Goal: Task Accomplishment & Management: Manage account settings

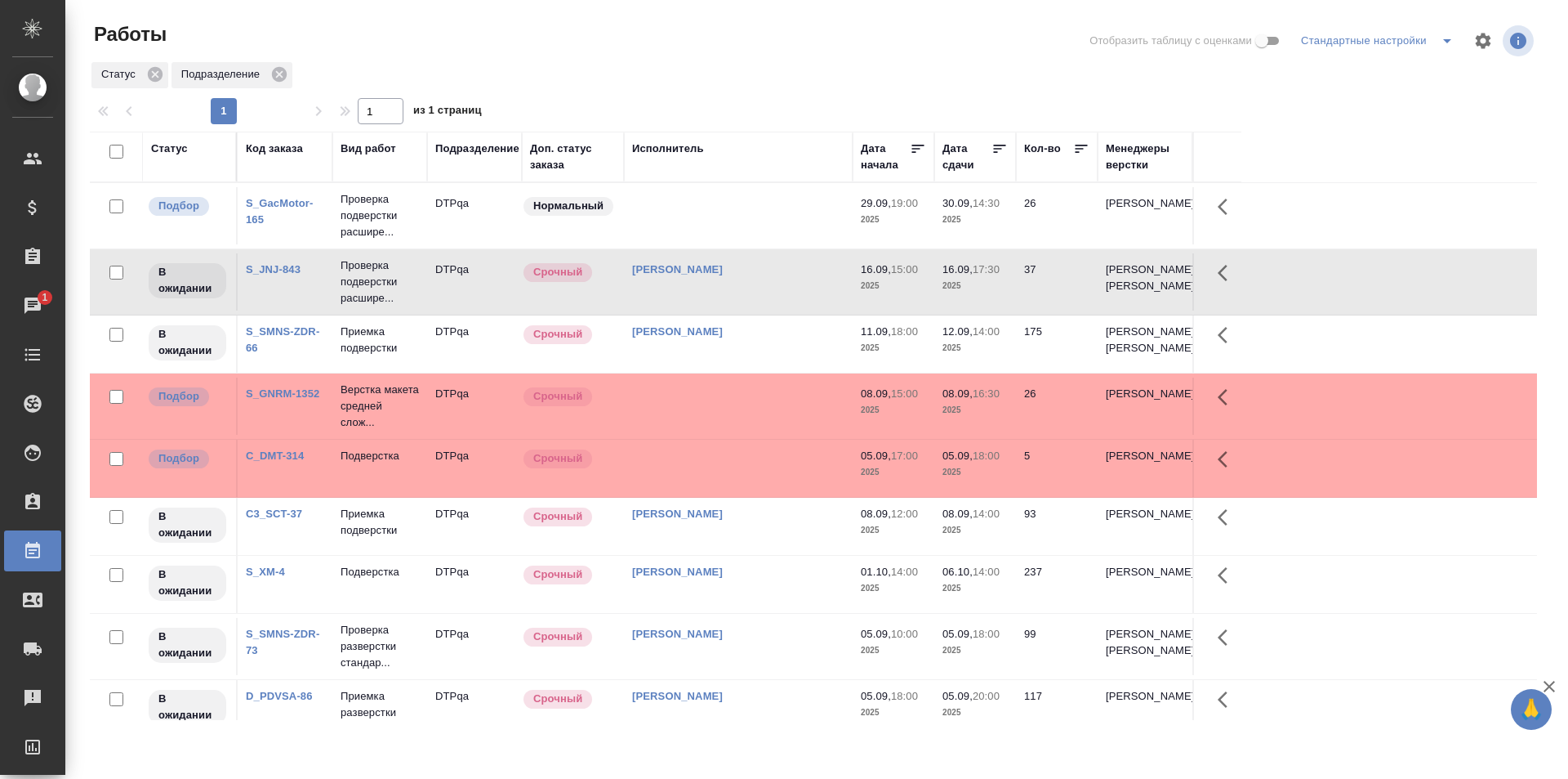
click at [748, 215] on td at bounding box center [738, 216] width 229 height 57
click at [748, 216] on td at bounding box center [738, 216] width 229 height 57
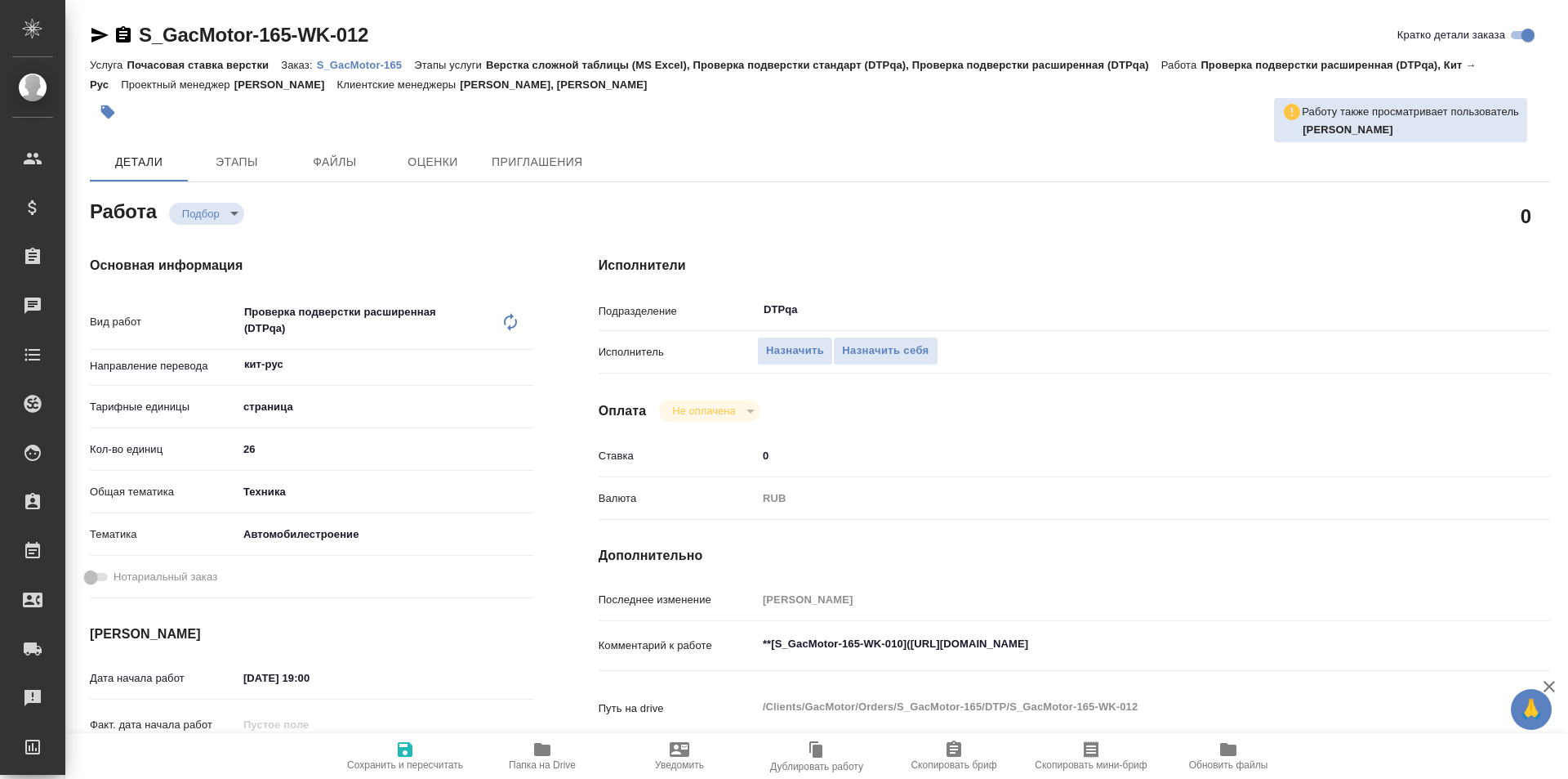
type textarea "x"
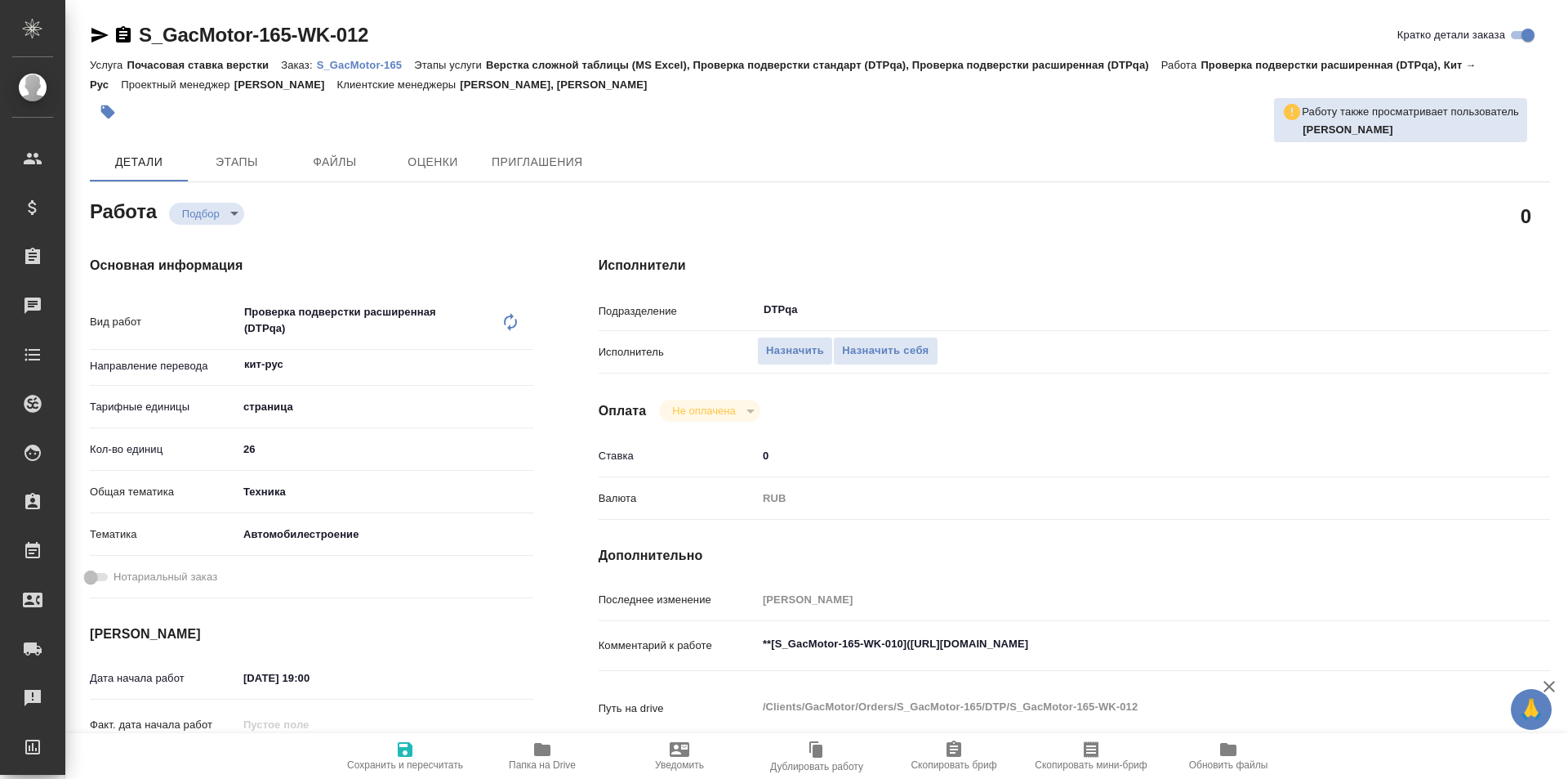
type textarea "x"
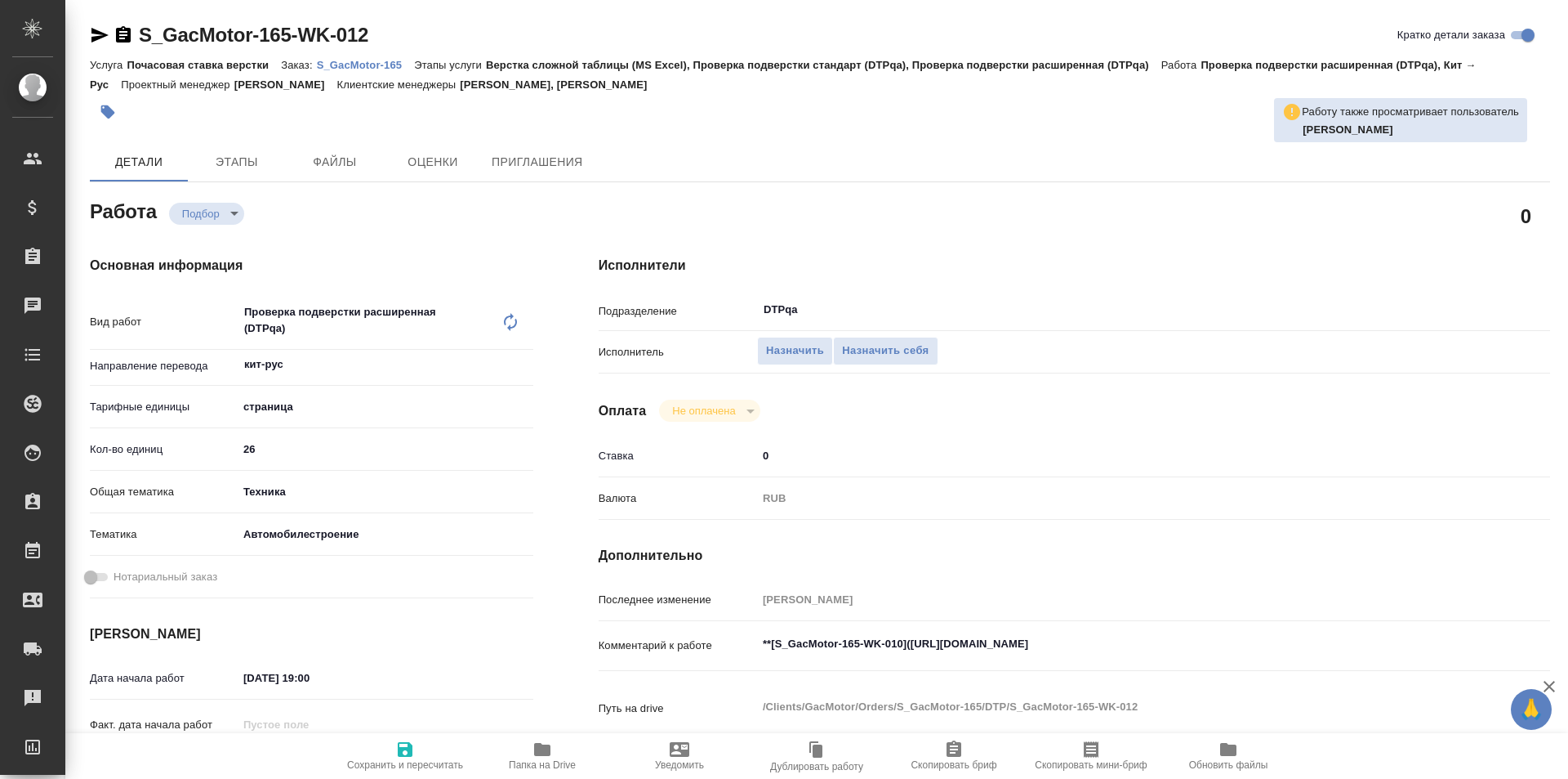
type textarea "x"
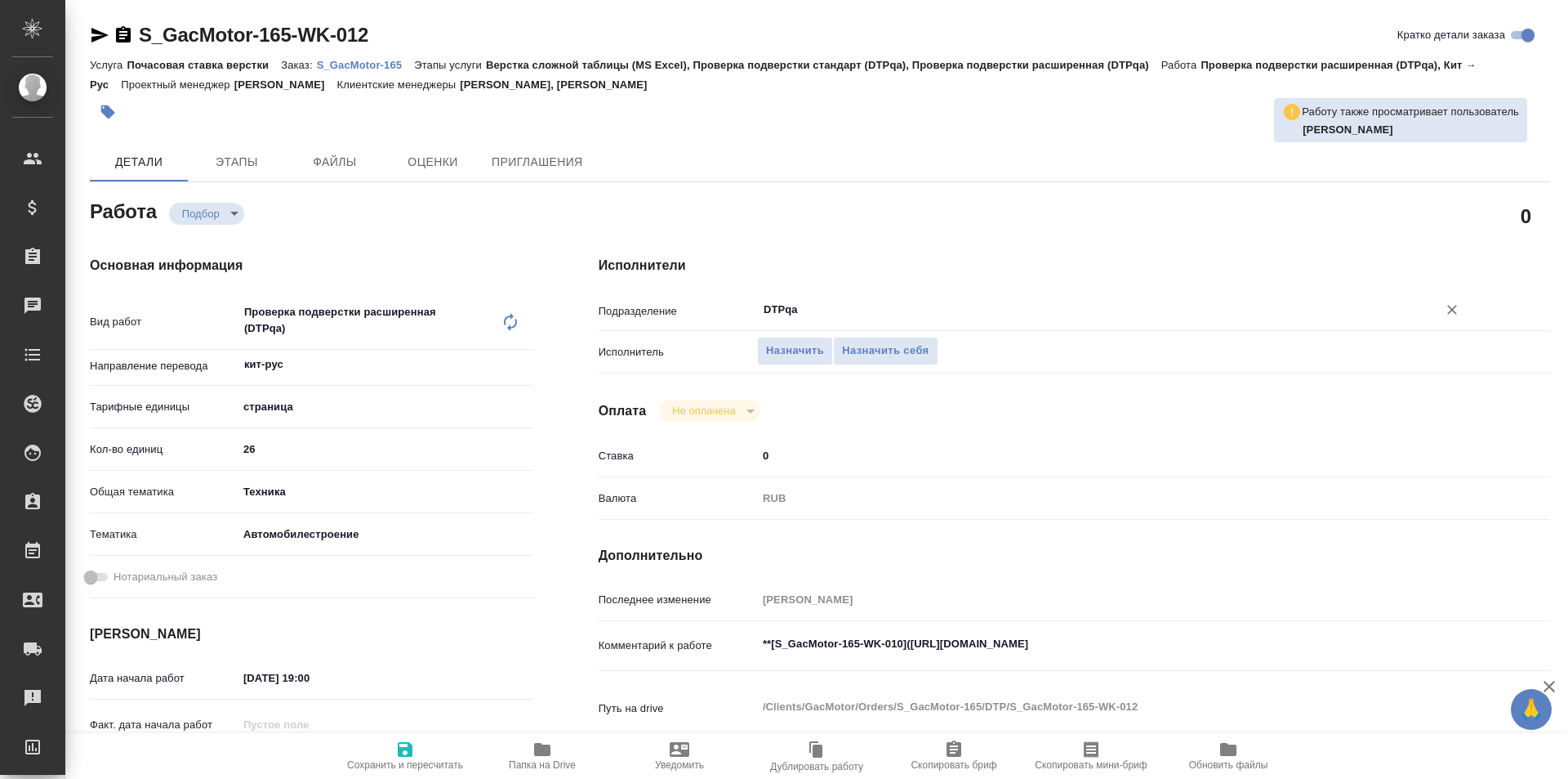
type textarea "x"
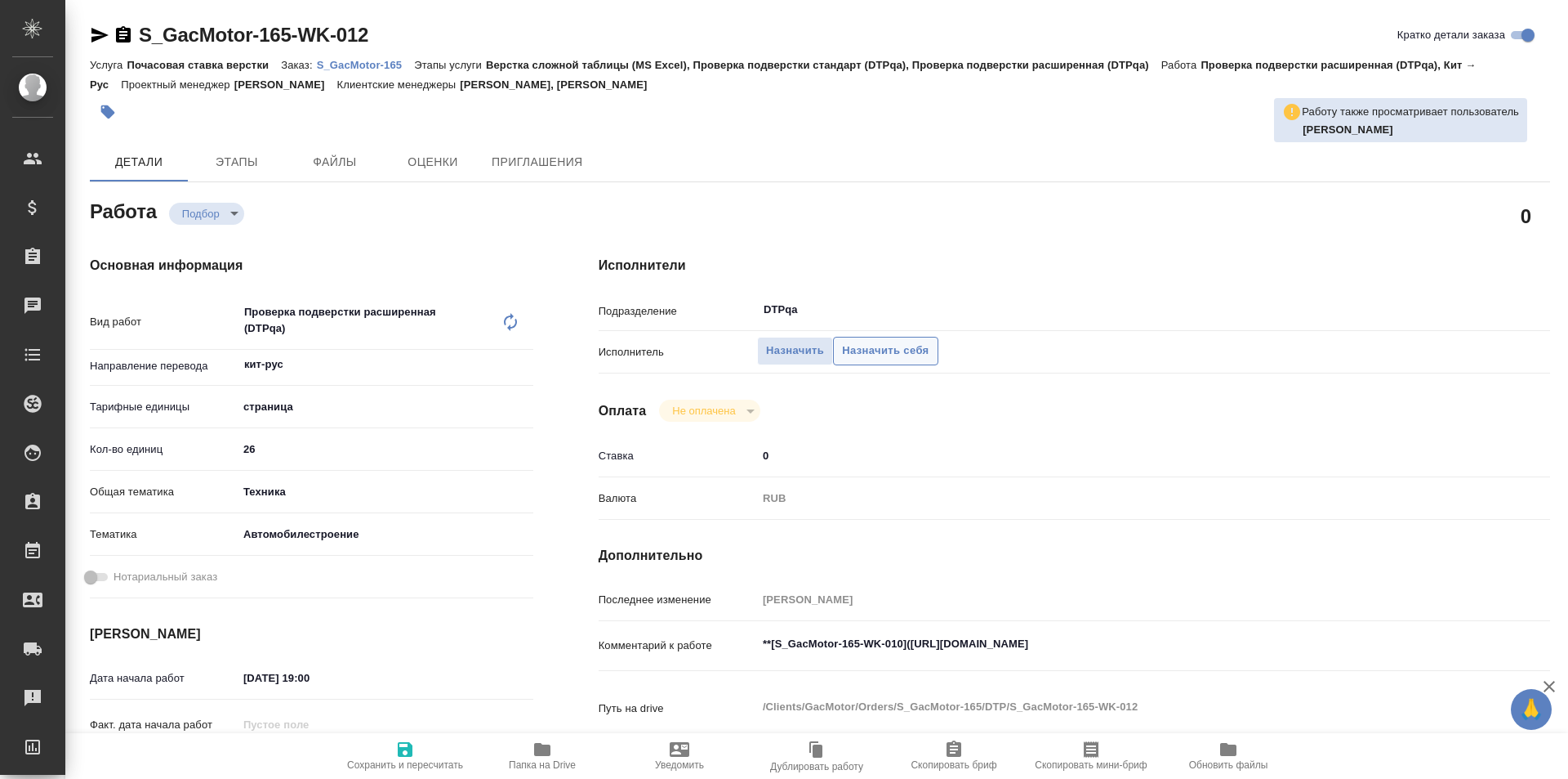
type textarea "x"
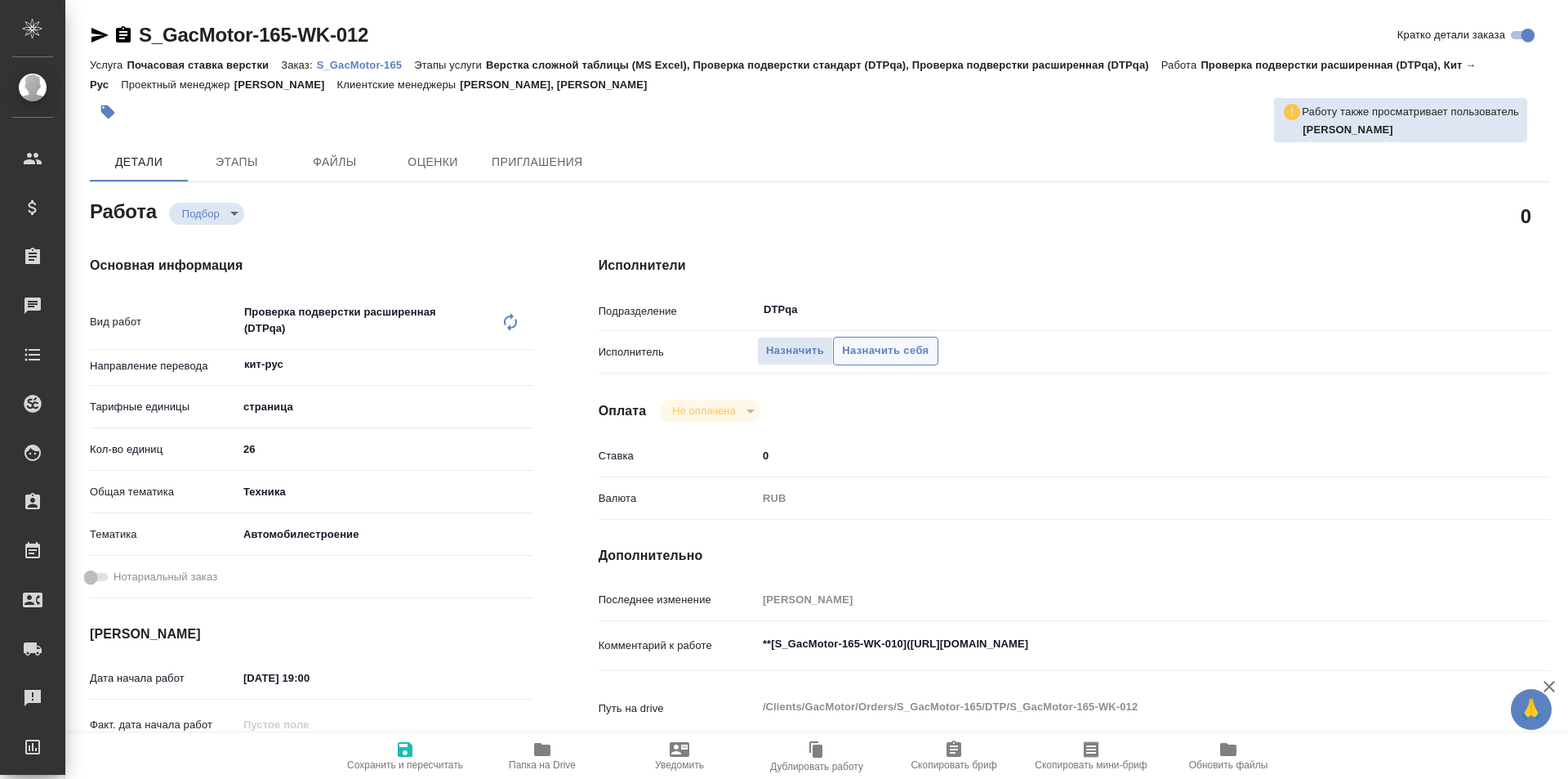
type textarea "x"
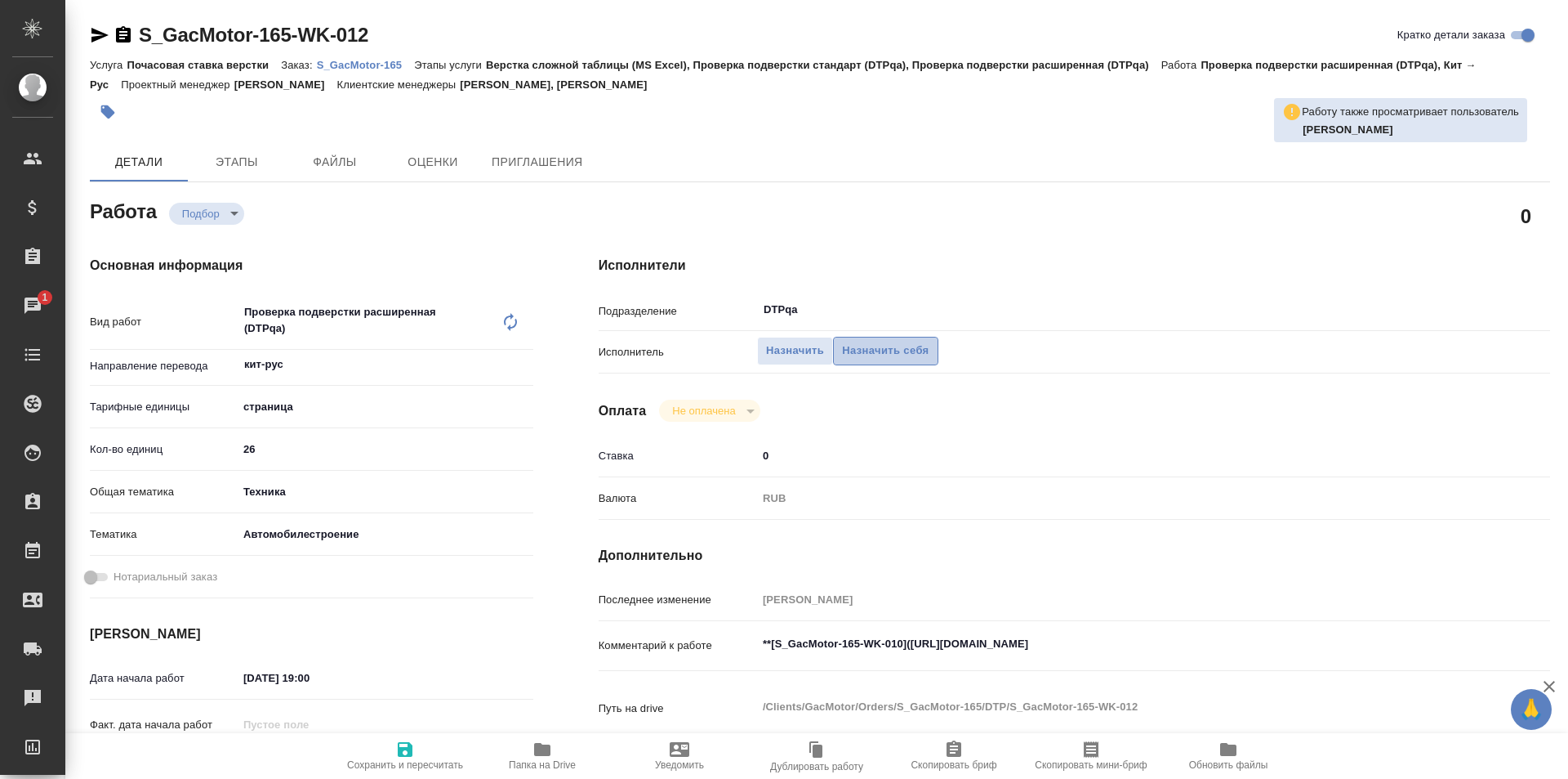
click at [872, 348] on span "Назначить себя" at bounding box center [886, 351] width 87 height 19
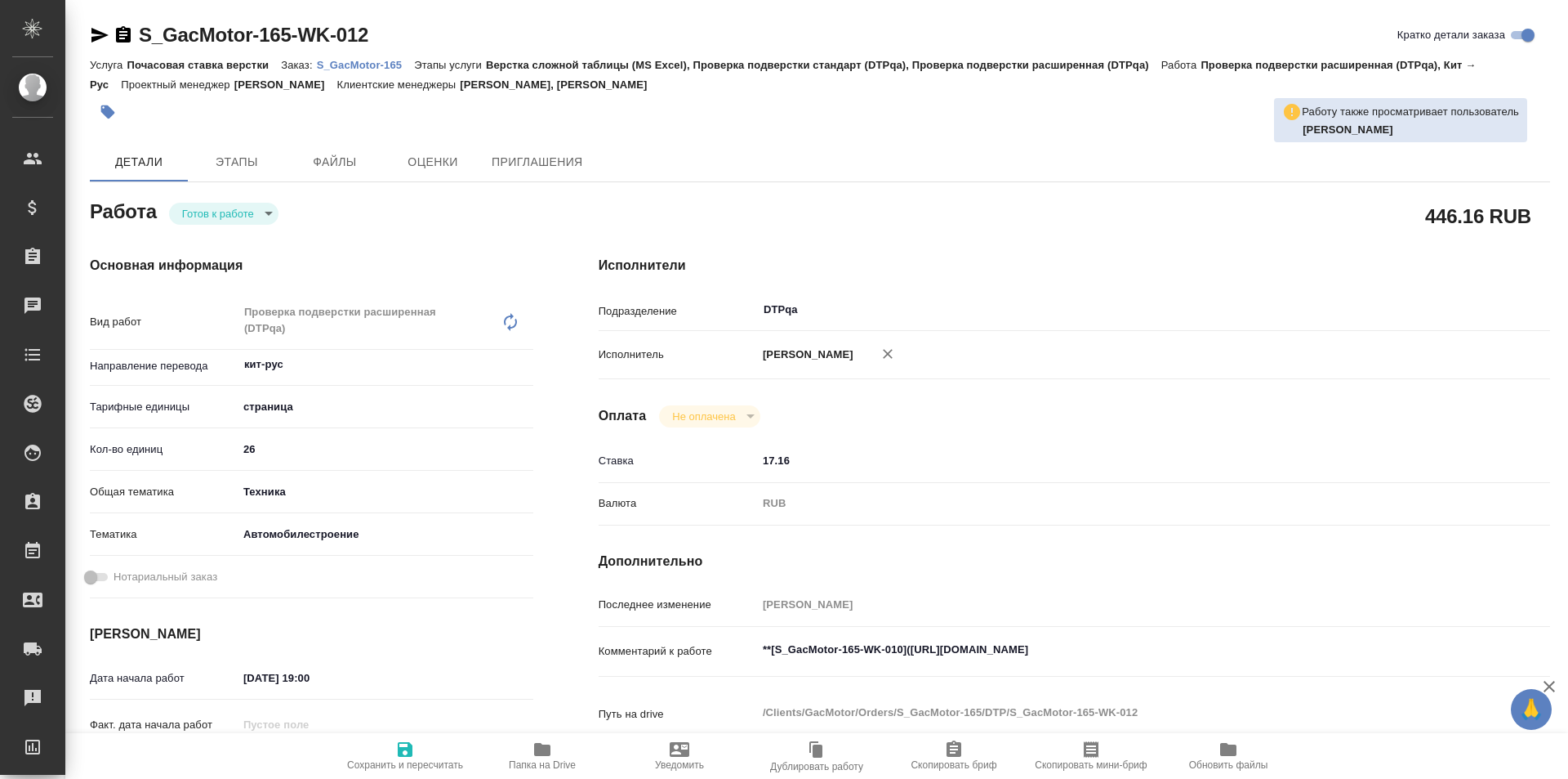
type textarea "x"
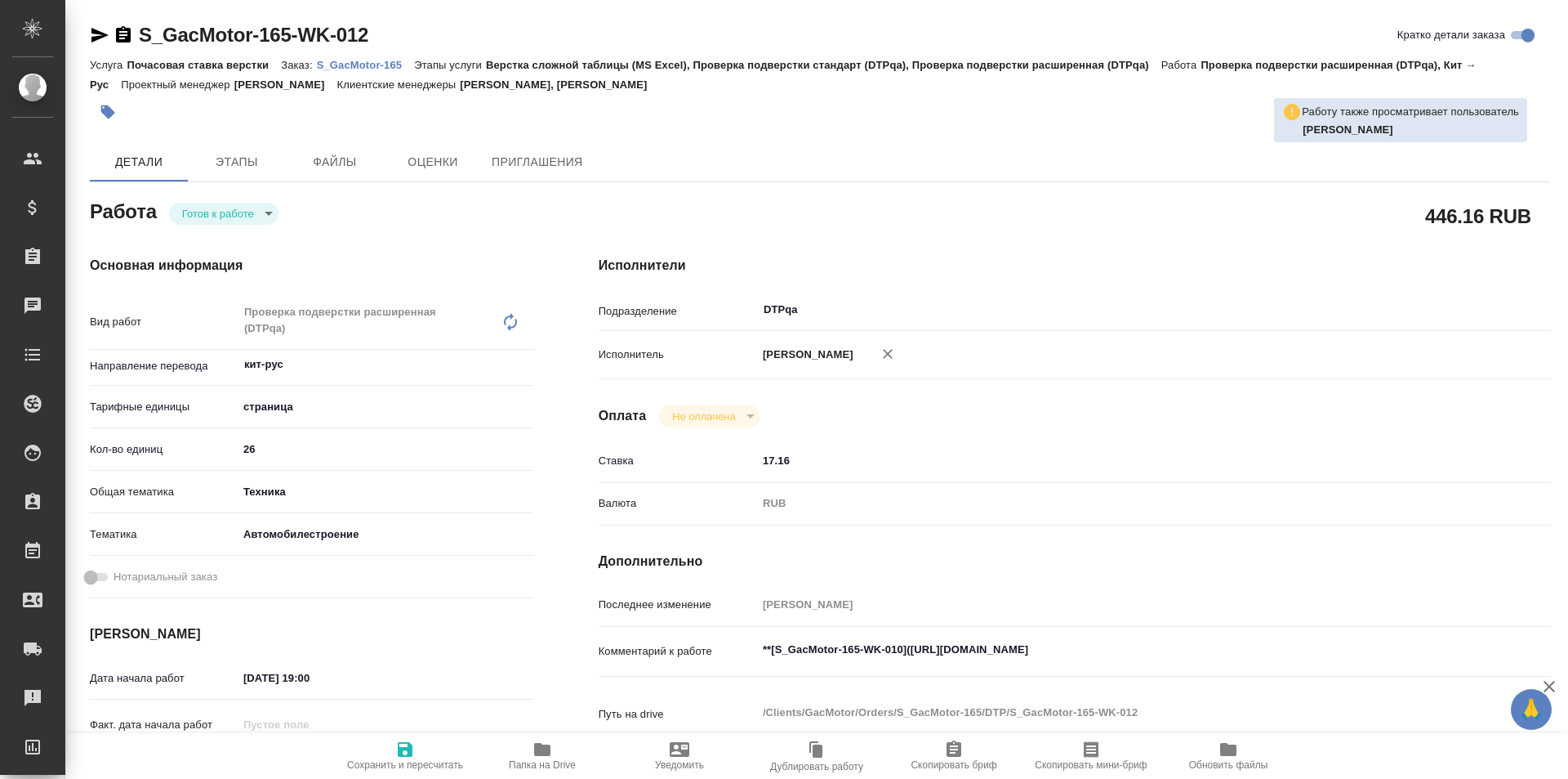
type textarea "x"
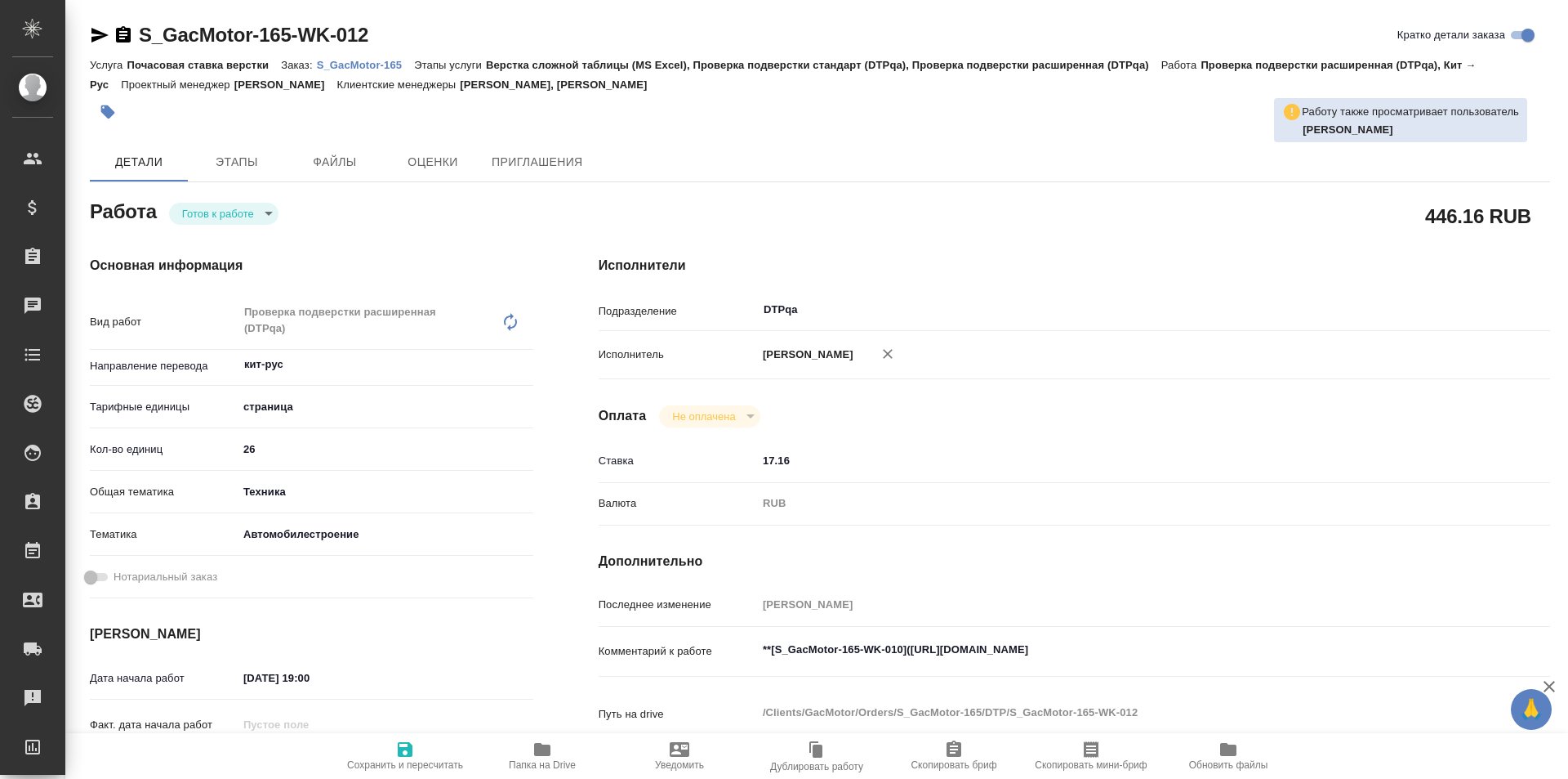
type textarea "x"
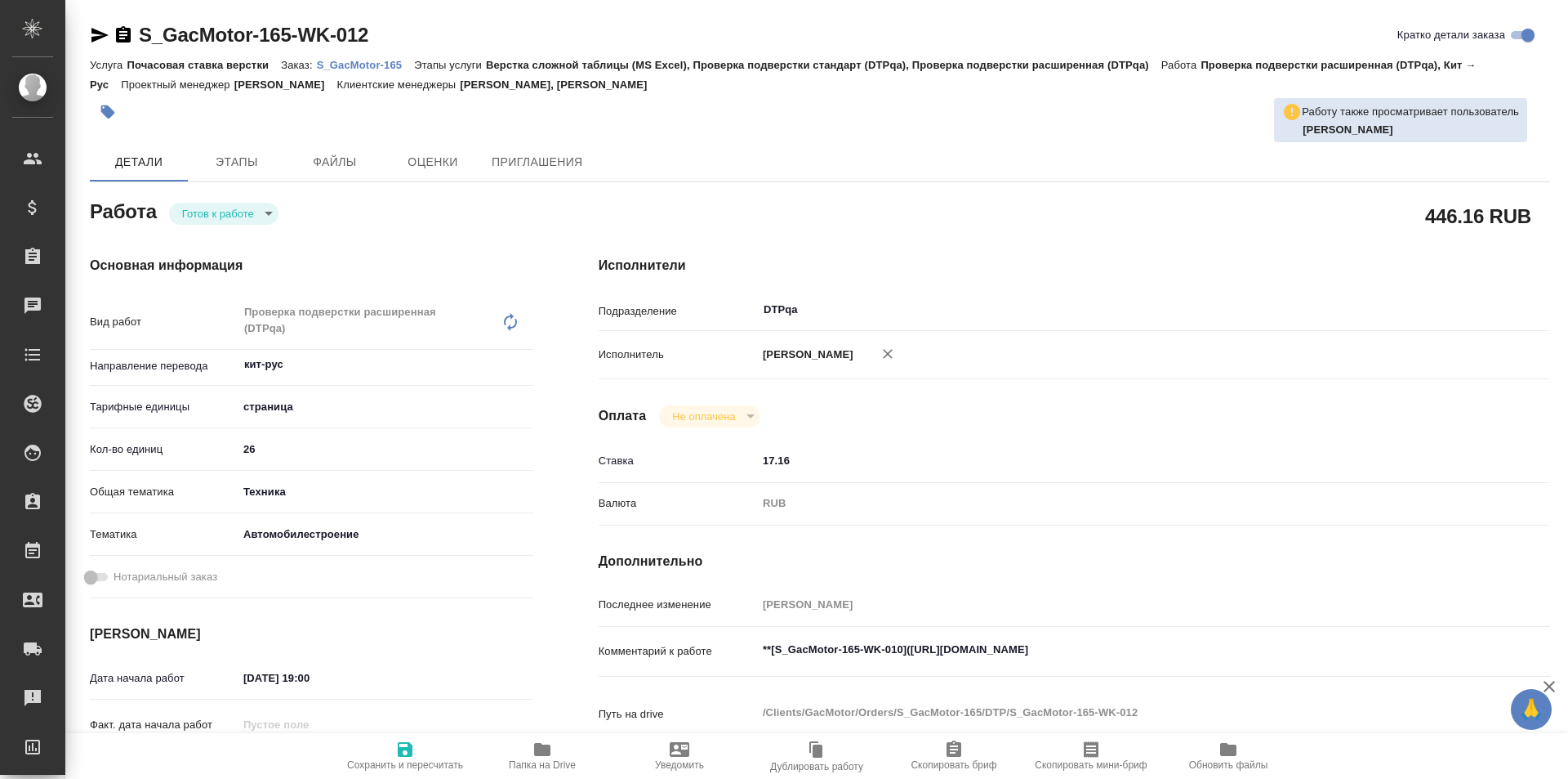
type textarea "x"
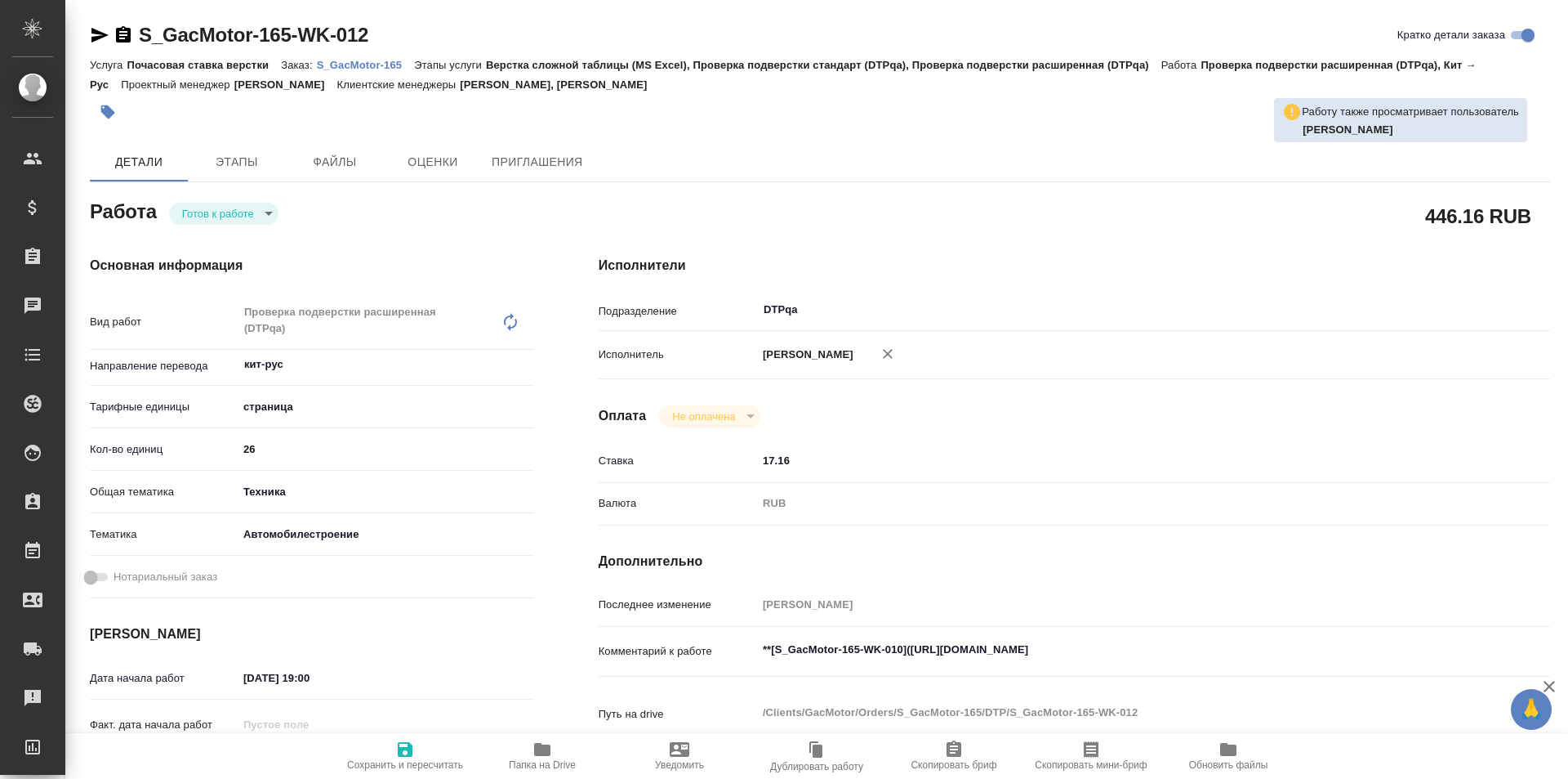
type textarea "x"
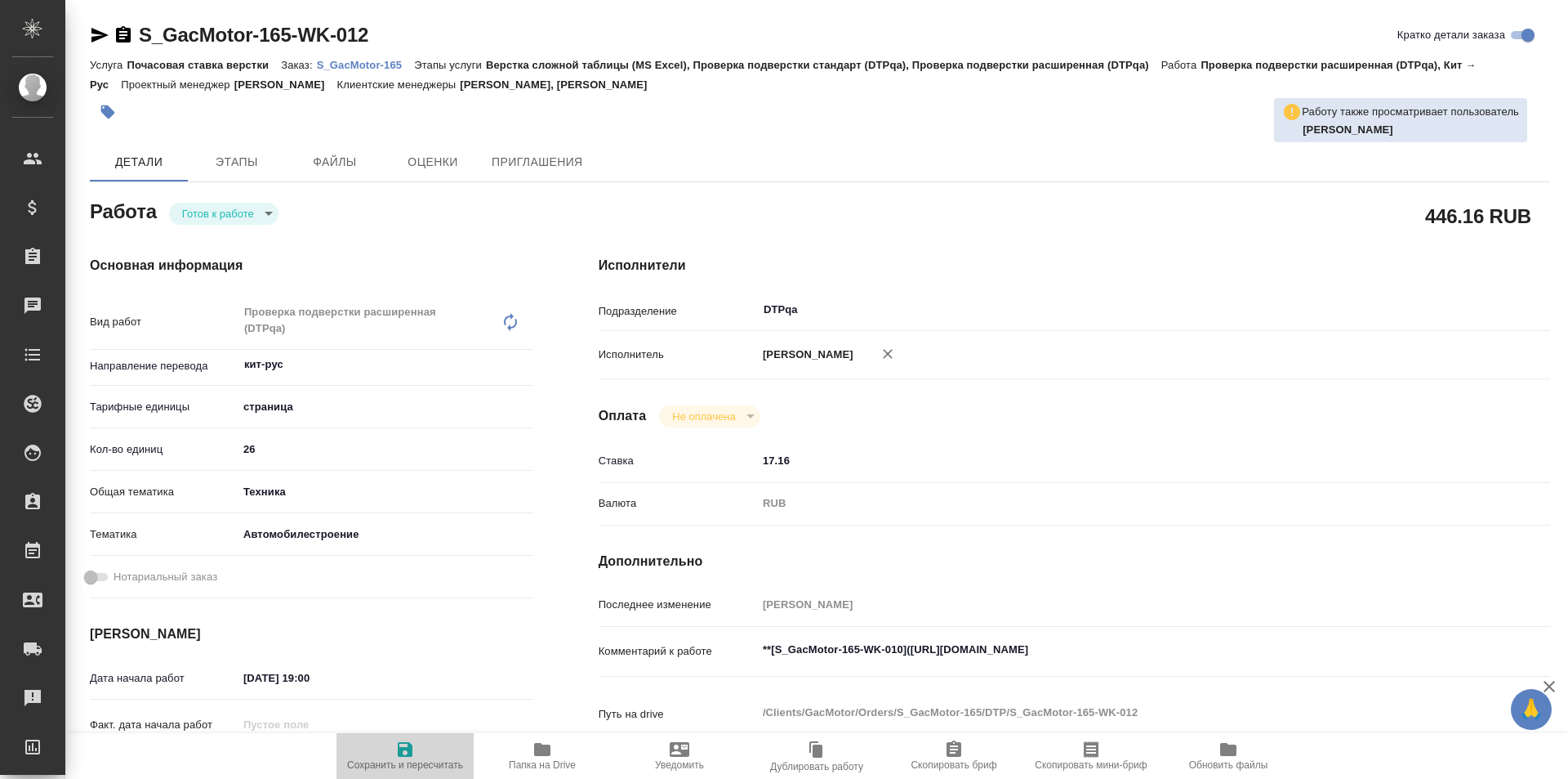
click at [404, 762] on span "Сохранить и пересчитать" at bounding box center [405, 764] width 116 height 11
type textarea "x"
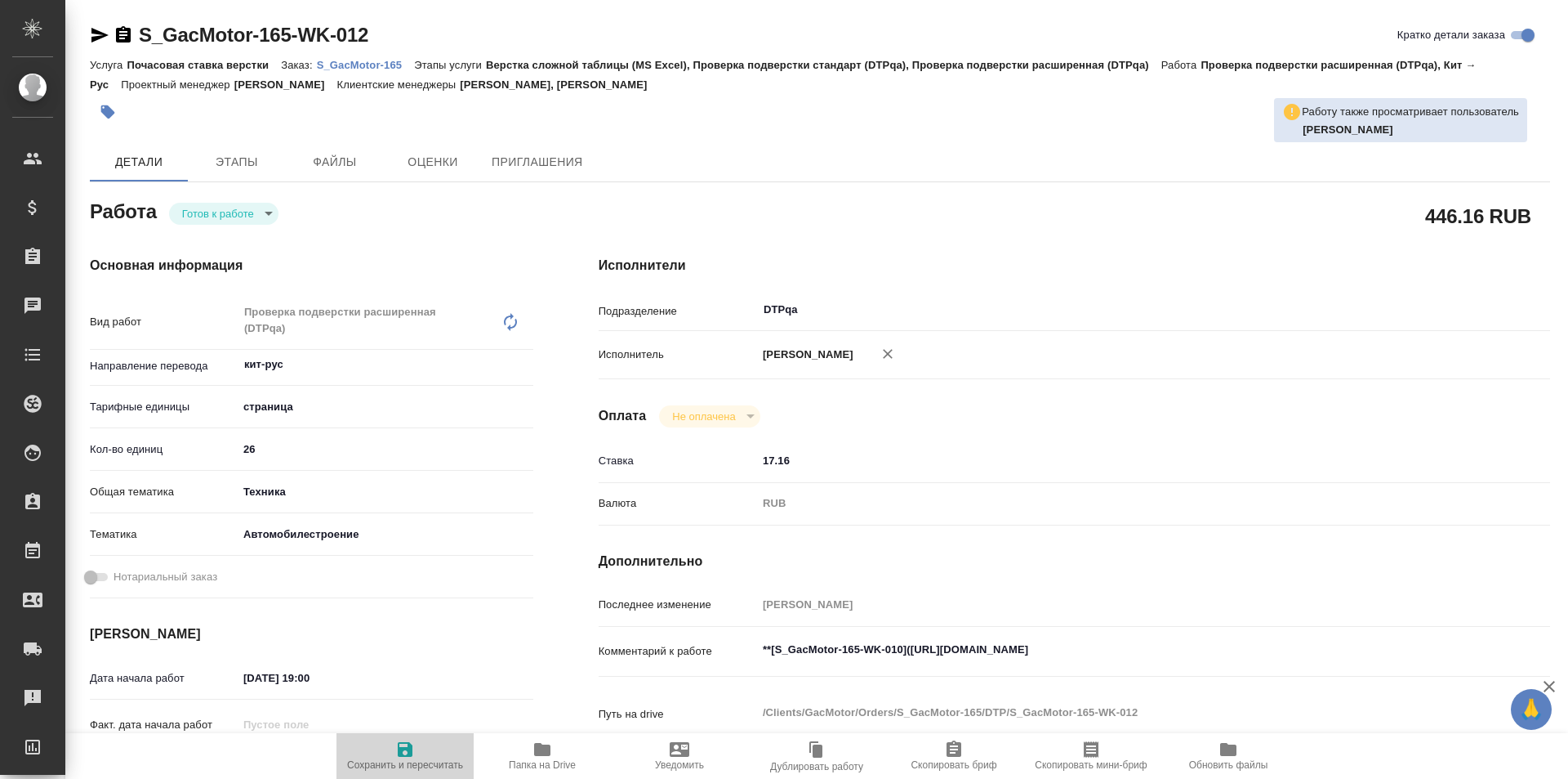
type textarea "x"
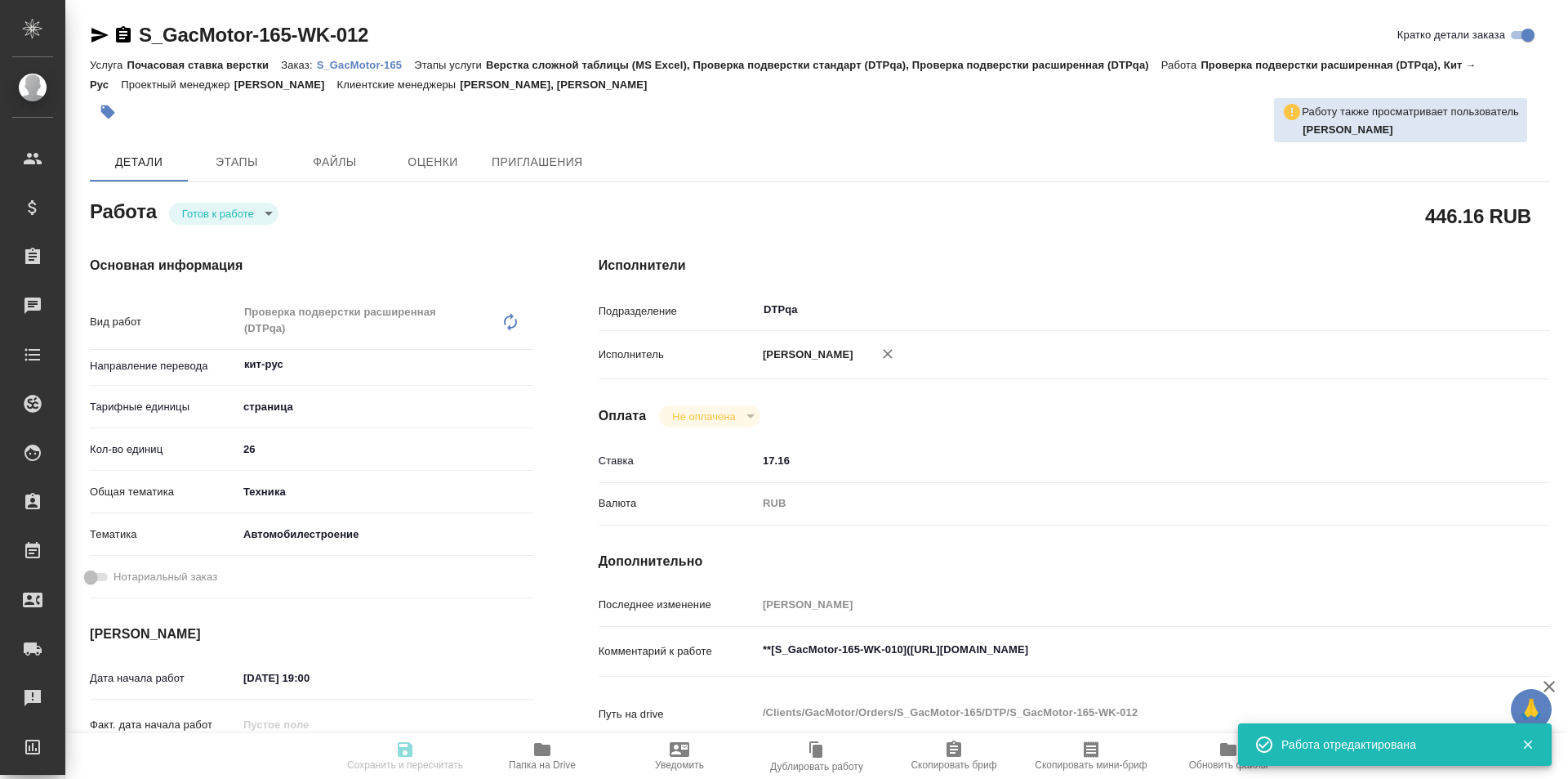
type textarea "x"
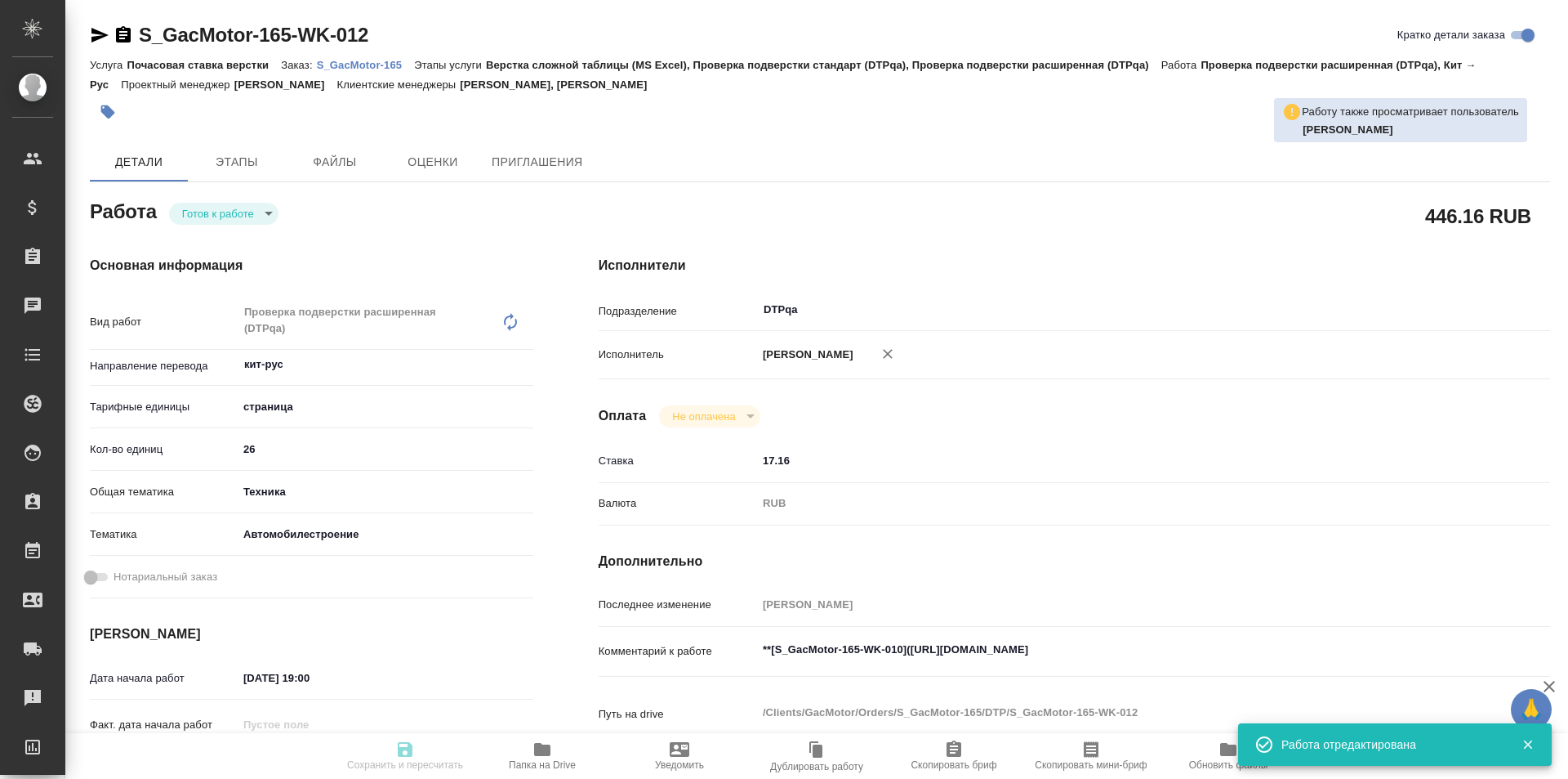
type input "readyForWork"
type textarea "Проверка подверстки расширенная (DTPqa)"
type textarea "x"
type input "кит-рус"
type input "5a8b1489cc6b4906c91bfdb2"
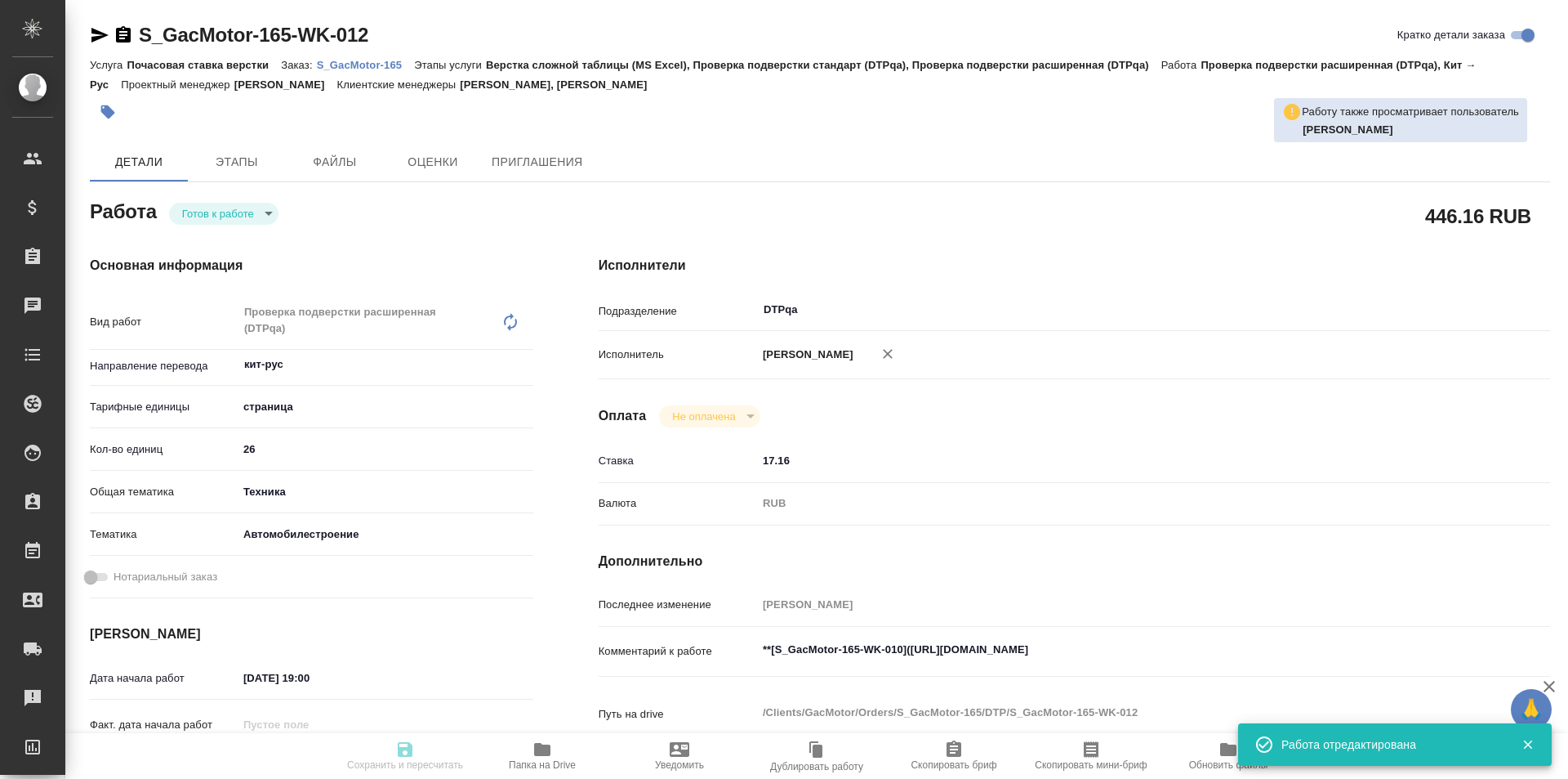
type input "26"
type input "tech"
type input "5f647204b73bc97568ca66a7"
type input "29.09.2025 19:00"
type input "30.09.2025 14:30"
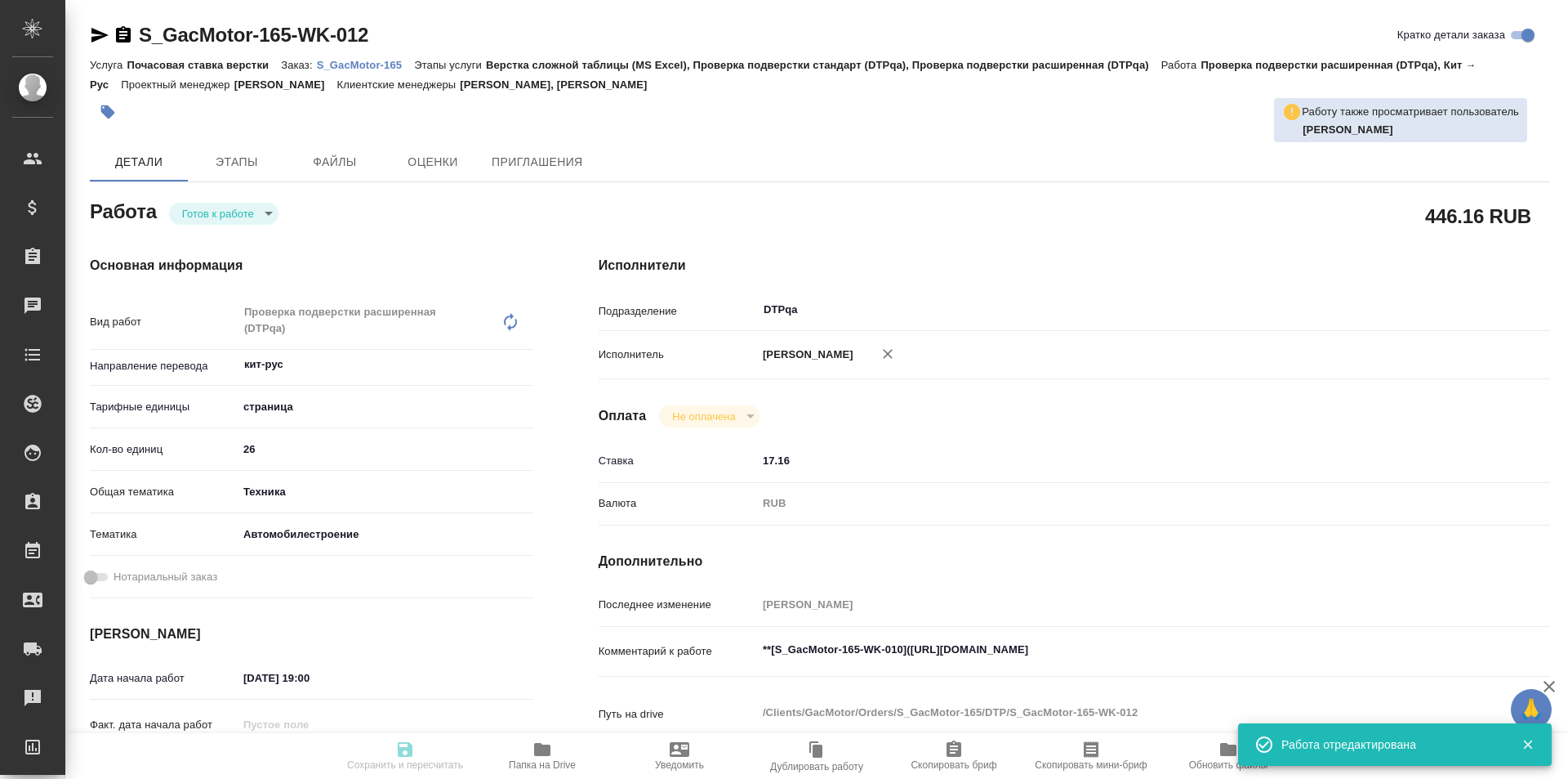
type input "30.09.2025 19:00"
type input "DTPqa"
type input "notPayed"
type input "17.16"
type input "RUB"
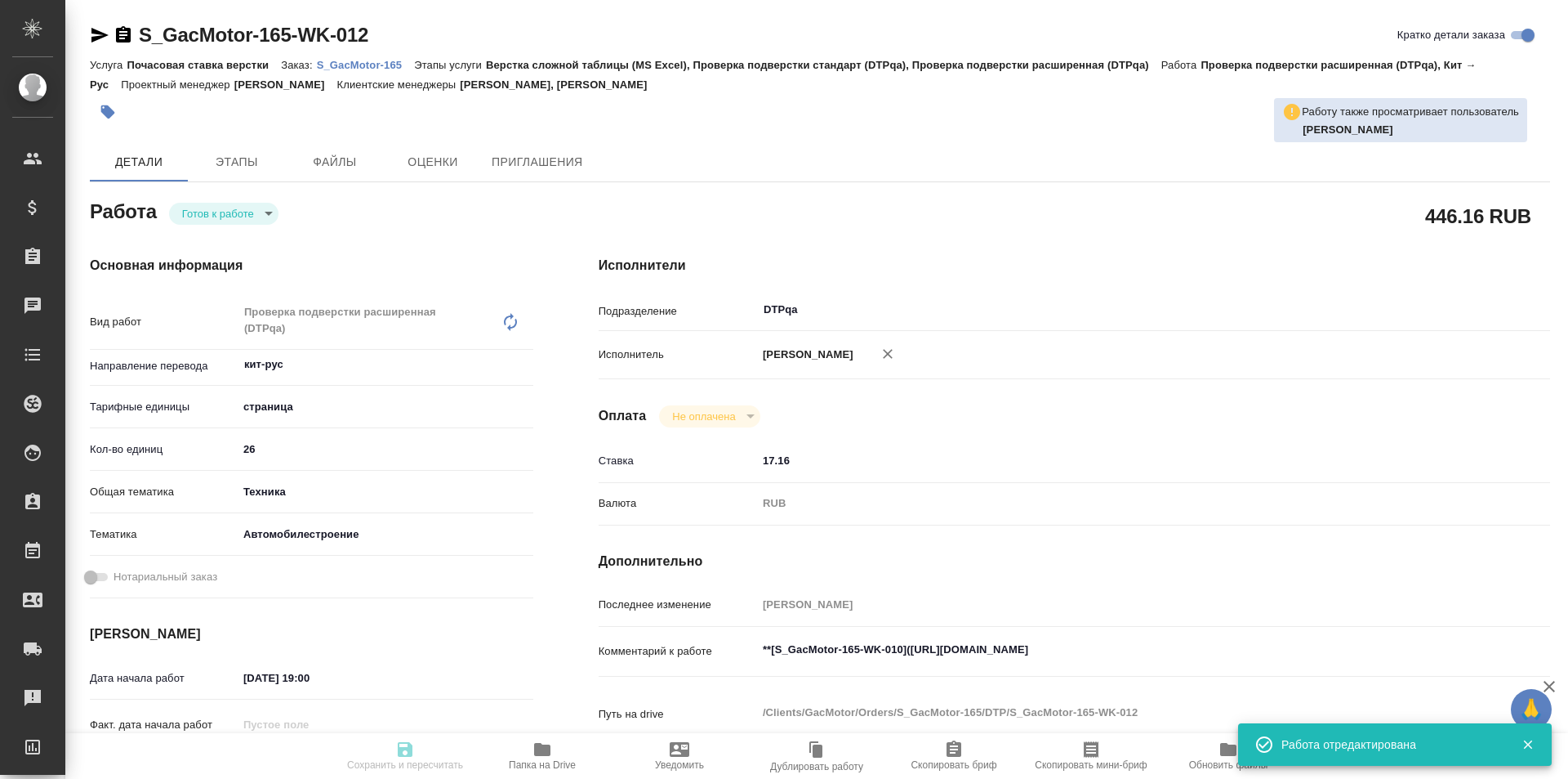
type input "Исмагилова Диана"
type textarea "**[S_GacMotor-165-WK-010](https://tera.awatera.com/Work/68b6cc499a47bde583f06cf…"
type textarea "x"
type textarea "/Clients/GacMotor/Orders/S_GacMotor-165/DTP/S_GacMotor-165-WK-012"
type textarea "x"
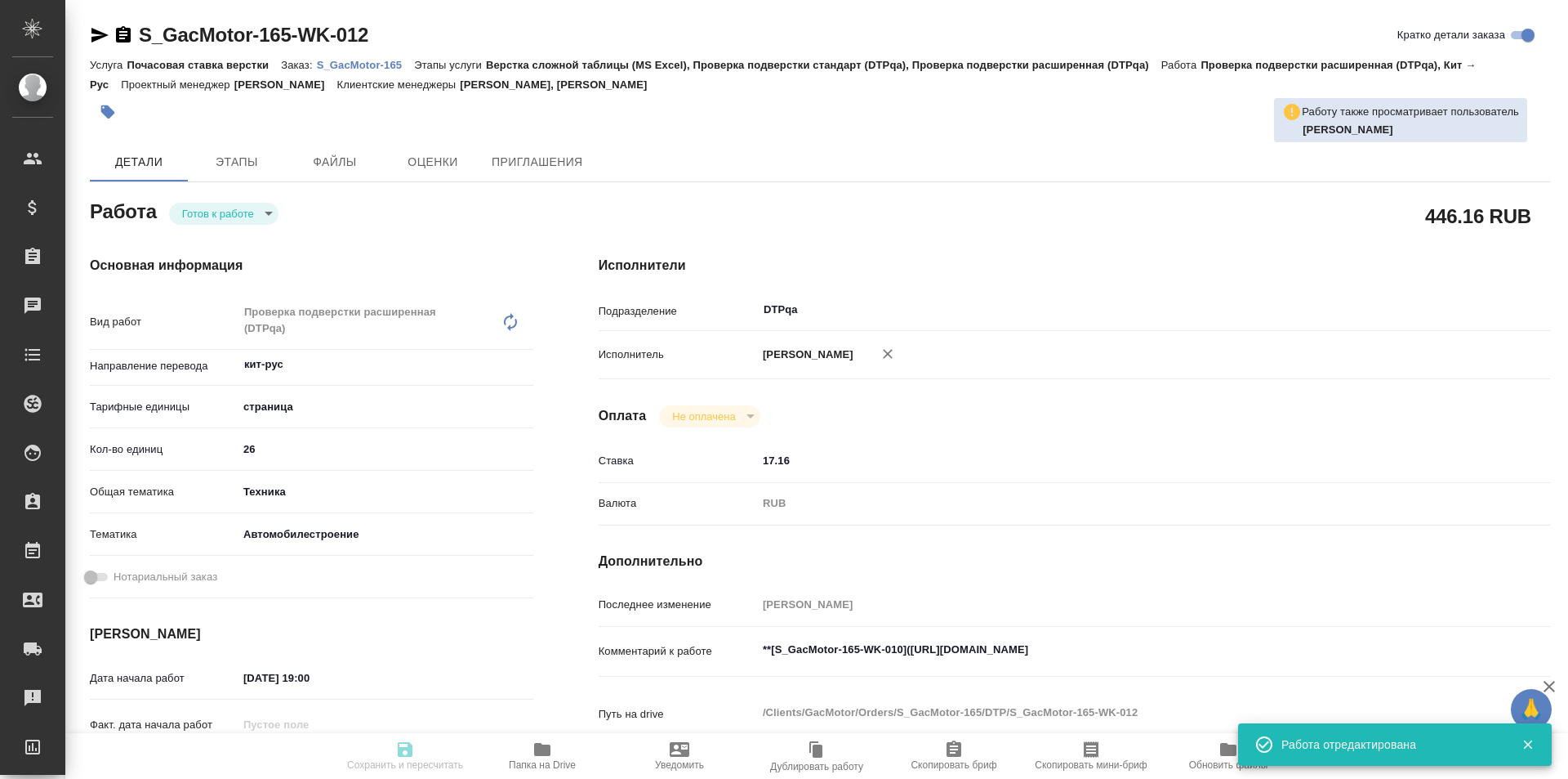
type input "S_GacMotor-165"
type input "Почасовая ставка верстки"
type input "Верстка сложной таблицы (MS Excel), Проверка подверстки стандарт (DTPqa), Прове…"
type input "Усманова Ольга, Никифорова Валерия"
type input "Петрова Валерия, Малофеева Екатерина"
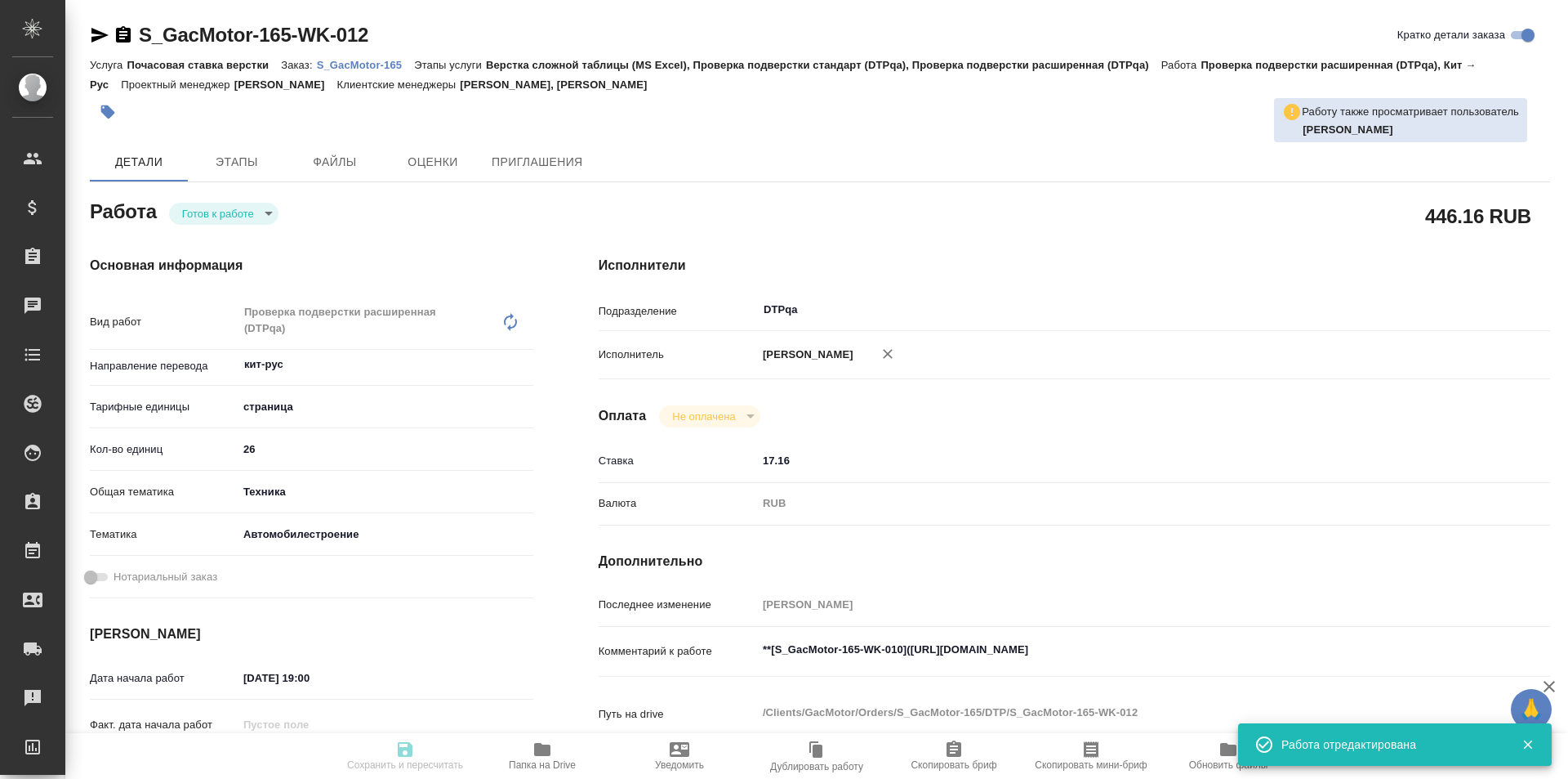
type input "/Clients/GacMotor/Orders/S_GacMotor-165"
type textarea "x"
type textarea "направляю Вам на расчет перевода файл с фразами для модели S7. Этот перевод нам…"
type textarea "x"
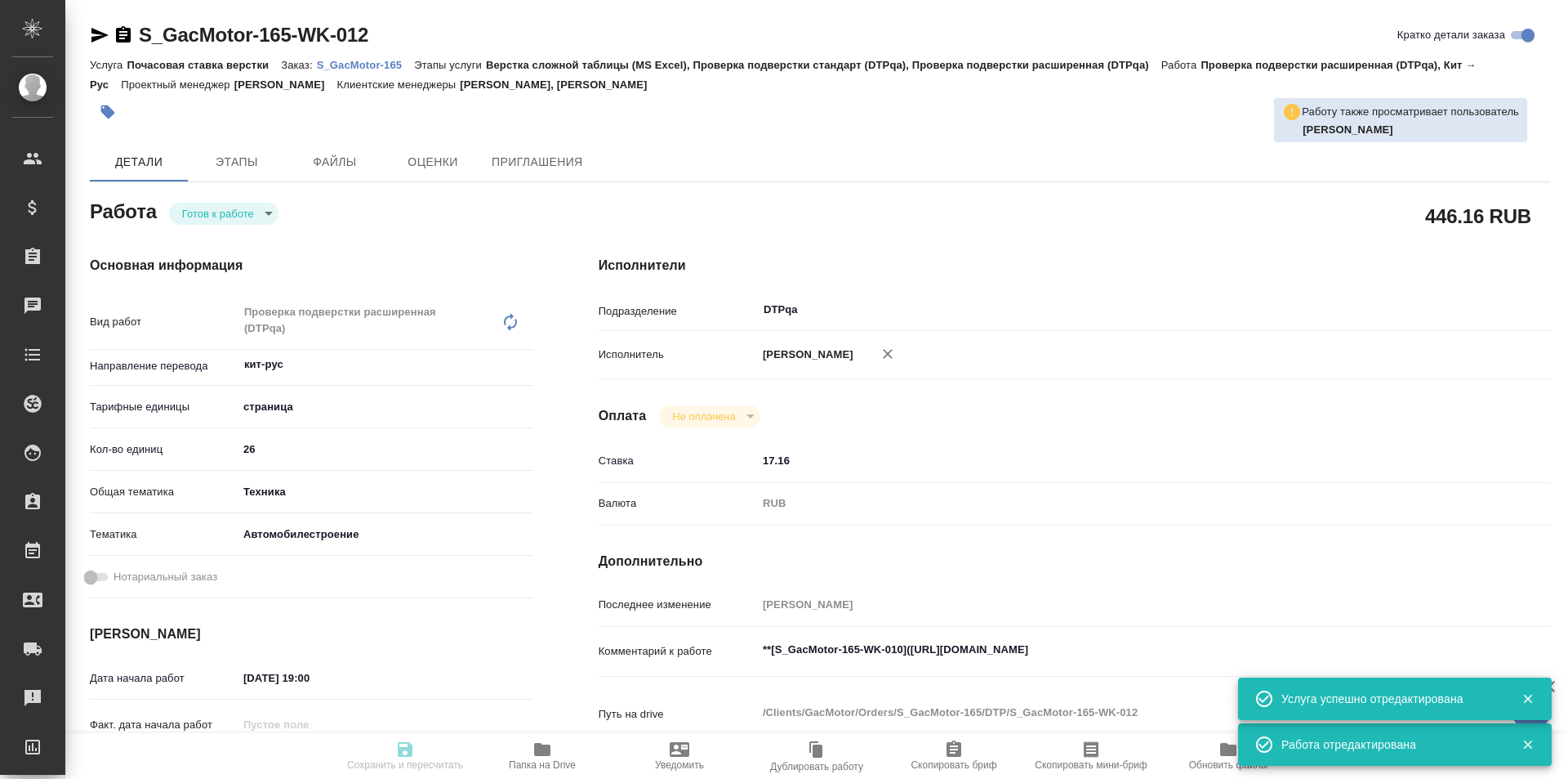
type textarea "x"
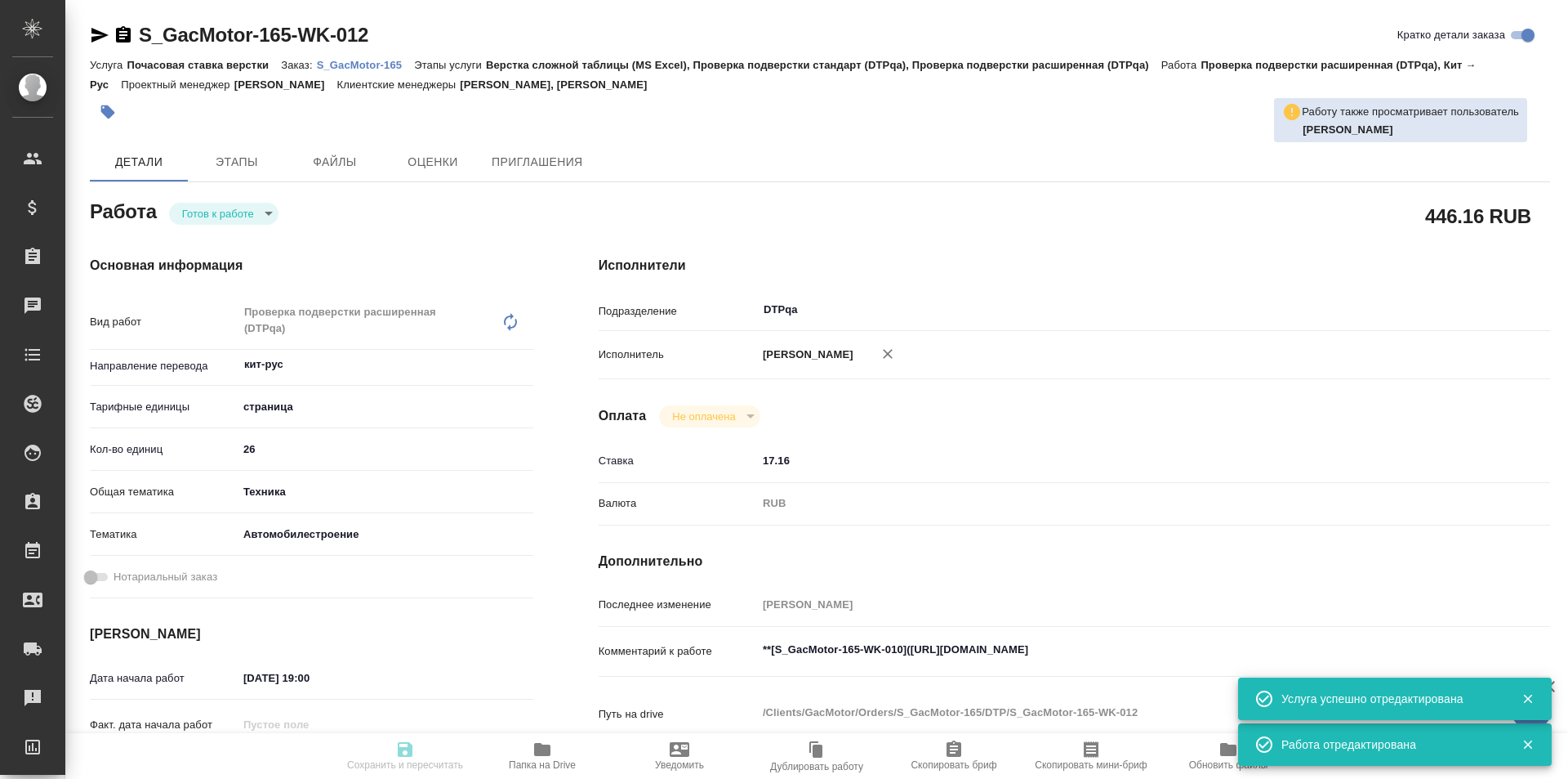
type textarea "x"
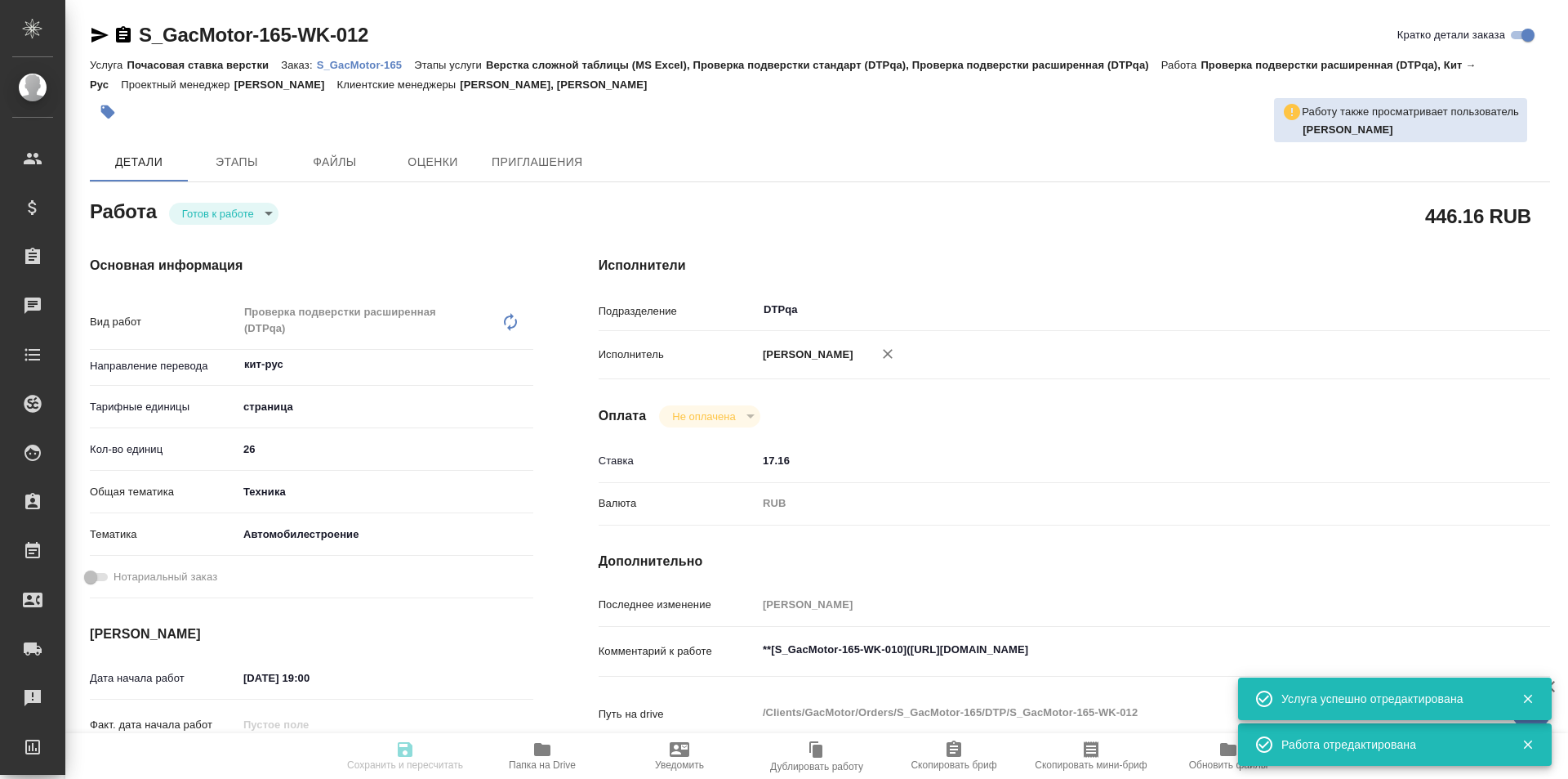
type textarea "x"
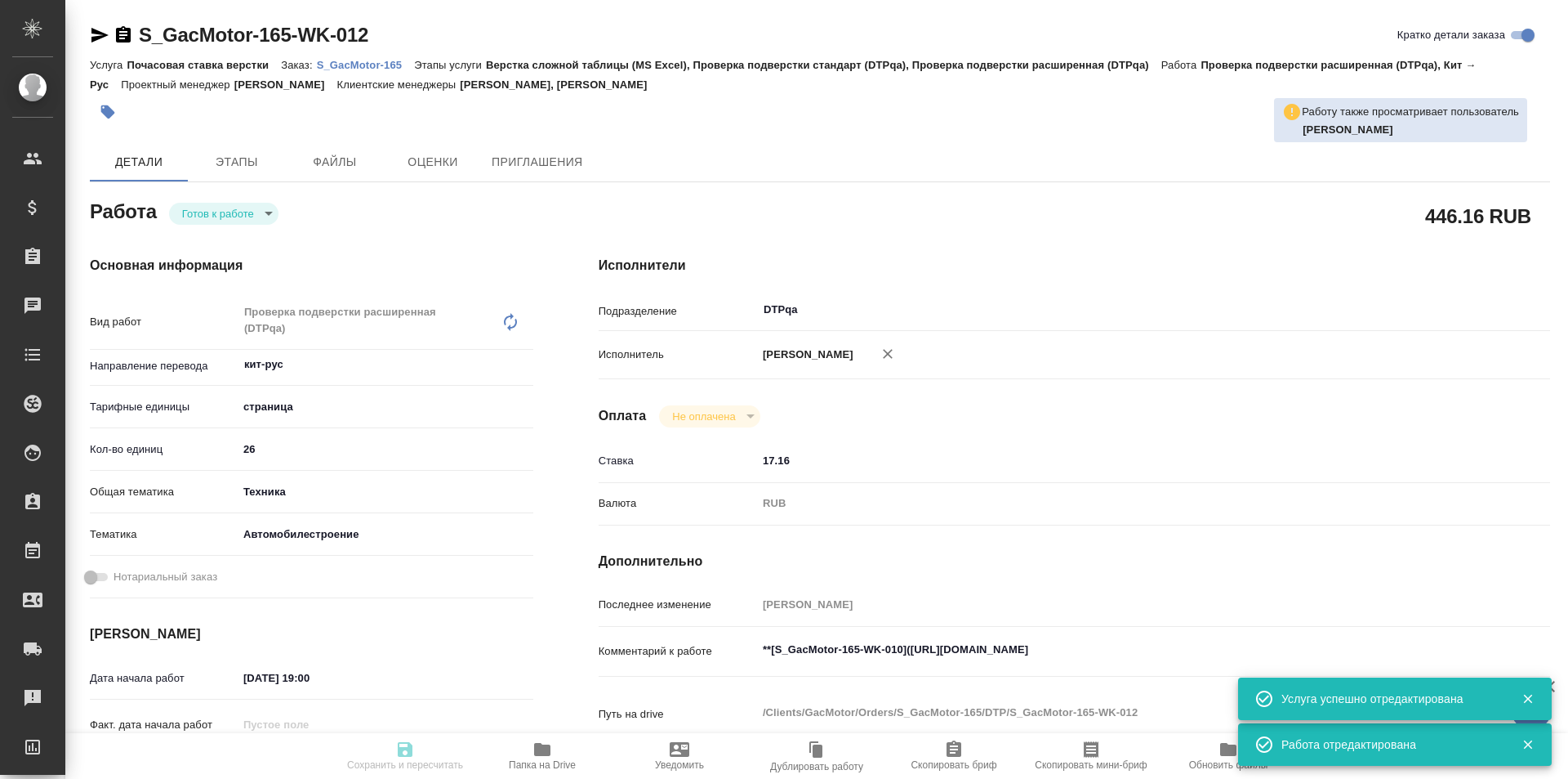
type textarea "x"
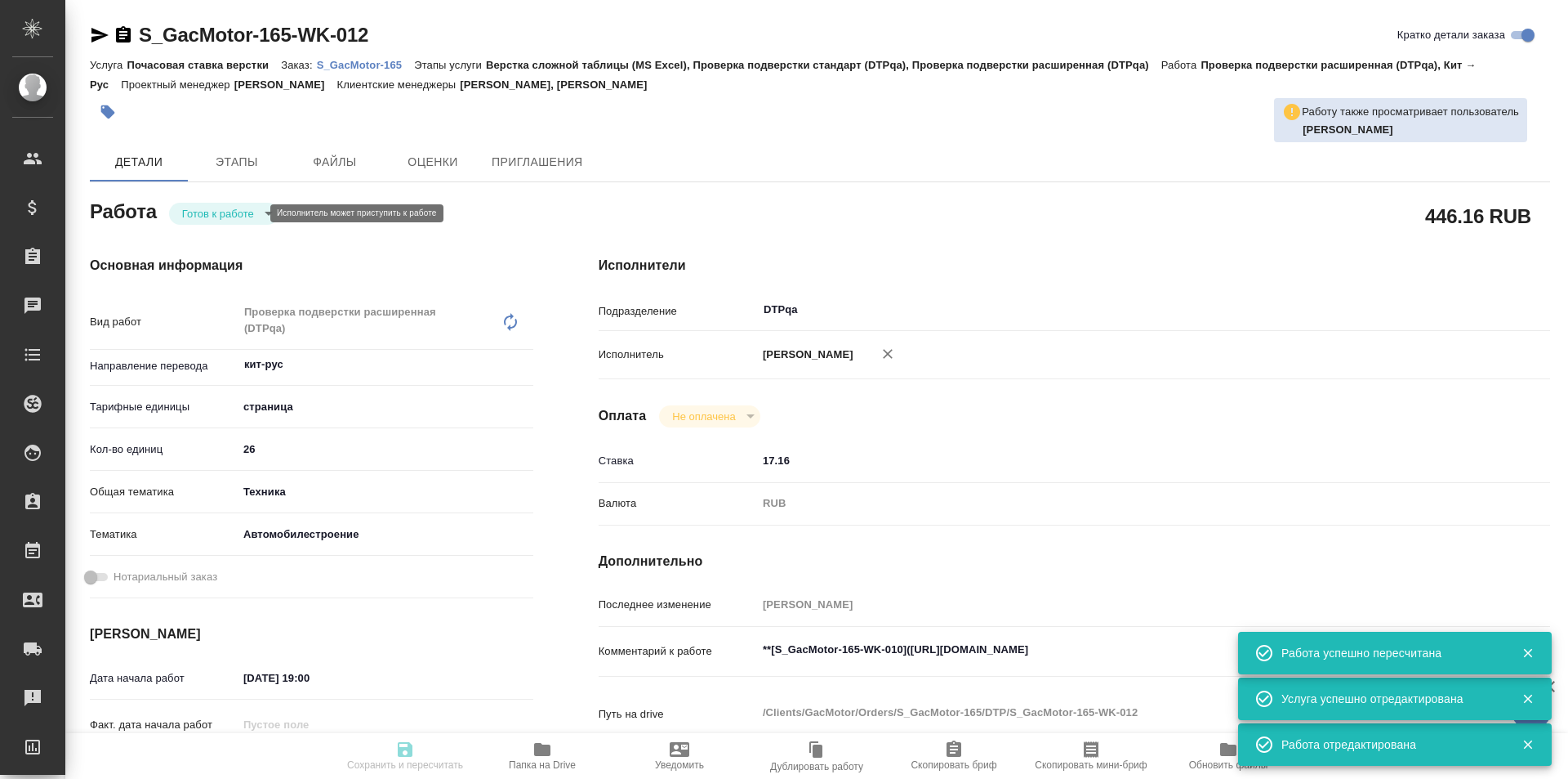
click at [231, 213] on body "🙏 .cls-1 fill:#fff; AWATERA Ismagilova Diana Клиенты Спецификации Заказы Чаты T…" at bounding box center [784, 389] width 1568 height 779
type input "readyForWork"
type textarea "Проверка подверстки расширенная (DTPqa)"
type textarea "x"
type input "кит-рус"
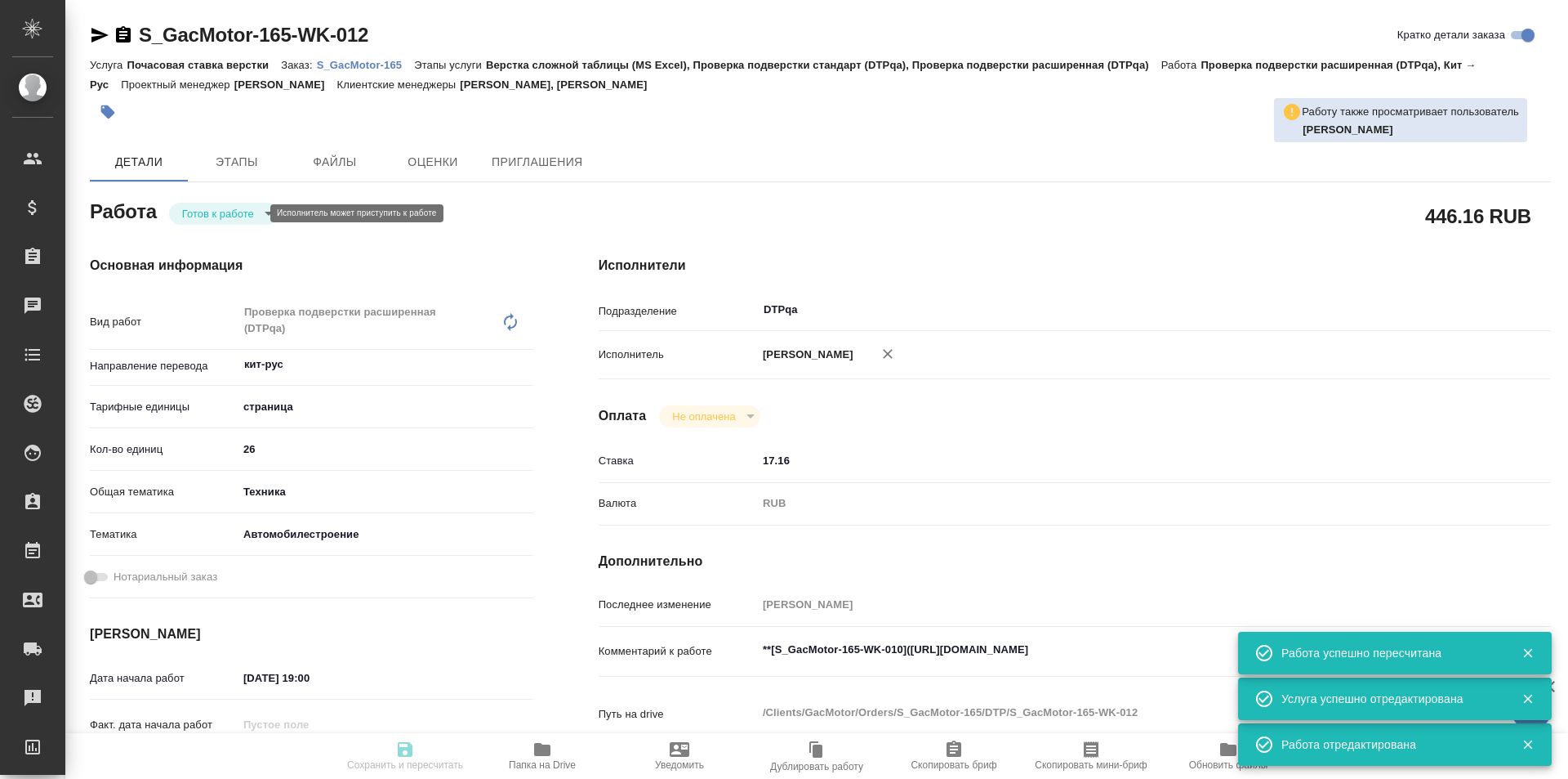
type input "5a8b1489cc6b4906c91bfdb2"
type input "26"
type input "tech"
type input "5f647204b73bc97568ca66a7"
type input "[DATE] 19:00"
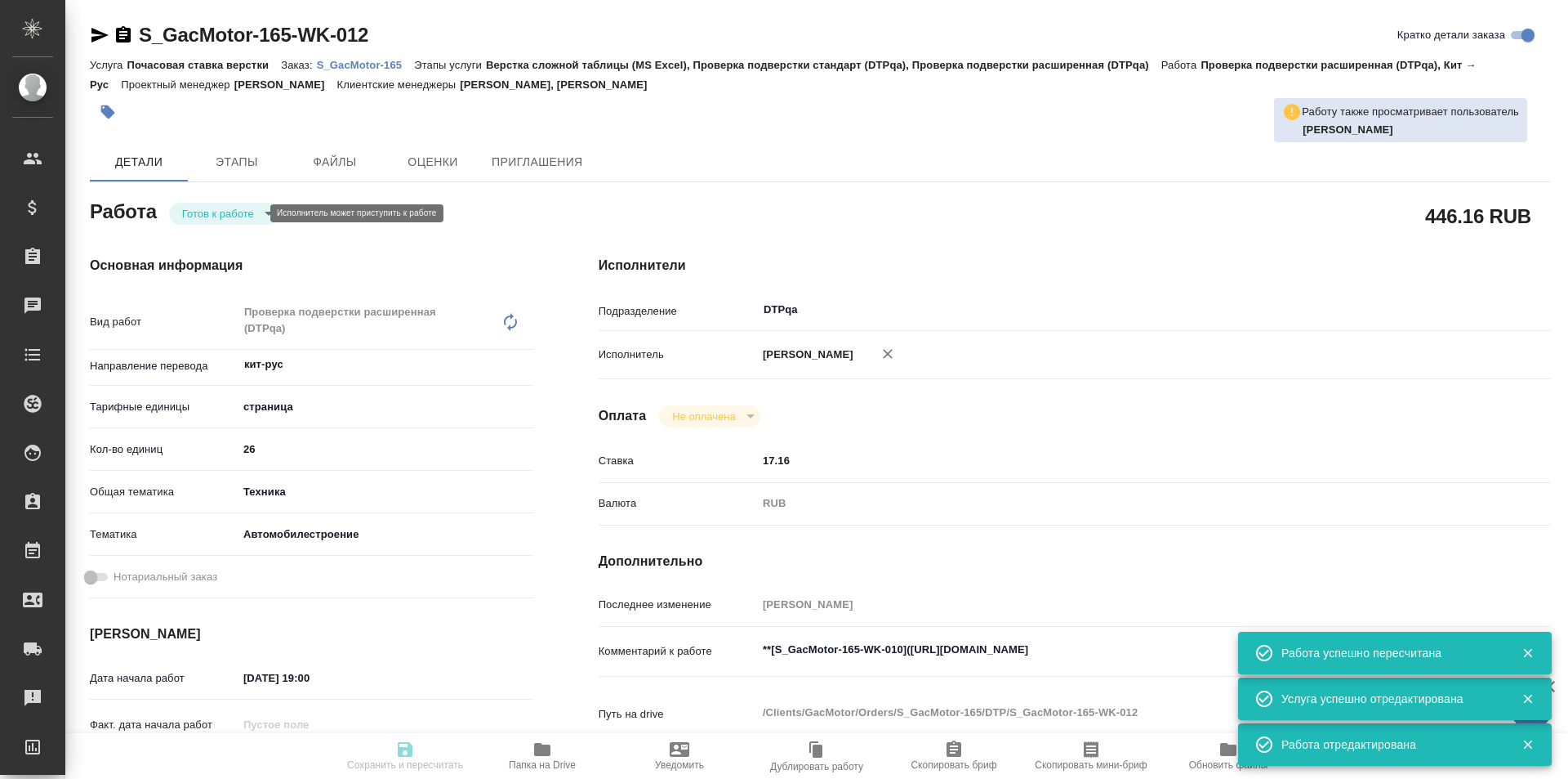
type input "30.09.2025 14:30"
type input "30.09.2025 19:00"
type input "DTPqa"
type input "notPayed"
type input "17.16"
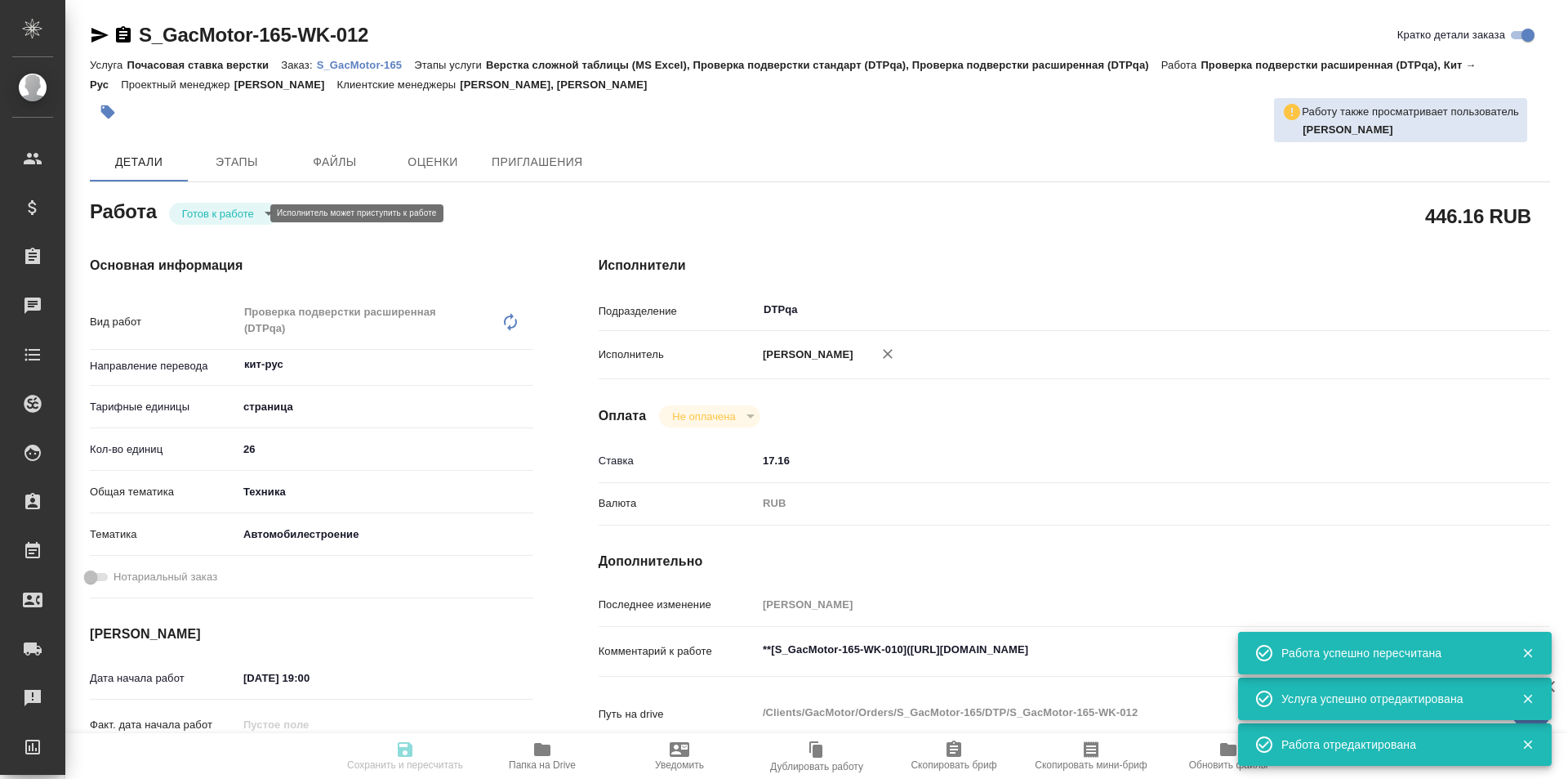
type input "RUB"
type input "[PERSON_NAME]"
type textarea "**[S_GacMotor-165-WK-010](https://tera.awatera.com/Work/68b6cc499a47bde583f06cf…"
type textarea "x"
type textarea "/Clients/GacMotor/Orders/S_GacMotor-165/DTP/S_GacMotor-165-WK-012"
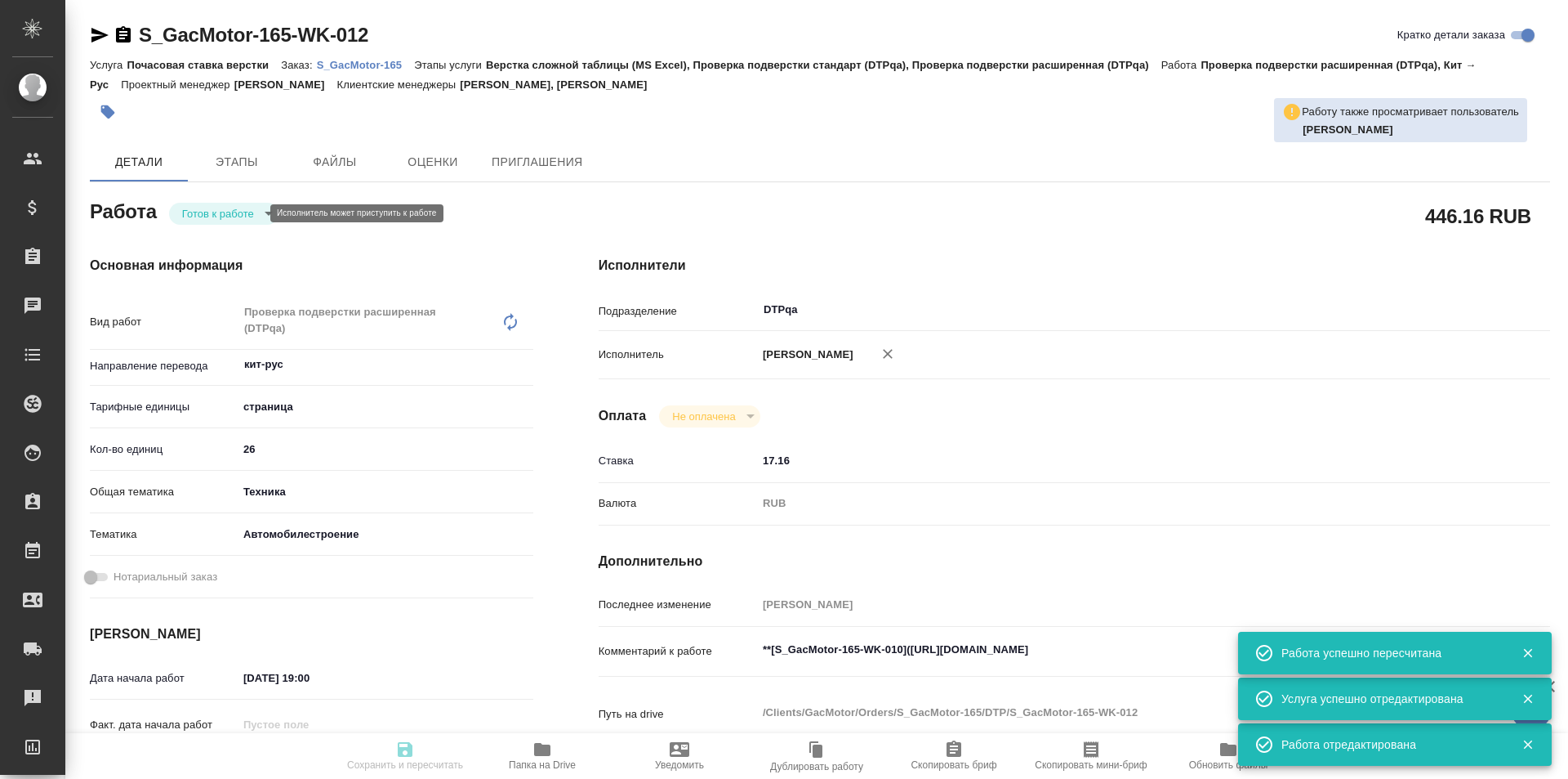
type textarea "x"
type input "S_GacMotor-165"
type input "Почасовая ставка верстки"
type input "Верстка сложной таблицы (MS Excel), Проверка подверстки стандарт (DTPqa), Прове…"
type input "Усманова Ольга, Никифорова Валерия"
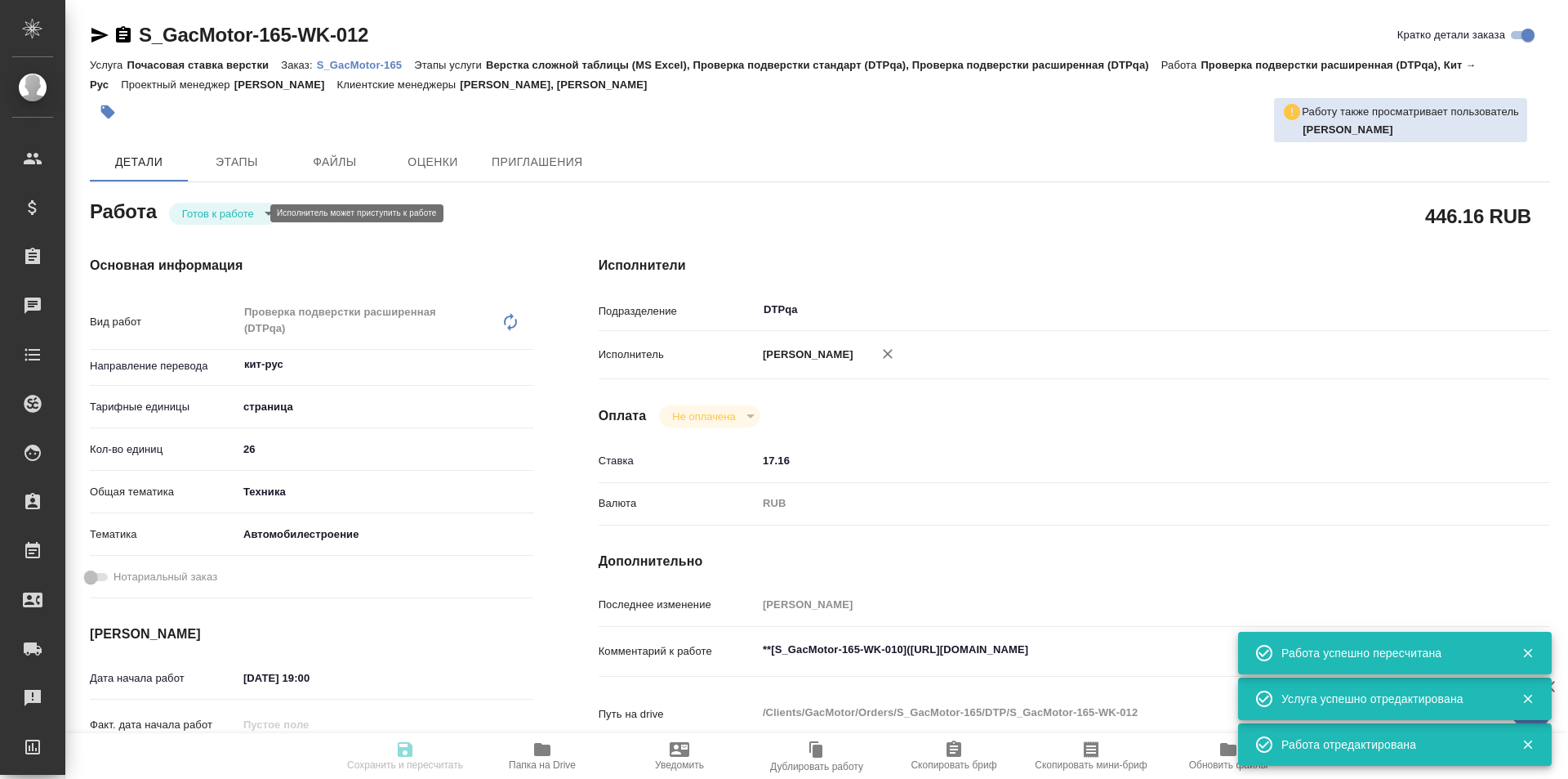
type input "Петрова Валерия, Малофеева Екатерина"
type input "/Clients/GacMotor/Orders/S_GacMotor-165"
type textarea "x"
type textarea "направляю Вам на расчет перевода файл с фразами для модели S7. Этот перевод нам…"
type textarea "x"
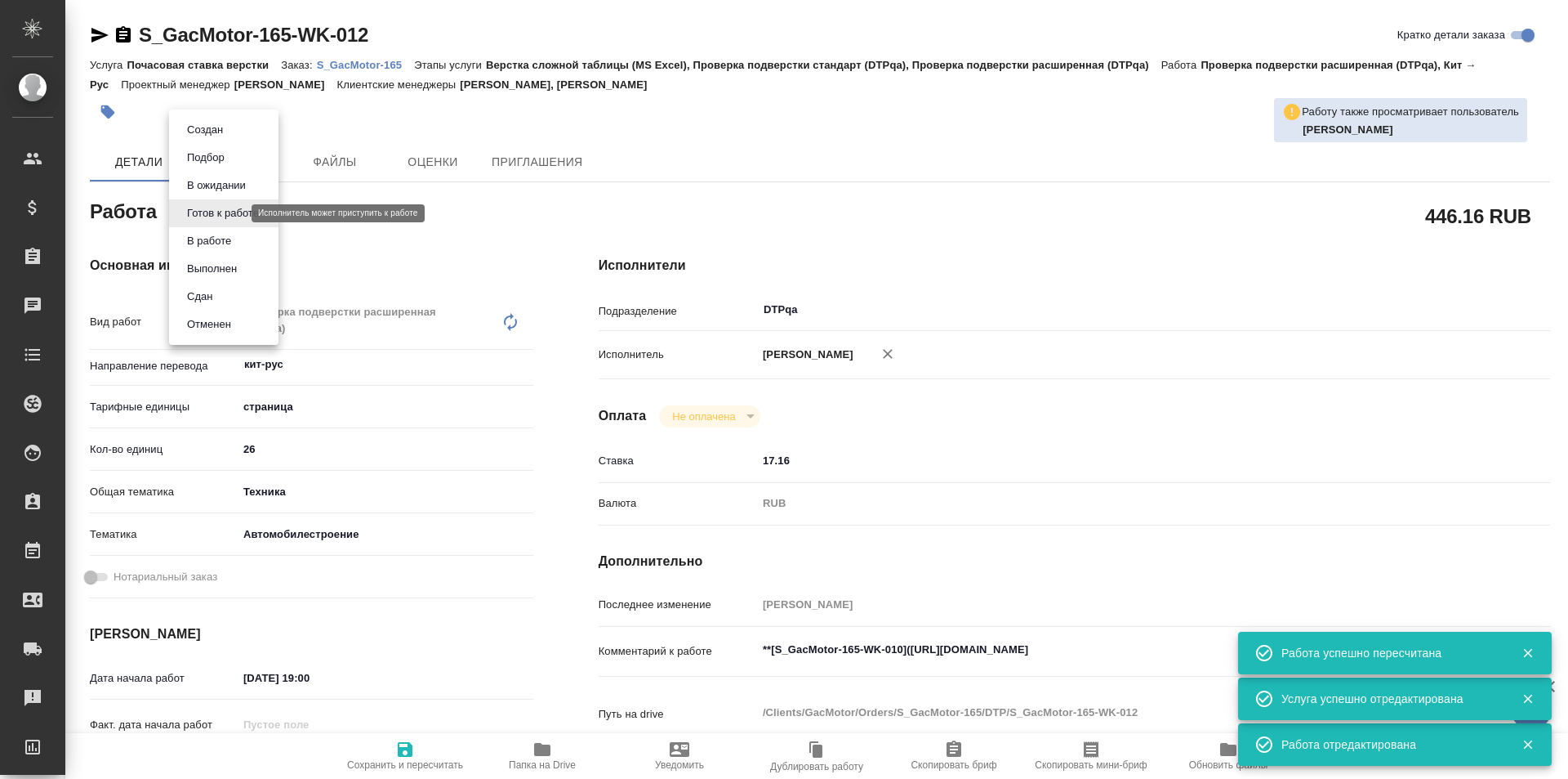
type textarea "x"
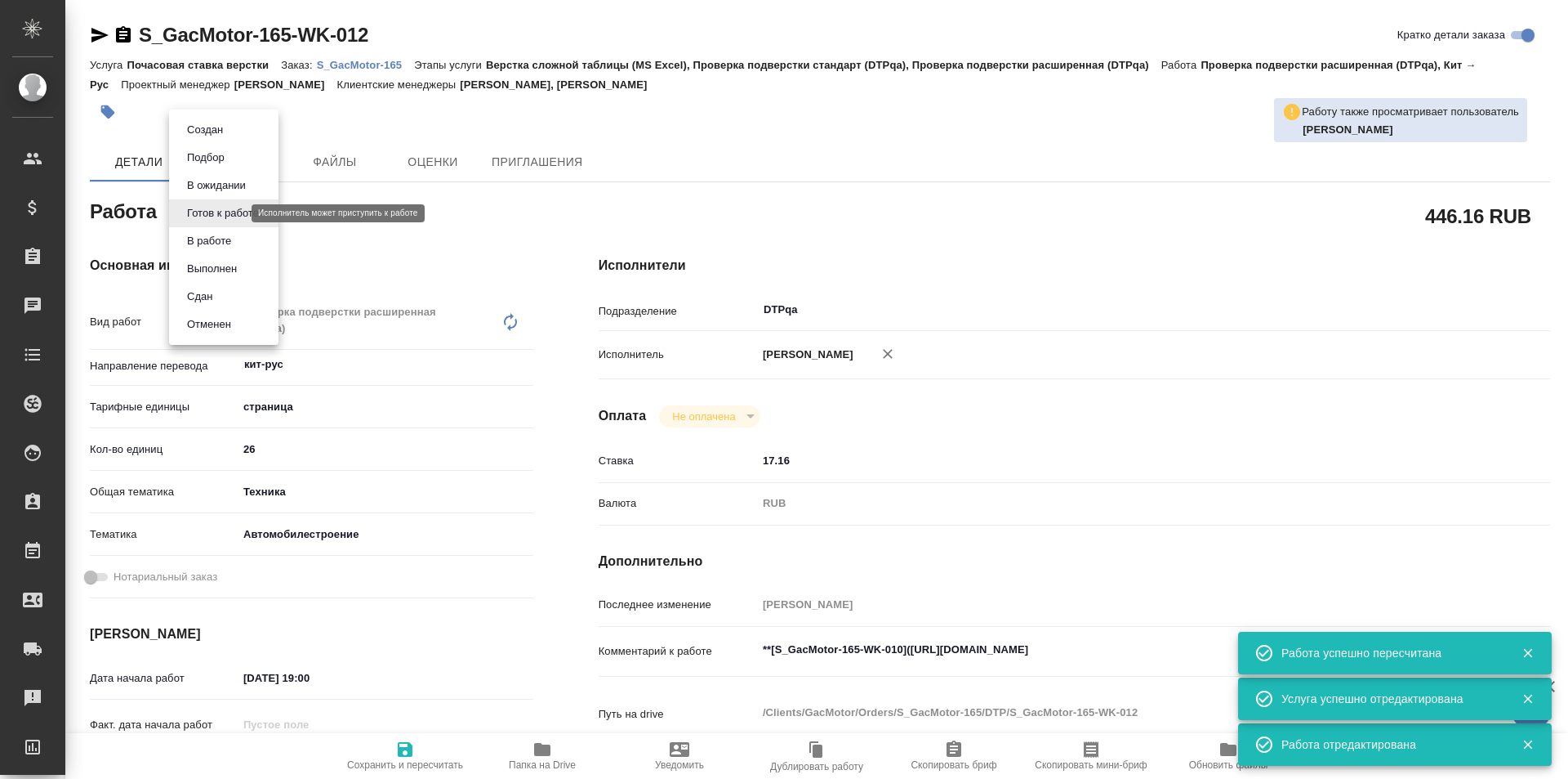
type textarea "x"
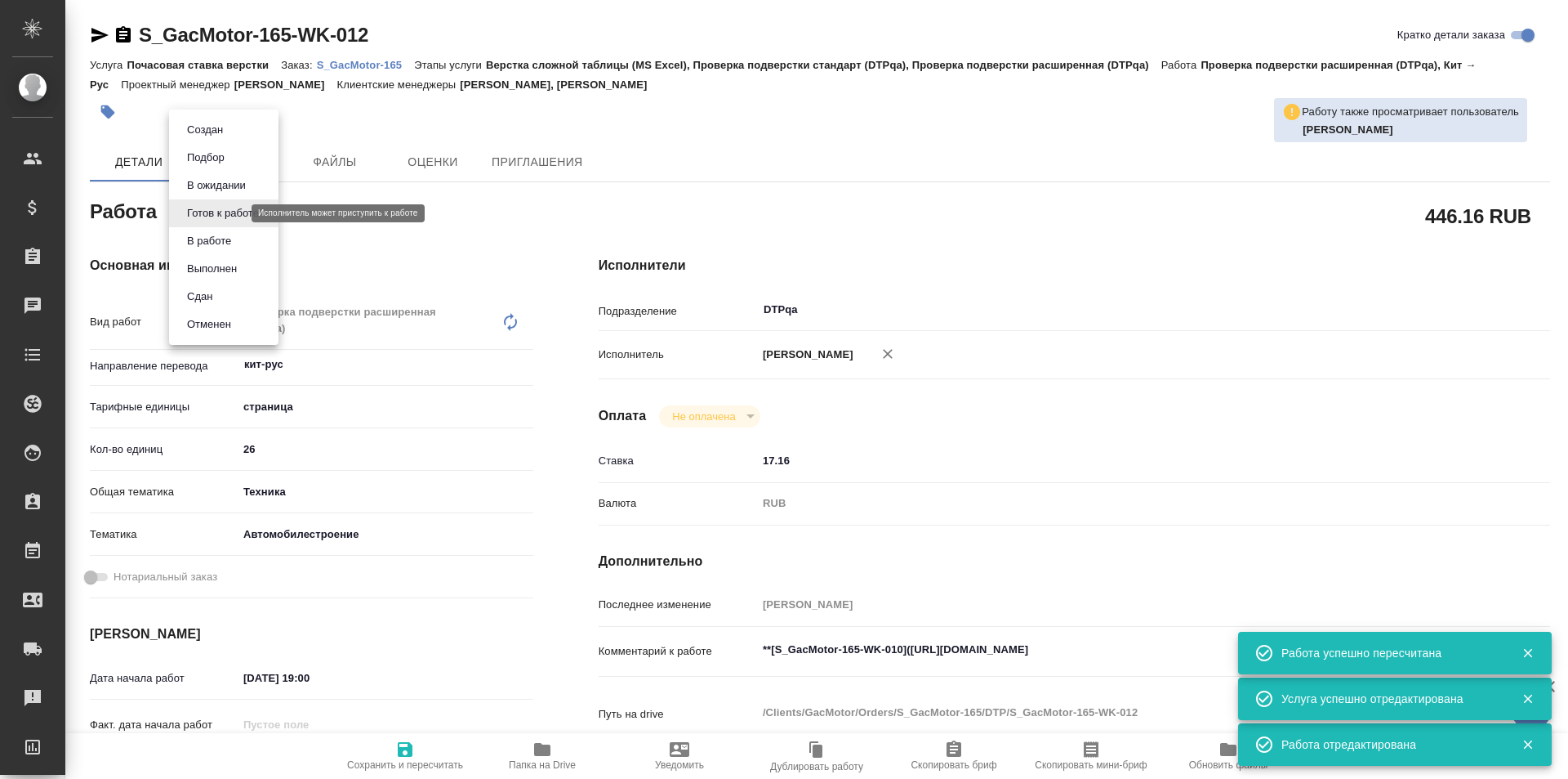
type textarea "x"
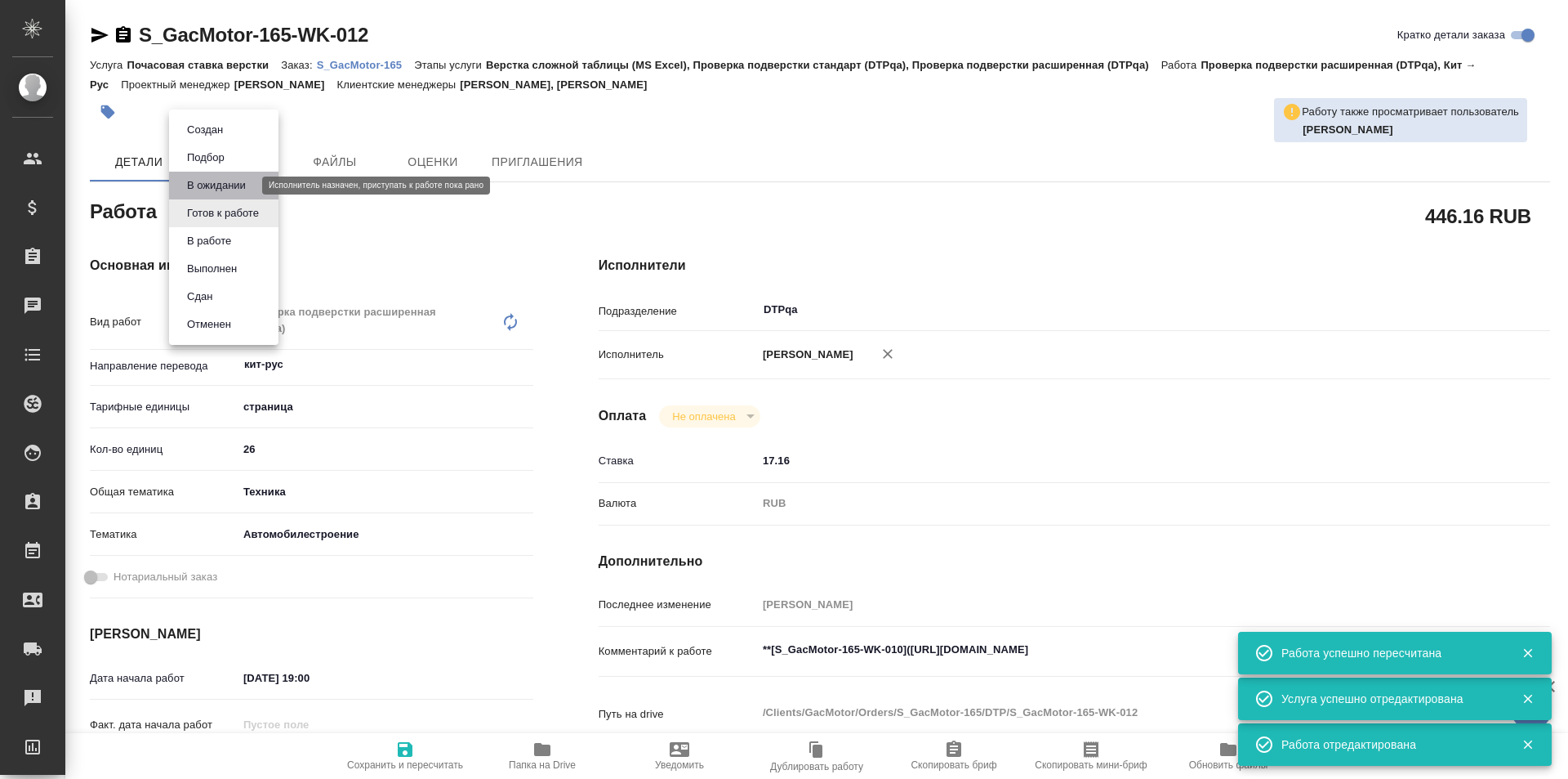
click at [223, 189] on button "В ожидании" at bounding box center [216, 185] width 69 height 18
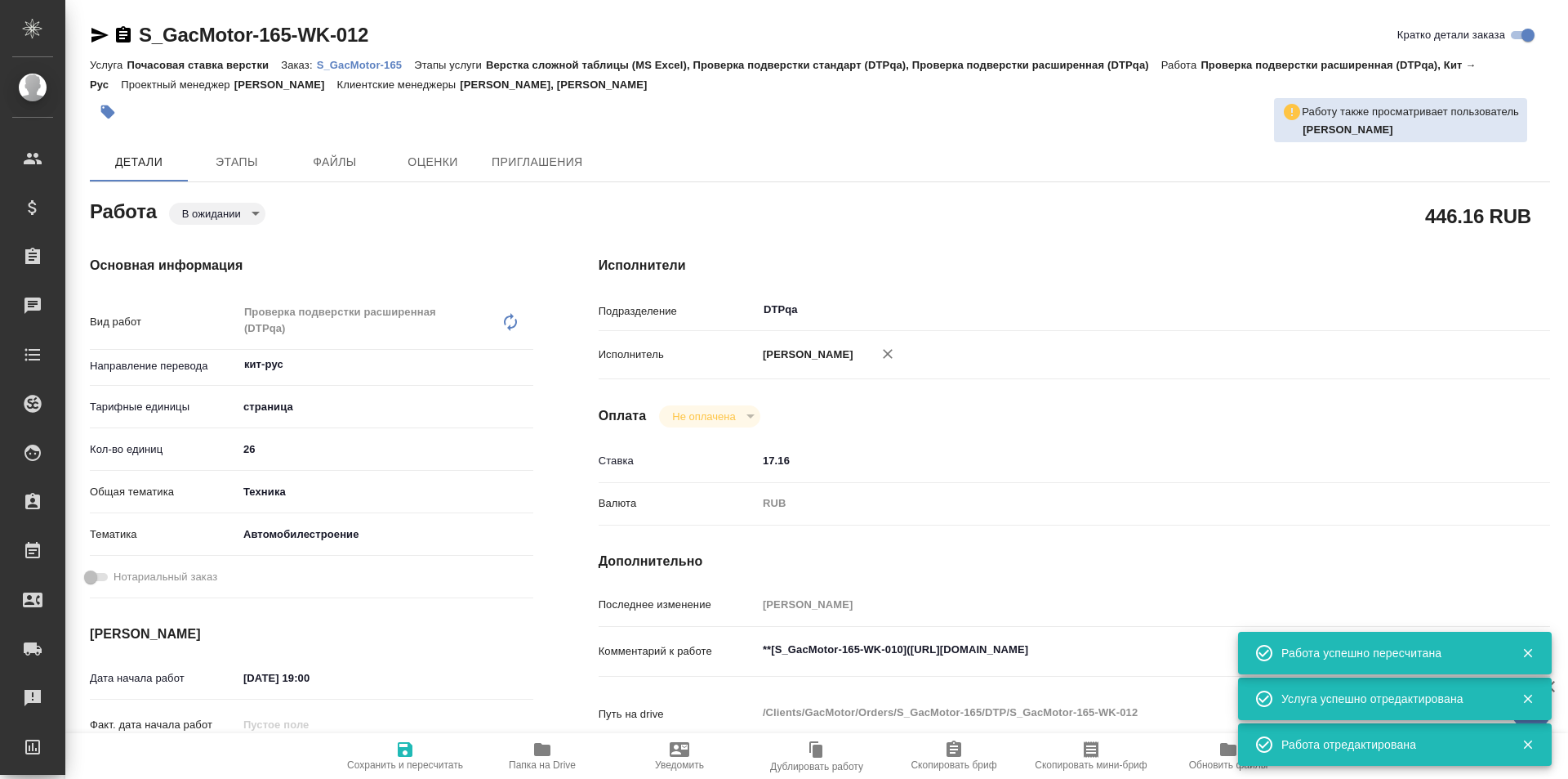
type textarea "x"
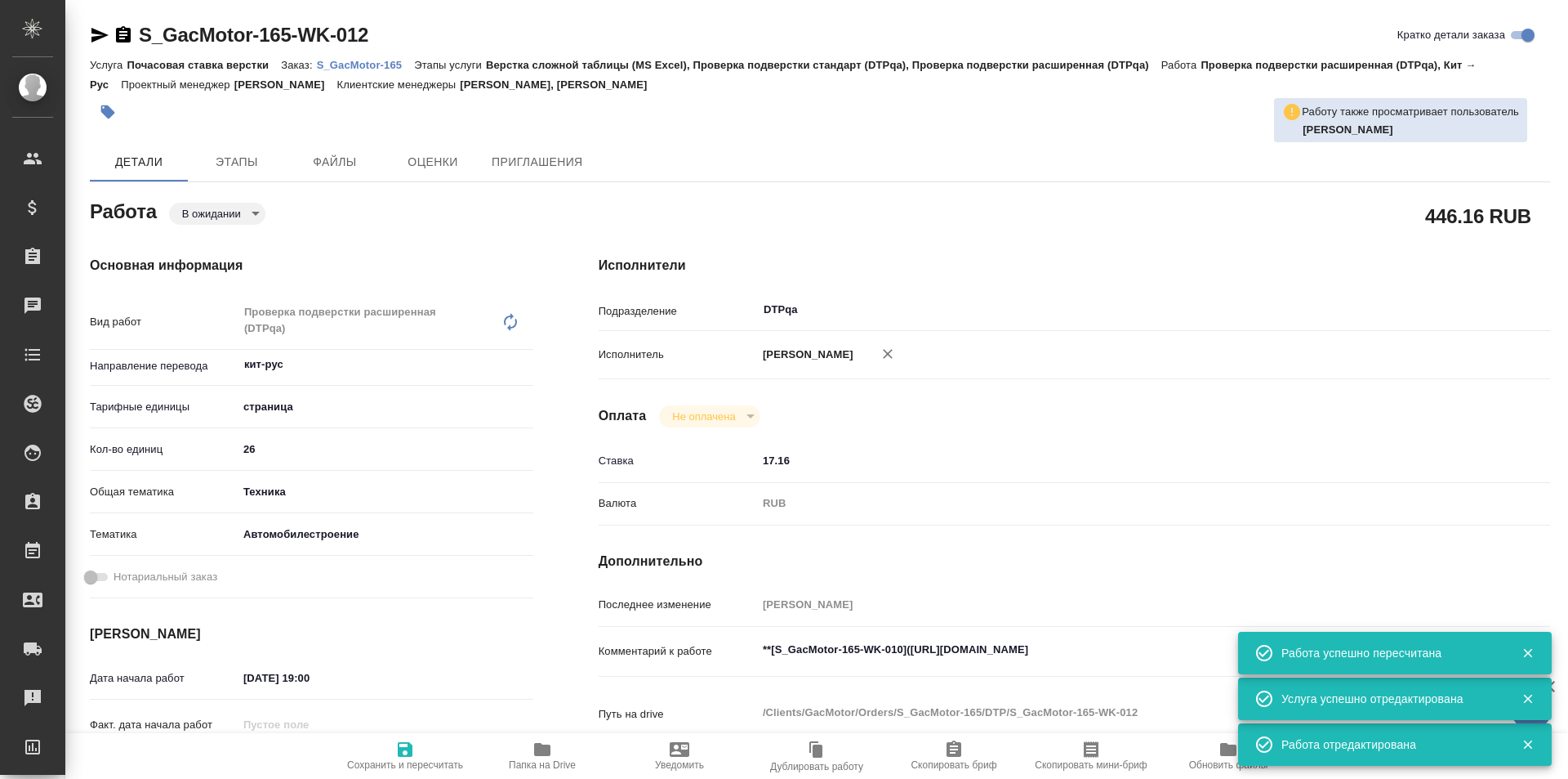
type textarea "x"
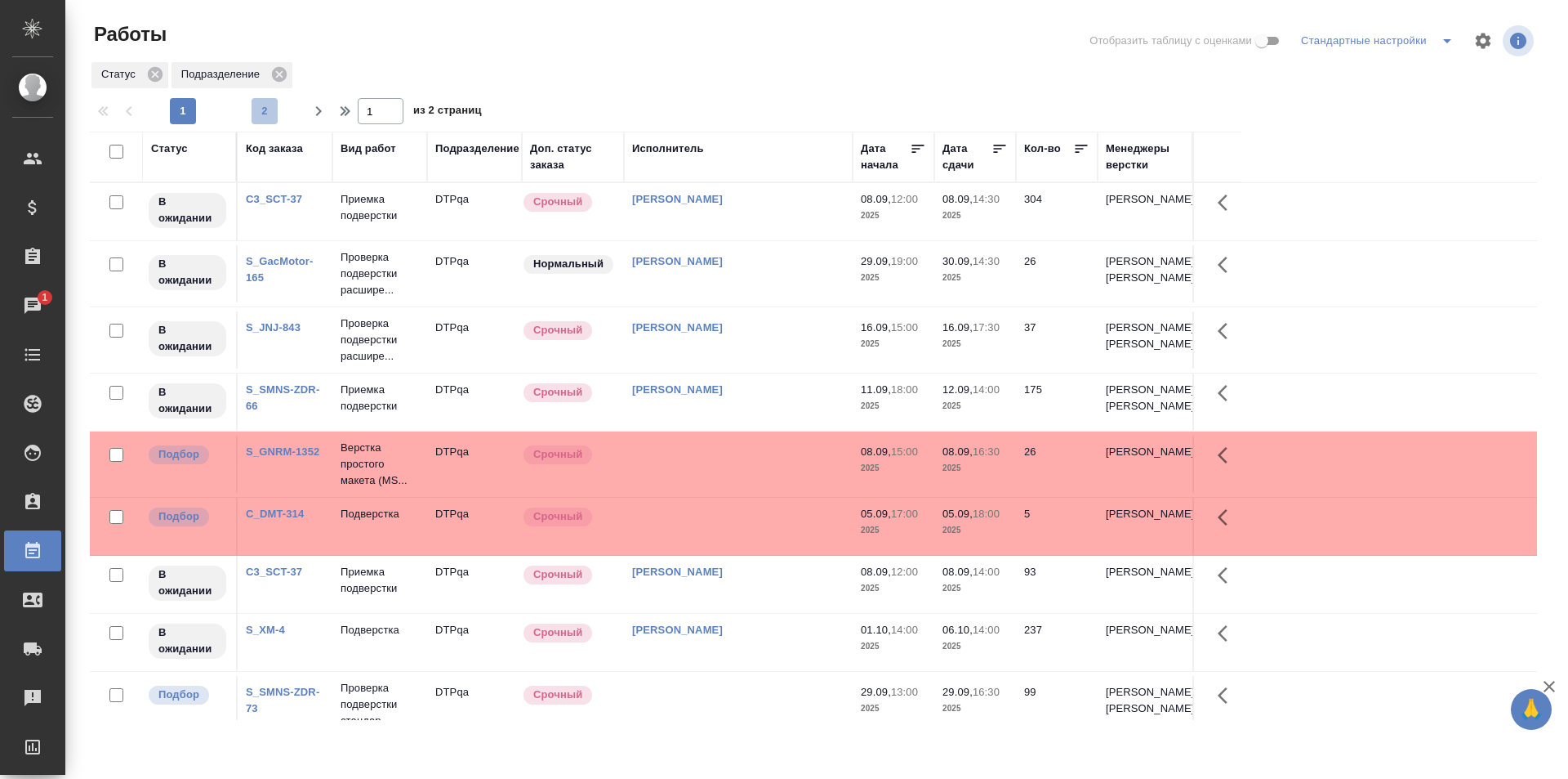
click at [260, 111] on span "2" at bounding box center [265, 111] width 26 height 17
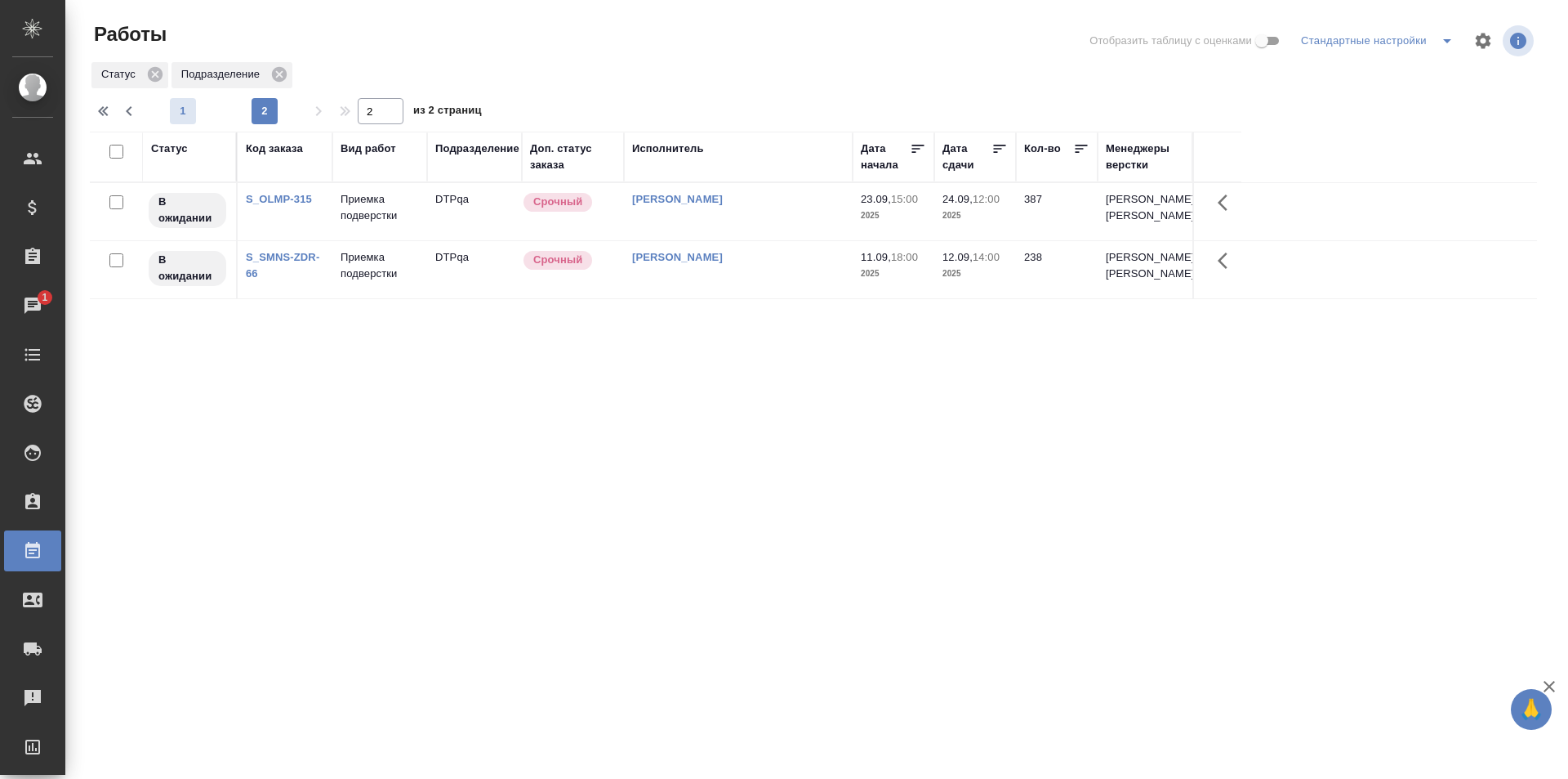
click at [184, 112] on span "1" at bounding box center [183, 111] width 26 height 17
type input "1"
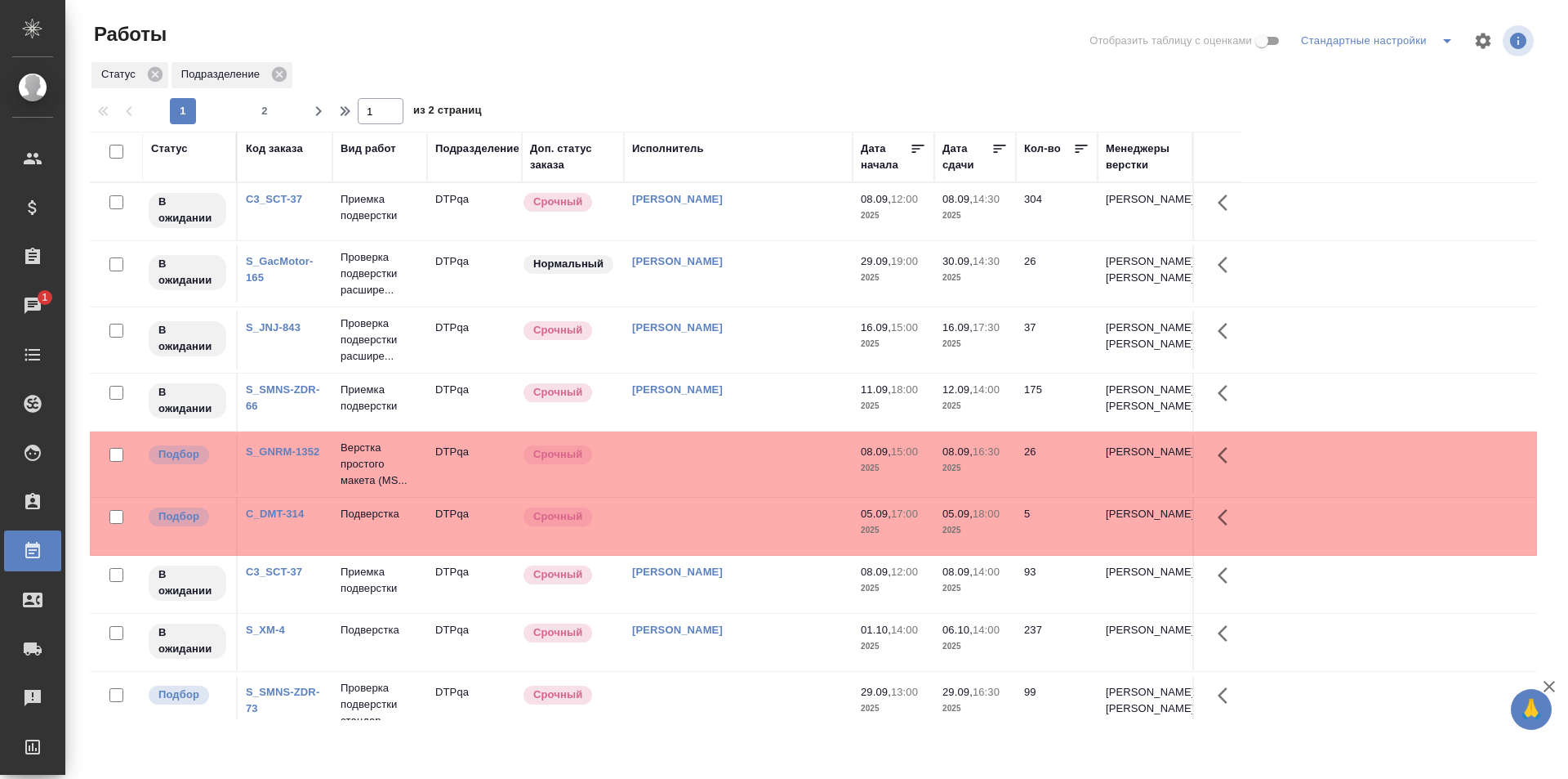
click at [283, 198] on link "C3_SCT-37" at bounding box center [274, 199] width 57 height 12
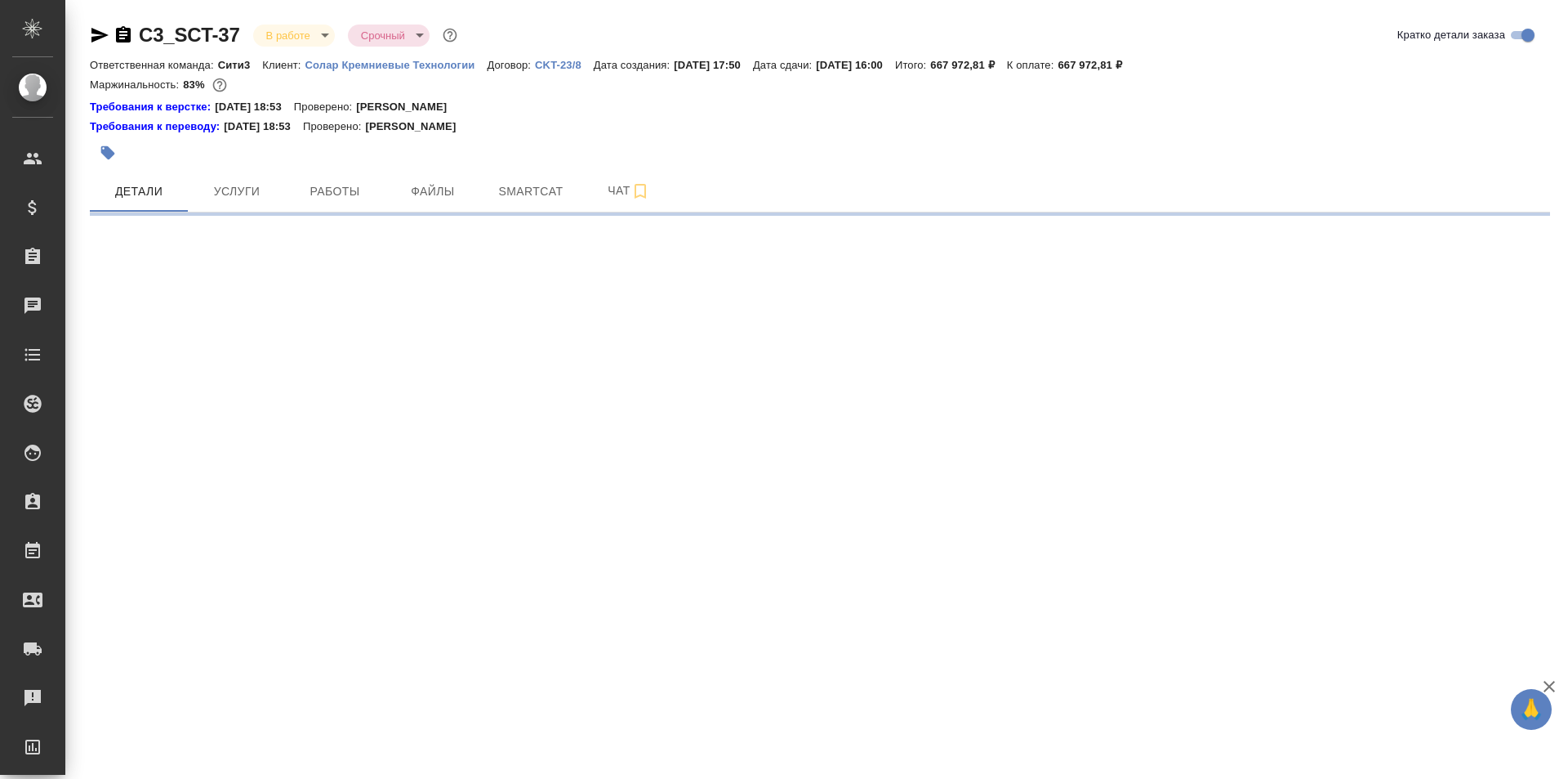
select select "RU"
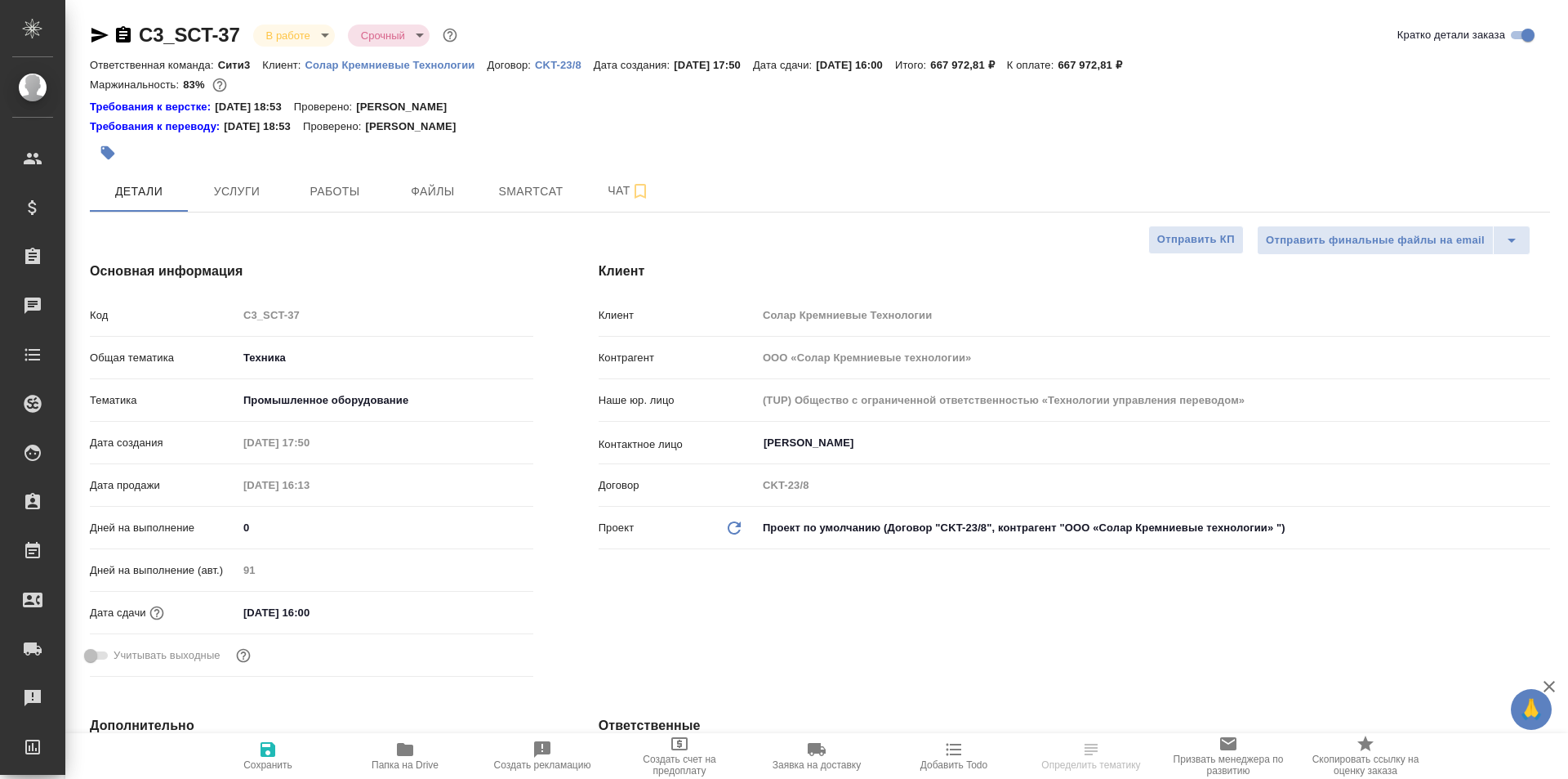
type textarea "x"
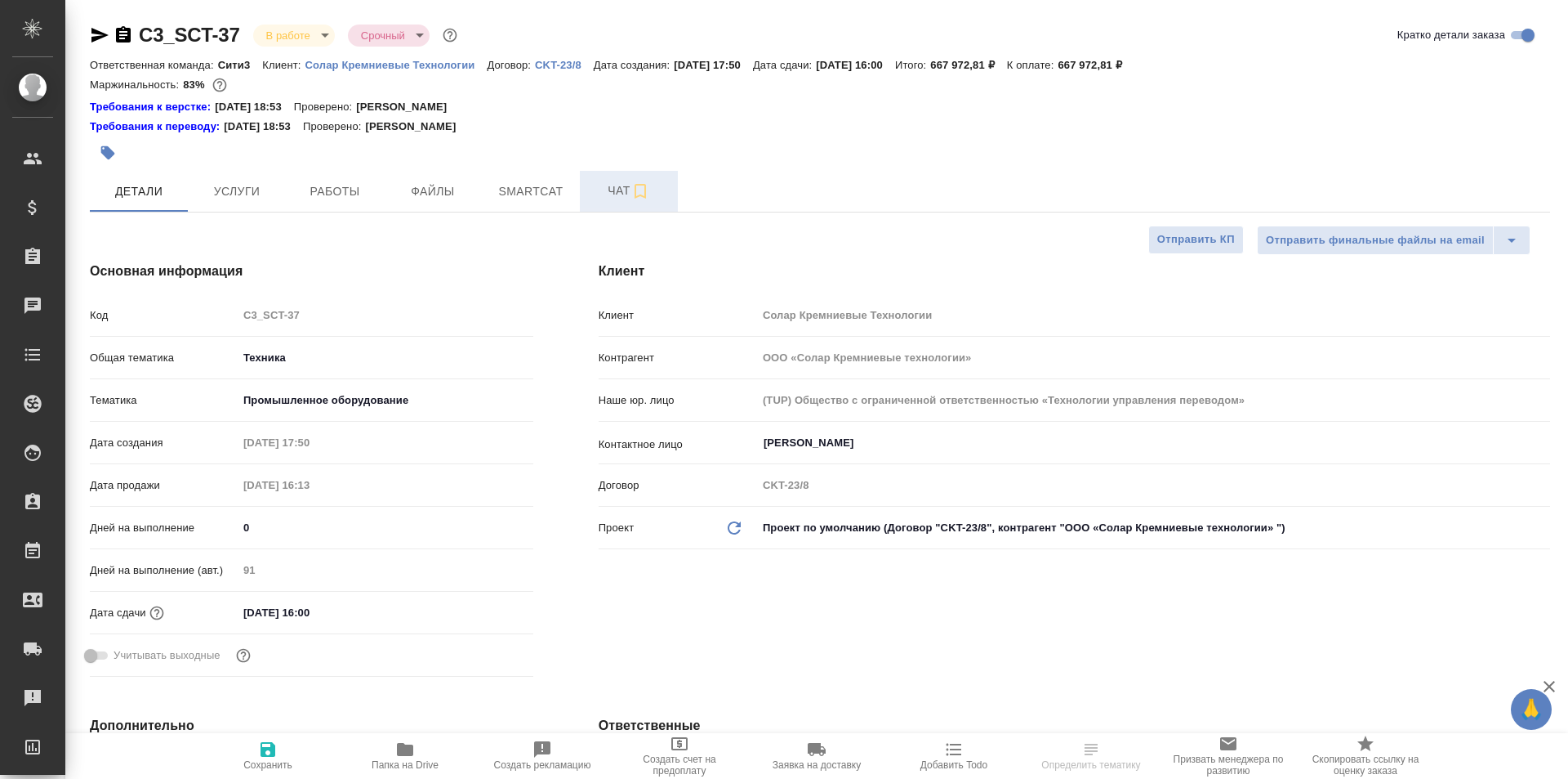
type textarea "x"
click at [624, 185] on span "Чат" at bounding box center [629, 190] width 78 height 20
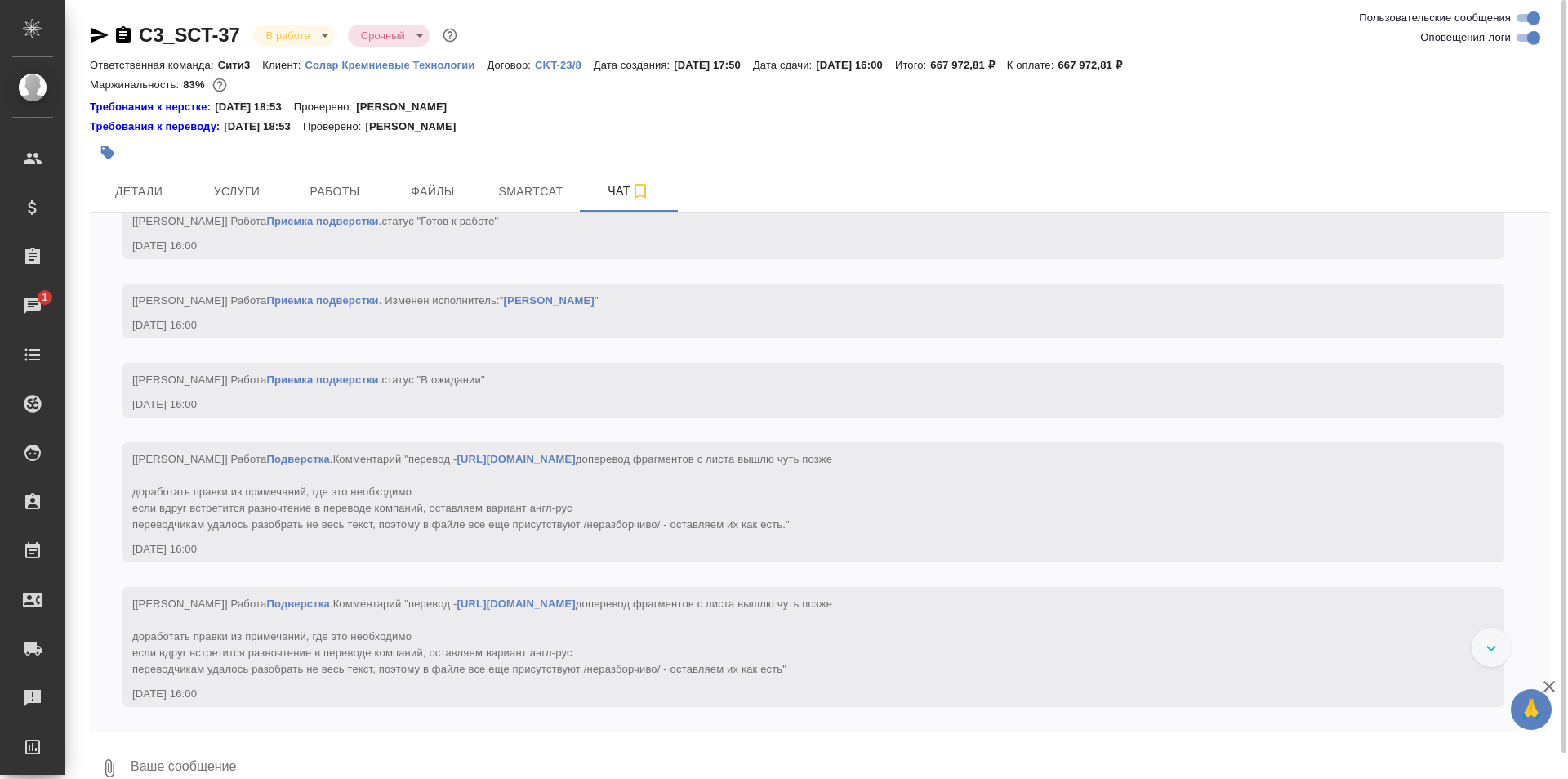
scroll to position [46004, 0]
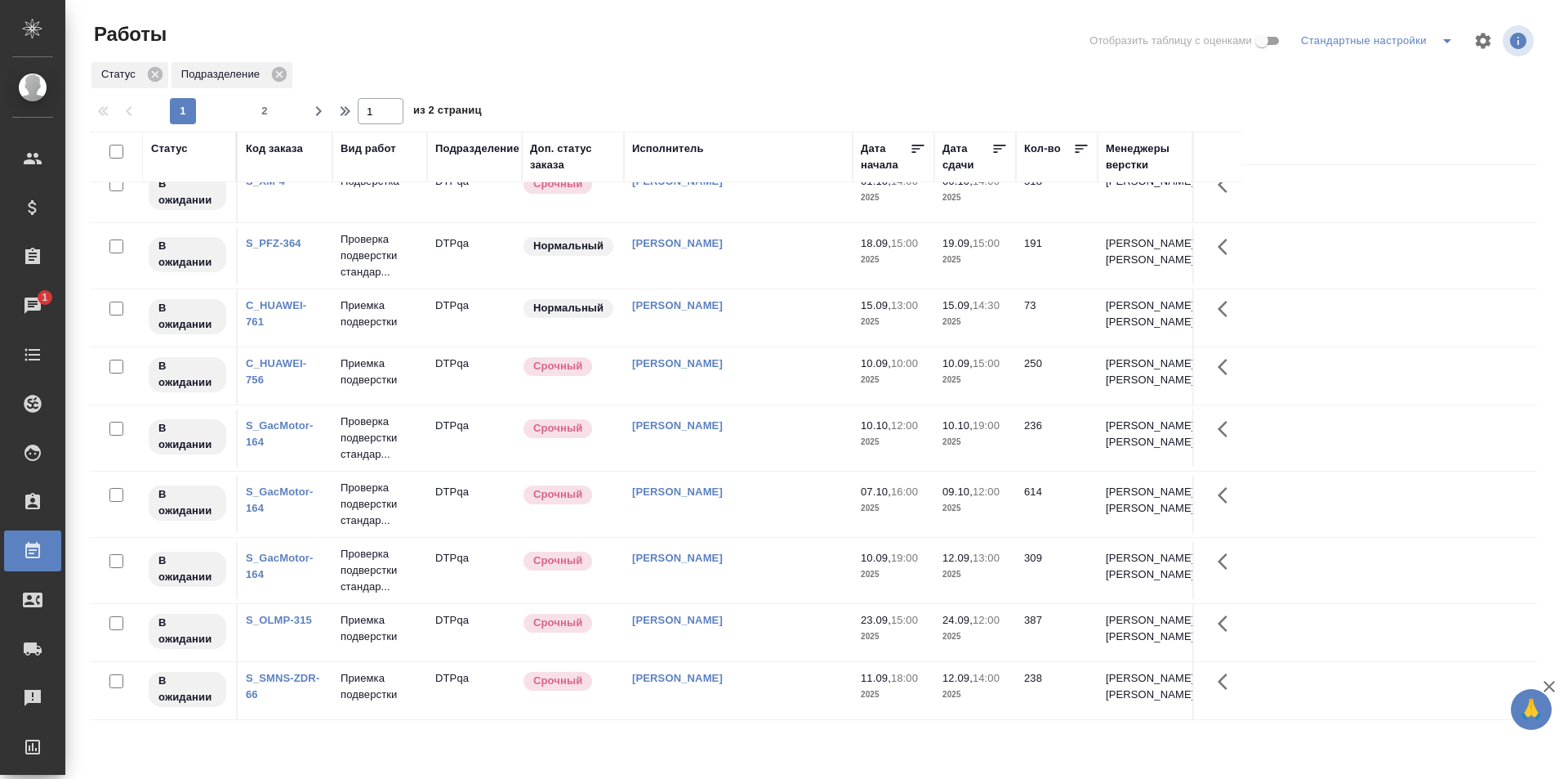
scroll to position [1257, 0]
click at [268, 113] on span "2" at bounding box center [265, 111] width 26 height 17
type input "2"
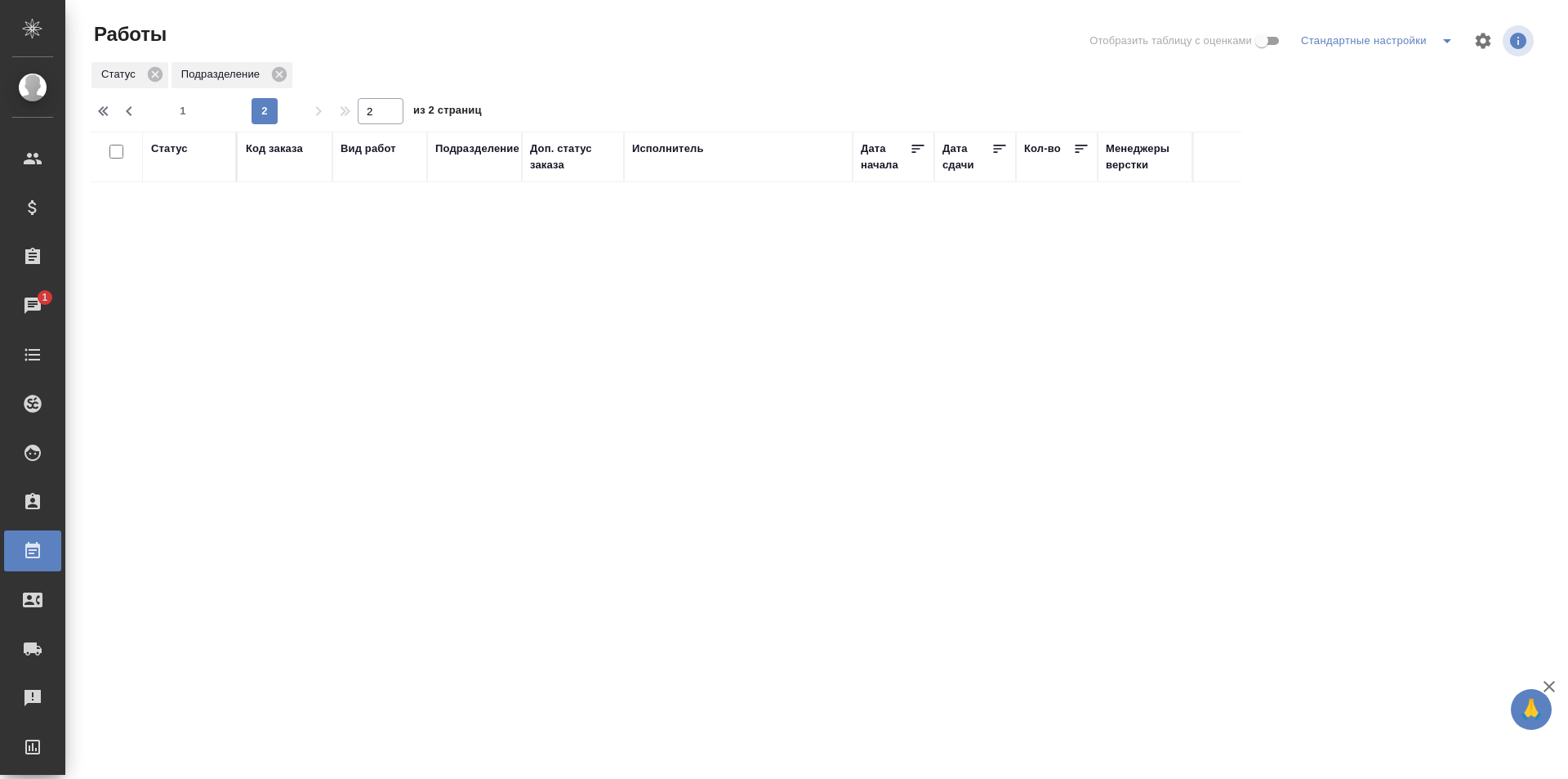
scroll to position [0, 0]
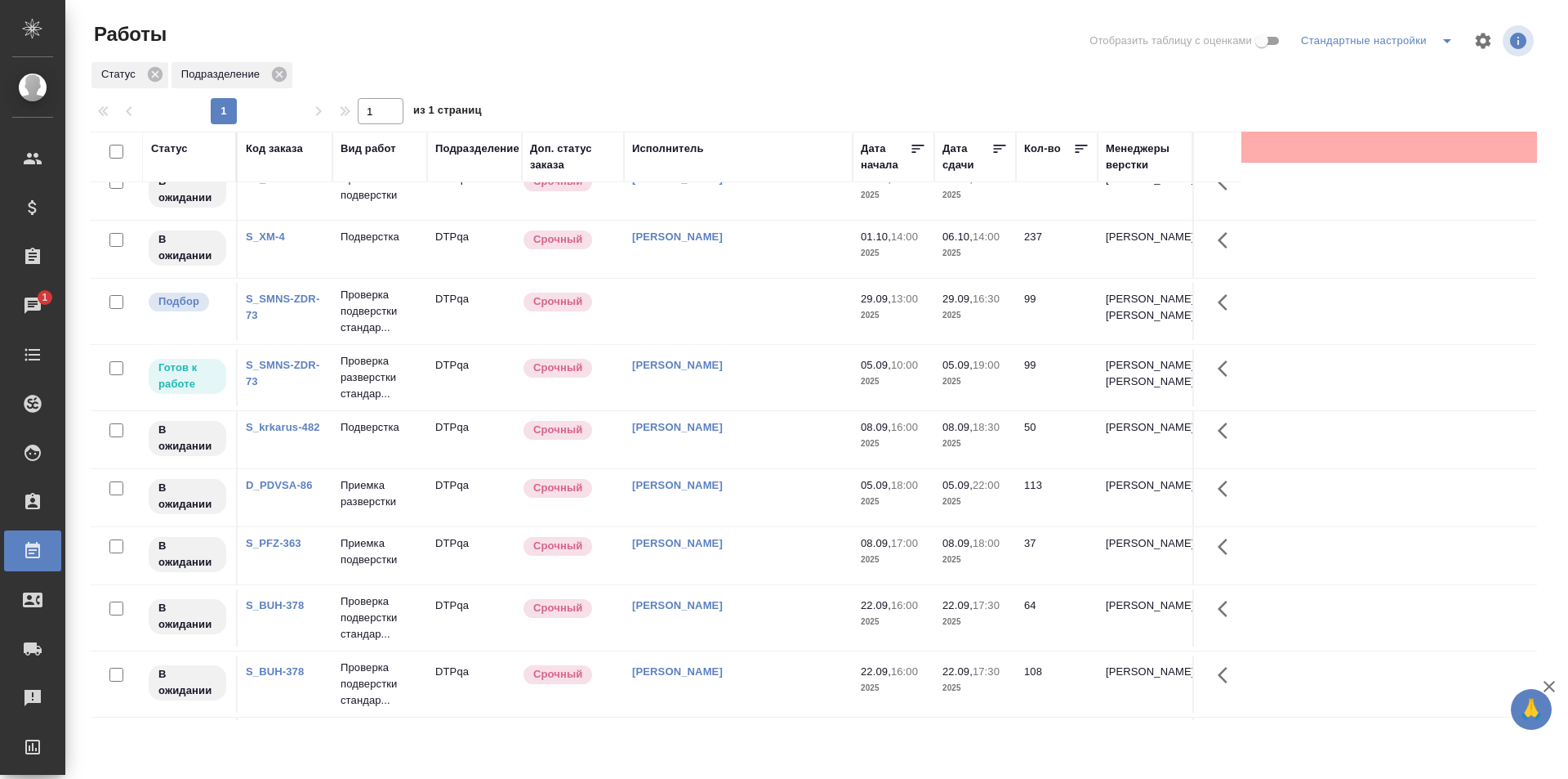
scroll to position [490, 0]
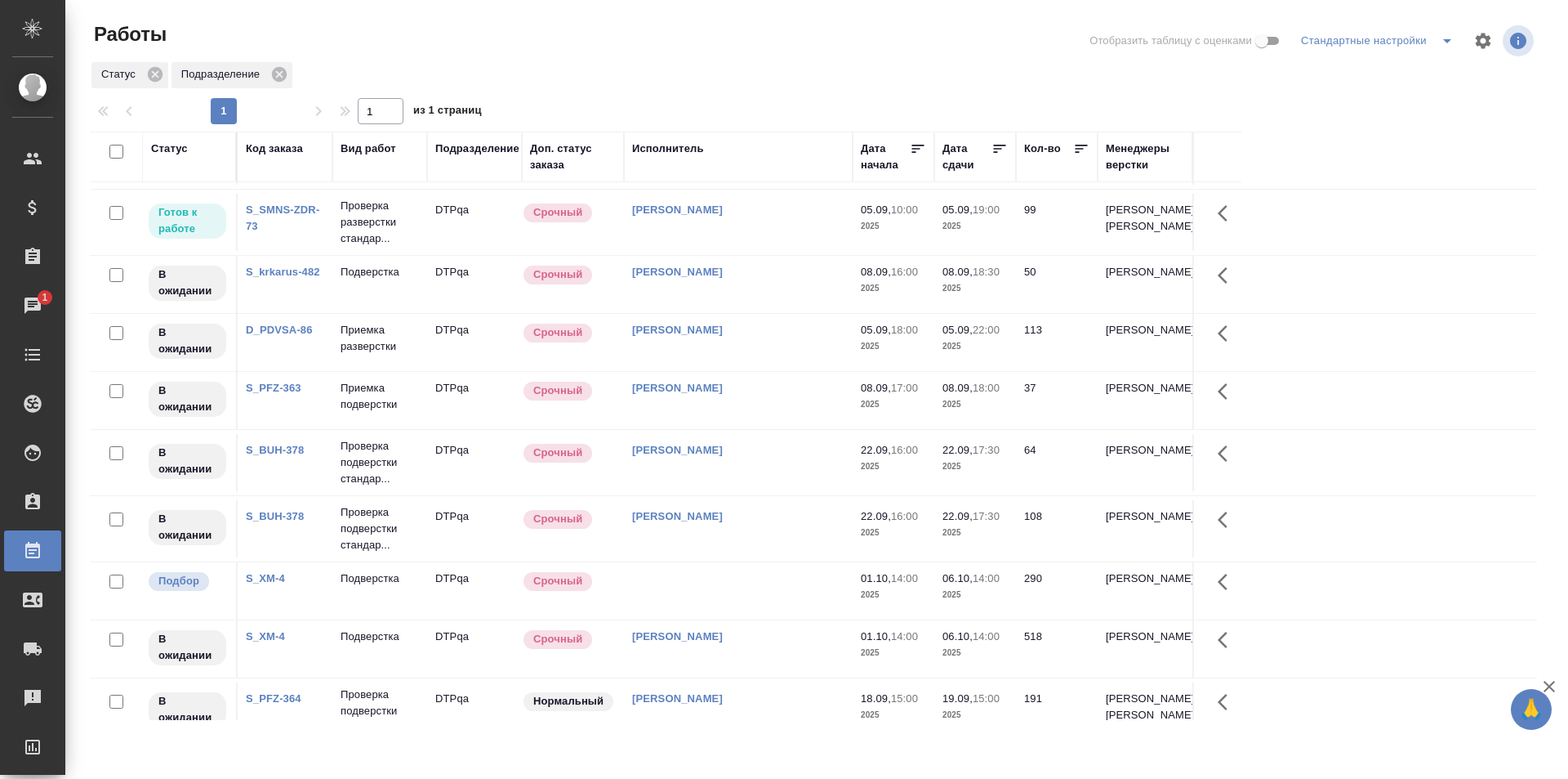
click at [747, 251] on td "Исмагилова Диана" at bounding box center [738, 222] width 229 height 57
click at [747, 251] on td "[PERSON_NAME]" at bounding box center [738, 222] width 229 height 57
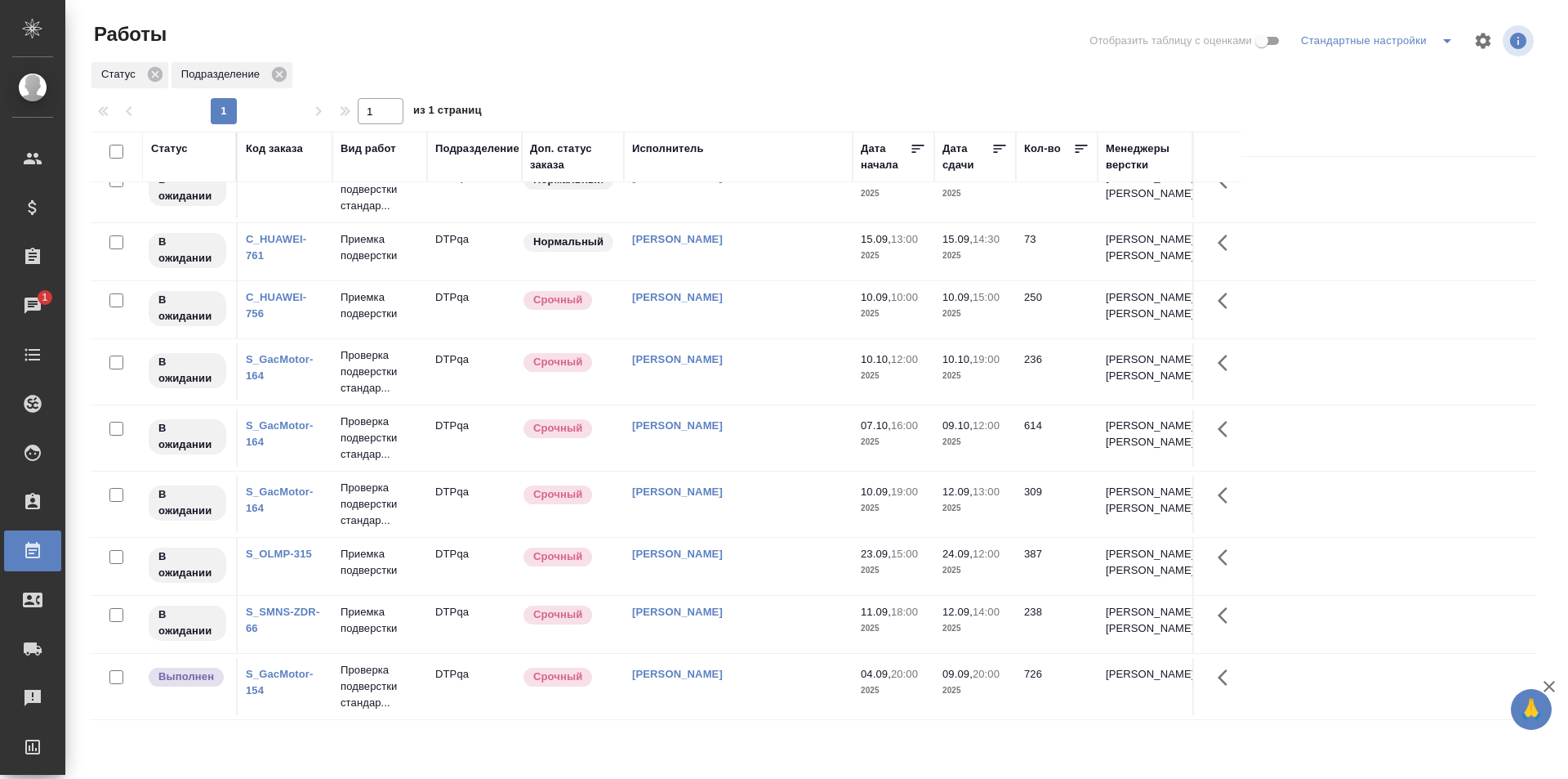
scroll to position [1182, 0]
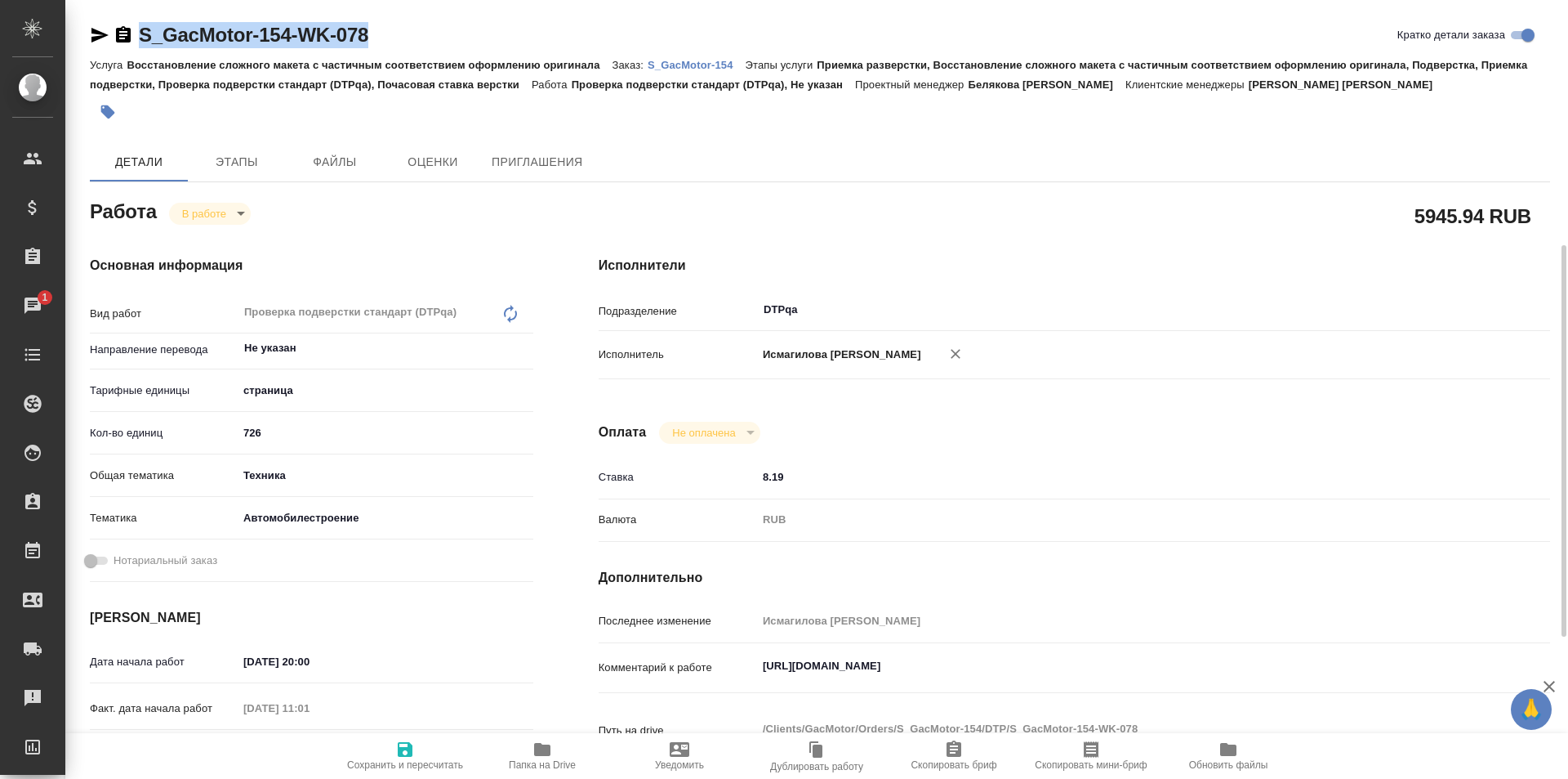
scroll to position [164, 0]
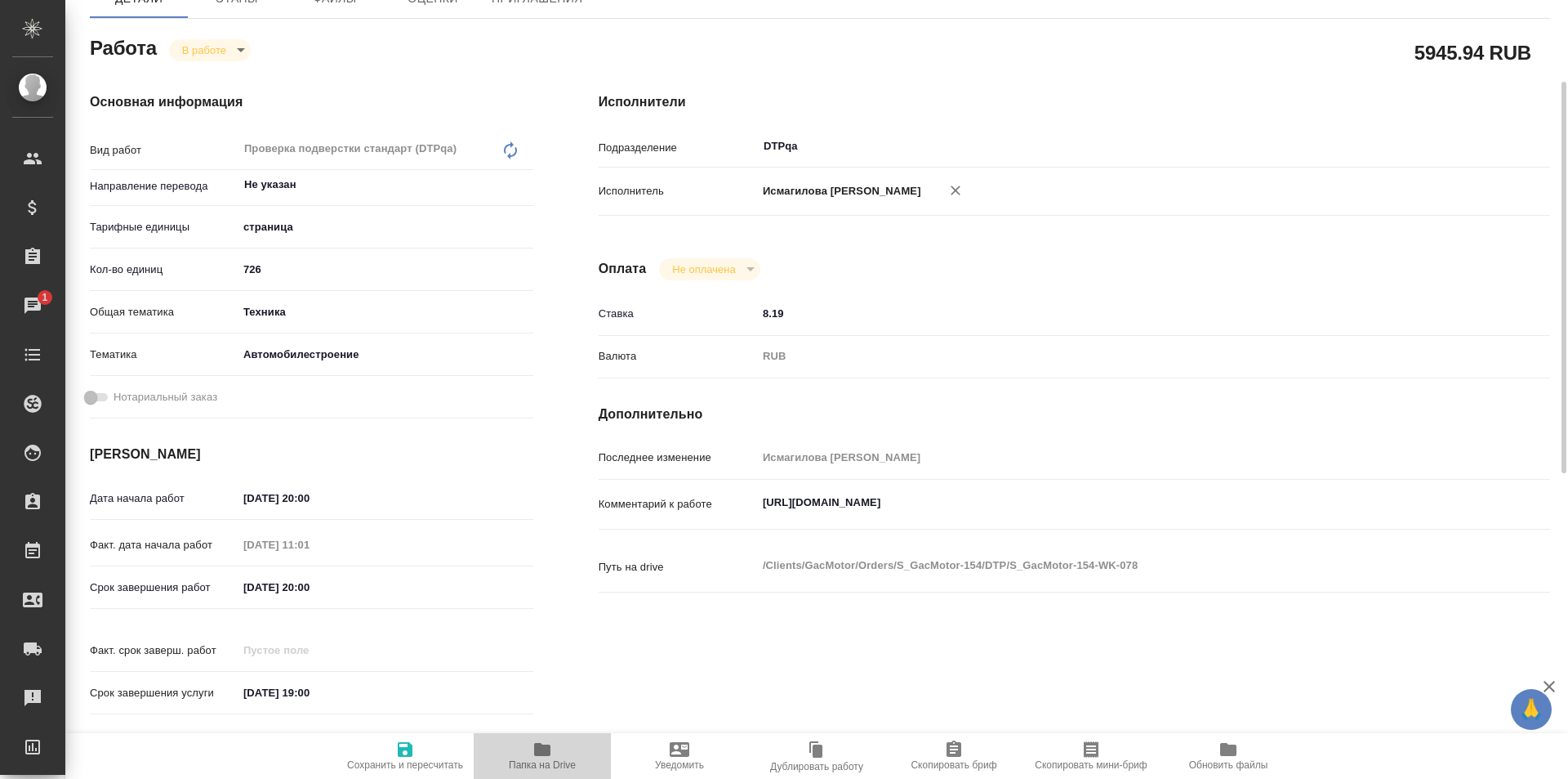
click at [541, 763] on span "Папка на Drive" at bounding box center [542, 764] width 67 height 11
click at [1112, 489] on textarea "https://tera.awatera.com/Work/686e80ae28ea7b8896d50adb/" at bounding box center [1114, 503] width 713 height 28
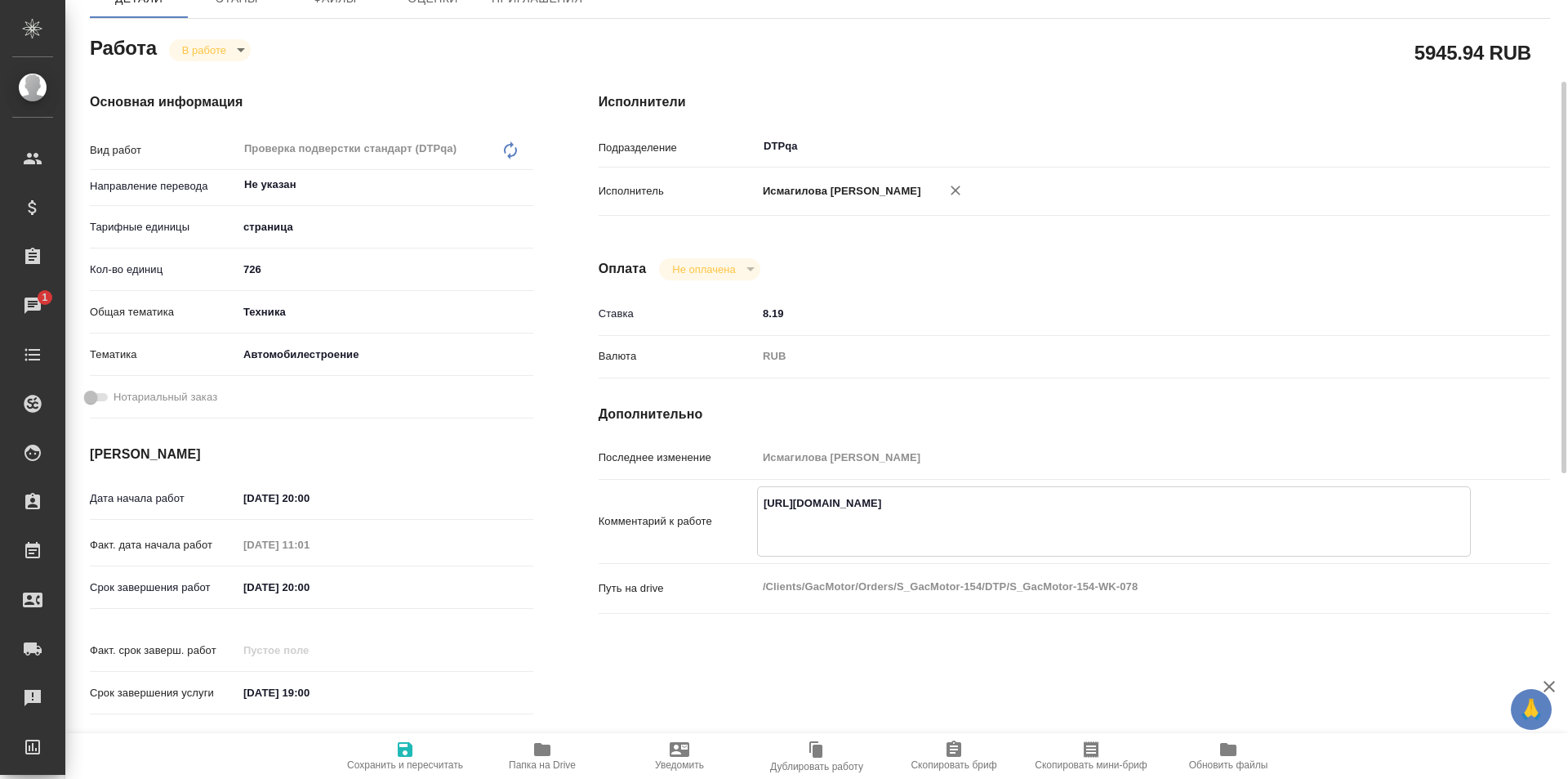
paste textarea "https://drive.awatera.com/f/10303734"
click at [763, 521] on textarea "https://tera.awatera.com/Work/686e80ae28ea7b8896d50adb/ https://drive.awatera.c…" at bounding box center [1114, 519] width 713 height 60
type textarea "https://tera.awatera.com/Work/686e80ae28ea7b8896d50adb/ На доработку: https://d…"
click at [403, 763] on span "Сохранить и пересчитать" at bounding box center [405, 764] width 116 height 11
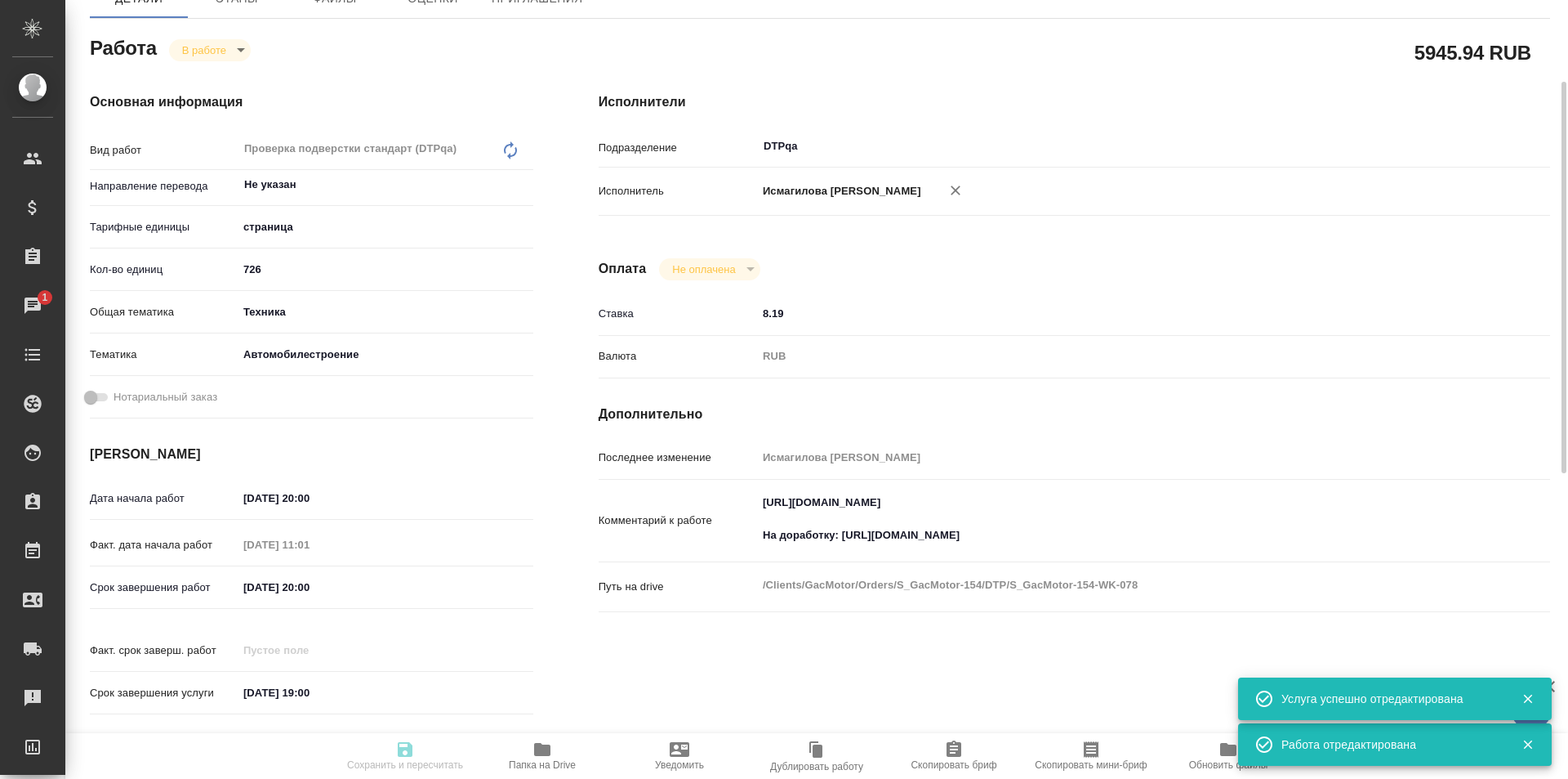
type input "inProgress"
type input "Не указан"
type input "5a8b1489cc6b4906c91bfdb2"
type input "726"
type input "tech"
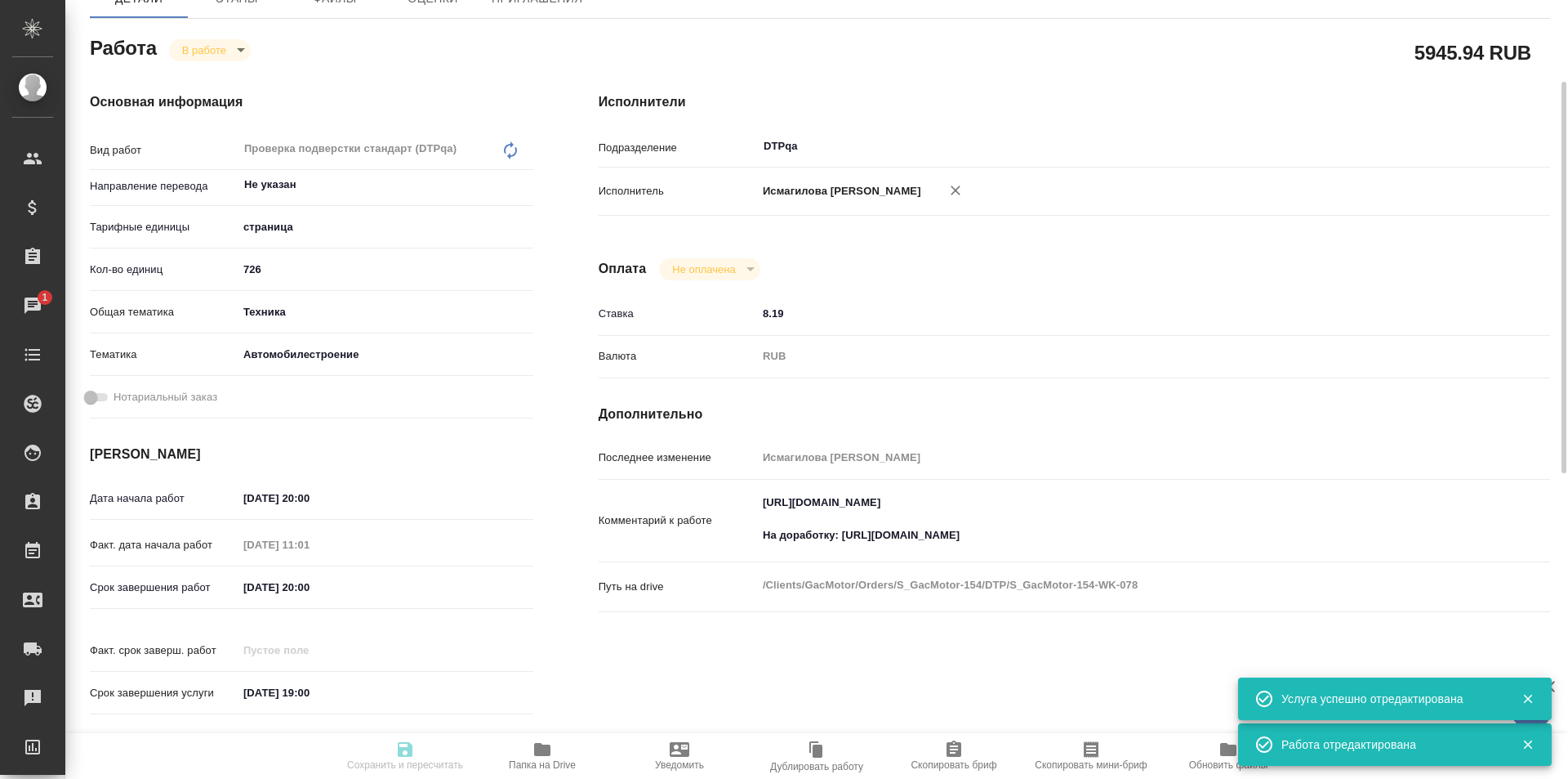
type input "5f647204b73bc97568ca66a7"
type input "04.09.2025 20:00"
type input "05.09.2025 11:01"
type input "09.09.2025 20:00"
type input "10.09.2025 19:00"
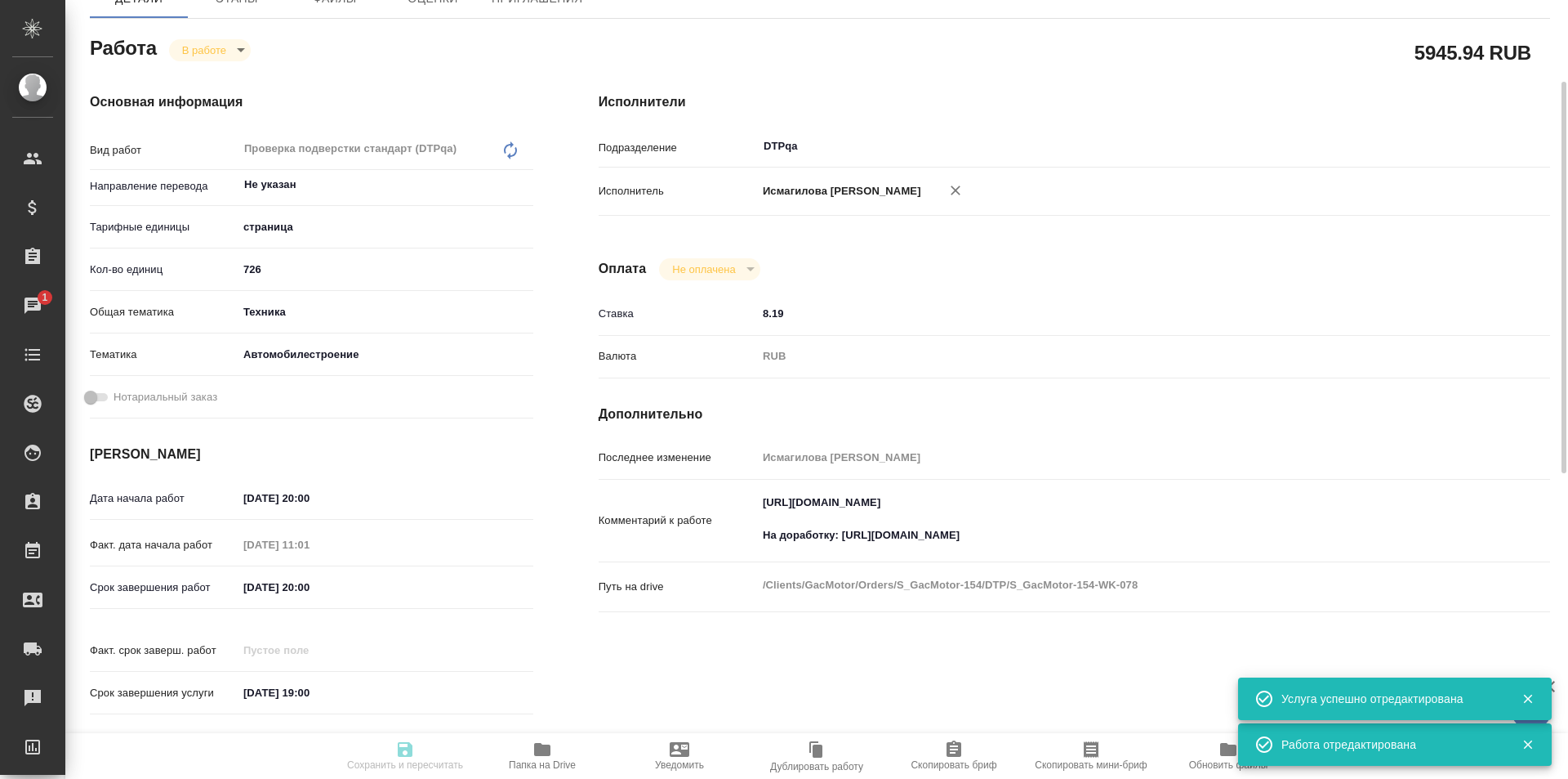
type input "DTPqa"
type input "notPayed"
type input "8.19"
type input "RUB"
type input "Исмагилова Диана"
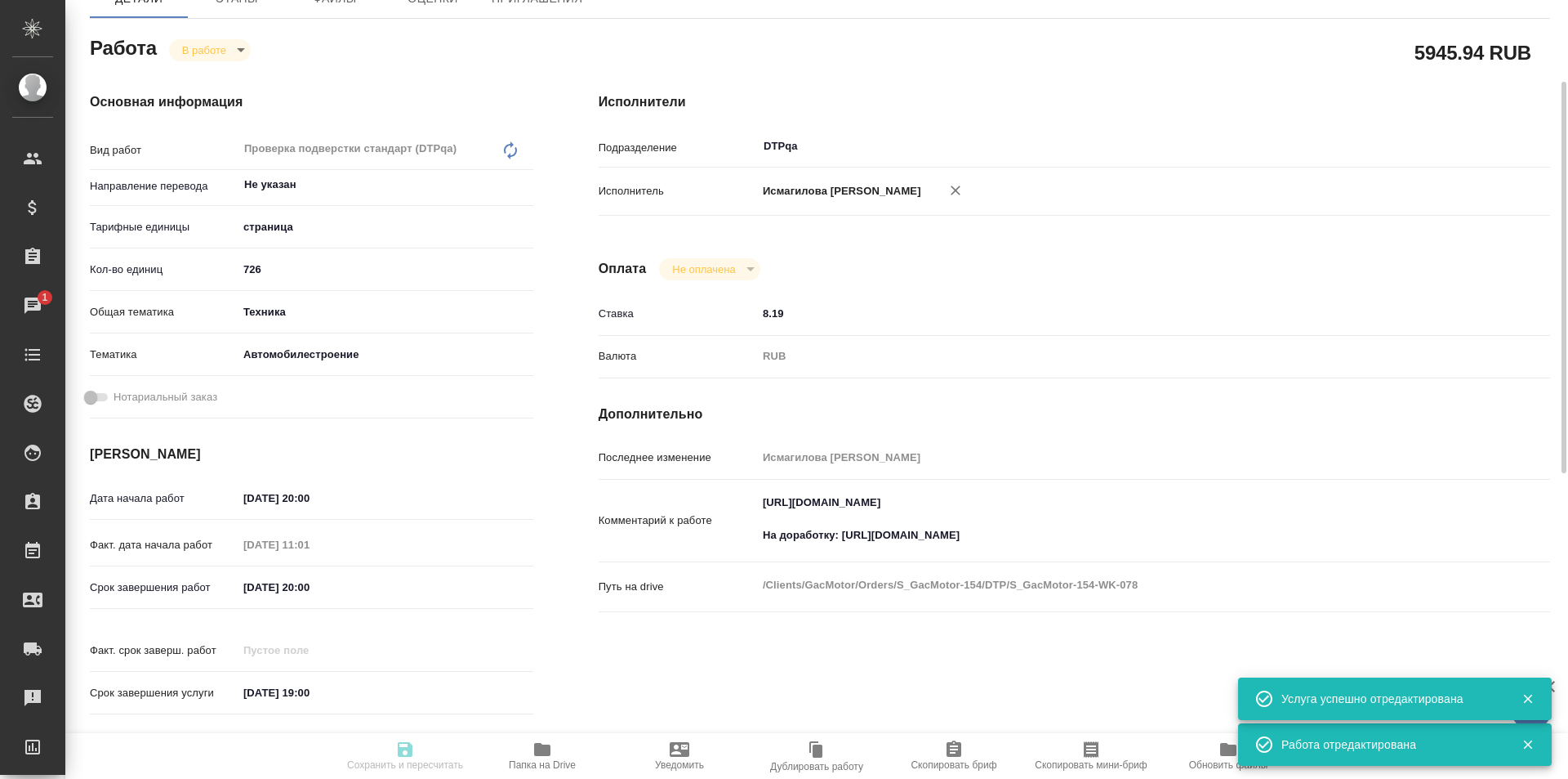
type input "S_GacMotor-154"
type input "Восстановление сложного макета с частичным соответствием оформлению оригинала"
type input "Приемка разверстки, Восстановление сложного макета с частичным соответствием оф…"
type input "Усманова Ольга"
type input "Заборова Александра"
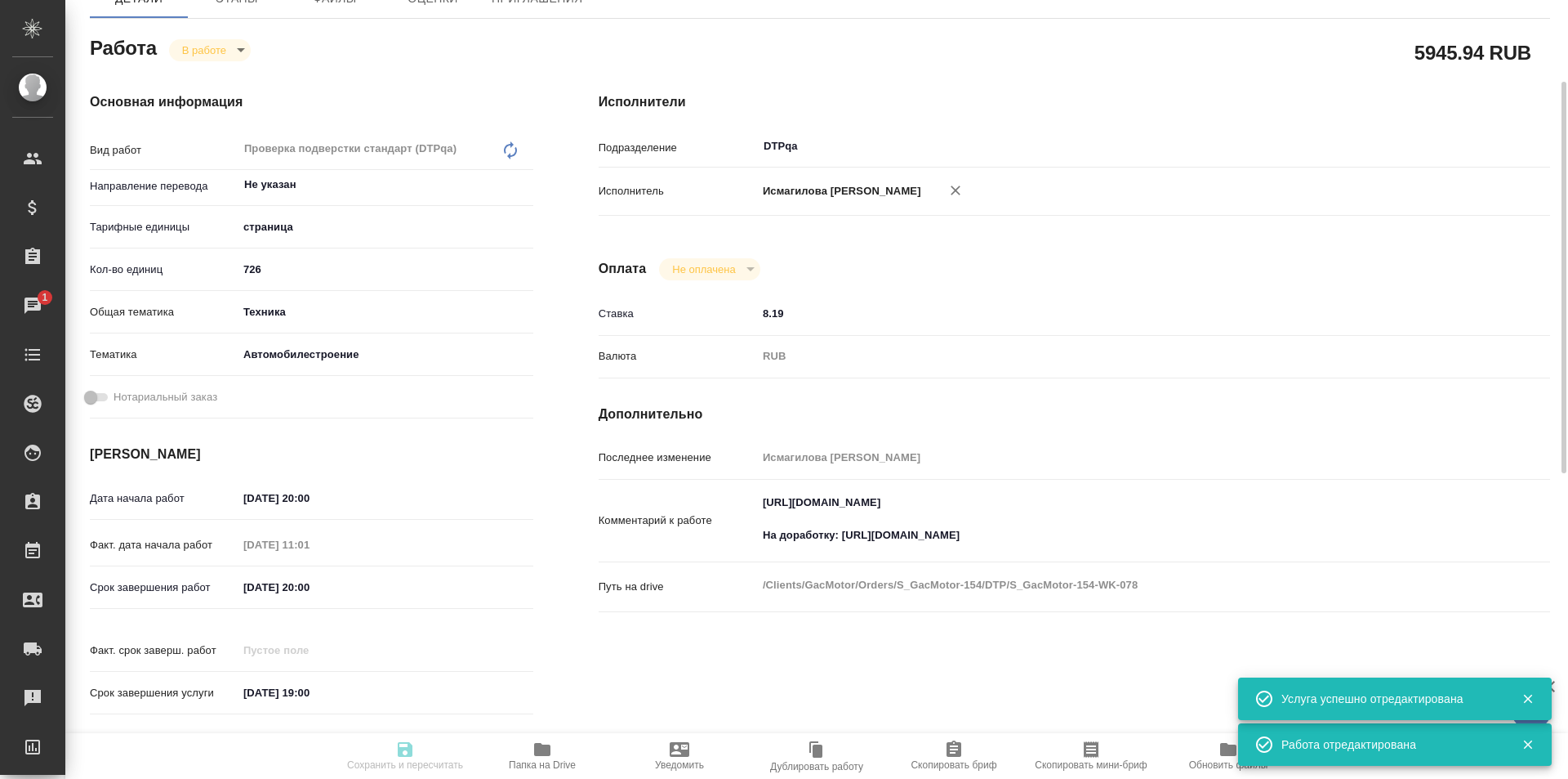
type input "/Clients/GacMotor/Orders/S_GacMotor-154"
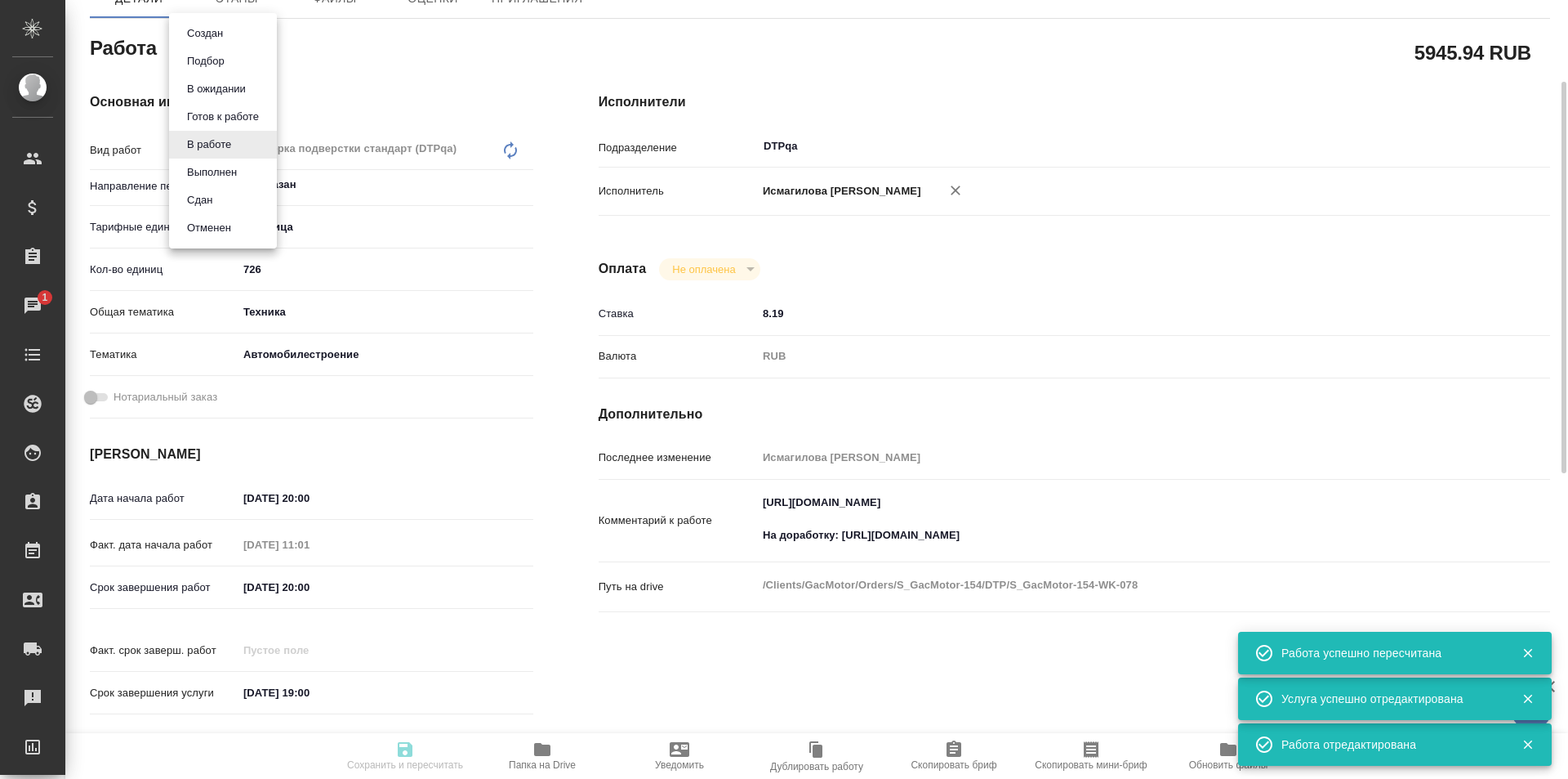
click at [220, 49] on body "🙏 .cls-1 fill:#fff; AWATERA Ismagilova Diana Клиенты Спецификации Заказы 1 Чаты…" at bounding box center [784, 389] width 1568 height 779
type input "inProgress"
type input "Не указан"
type input "5a8b1489cc6b4906c91bfdb2"
type input "726"
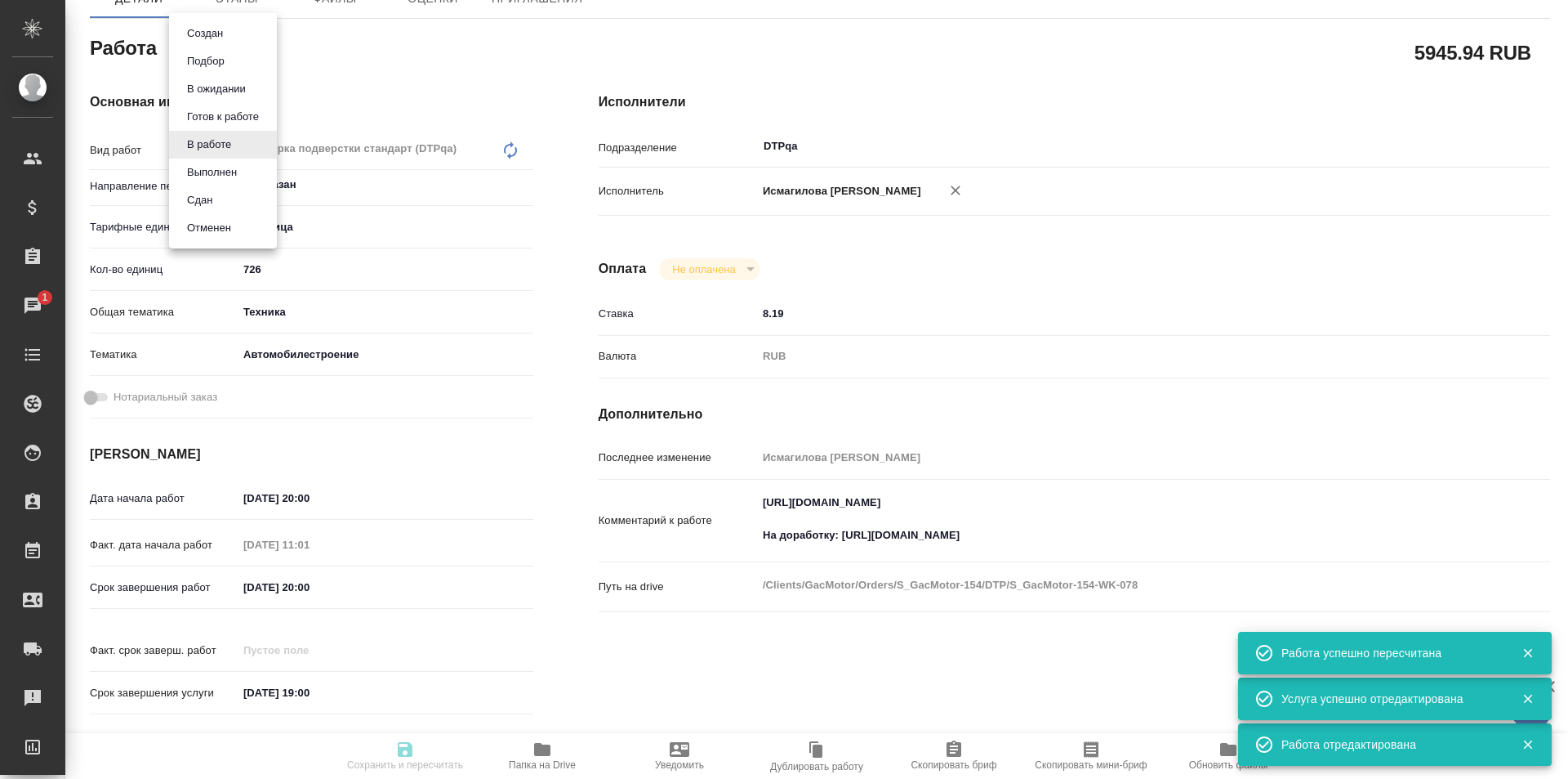
type input "tech"
type input "5f647204b73bc97568ca66a7"
type input "04.09.2025 20:00"
type input "05.09.2025 11:01"
type input "09.09.2025 20:00"
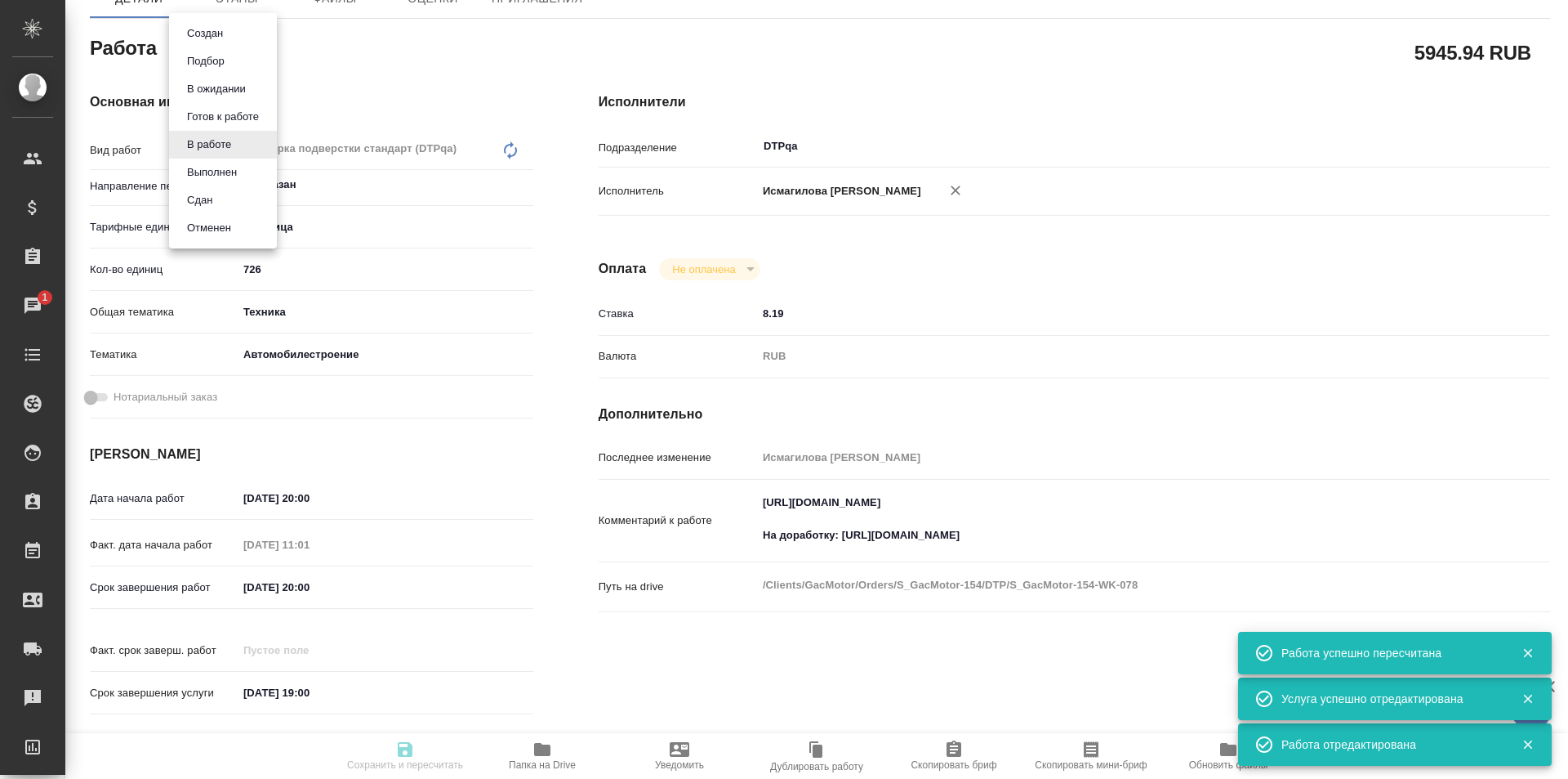
type input "10.09.2025 19:00"
type input "DTPqa"
type input "notPayed"
type input "8.19"
type input "RUB"
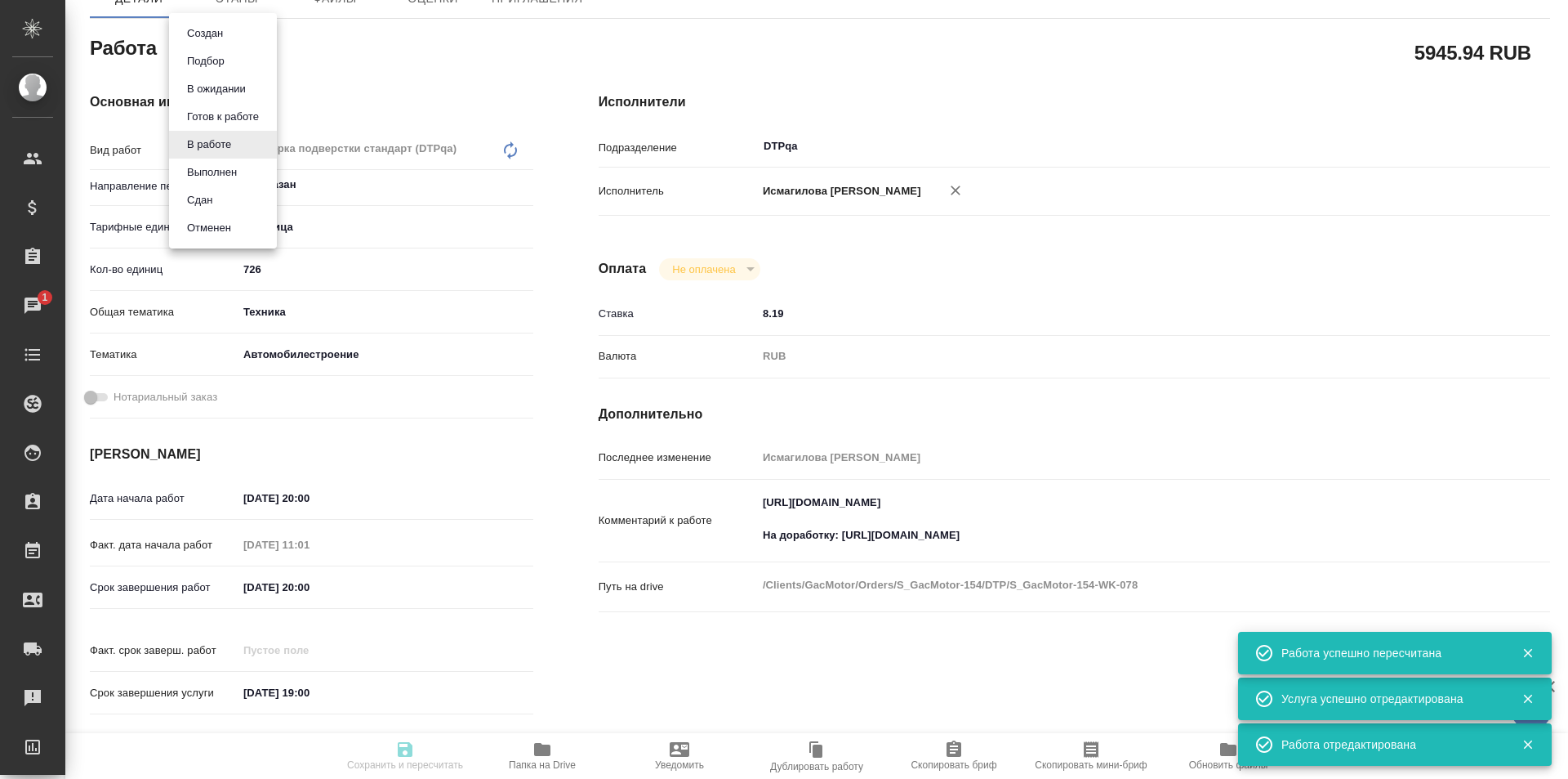
type input "[PERSON_NAME]"
type input "S_GacMotor-154"
type input "Восстановление сложного макета с частичным соответствием оформлению оригинала"
type input "Приемка разверстки, Восстановление сложного макета с частичным соответствием оф…"
type input "Усманова Ольга"
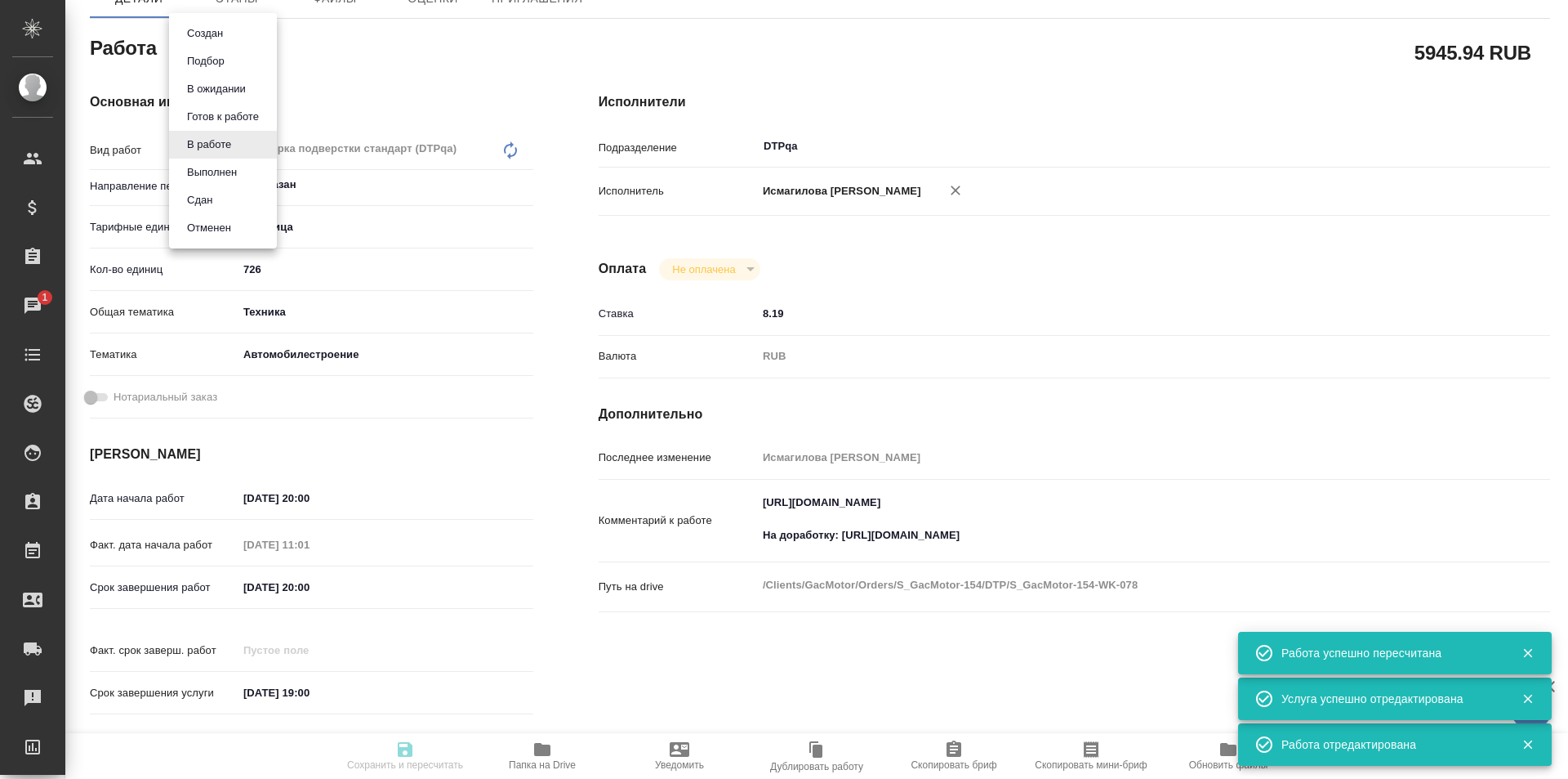
type input "[PERSON_NAME]"
type input "/Clients/GacMotor/Orders/S_GacMotor-154"
click at [224, 171] on button "Выполнен" at bounding box center [211, 172] width 60 height 18
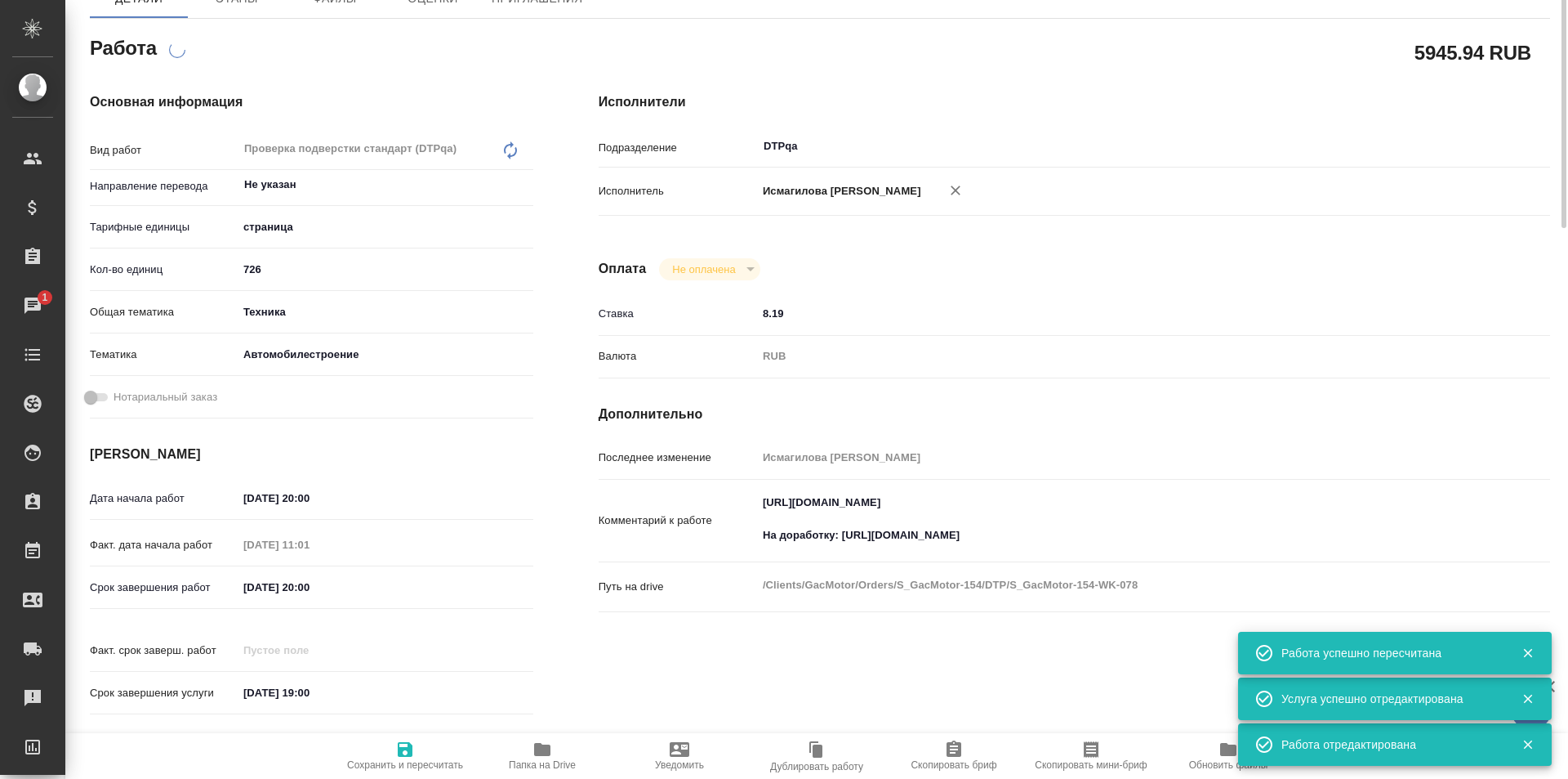
scroll to position [0, 0]
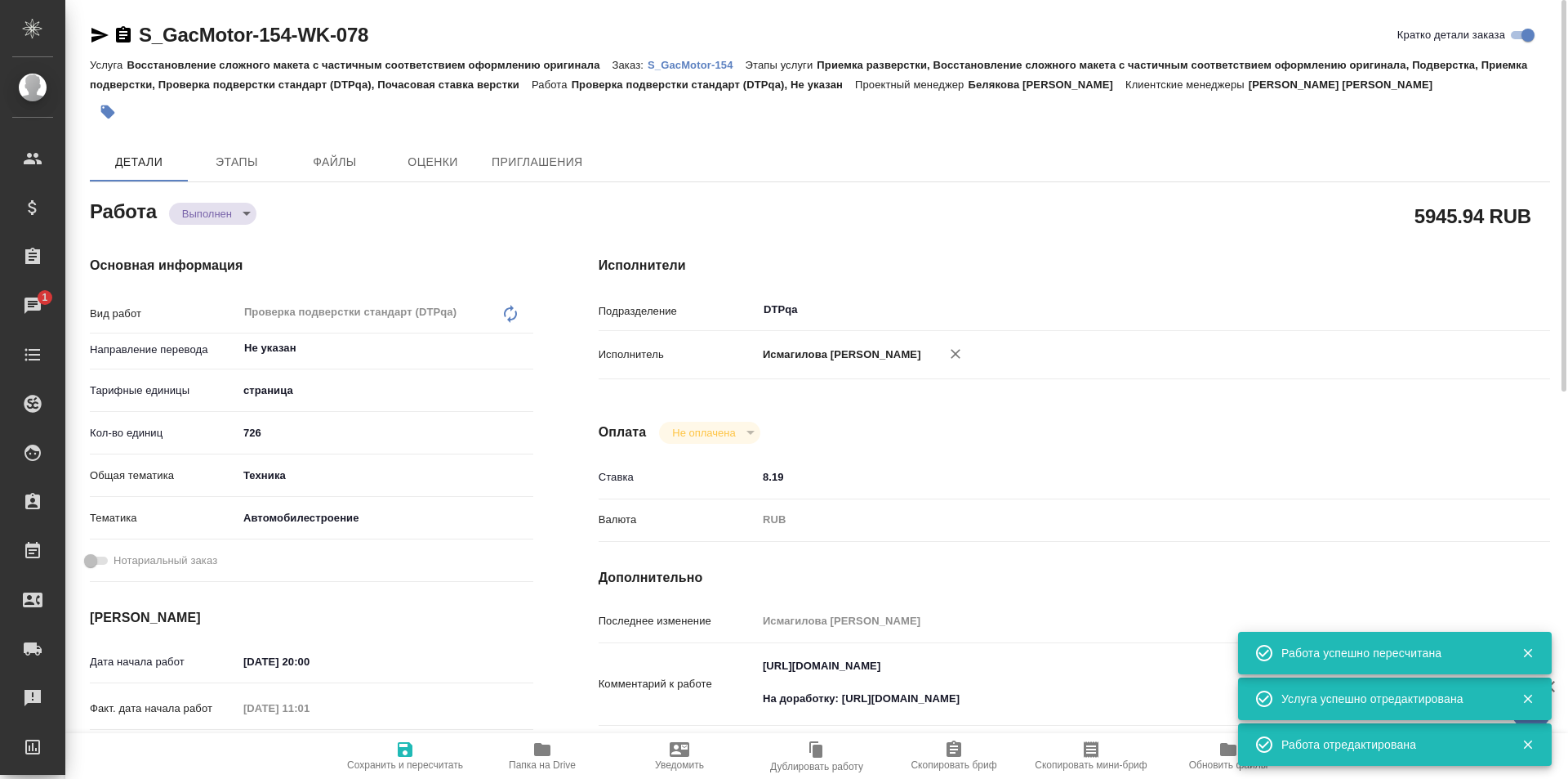
type textarea "x"
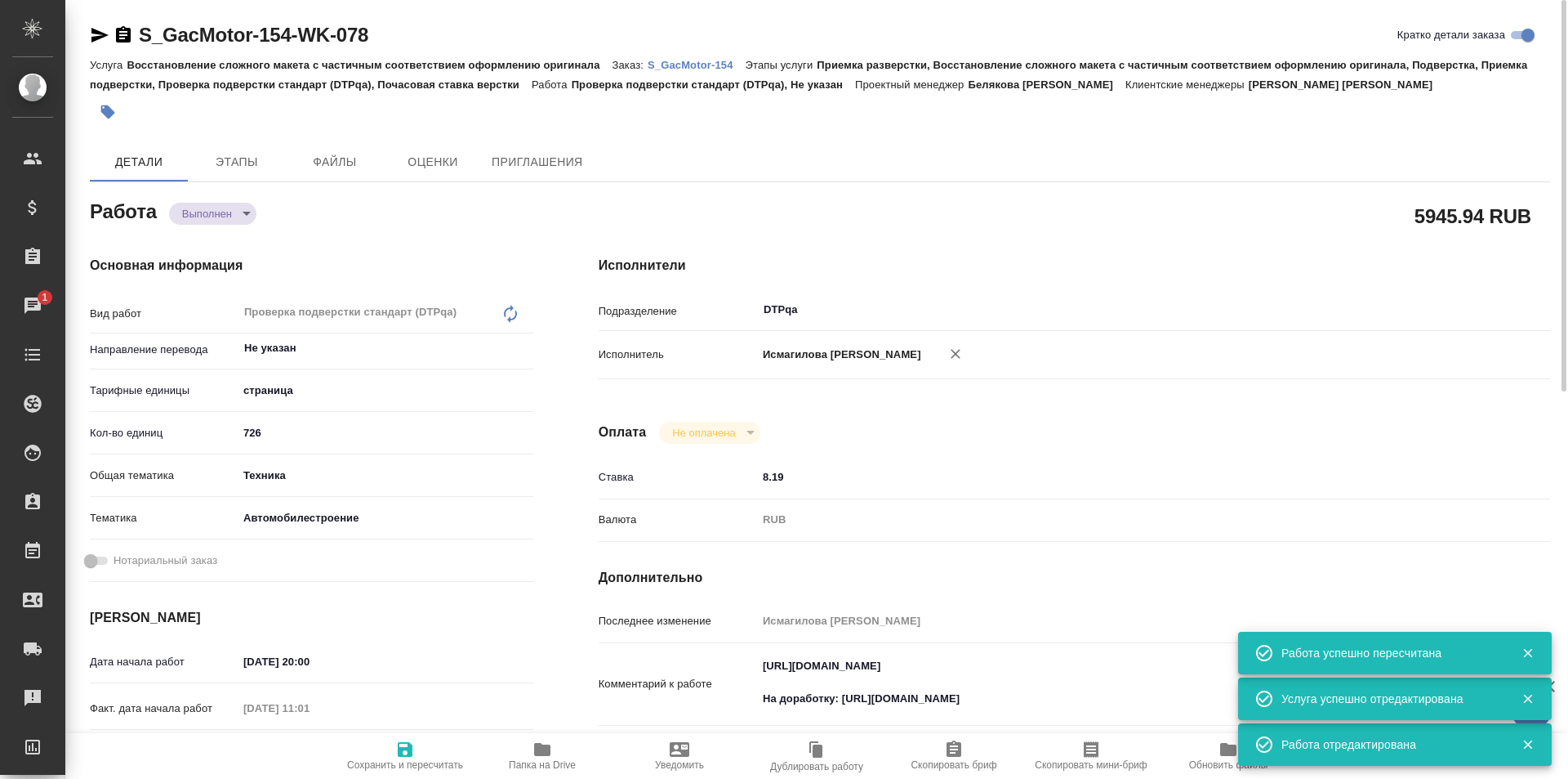
type textarea "x"
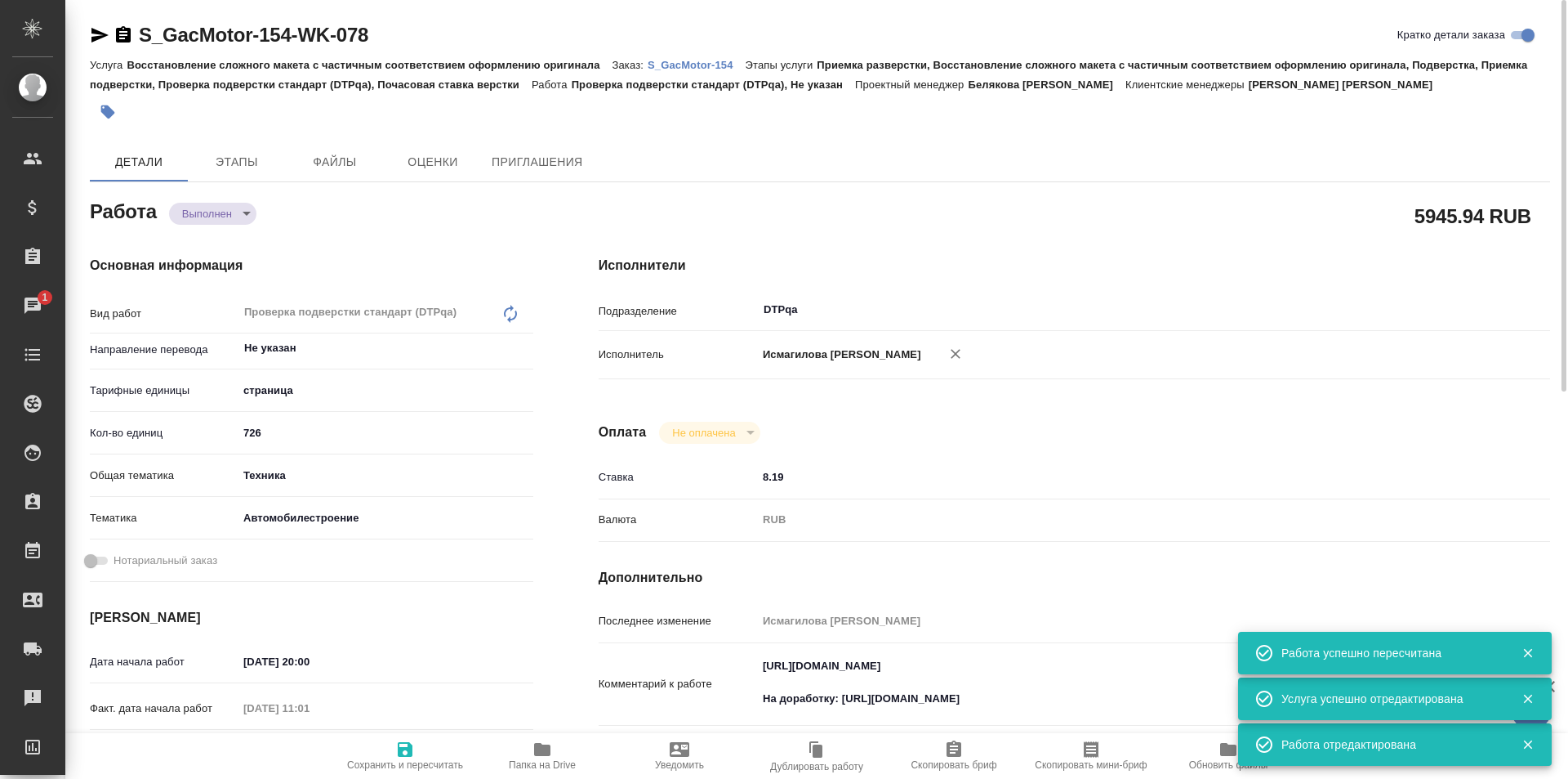
type textarea "x"
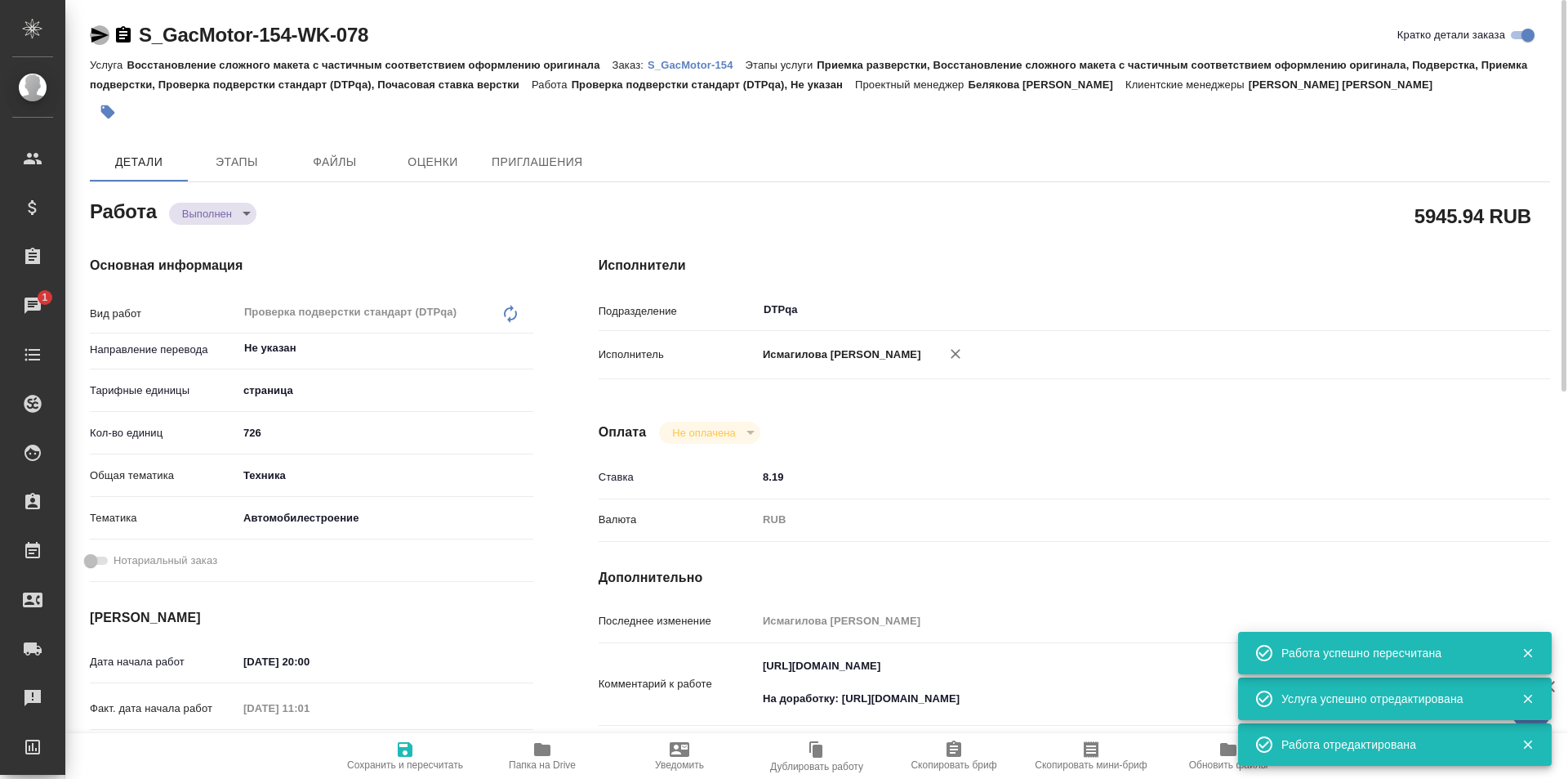
click at [97, 30] on icon "button" at bounding box center [100, 35] width 17 height 15
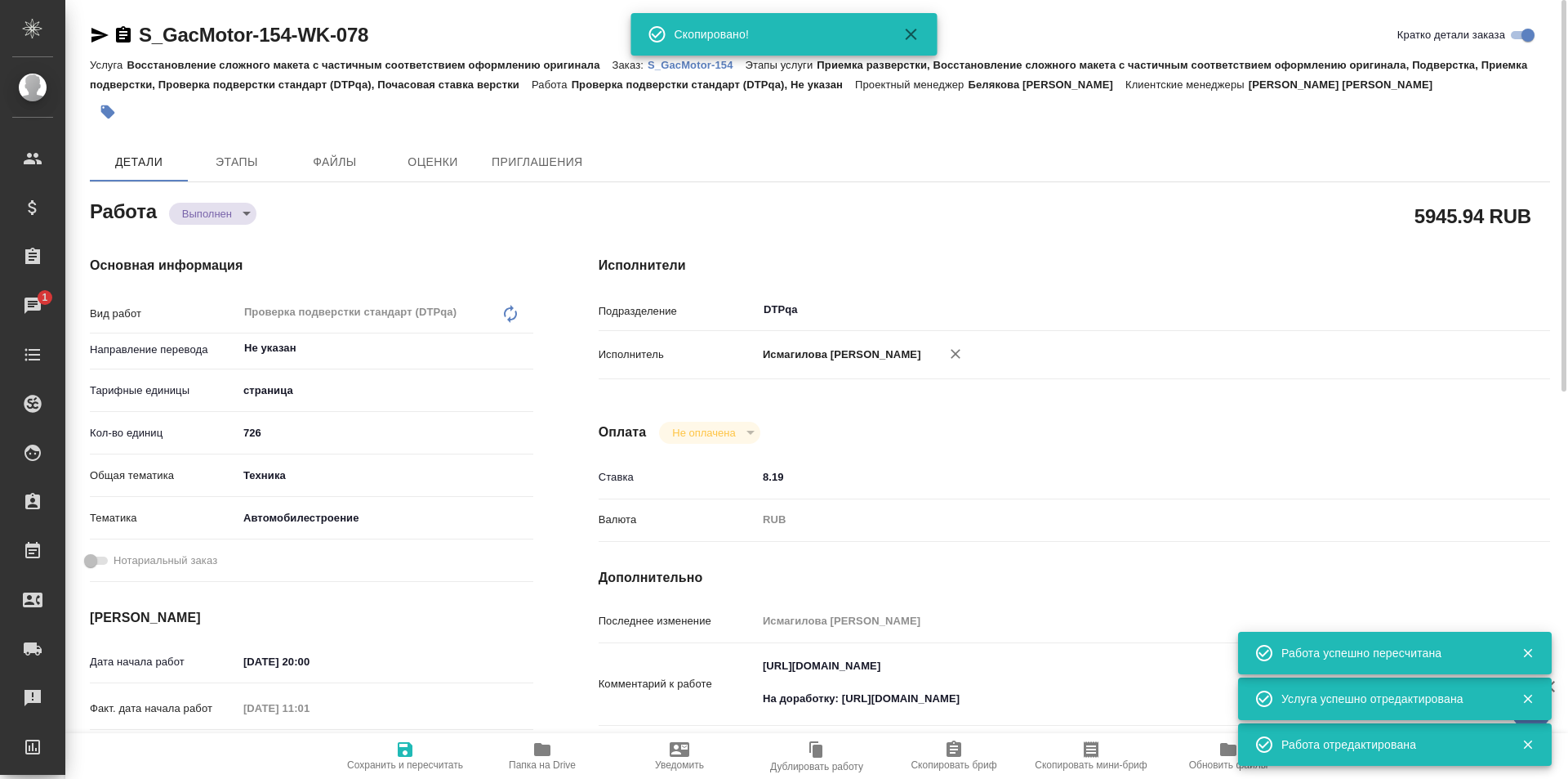
type textarea "x"
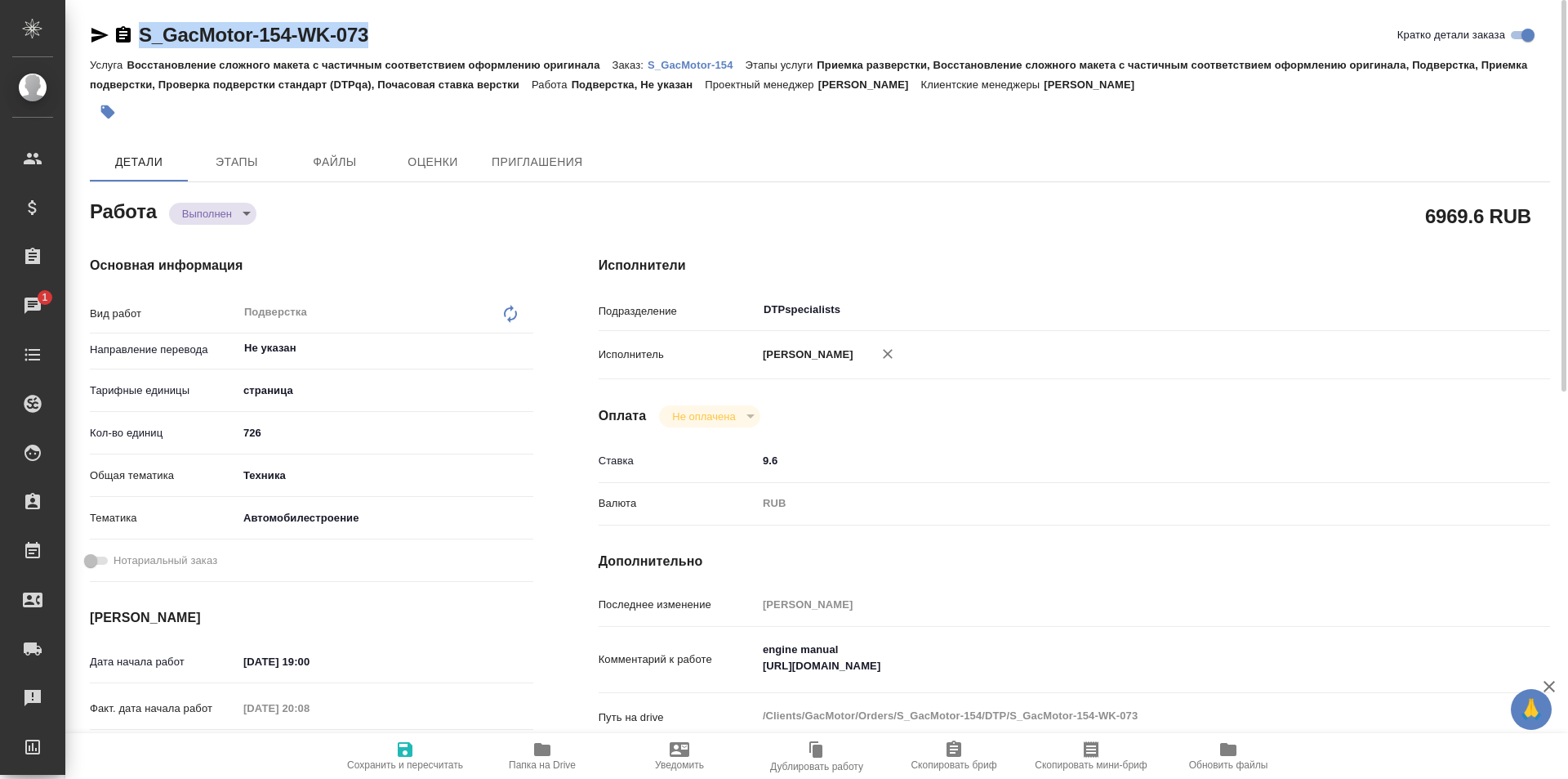
click at [100, 33] on icon "button" at bounding box center [100, 35] width 17 height 15
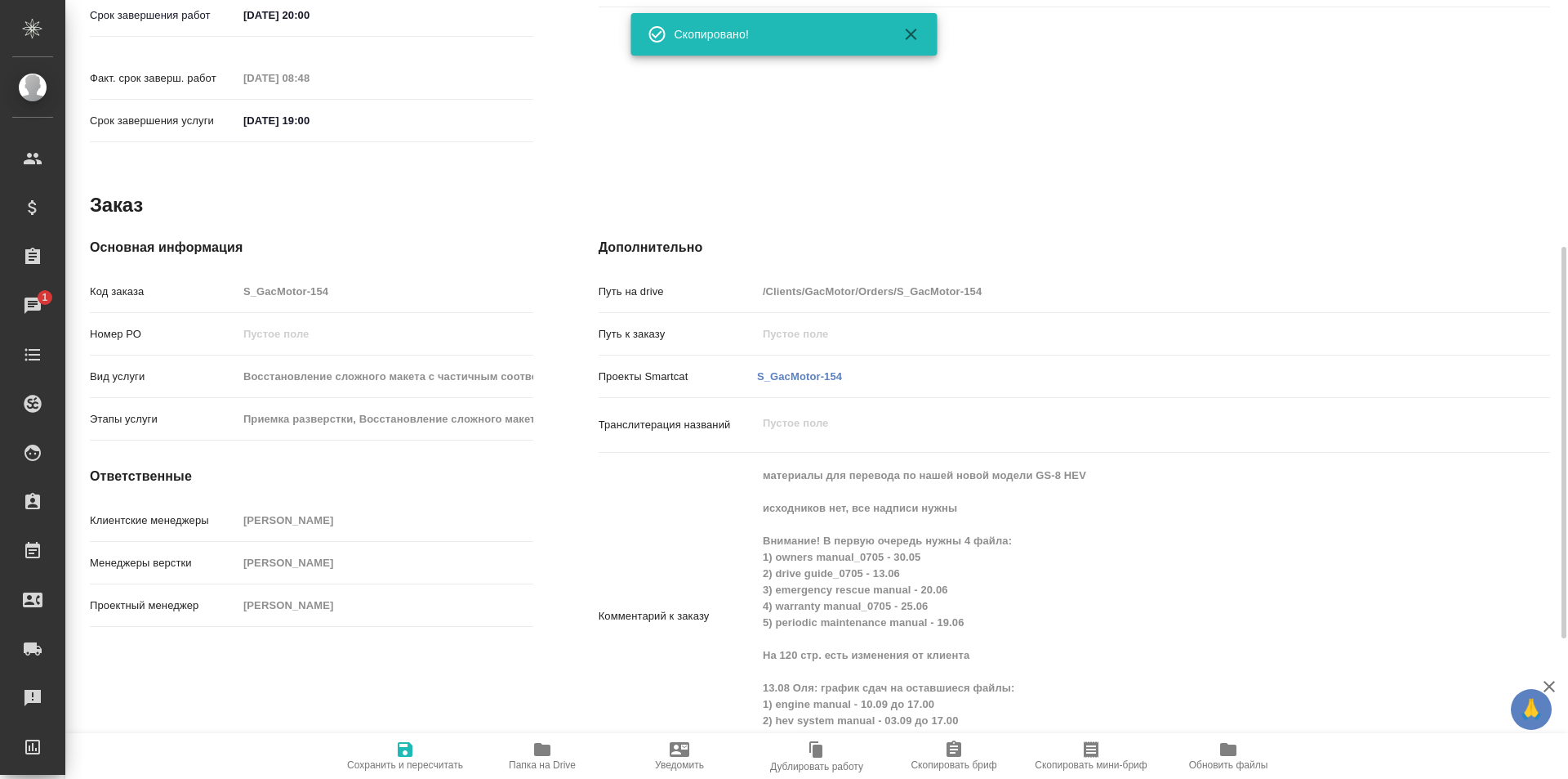
scroll to position [769, 0]
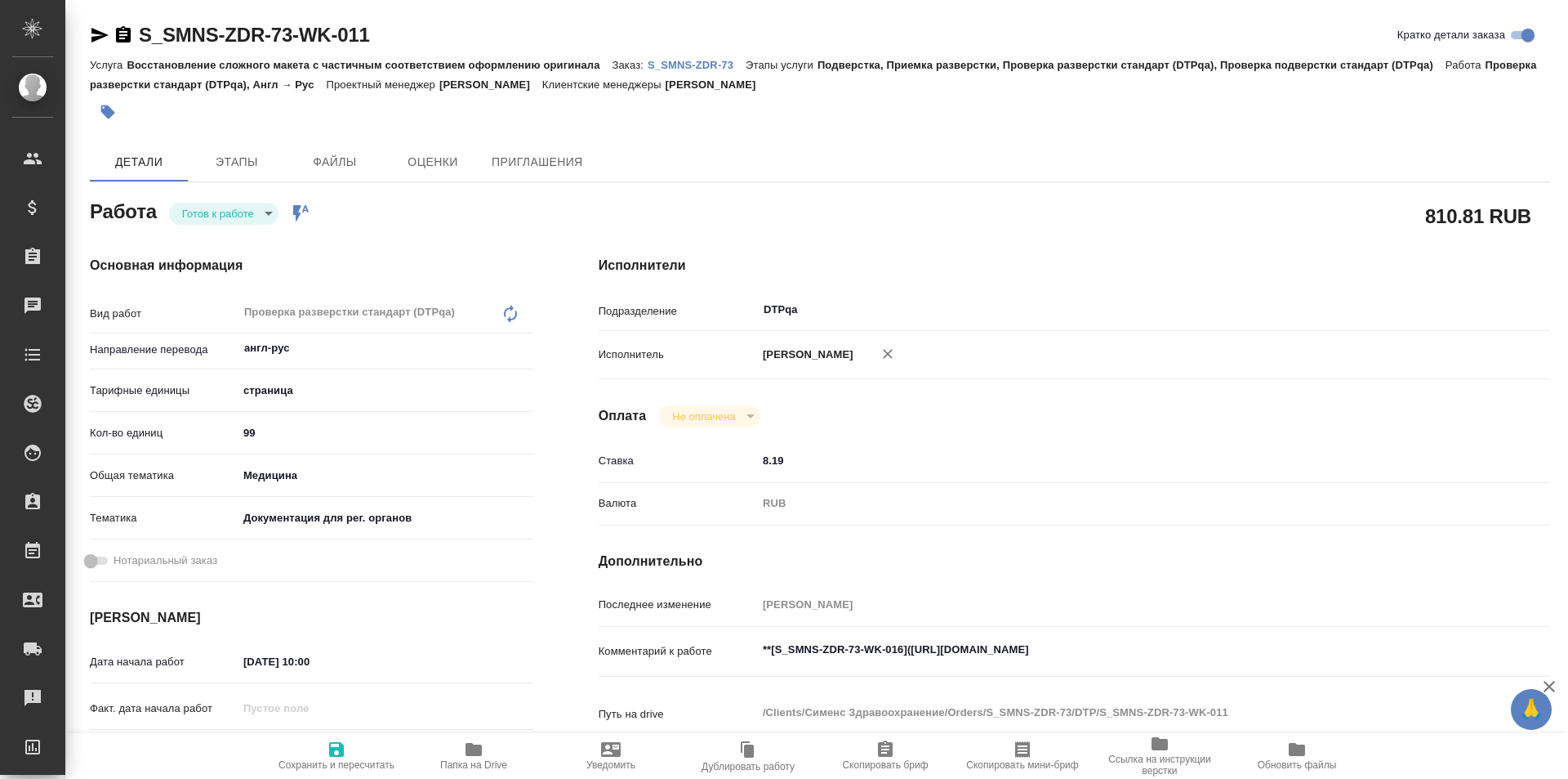
type textarea "x"
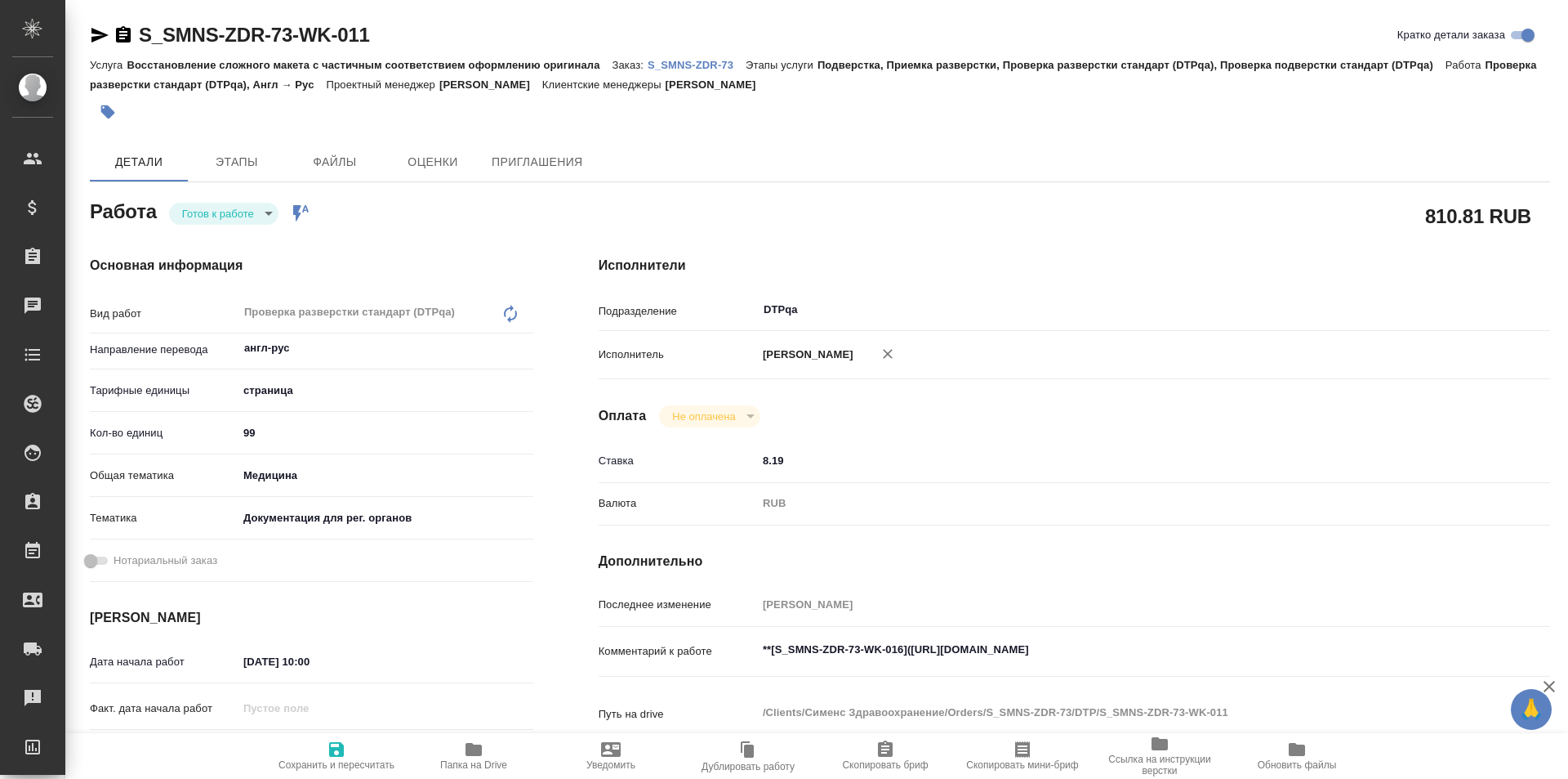
type textarea "x"
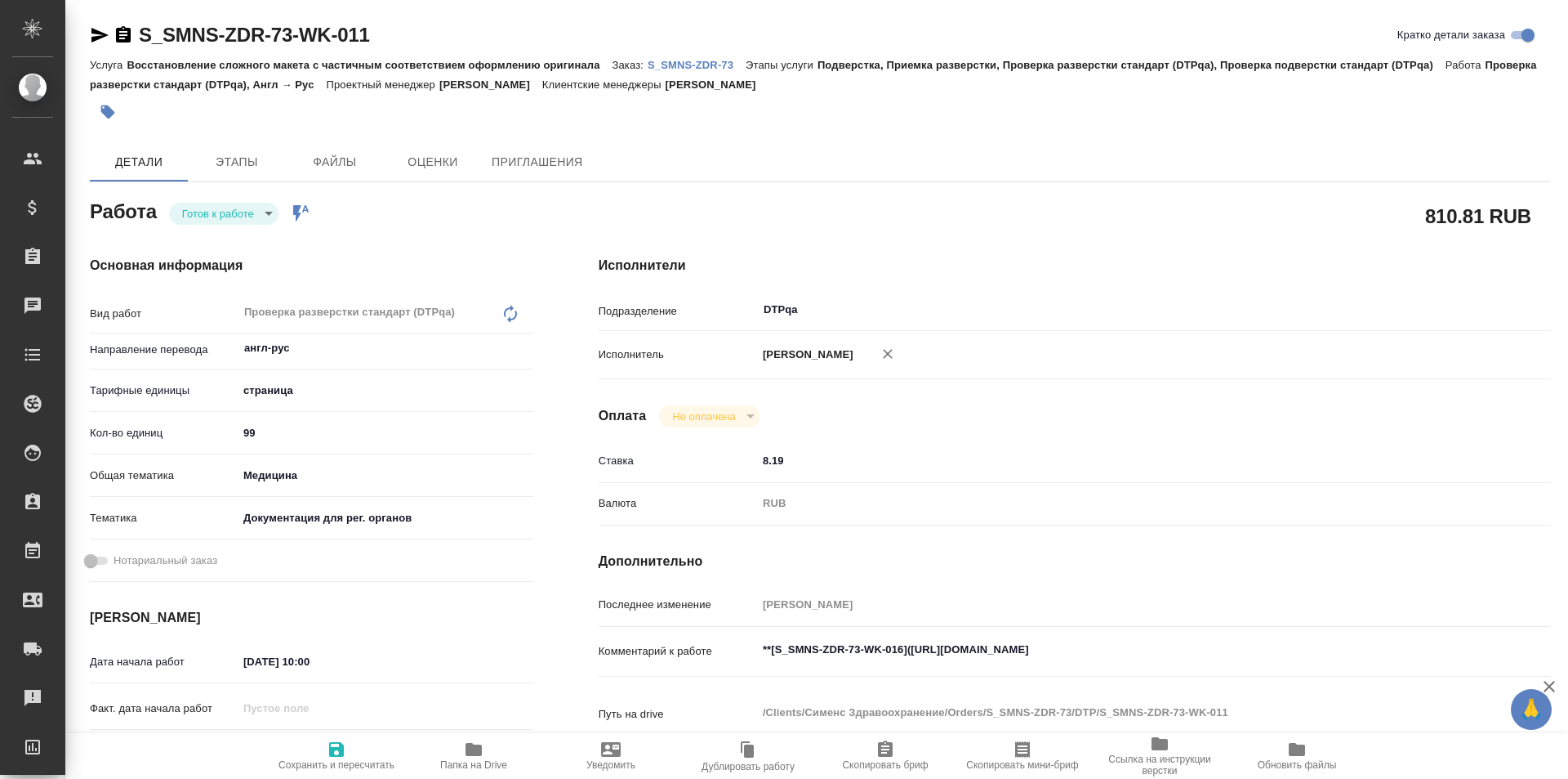
type textarea "x"
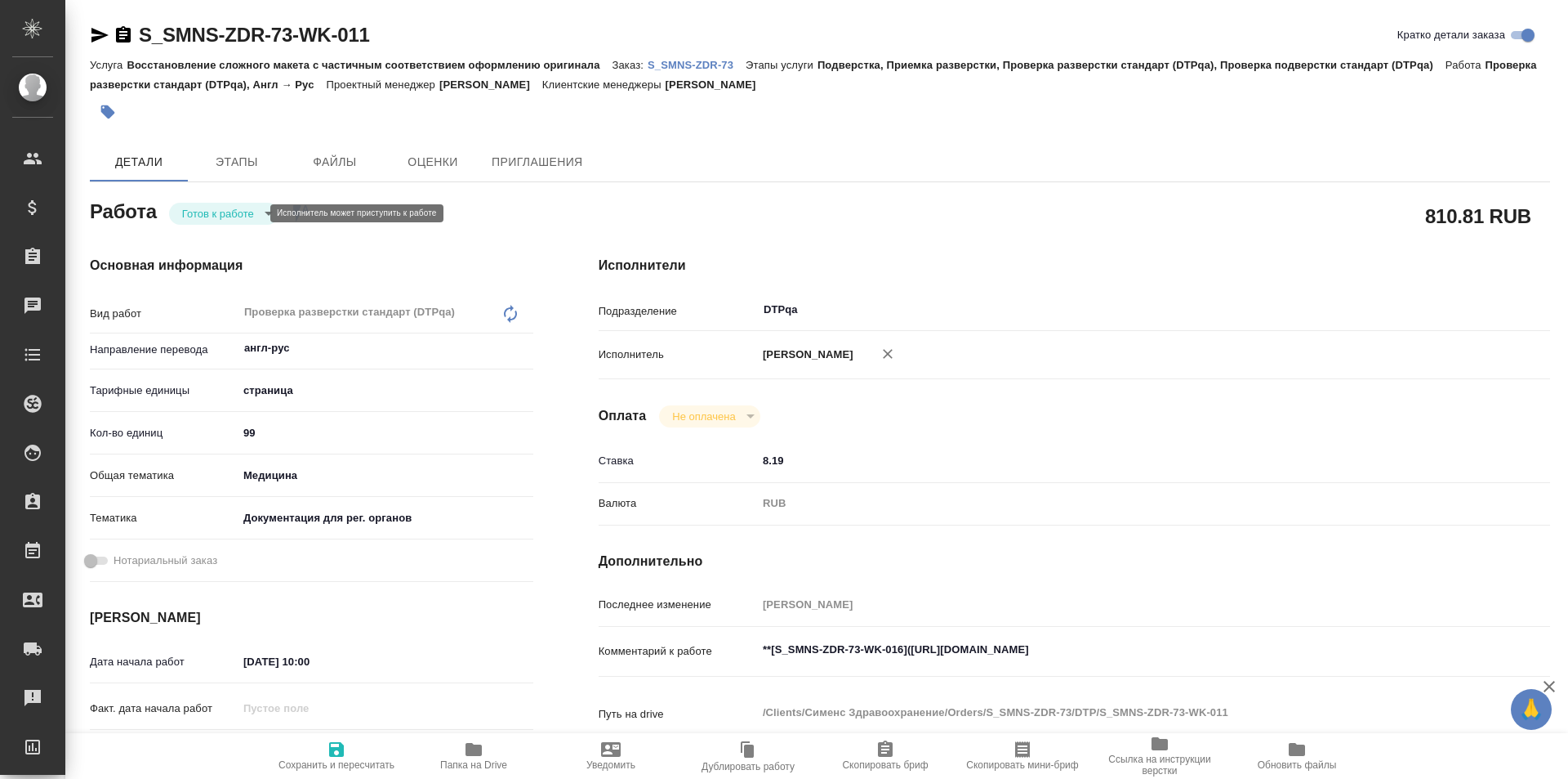
type textarea "x"
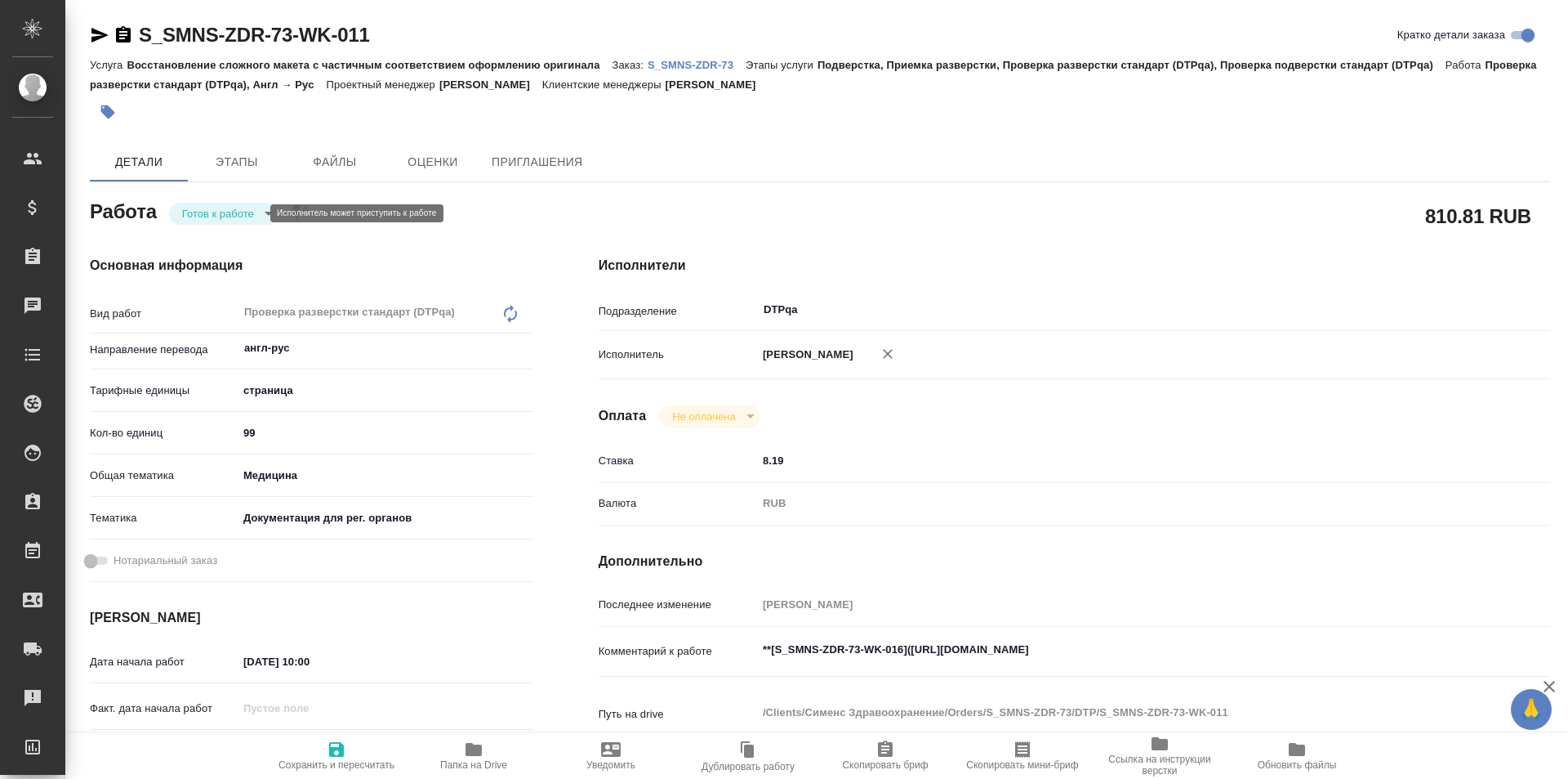
click at [212, 211] on body "🙏 .cls-1 fill:#fff; AWATERA Ismagilova Diana Клиенты Спецификации Заказы Чаты T…" at bounding box center [784, 389] width 1568 height 779
type textarea "x"
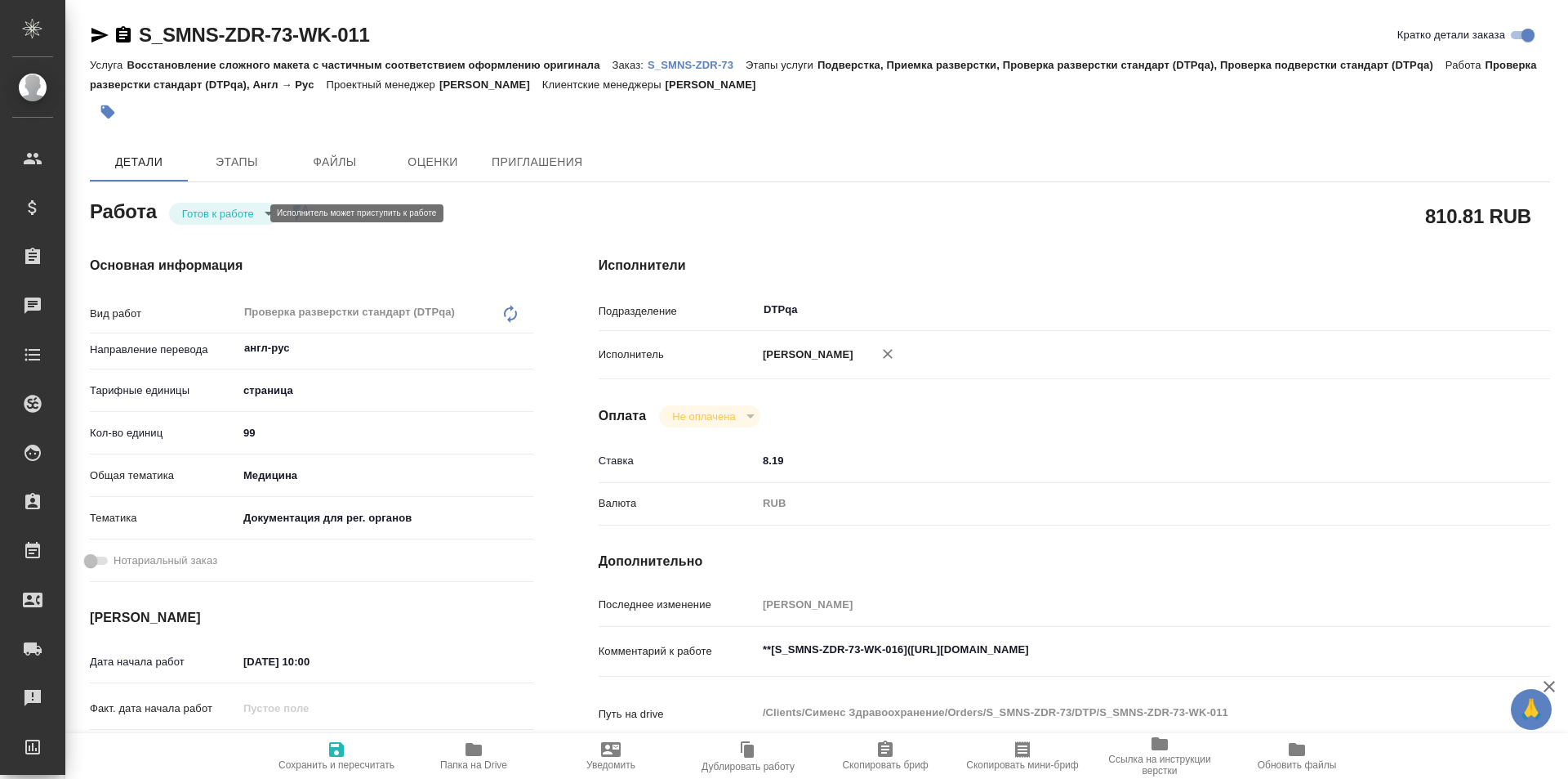
type textarea "x"
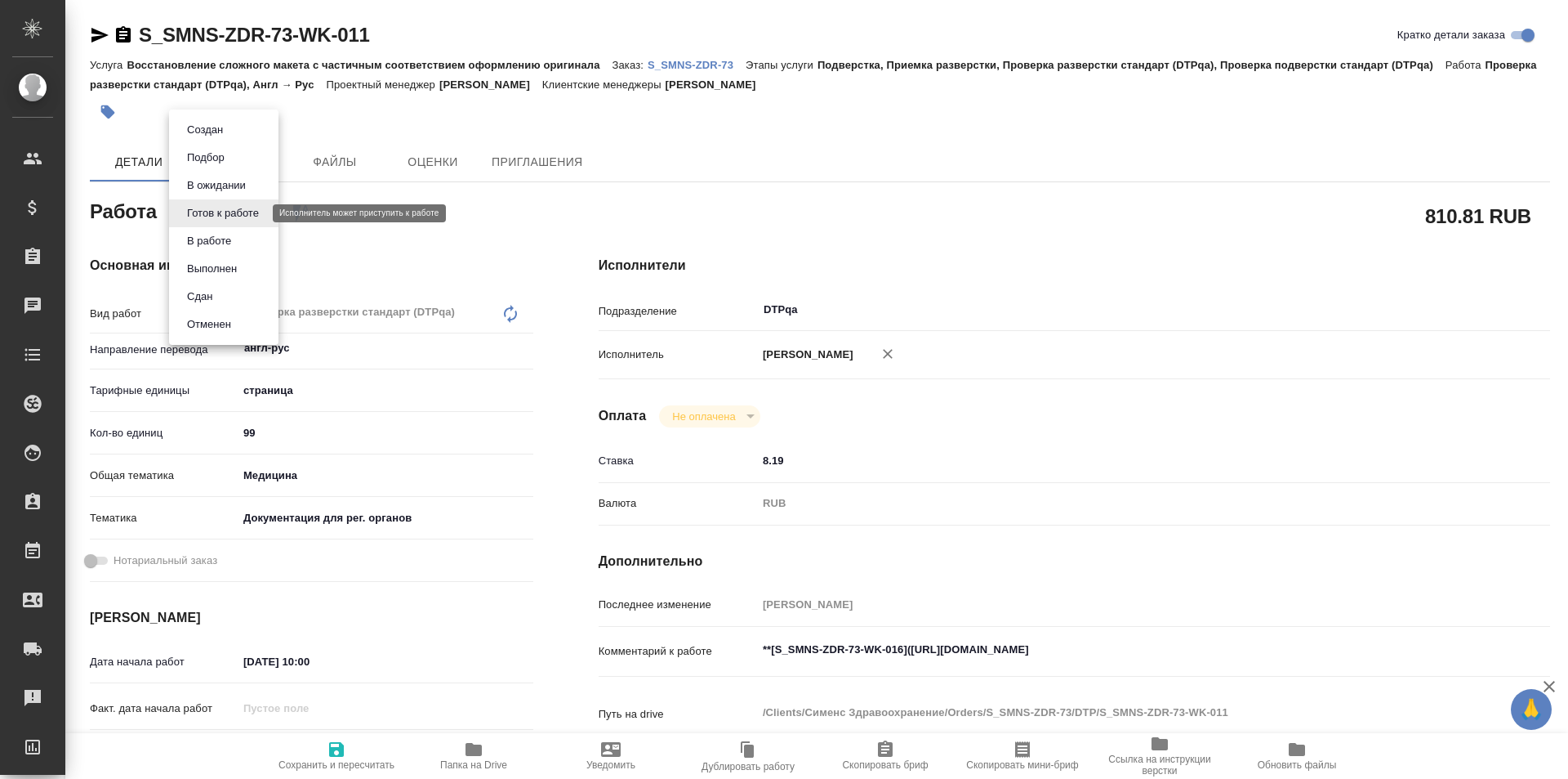
type textarea "x"
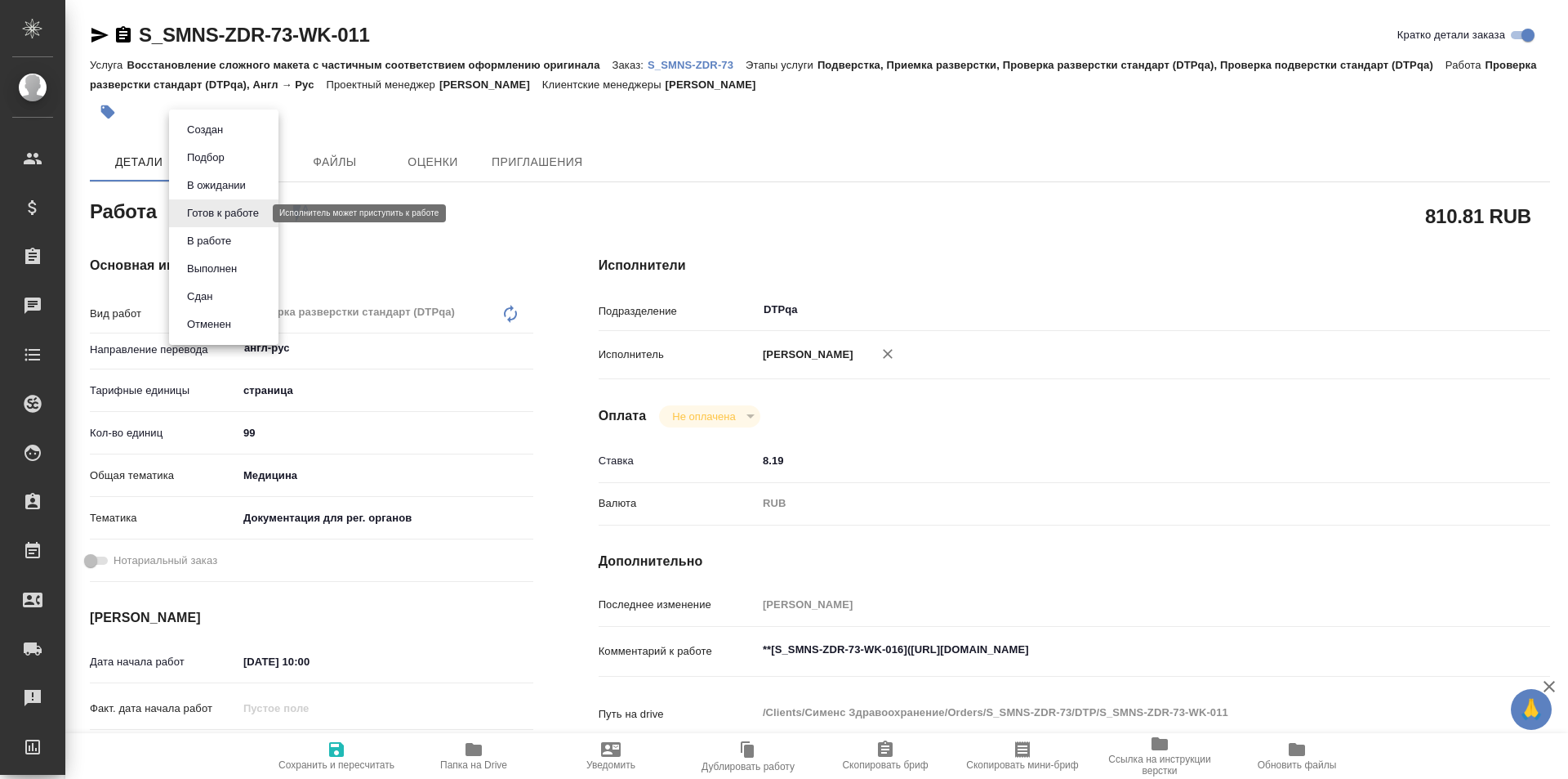
type textarea "x"
click at [219, 234] on button "В работе" at bounding box center [209, 241] width 54 height 18
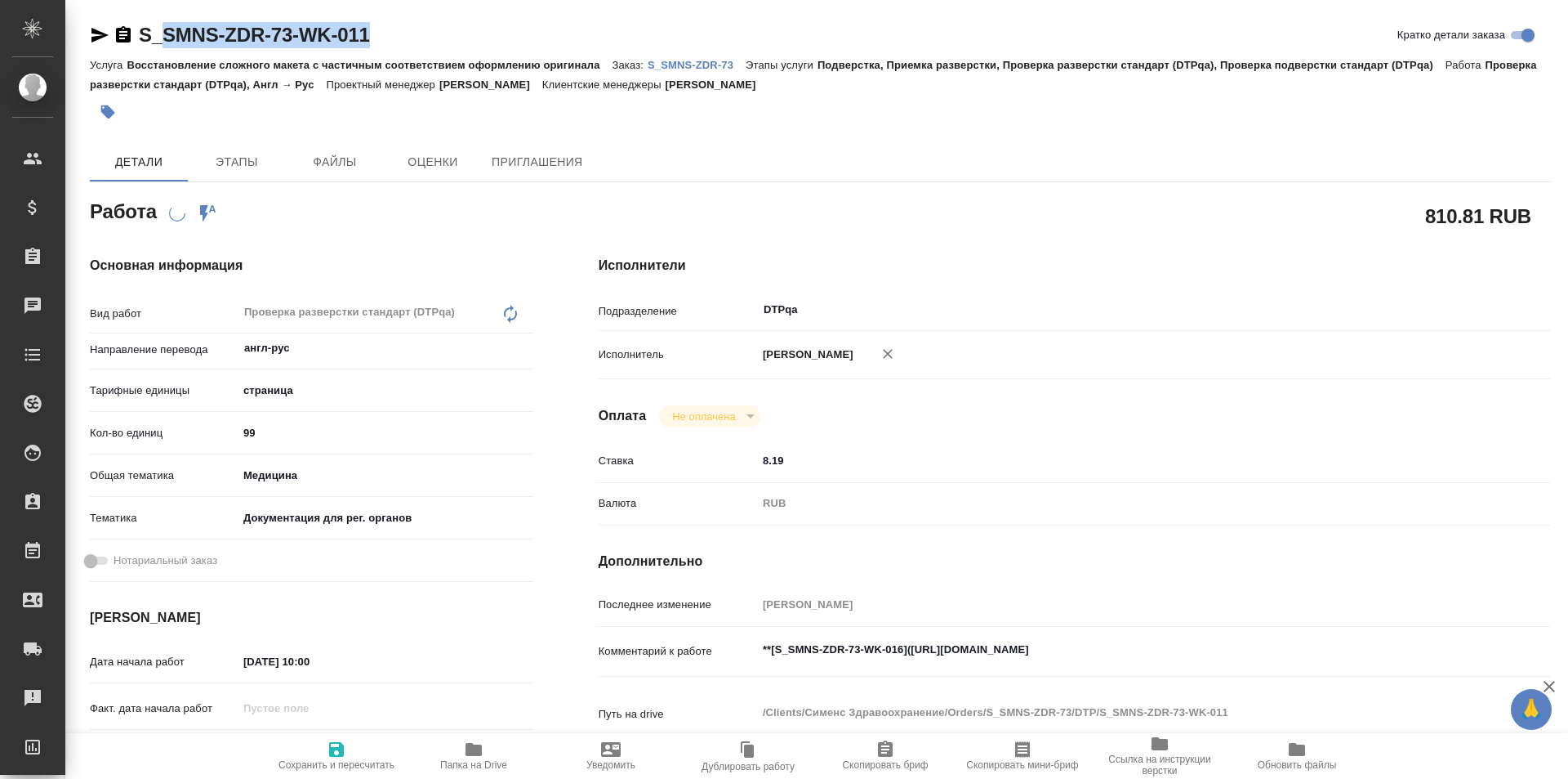
type textarea "x"
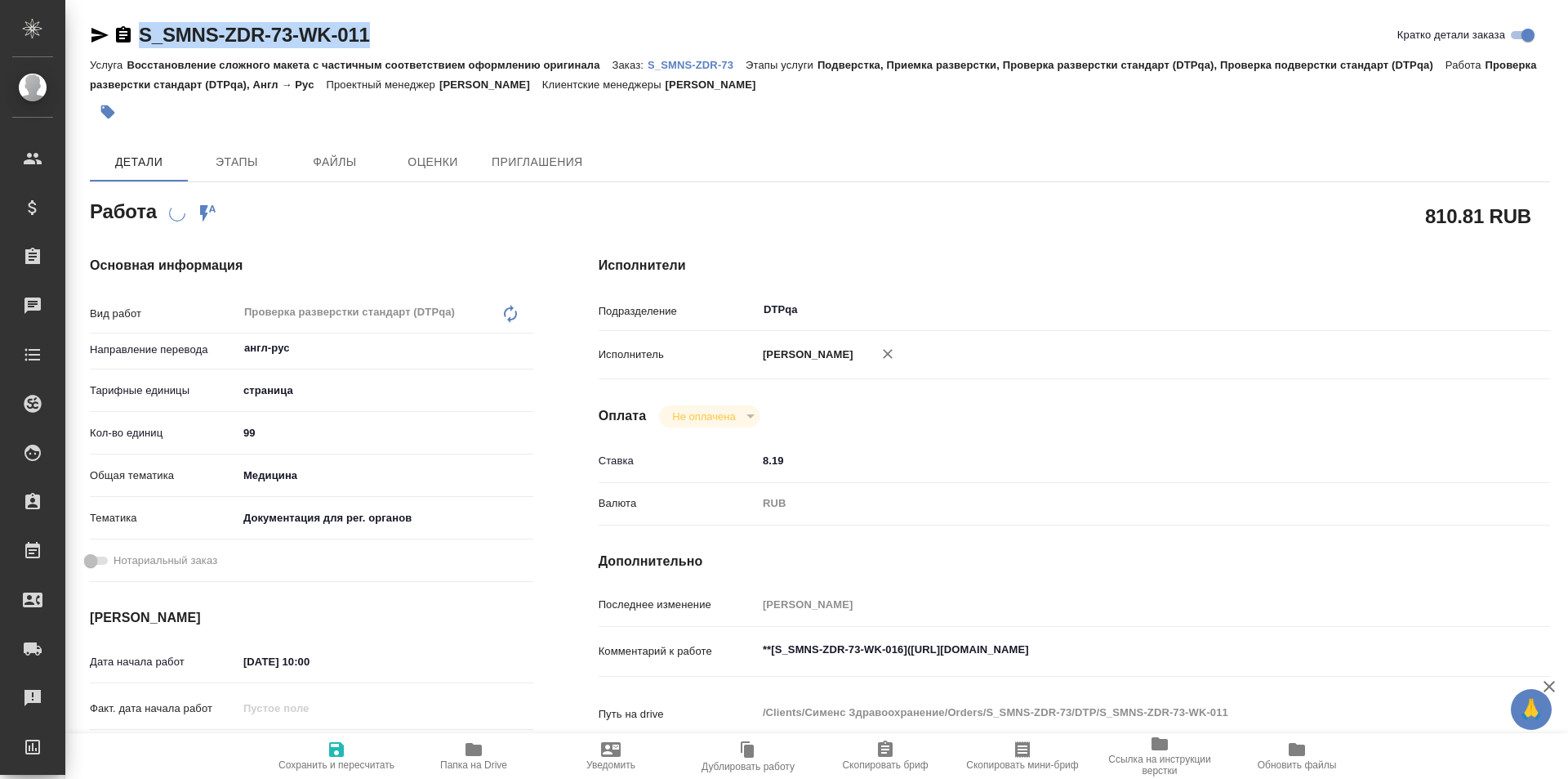
drag, startPoint x: 298, startPoint y: 29, endPoint x: 137, endPoint y: 29, distance: 161.0
click at [137, 29] on div "S_SMNS-ZDR-73-WK-011 Кратко детали заказа" at bounding box center [820, 35] width 1460 height 26
copy link "S_SMNS-ZDR-73-WK-011"
type textarea "x"
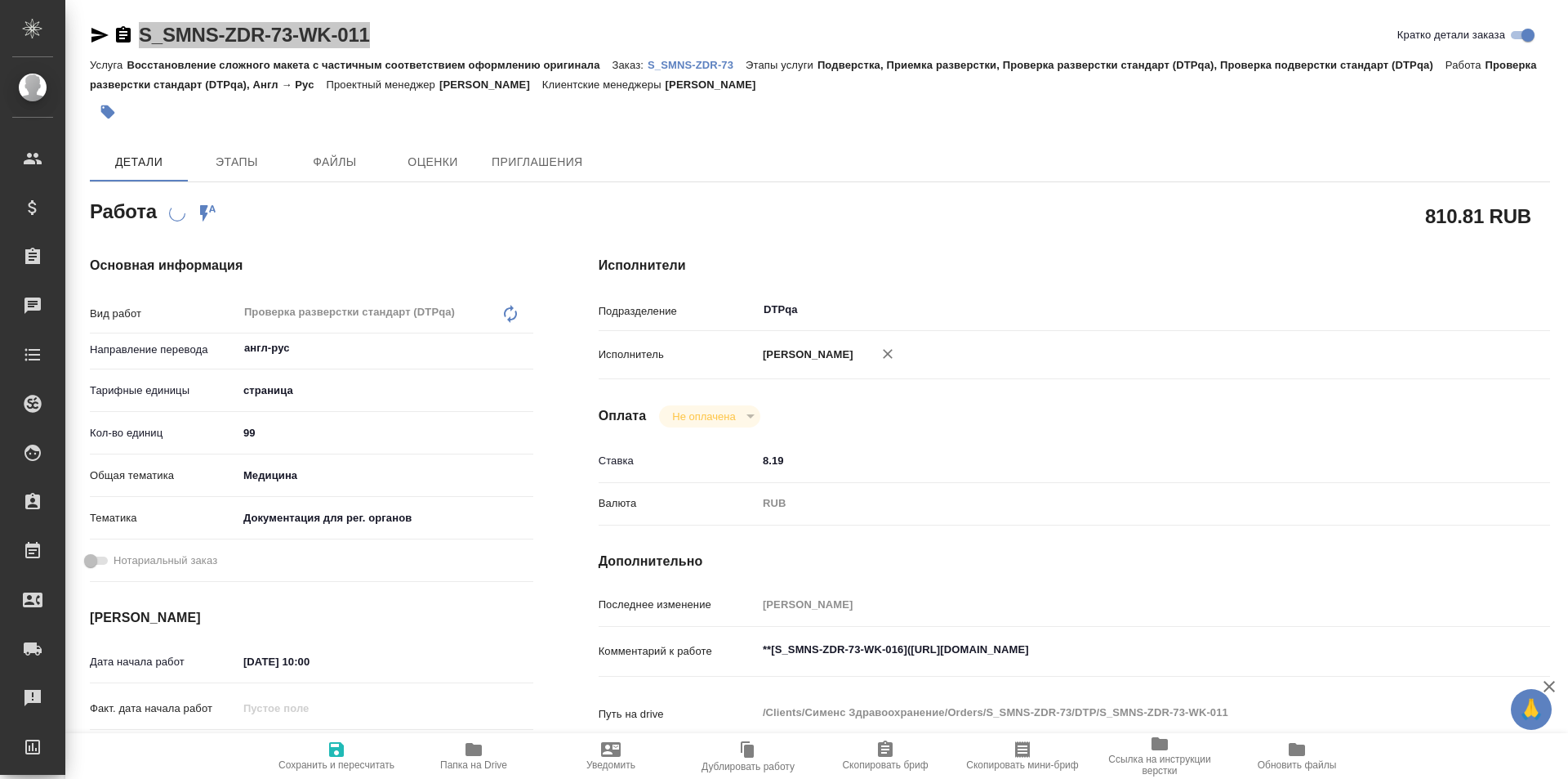
type textarea "x"
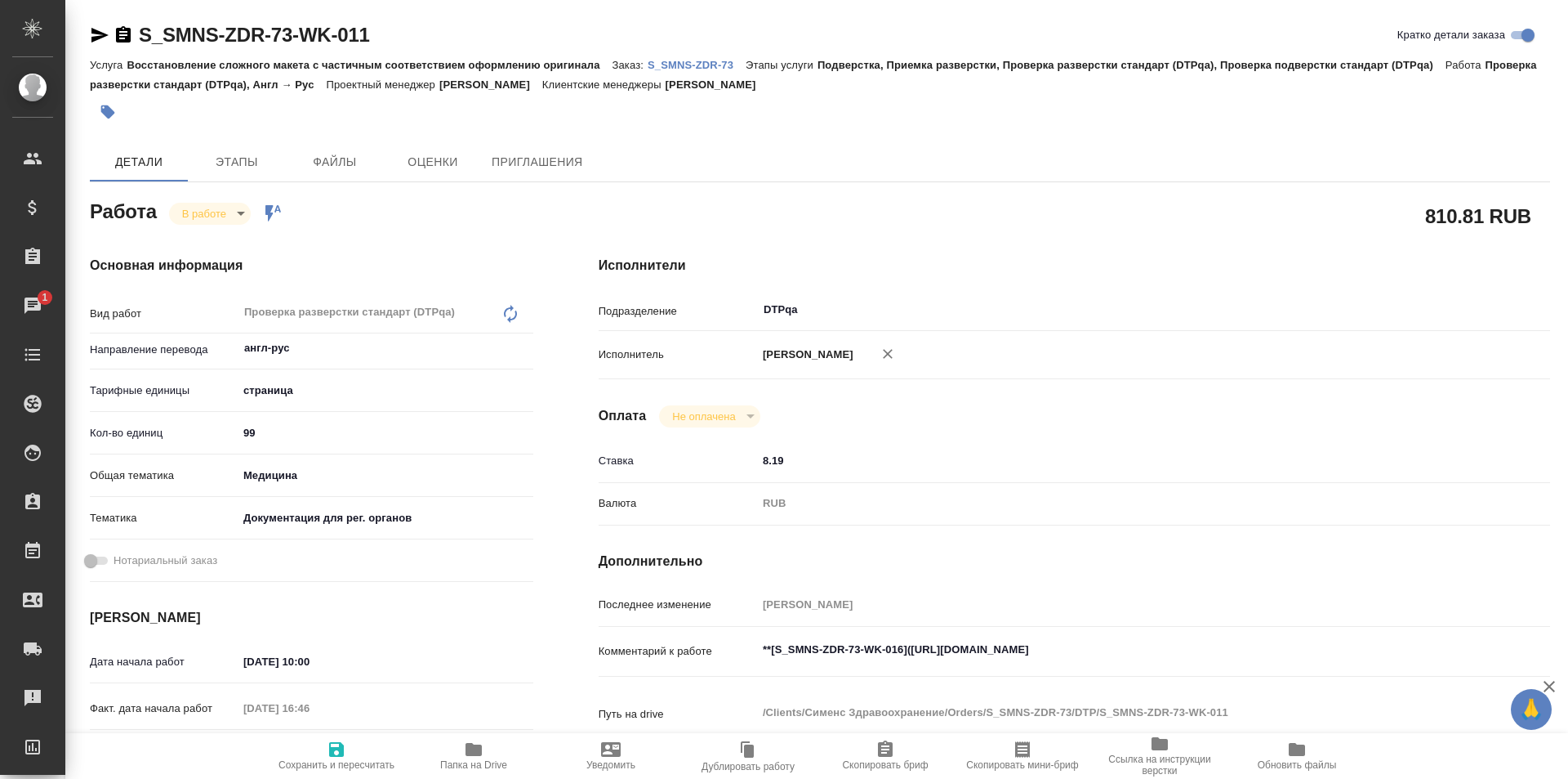
type textarea "x"
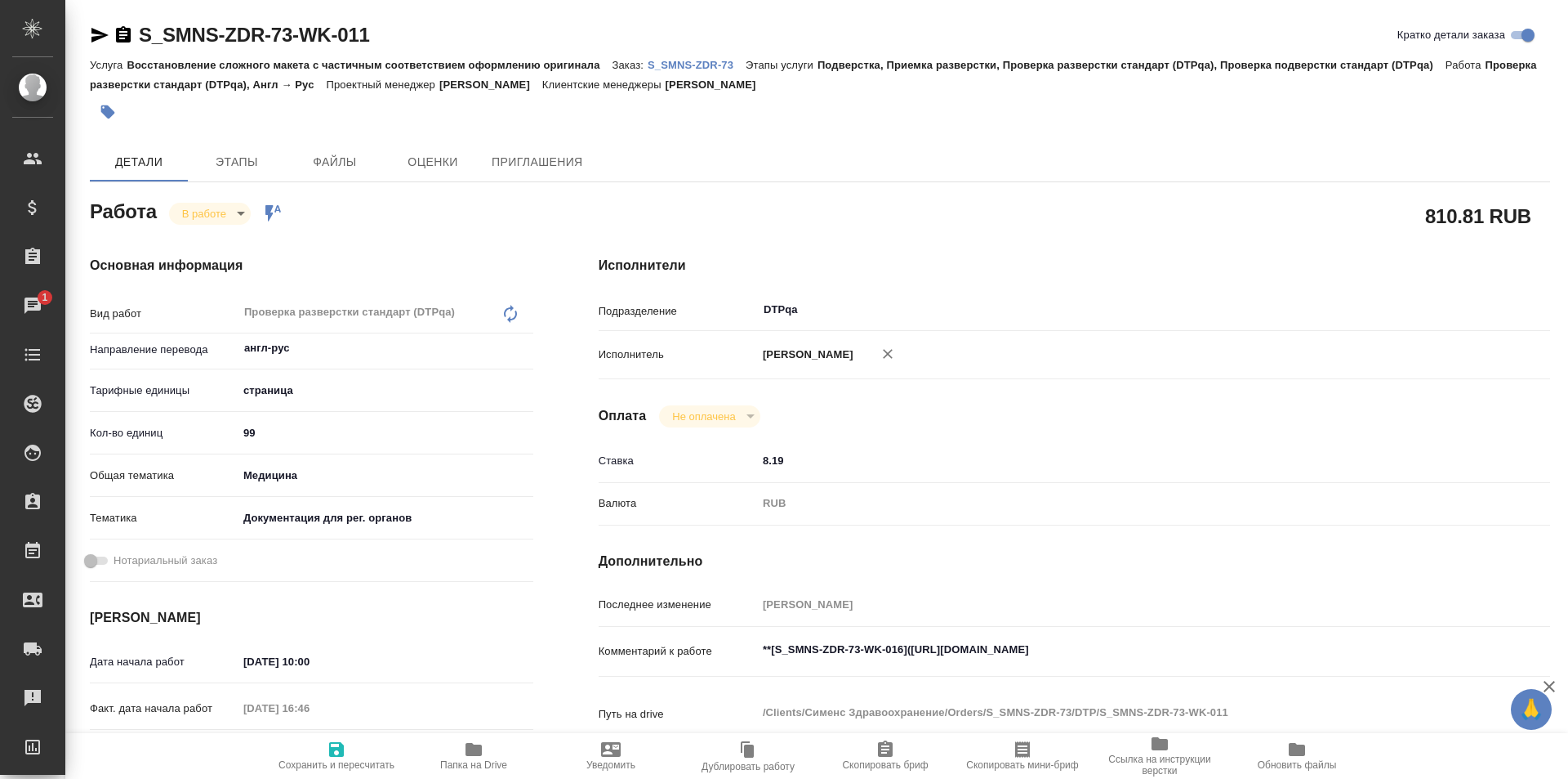
type textarea "x"
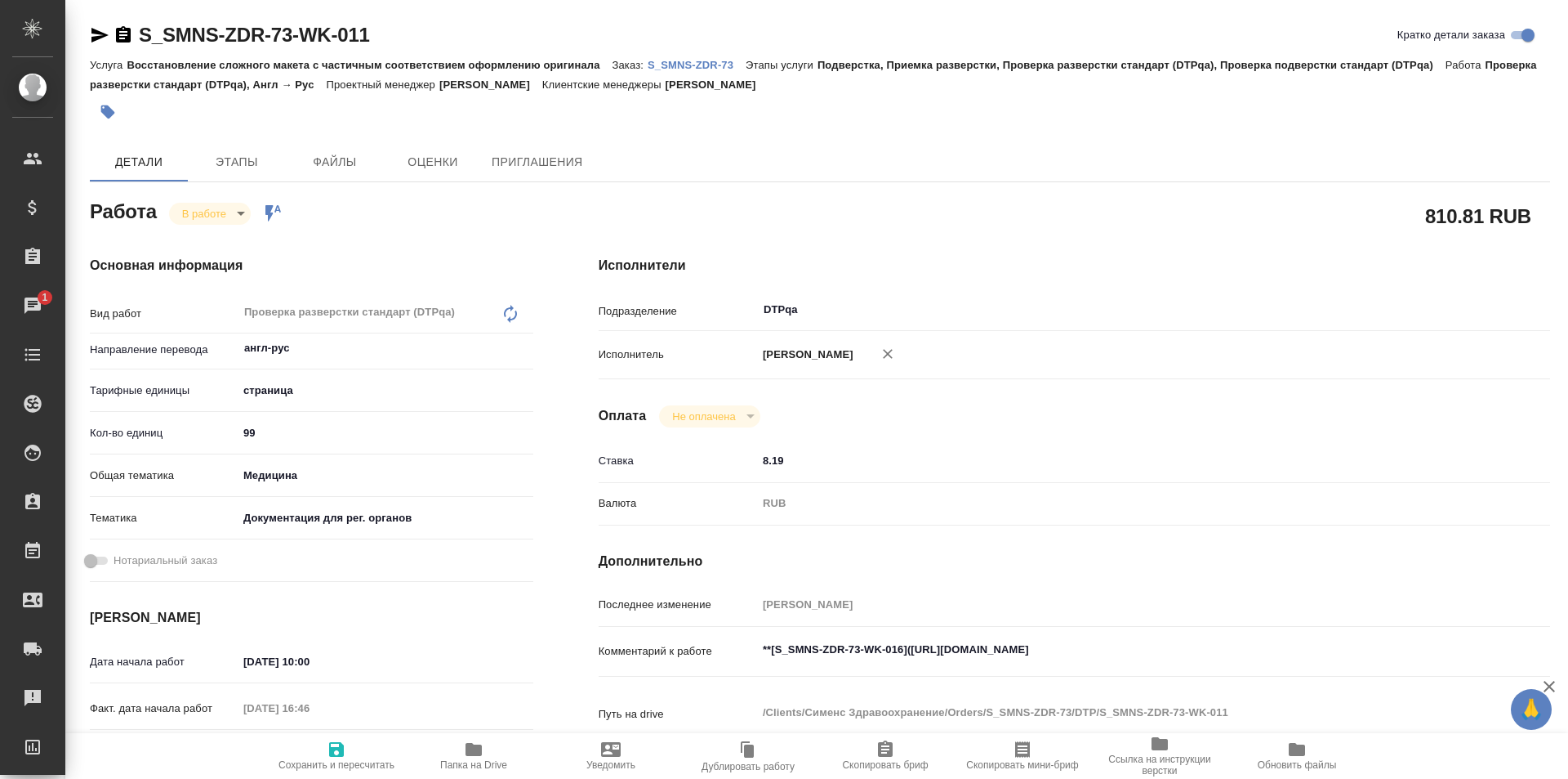
type textarea "x"
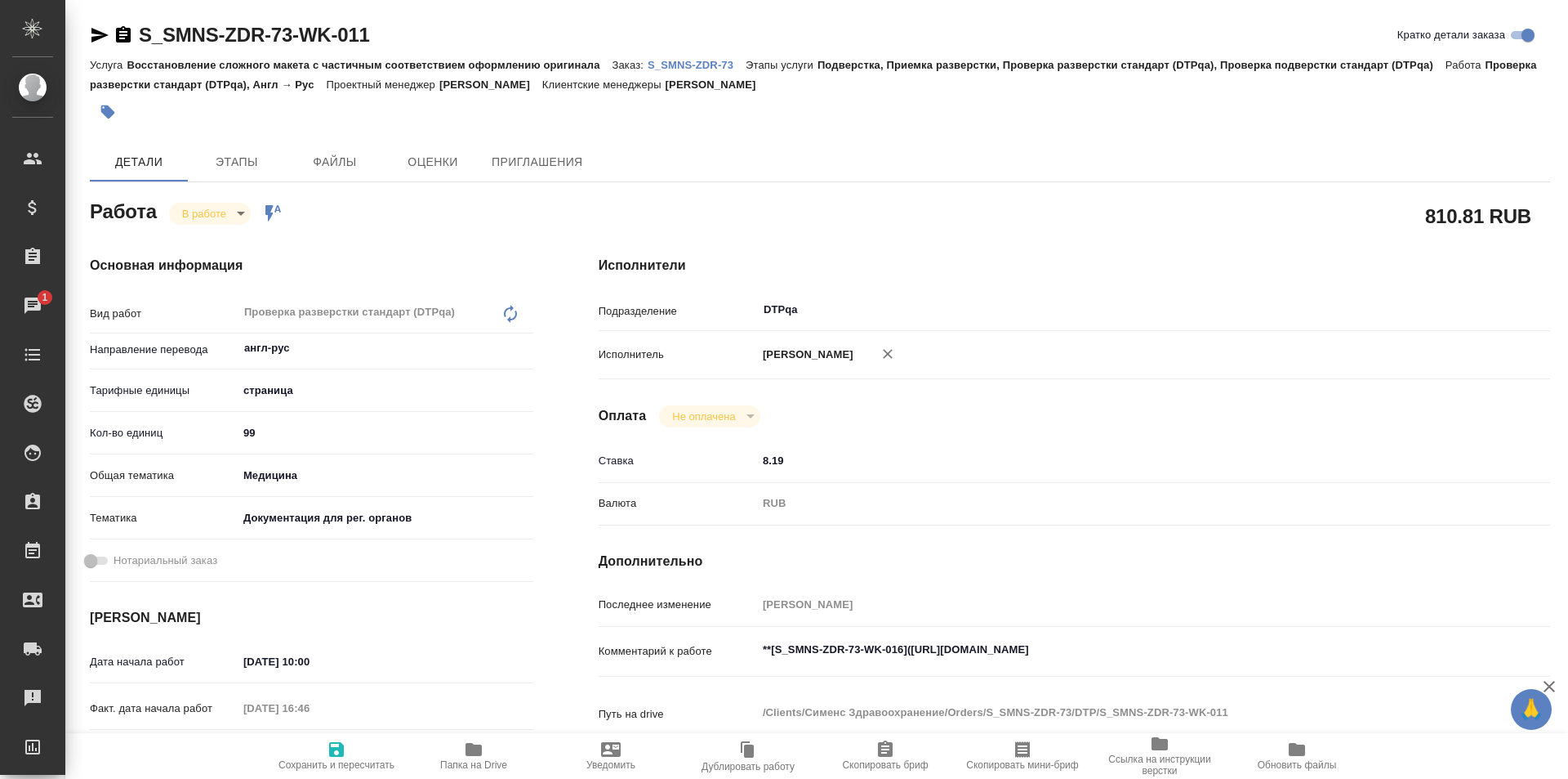
type textarea "x"
drag, startPoint x: 1215, startPoint y: 647, endPoint x: 913, endPoint y: 650, distance: 302.0
click at [913, 650] on textarea "**[S_SMNS-ZDR-73-WK-016](https://tera.awatera.com/Work/68b817d226779d7665df9fba…" at bounding box center [1114, 650] width 713 height 28
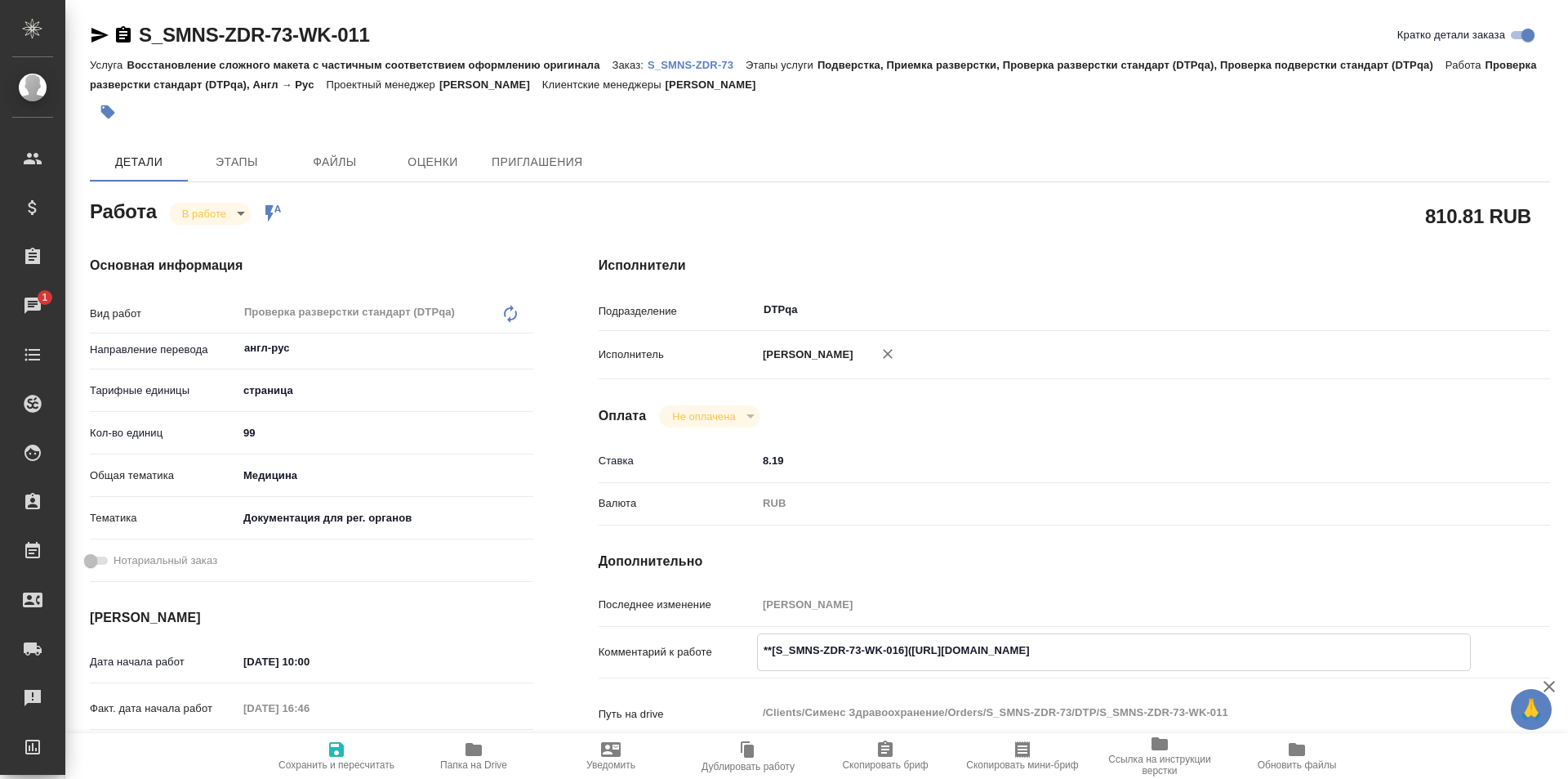
type textarea "x"
click at [476, 753] on icon "button" at bounding box center [473, 749] width 17 height 13
click at [97, 30] on icon "button" at bounding box center [100, 35] width 17 height 15
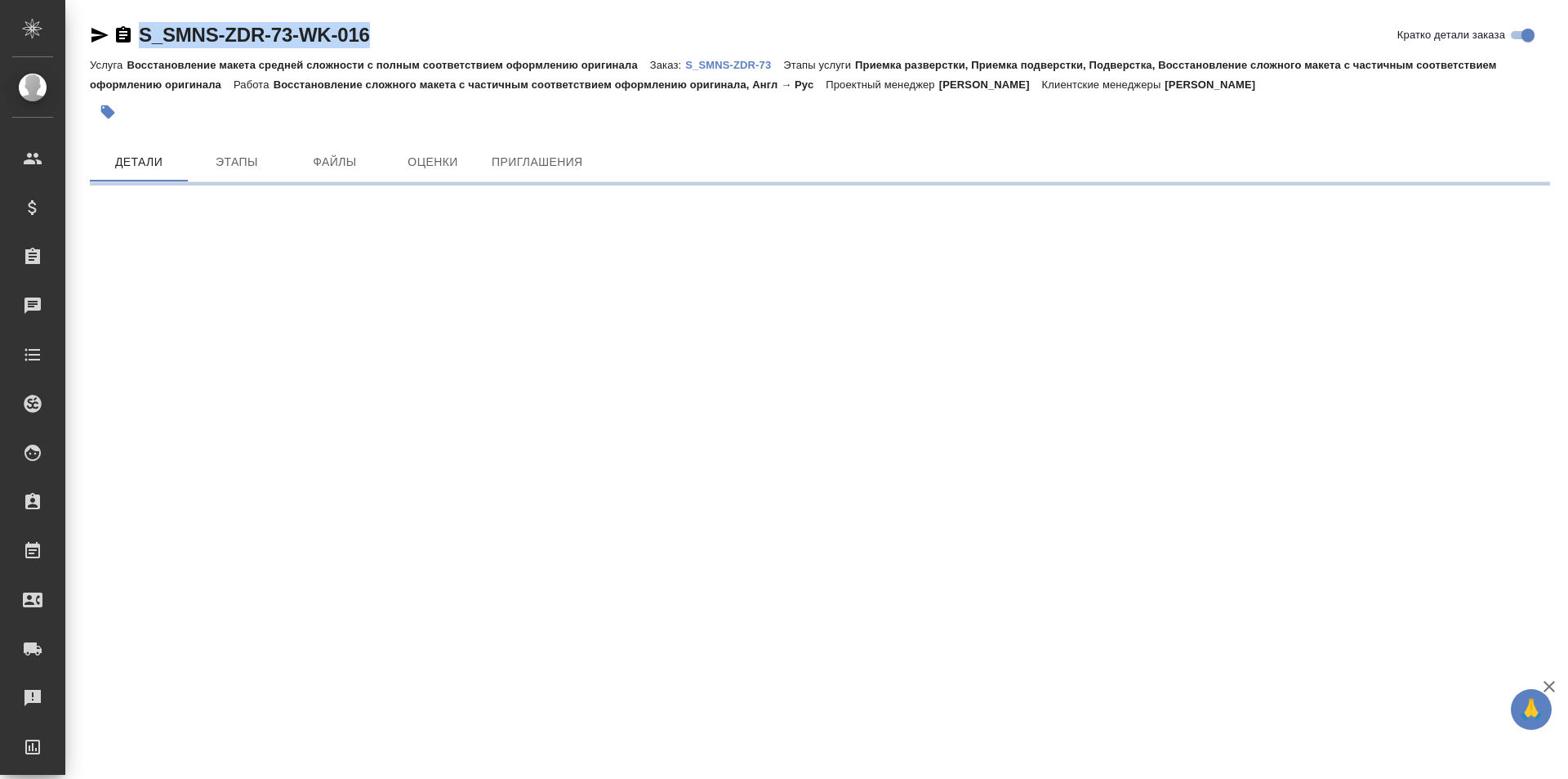
drag, startPoint x: 404, startPoint y: 37, endPoint x: 156, endPoint y: 13, distance: 249.2
click at [137, 24] on div "S_SMNS-ZDR-73-WK-016 [PERSON_NAME] детали заказа" at bounding box center [820, 35] width 1460 height 26
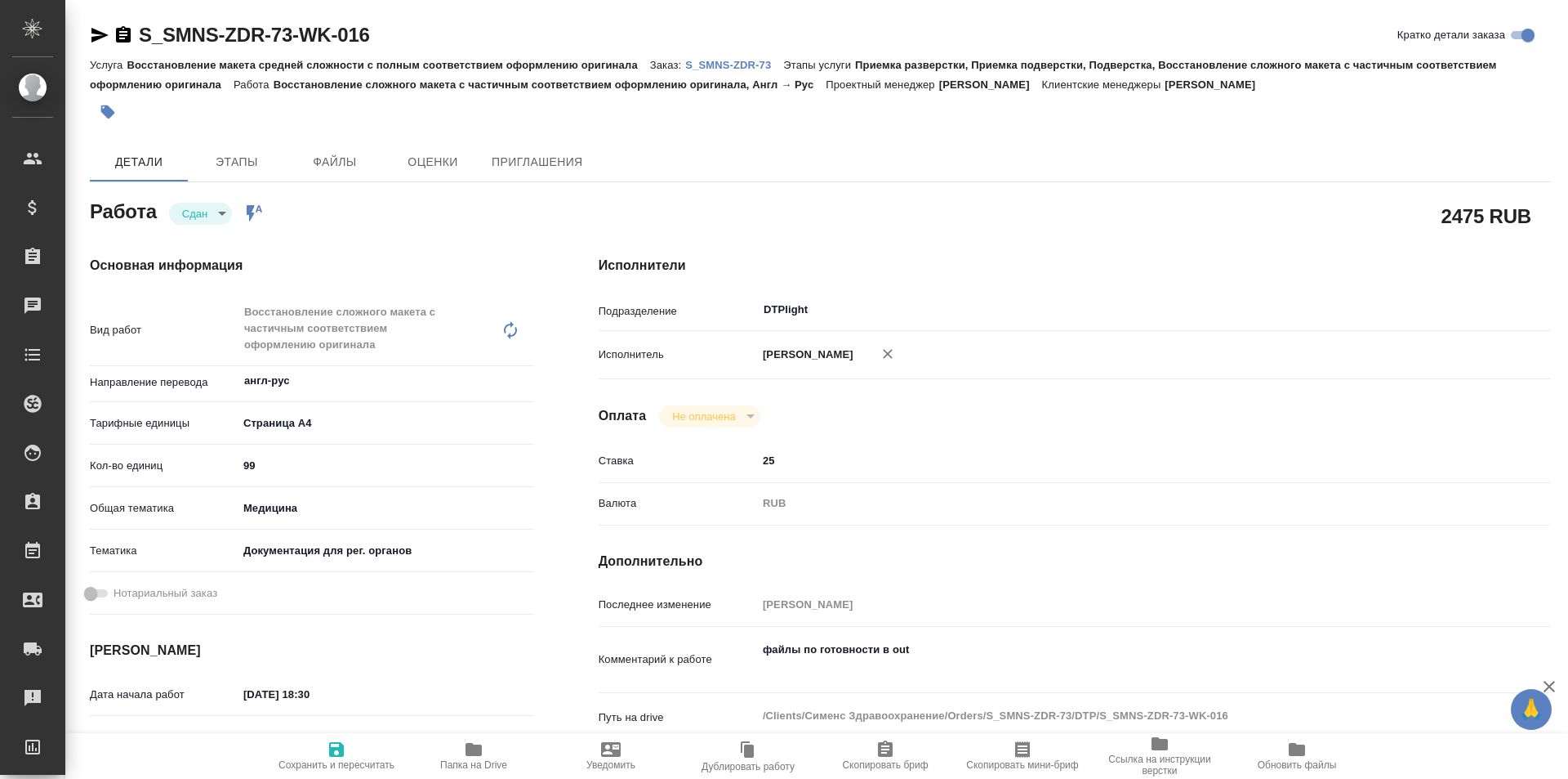
type textarea "x"
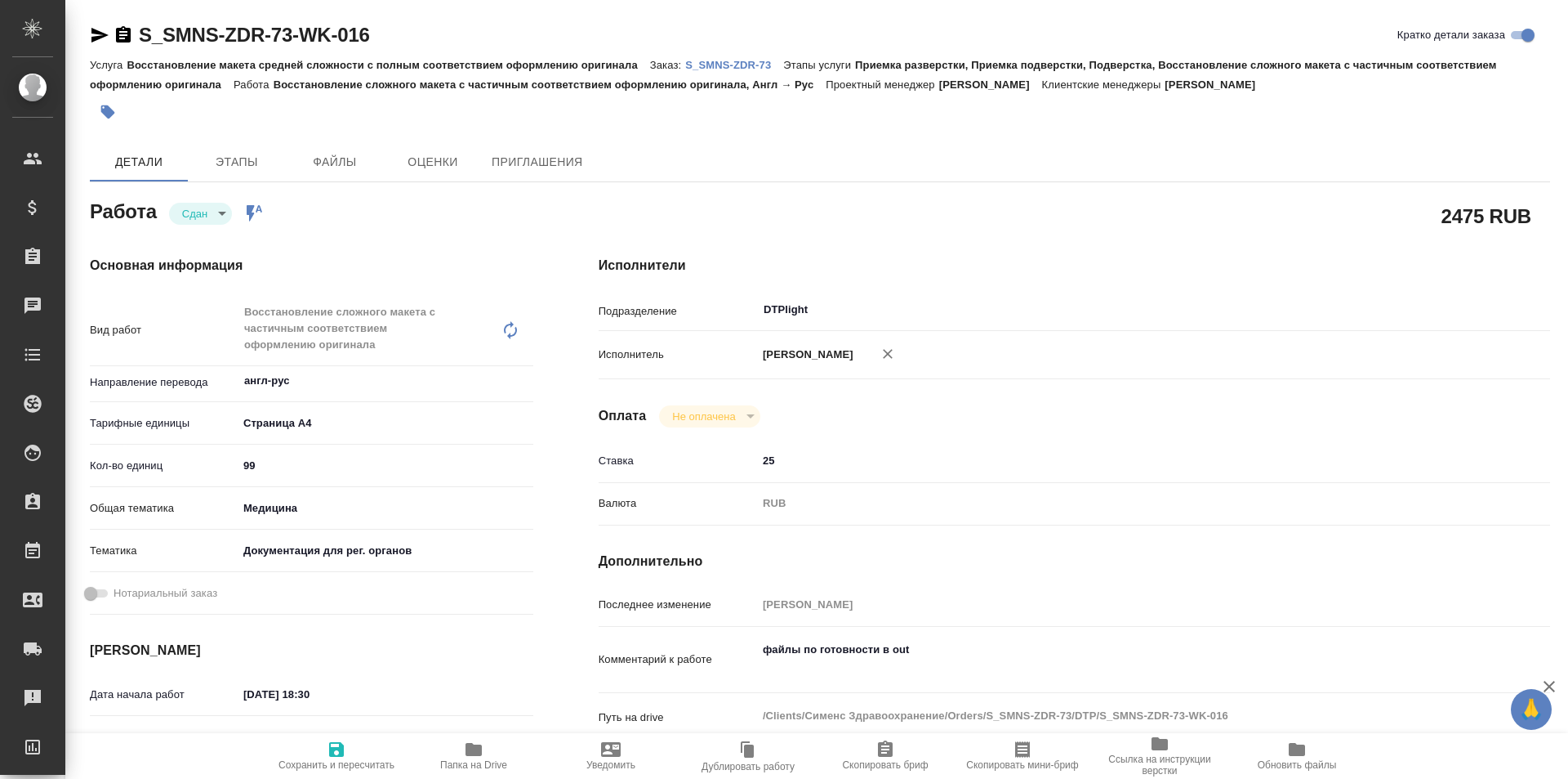
type textarea "x"
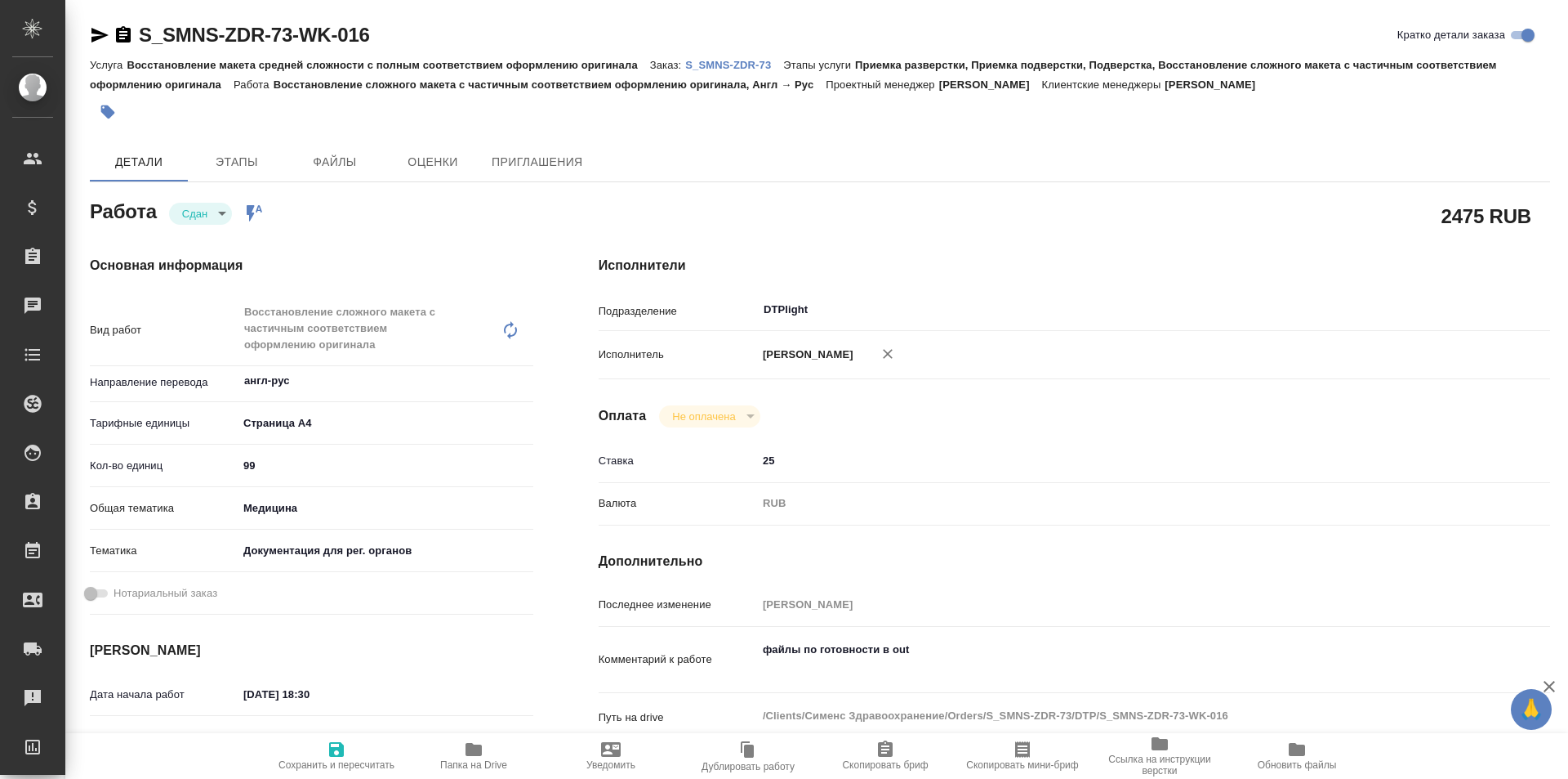
type textarea "x"
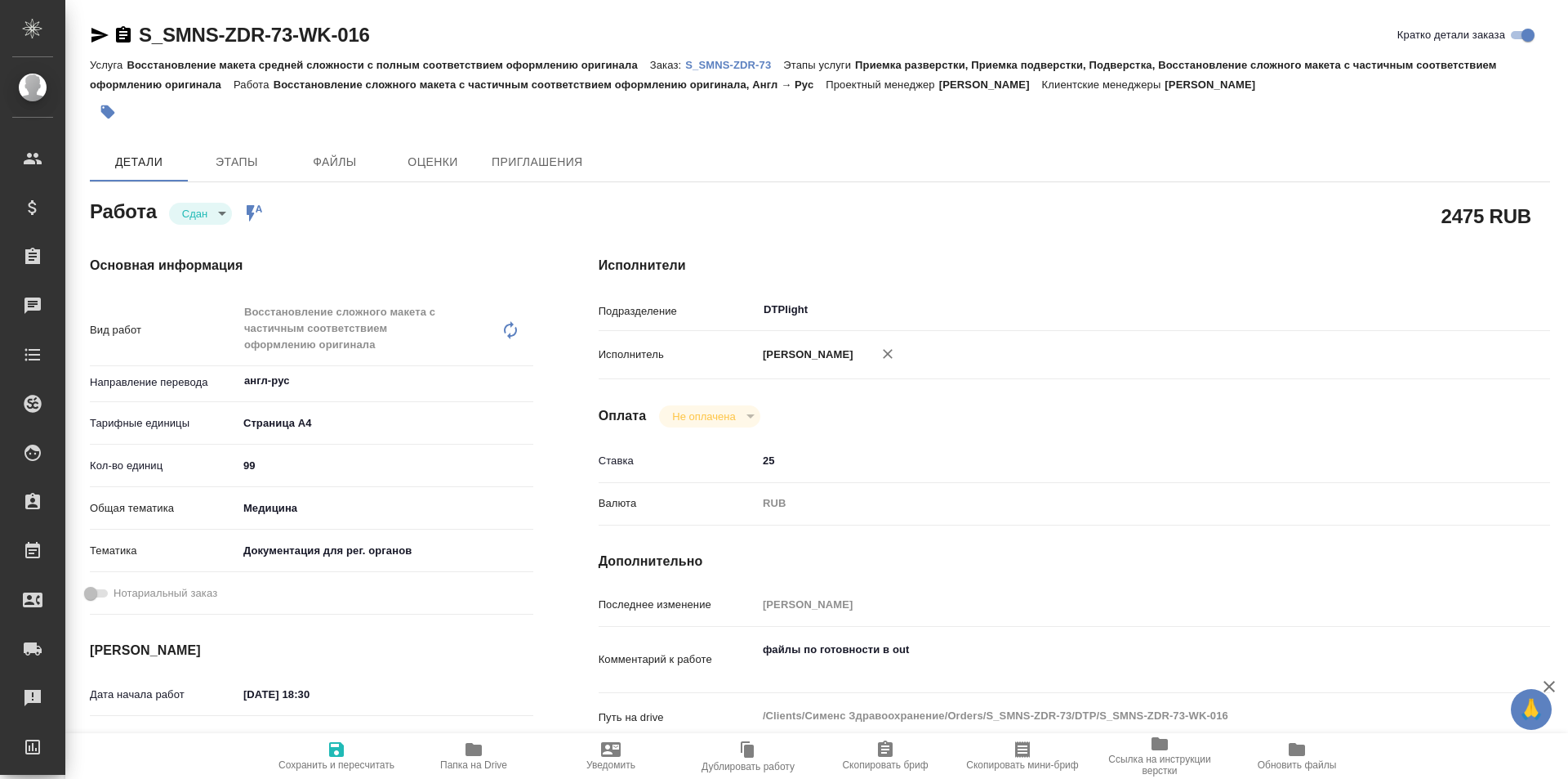
type textarea "x"
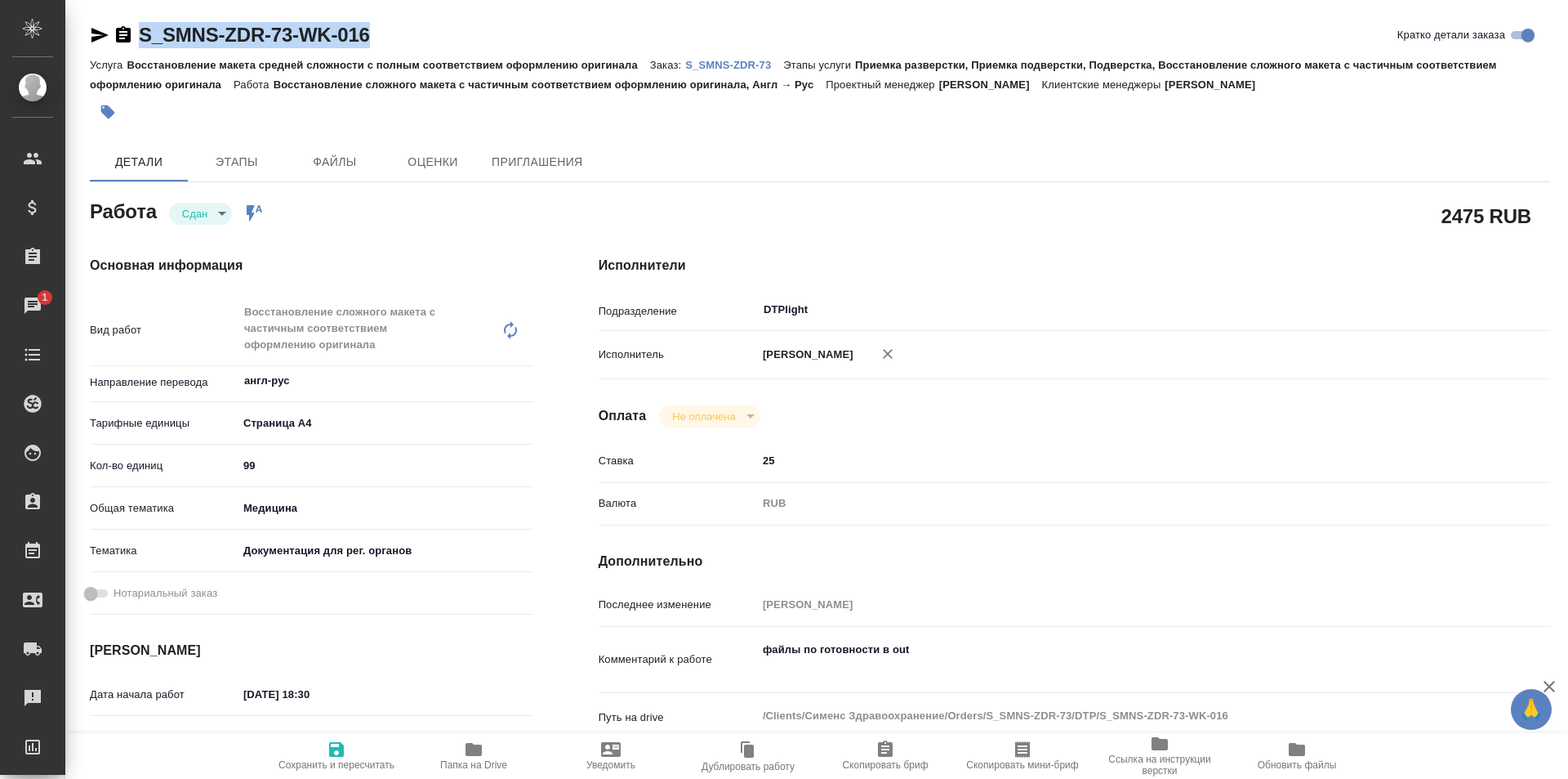
drag, startPoint x: 409, startPoint y: 37, endPoint x: 132, endPoint y: 35, distance: 277.0
click at [132, 35] on div "S_SMNS-ZDR-73-WK-016 [PERSON_NAME] детали заказа" at bounding box center [820, 35] width 1460 height 26
copy link "S_SMNS-ZDR-73-WK-016"
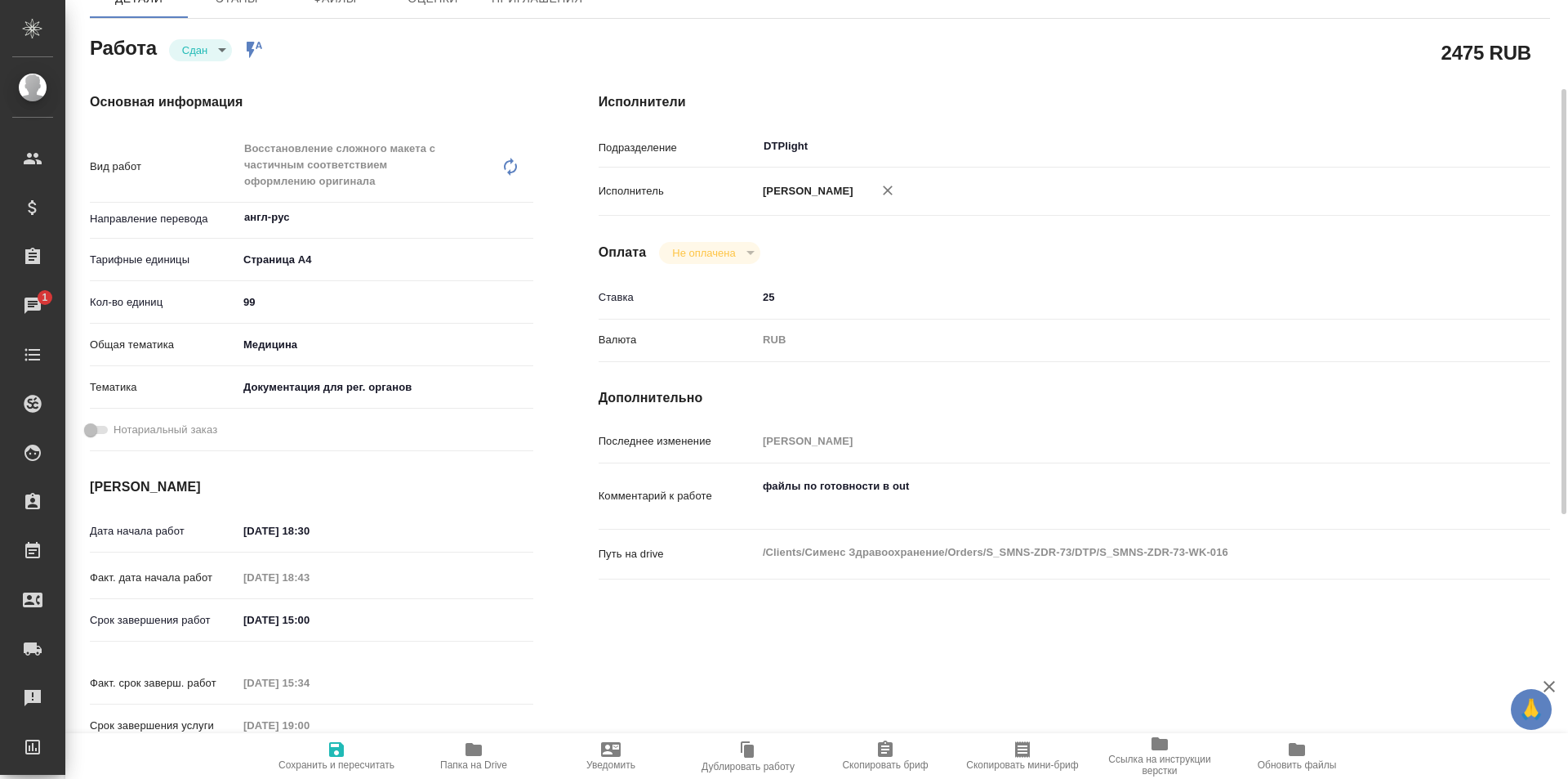
click at [485, 751] on span "Папка на Drive" at bounding box center [473, 755] width 117 height 31
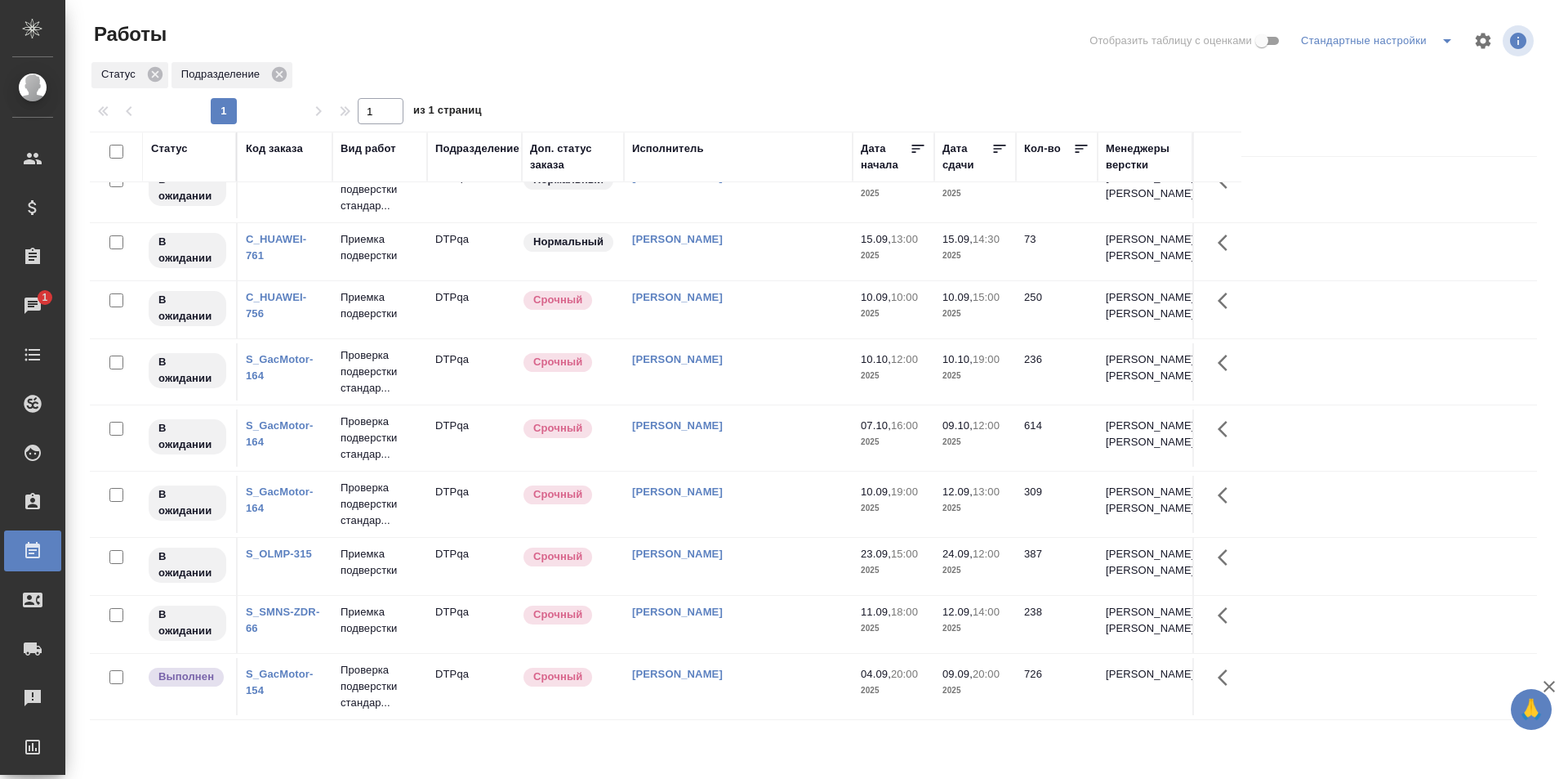
scroll to position [1182, 0]
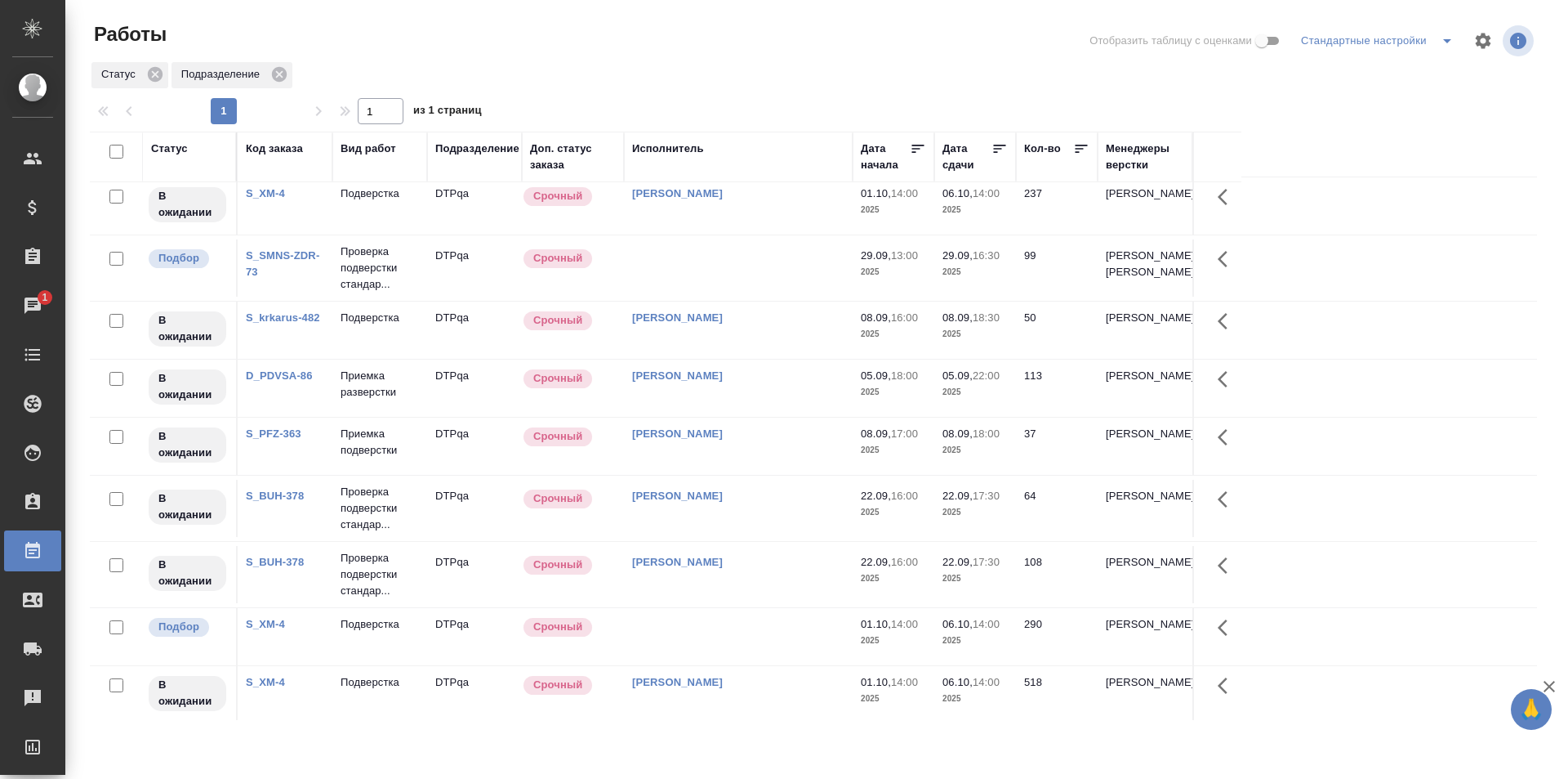
scroll to position [735, 0]
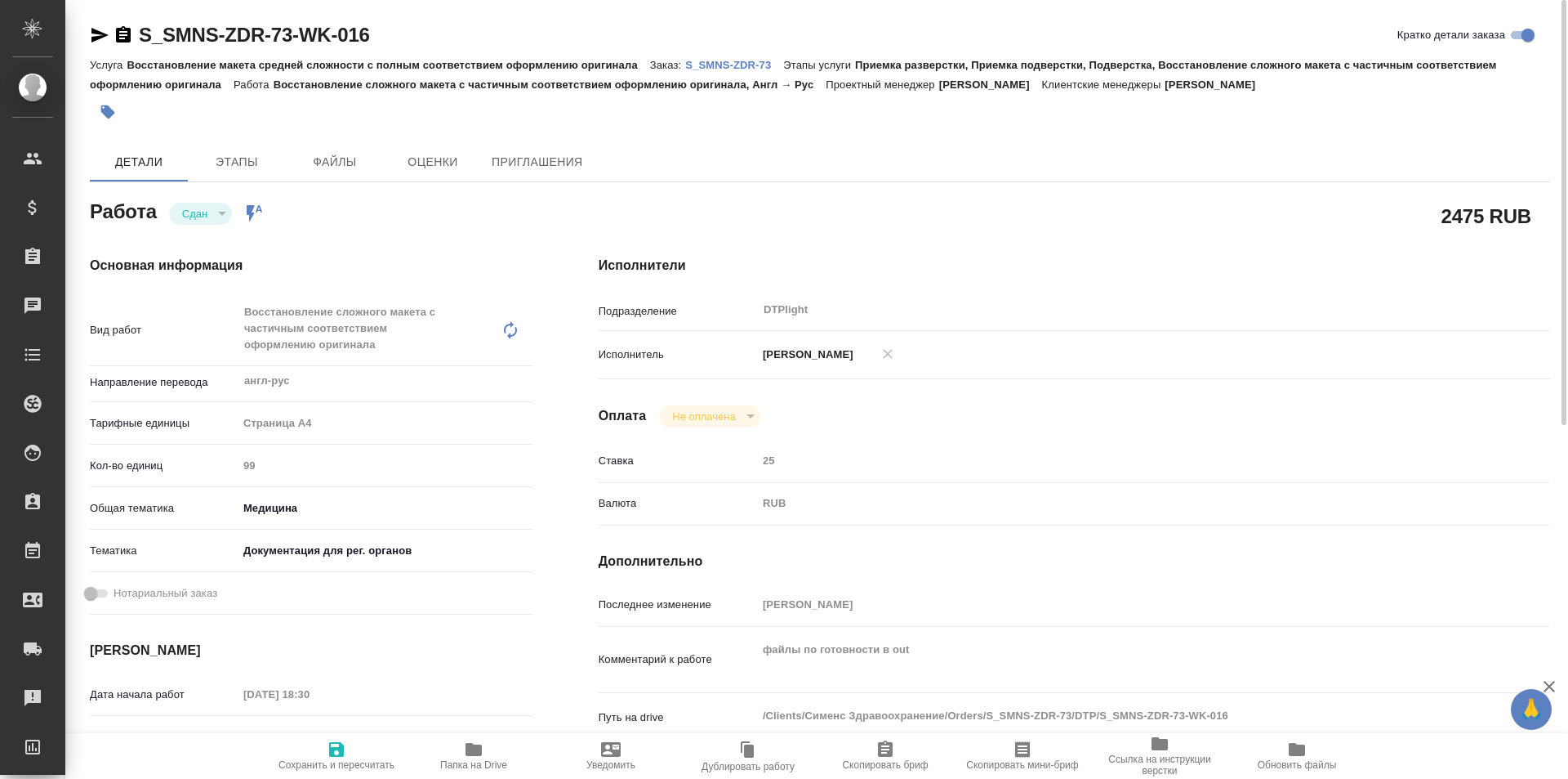
type textarea "x"
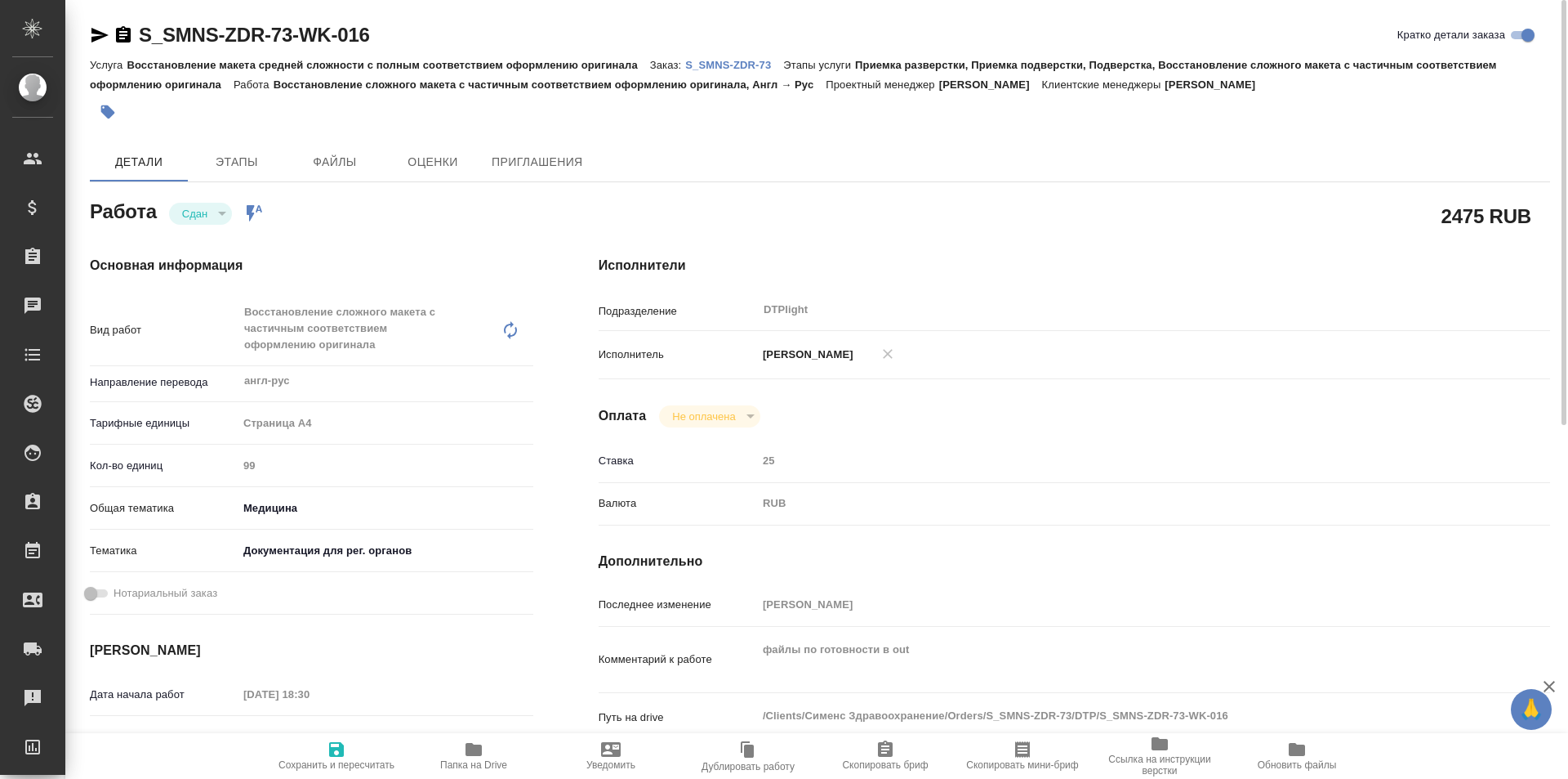
type textarea "x"
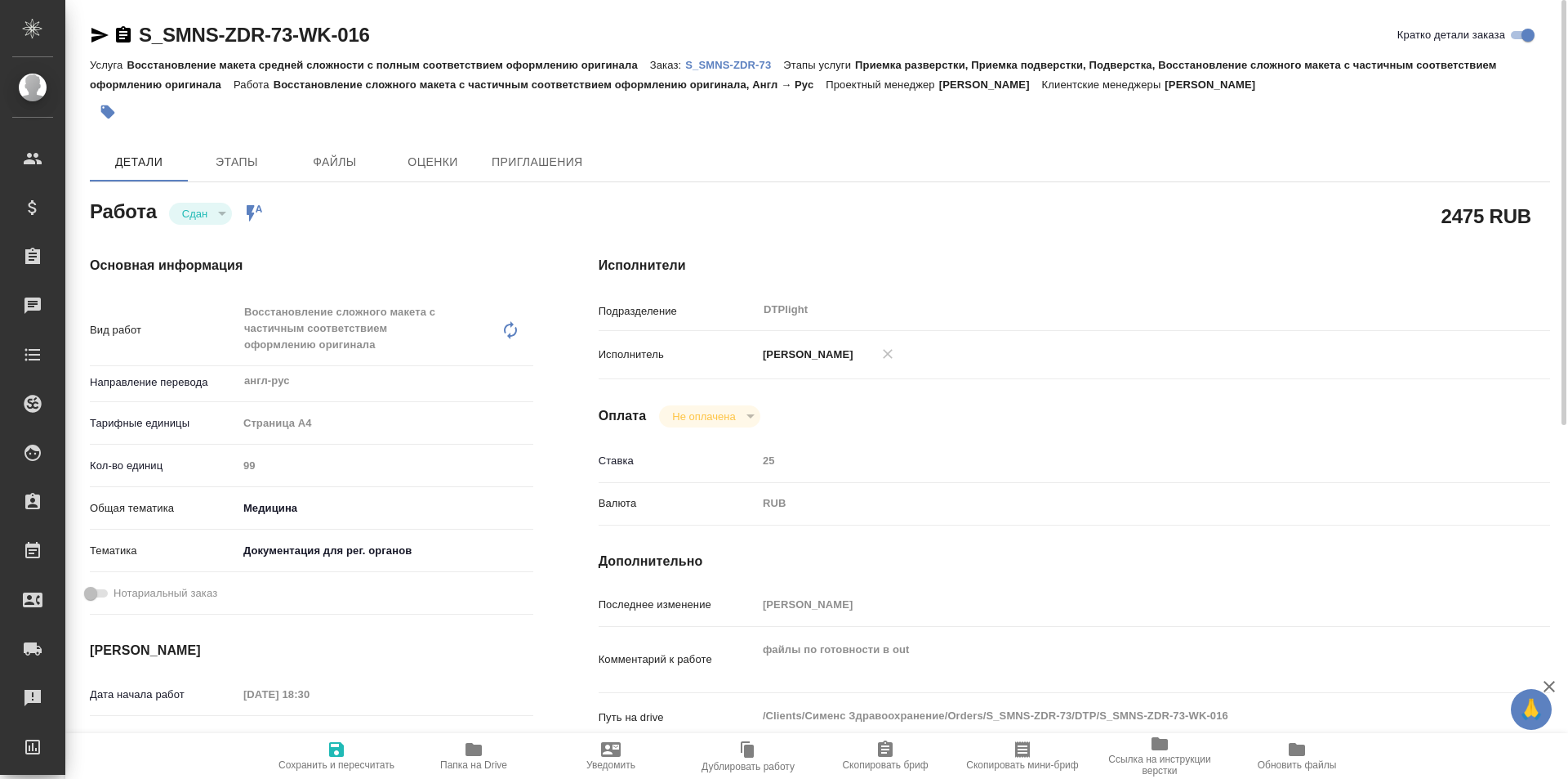
click at [99, 32] on icon "button" at bounding box center [100, 35] width 17 height 15
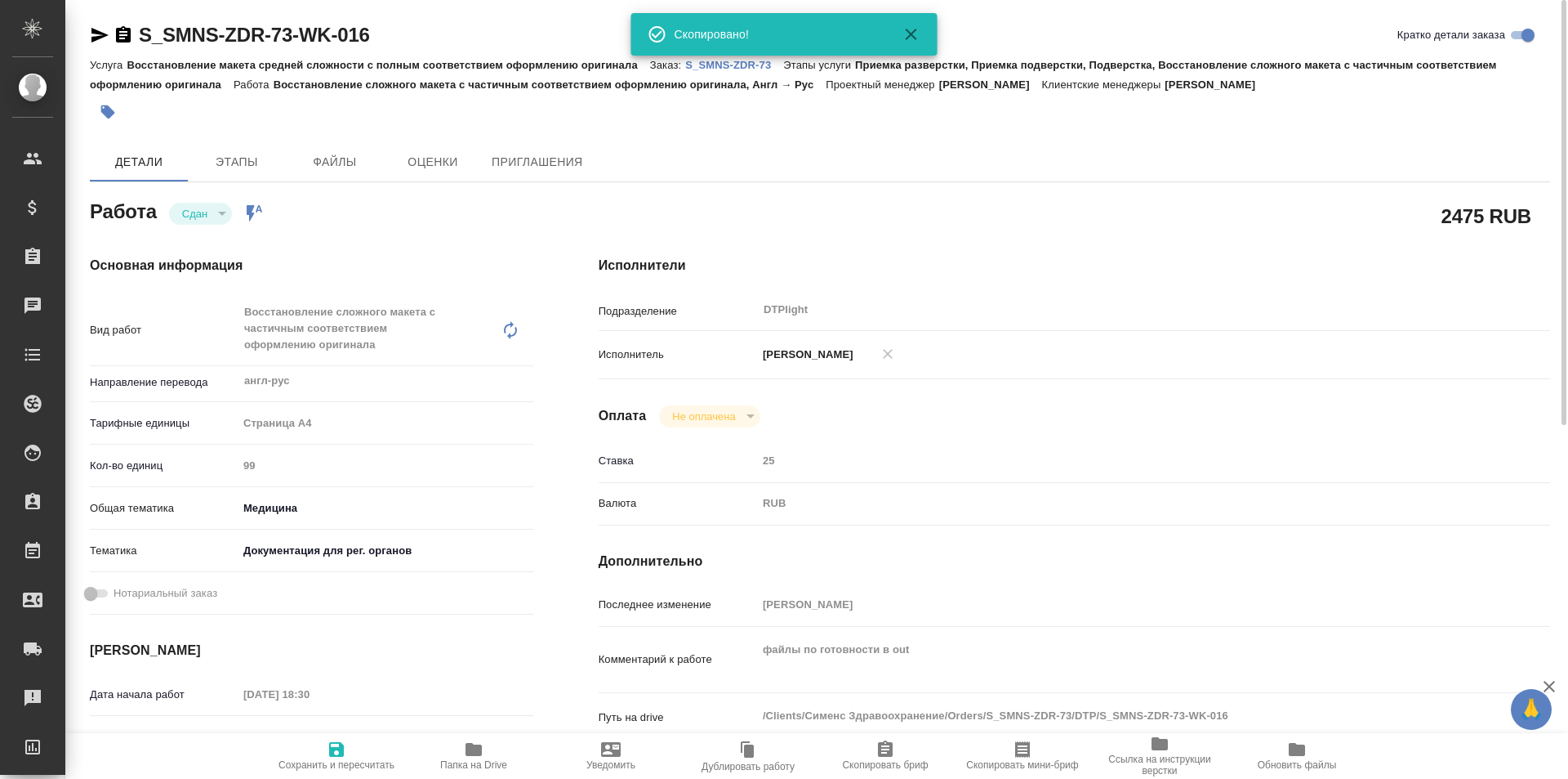
type textarea "x"
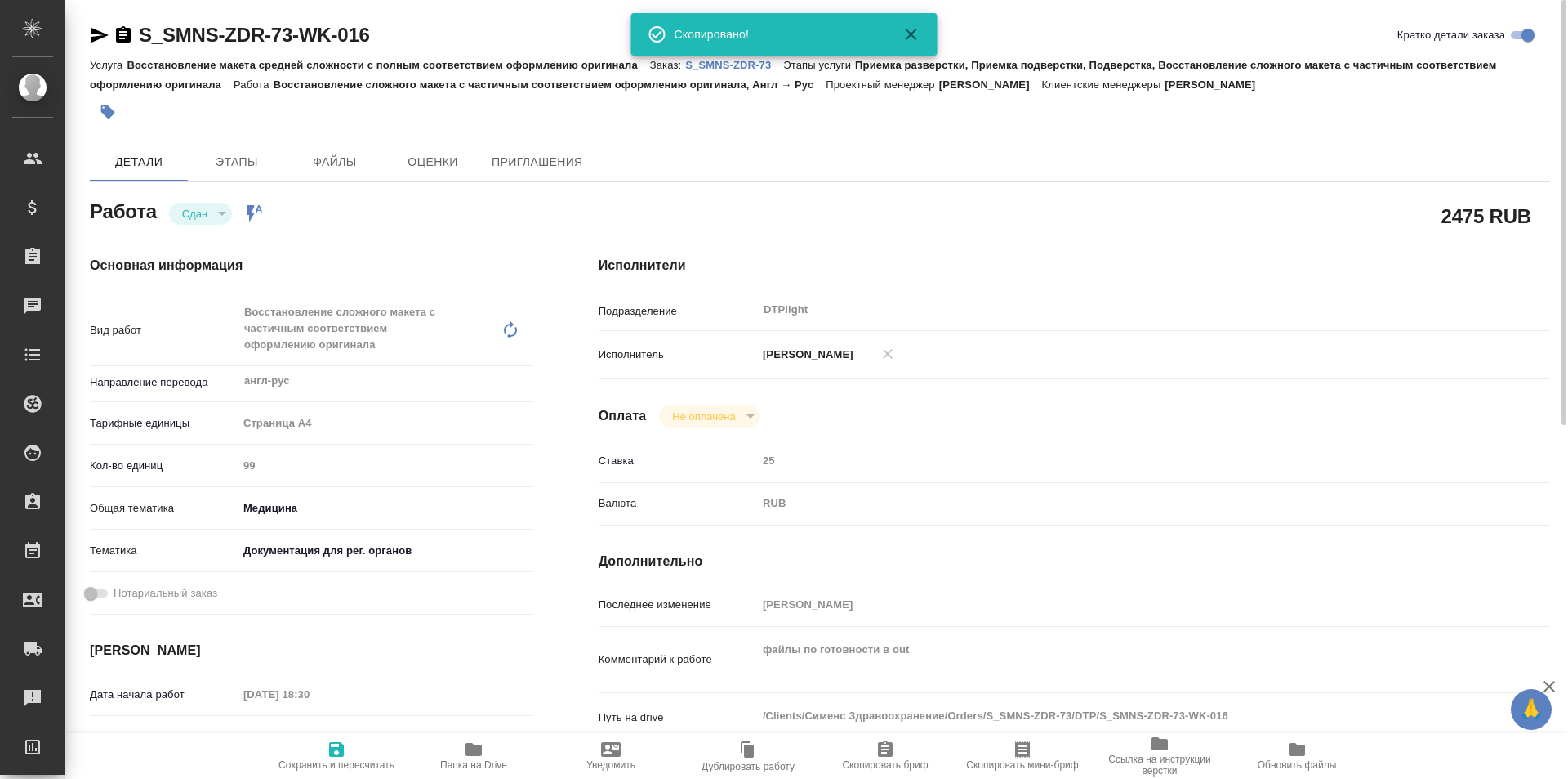
type textarea "x"
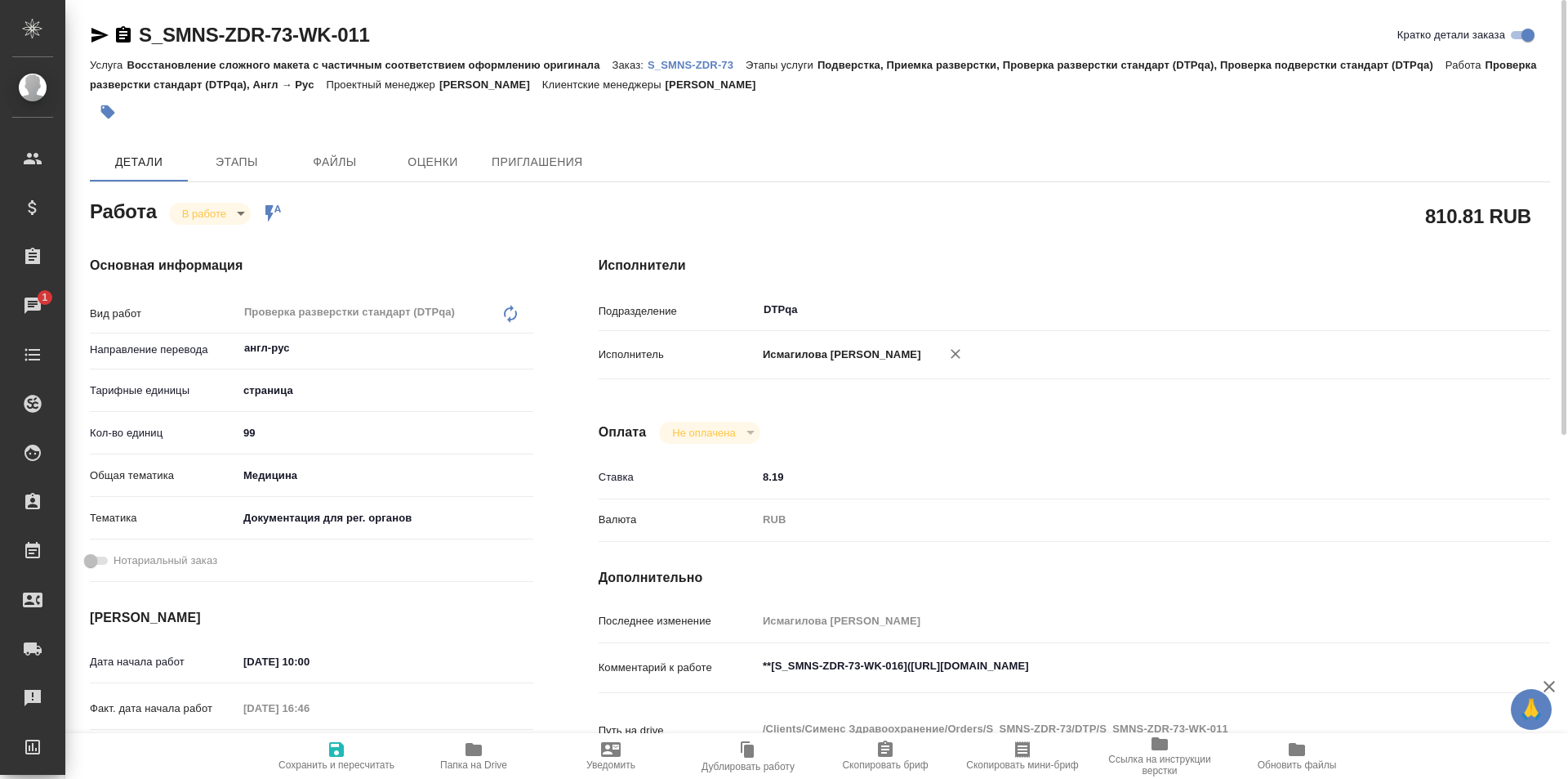
click at [1266, 652] on textarea "**[S_SMNS-ZDR-73-WK-016](https://tera.awatera.com/Work/68b817d226779d7665df9fba…" at bounding box center [1114, 666] width 714 height 28
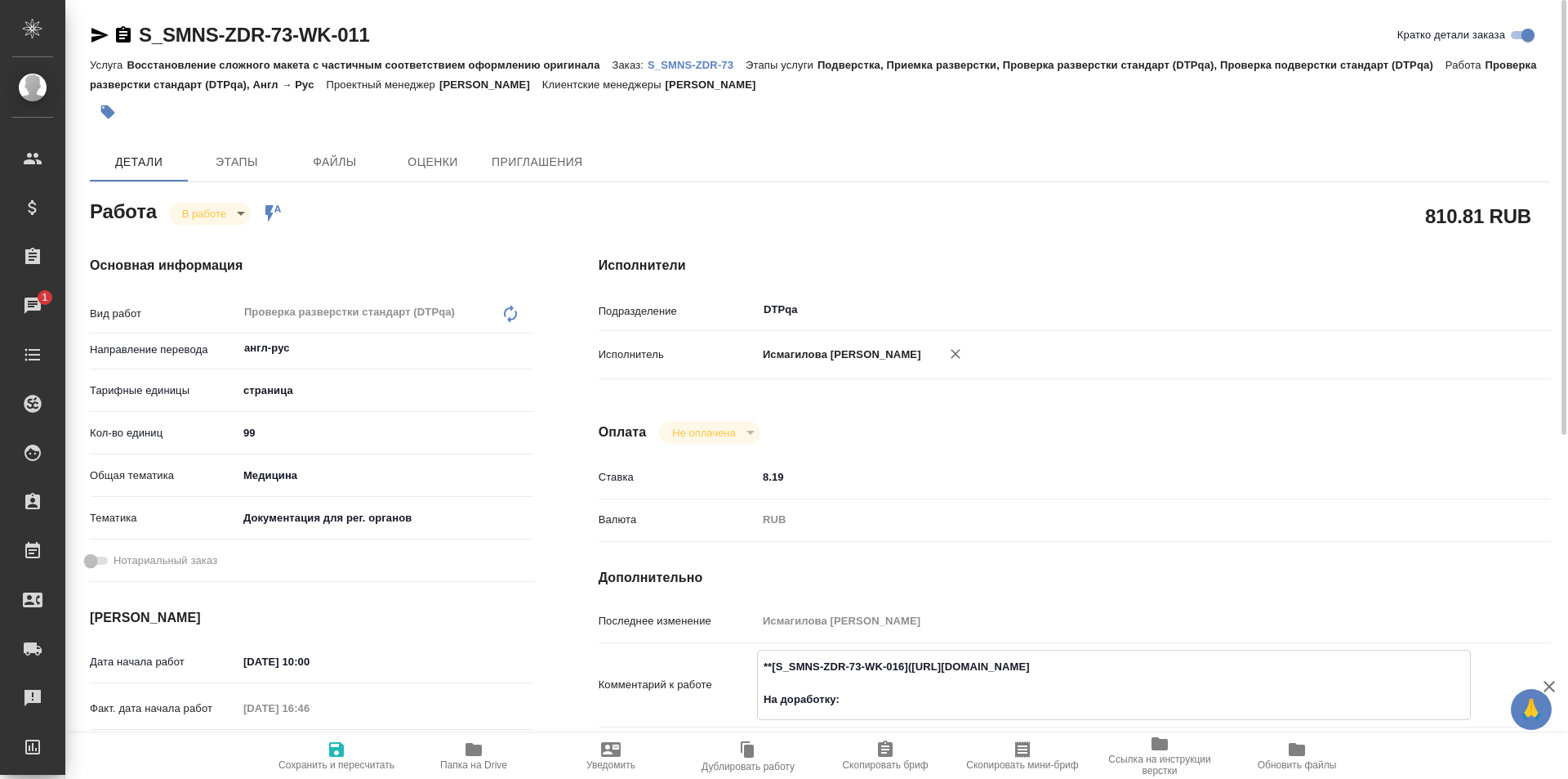
paste textarea "https://drive.awatera.com/f/10305329"
type textarea "**[S_SMNS-ZDR-73-WK-016](https://tera.awatera.com/Work/68b817d226779d7665df9fba…"
click at [346, 752] on span "Сохранить и пересчитать" at bounding box center [336, 755] width 117 height 31
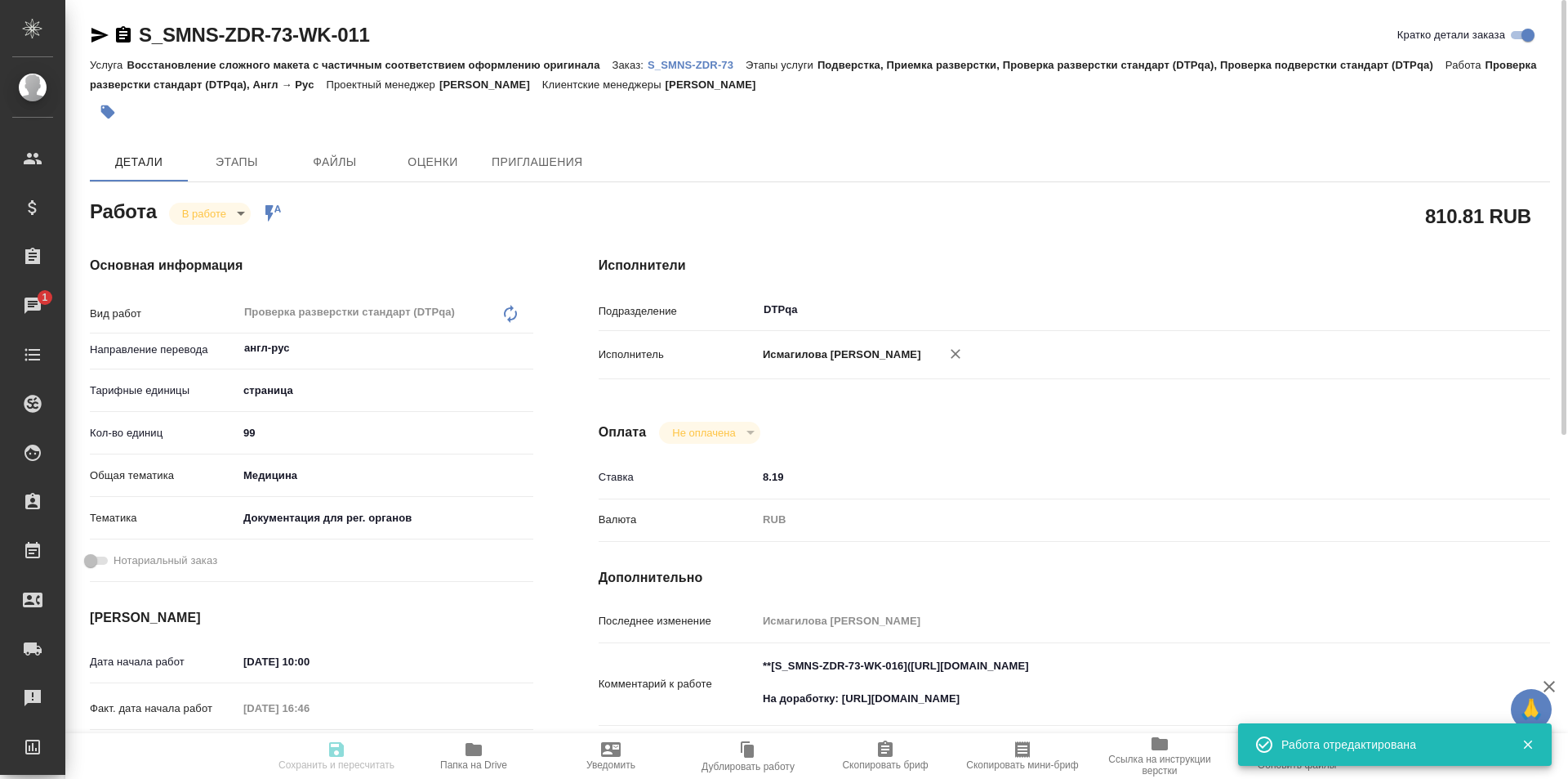
type input "inProgress"
type input "англ-рус"
type input "5a8b1489cc6b4906c91bfdb2"
type input "99"
type input "med"
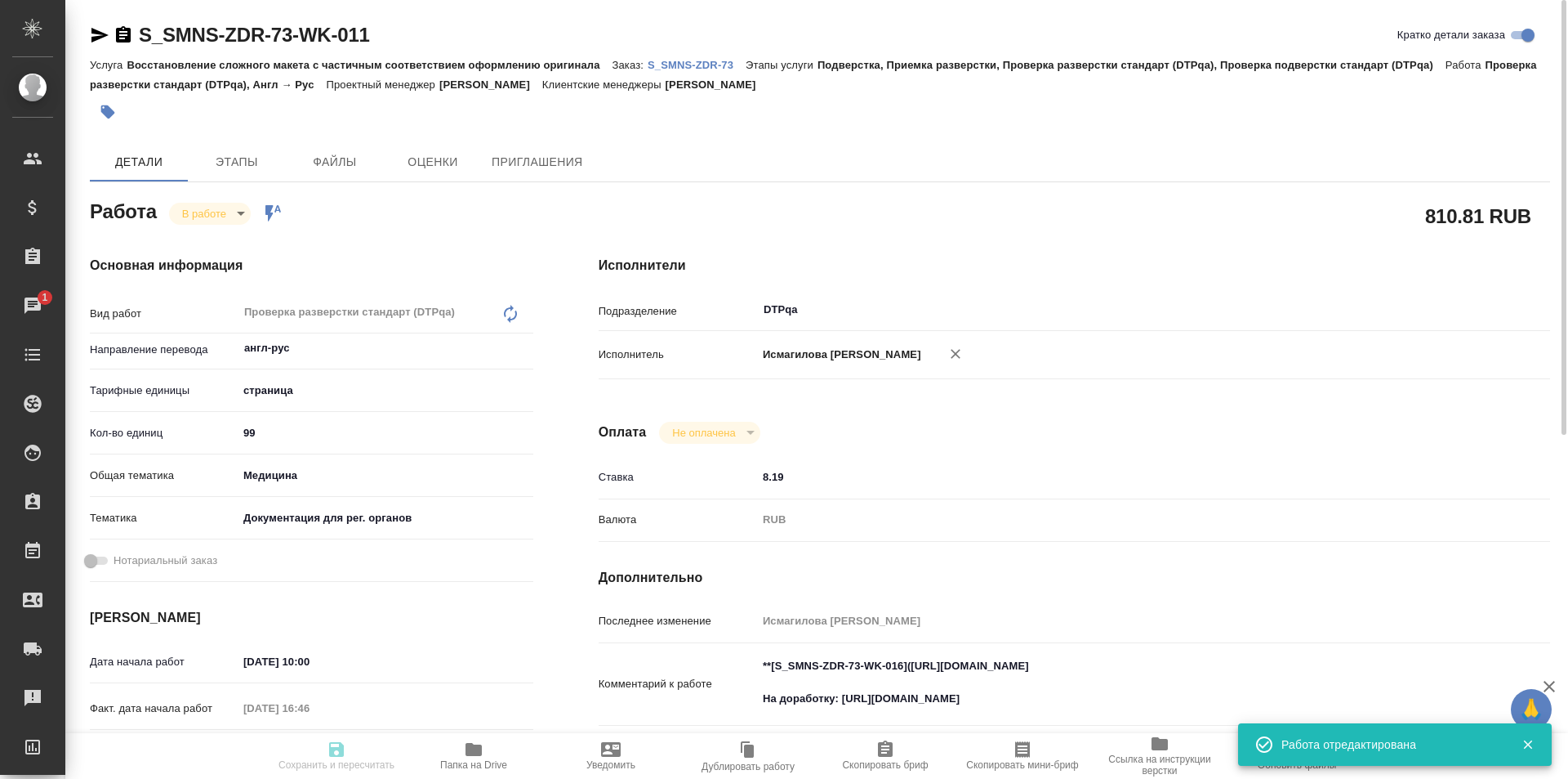
type input "5f647205b73bc97568ca66c6"
type input "05.09.2025 10:00"
type input "05.09.2025 16:46"
type input "05.09.2025 19:00"
type input "[DATE] 19:00"
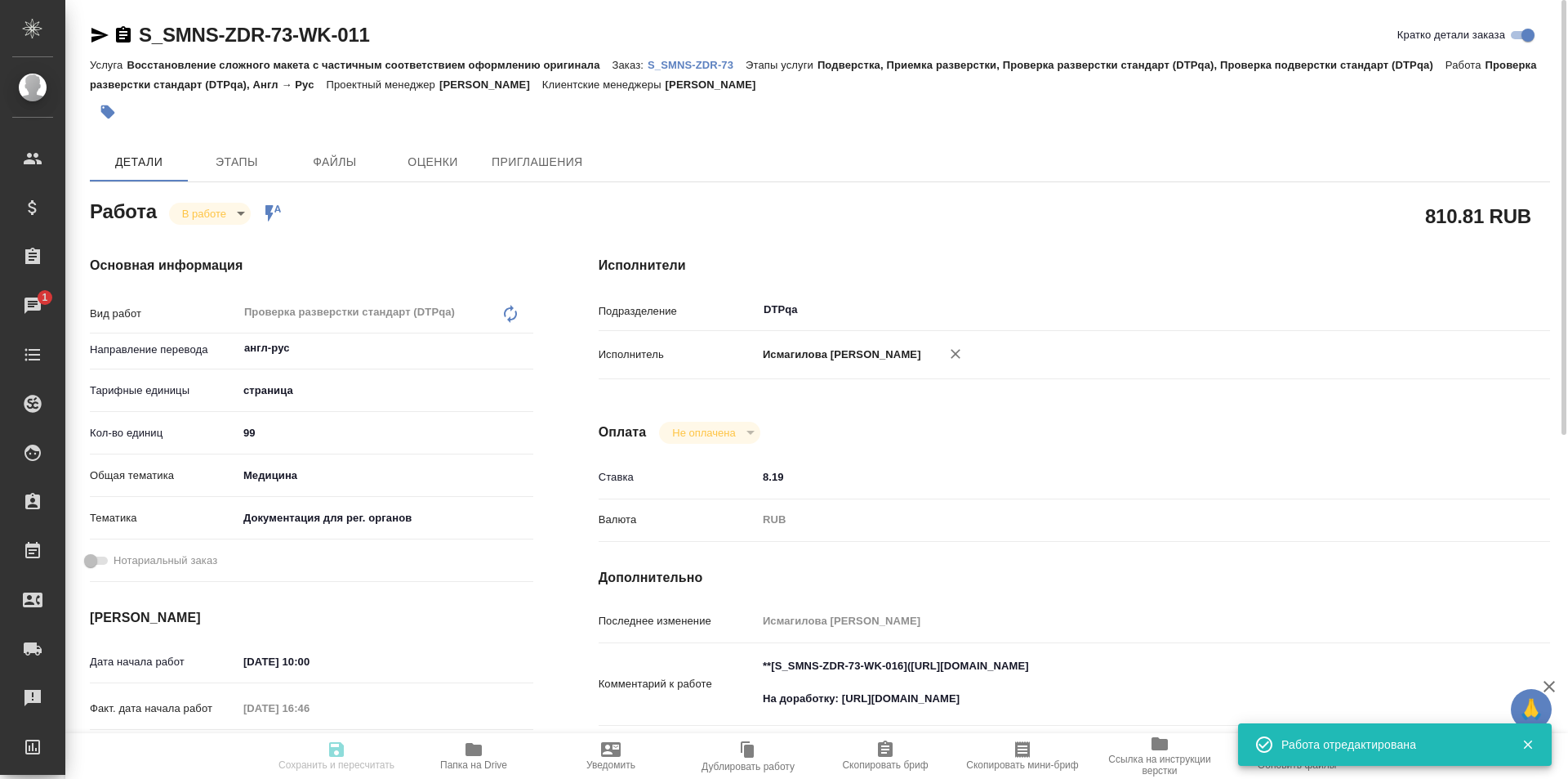
type input "DTPqa"
type input "notPayed"
type input "8.19"
type input "RUB"
type input "[PERSON_NAME]"
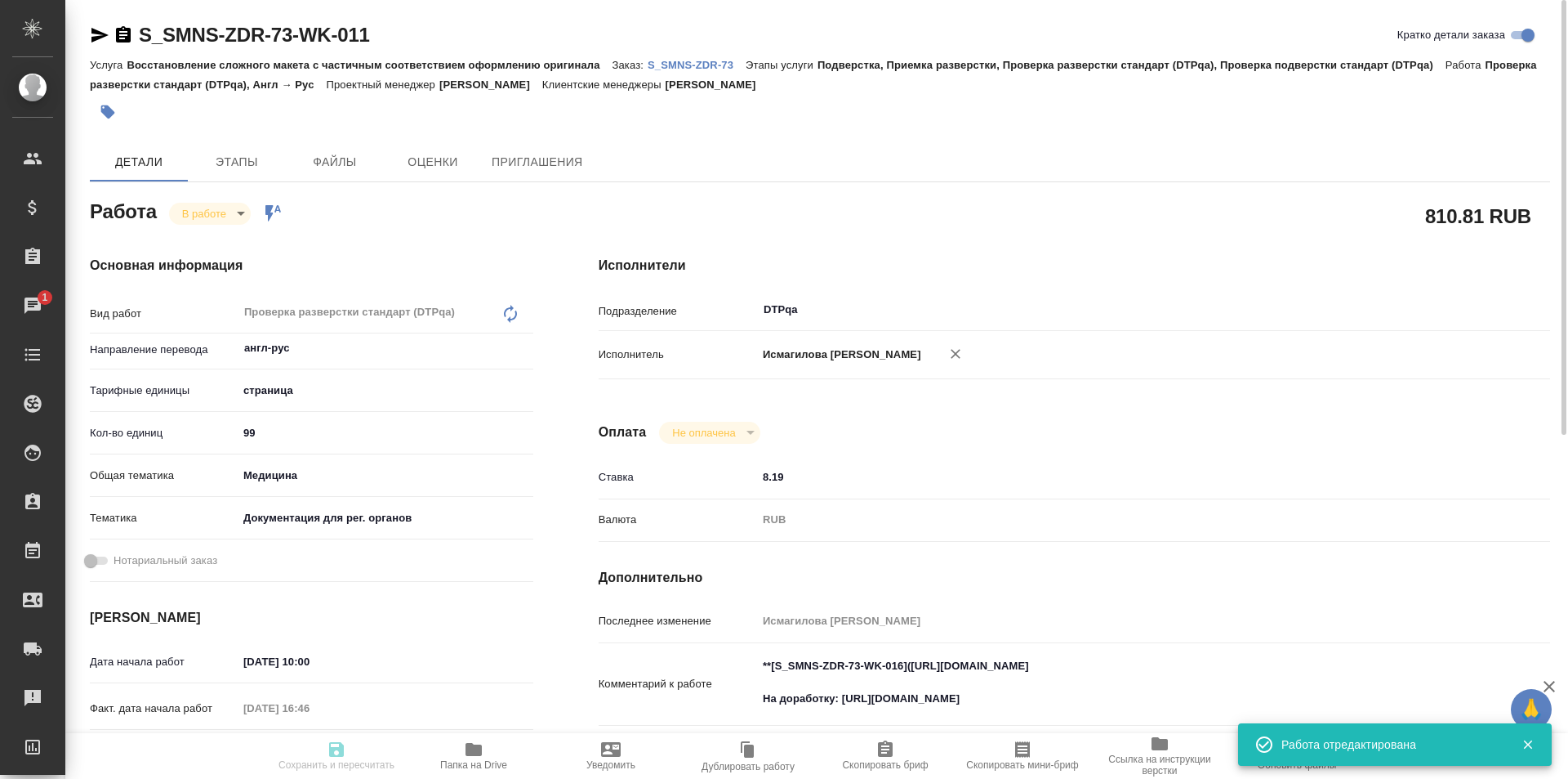
type input "S_SMNS-ZDR-73"
type input "СЗЦБ-014934"
type input "Восстановление сложного макета с частичным соответствием оформлению оригинала"
type input "Подверстка, Приемка разверстки, Проверка разверстки стандарт (DTPqa), Проверка …"
type input "[PERSON_NAME]"
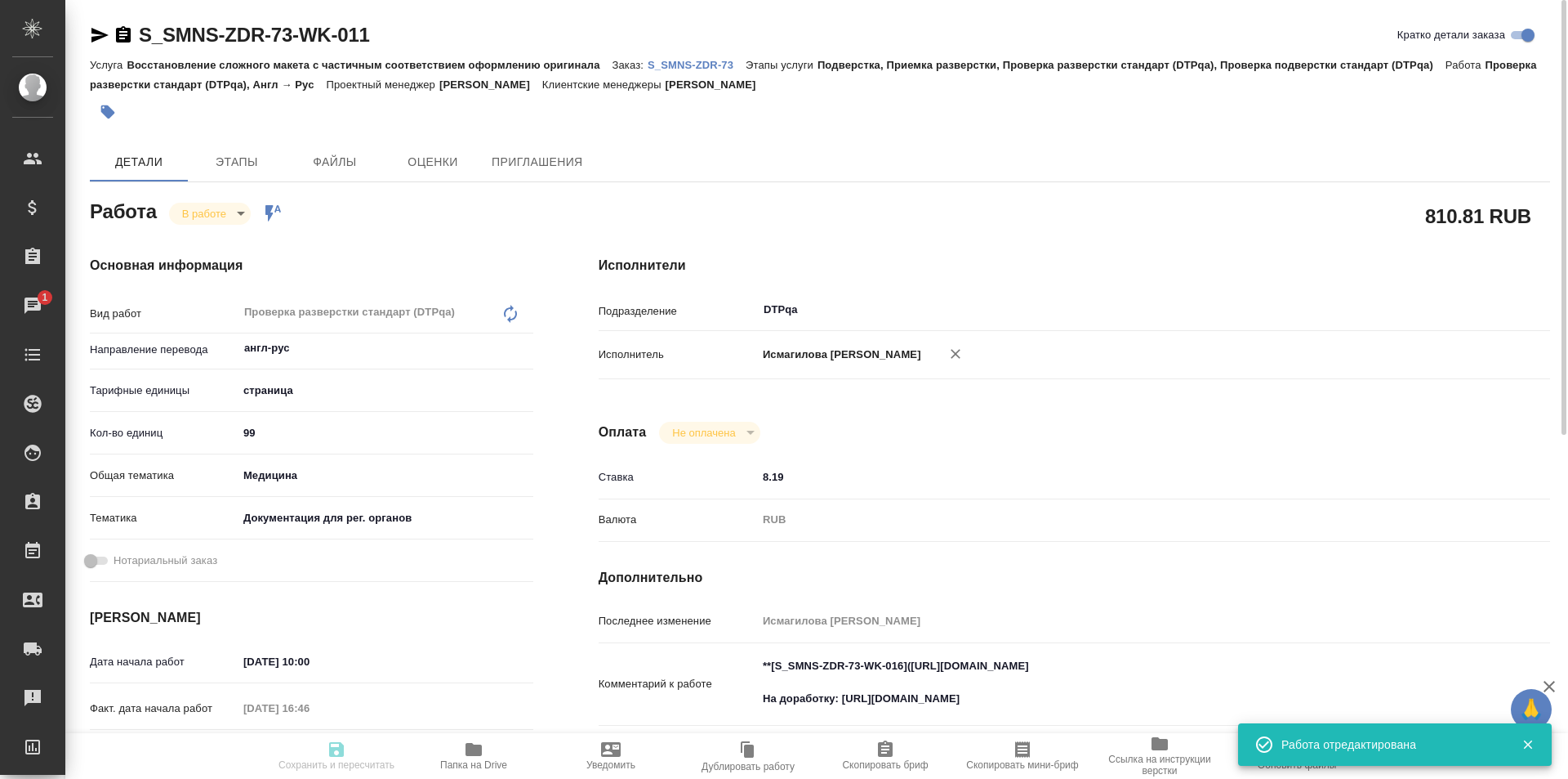
type input "Петрова Валерия, Оксютович Ирина"
type input "/Clients/Сименс Здравоохранение/Orders/S_SMNS-ZDR-73"
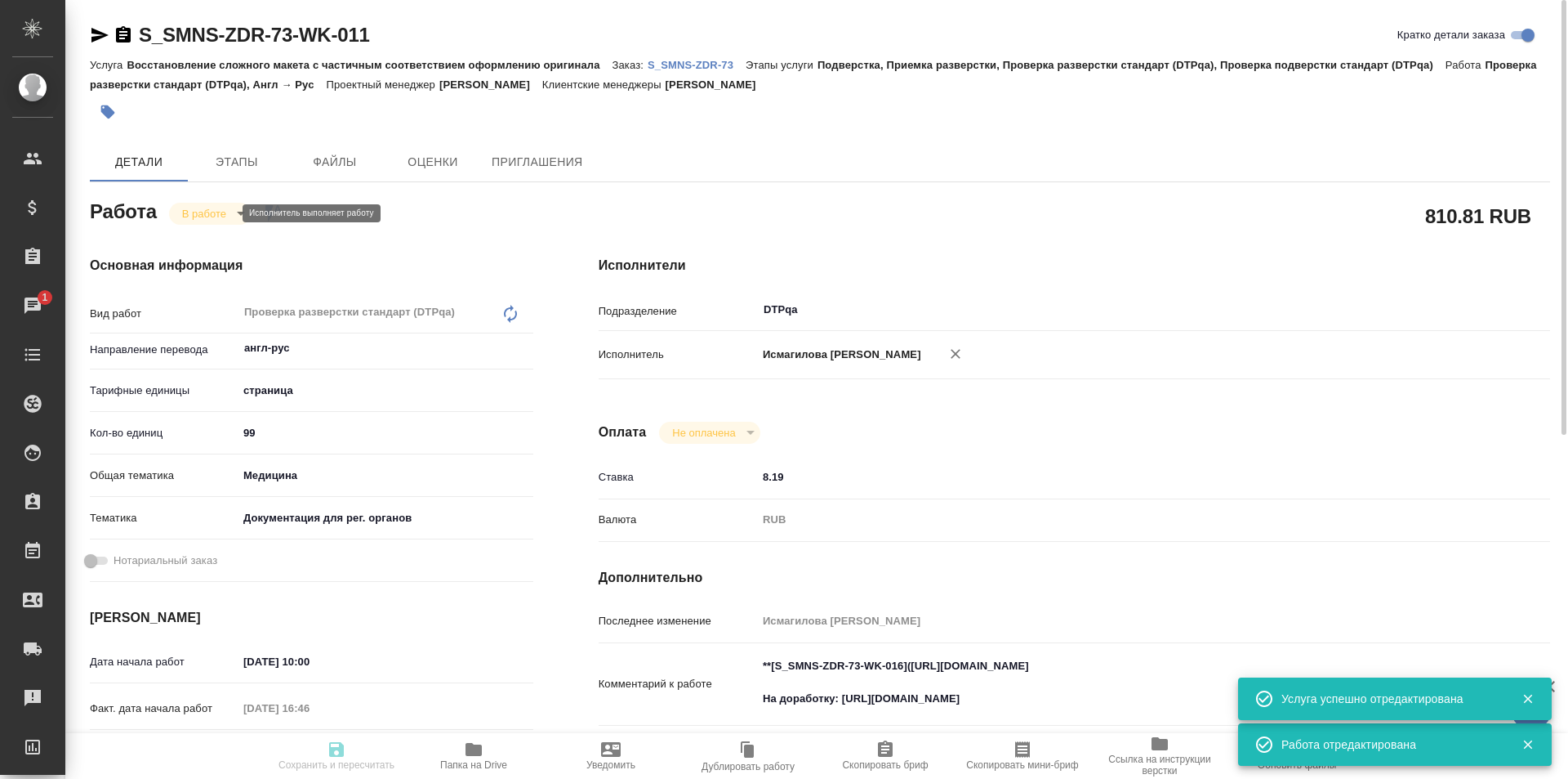
click at [225, 208] on body "🙏 .cls-1 fill:#fff; AWATERA Ismagilova Diana Клиенты Спецификации Заказы 1 Чаты…" at bounding box center [784, 389] width 1568 height 779
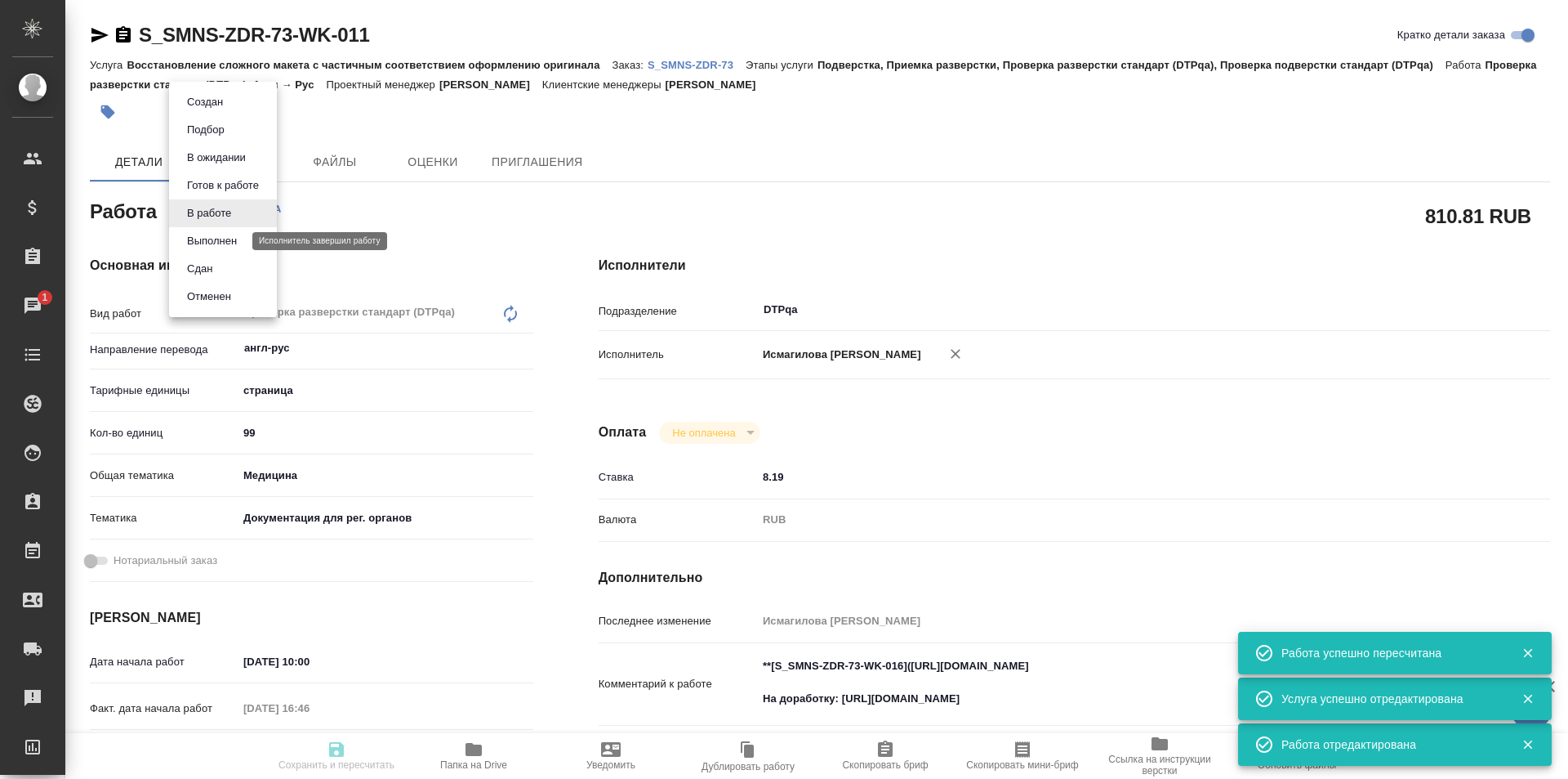
click at [218, 237] on button "Выполнен" at bounding box center [211, 241] width 60 height 18
type input "англ-рус"
type input "5a8b1489cc6b4906c91bfdb2"
type input "99"
type input "med"
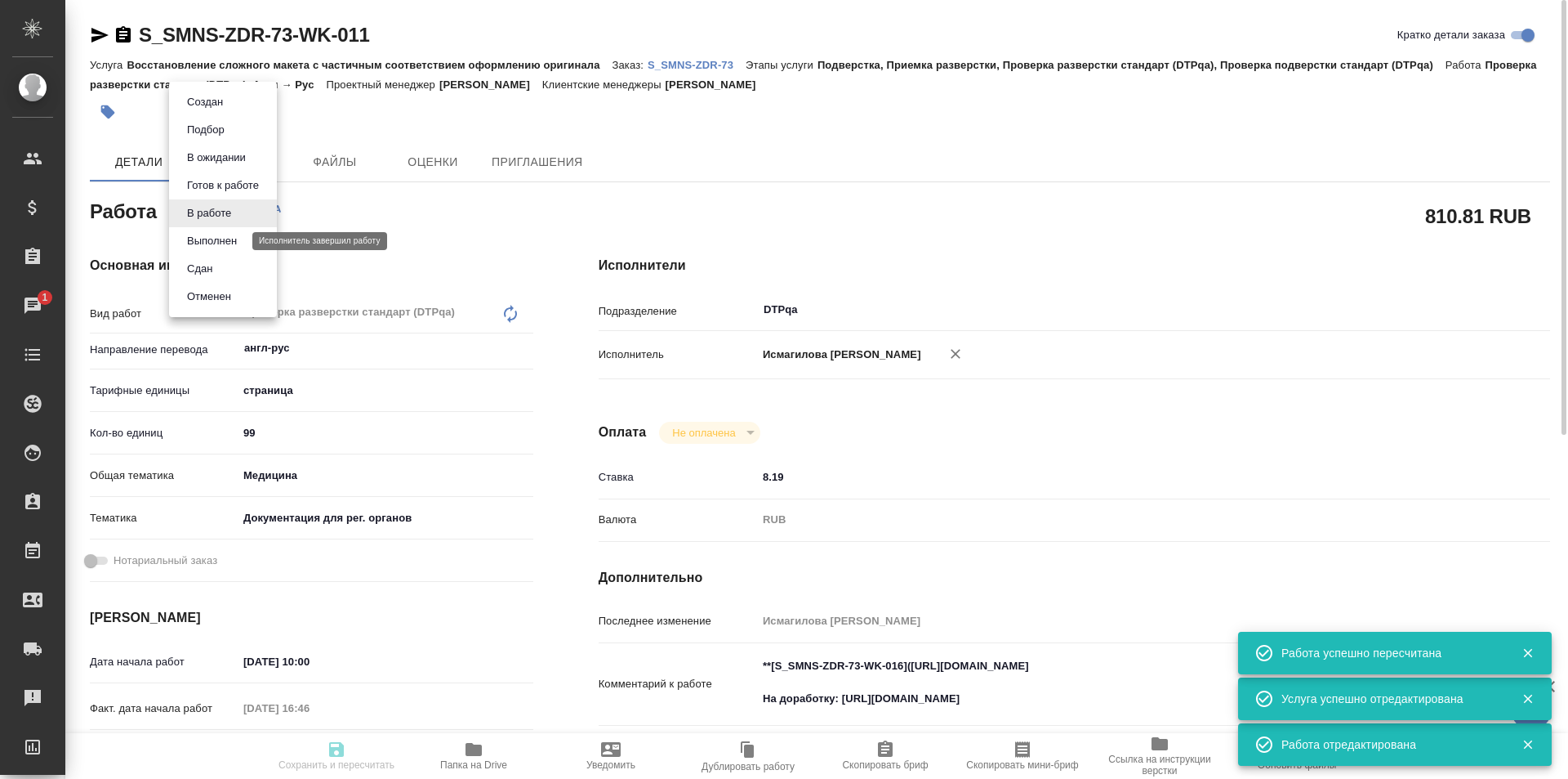
type input "5f647205b73bc97568ca66c6"
type input "05.09.2025 10:00"
type input "05.09.2025 16:46"
type input "05.09.2025 19:00"
type input "[DATE] 19:00"
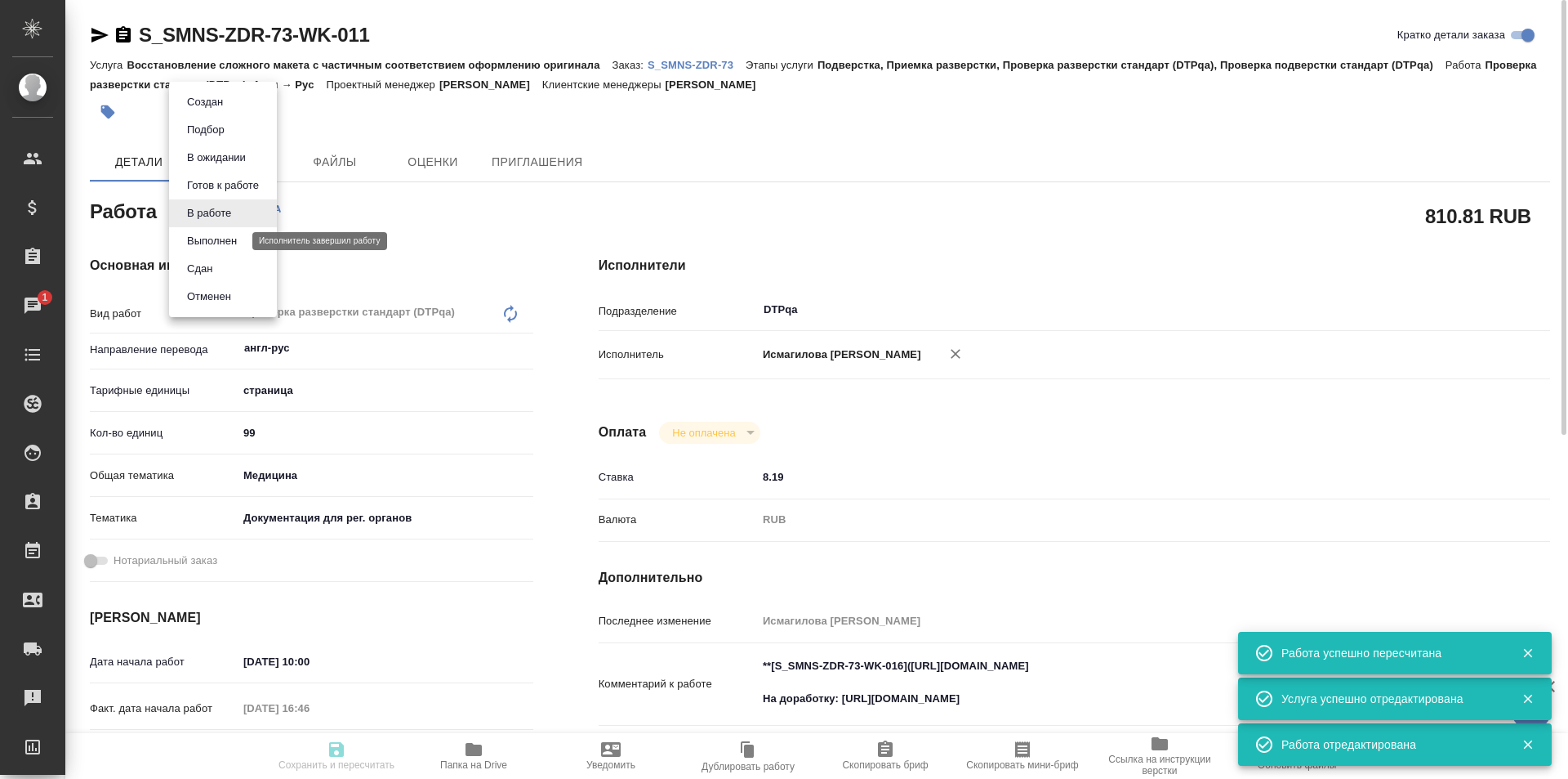
type input "DTPqa"
type input "notPayed"
type input "8.19"
type input "RUB"
type input "[PERSON_NAME]"
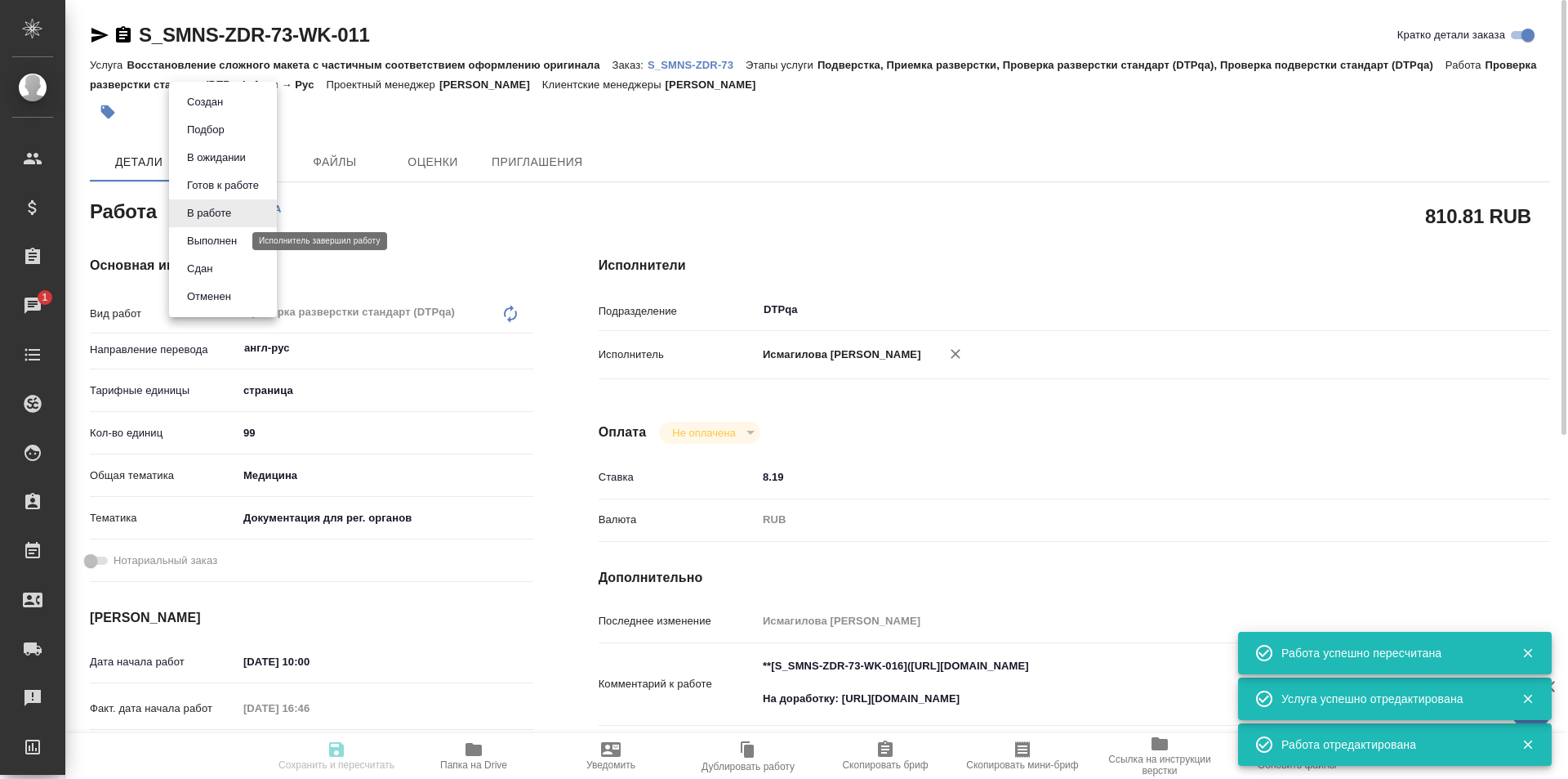
type input "S_SMNS-ZDR-73"
type input "СЗЦБ-014934"
type input "Восстановление сложного макета с частичным соответствием оформлению оригинала"
type input "Подверстка, Приемка разверстки, Проверка разверстки стандарт (DTPqa), Проверка …"
type input "[PERSON_NAME]"
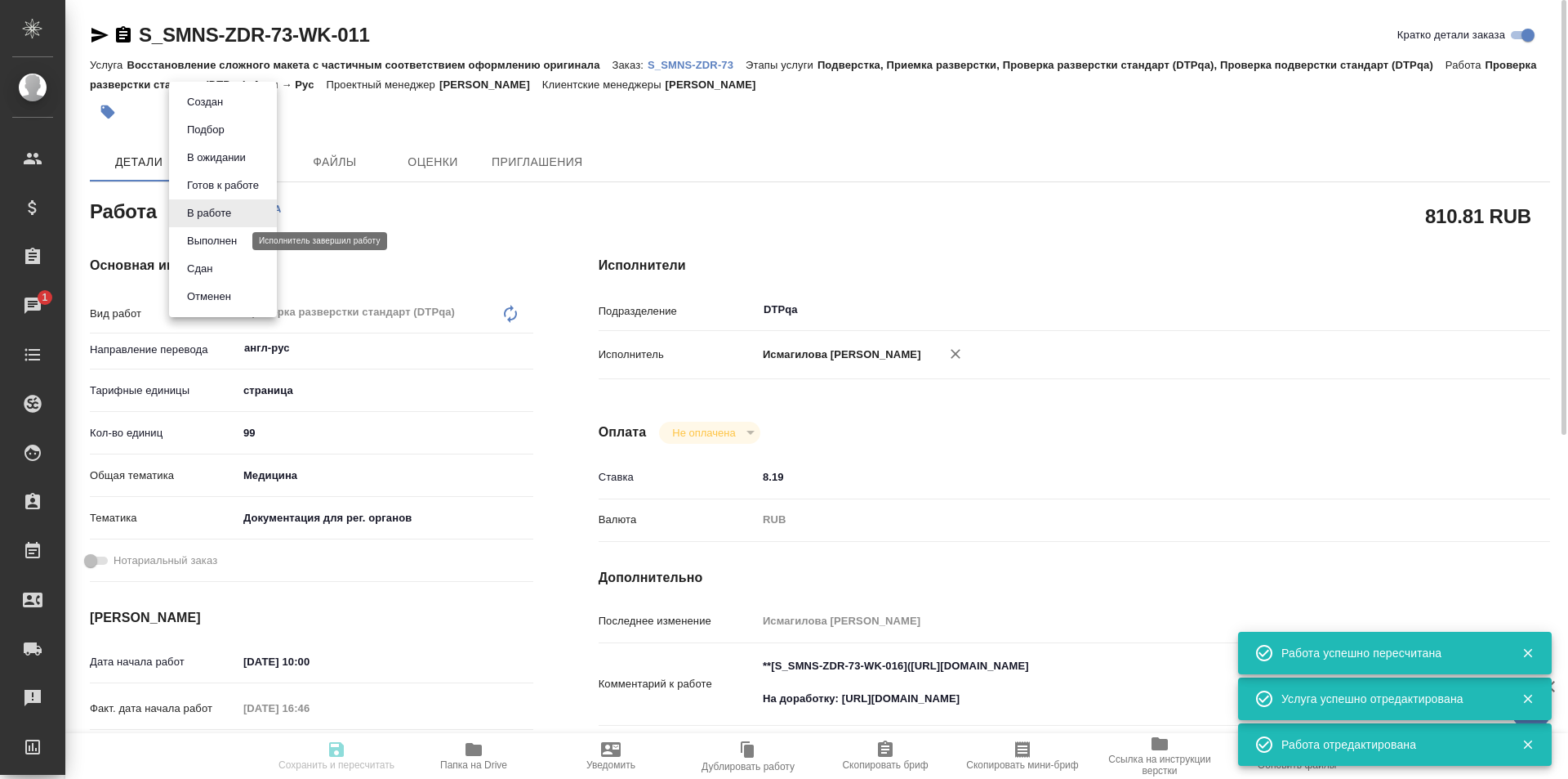
type input "Петрова Валерия, Оксютович Ирина"
type input "/Clients/Сименс Здравоохранение/Orders/S_SMNS-ZDR-73"
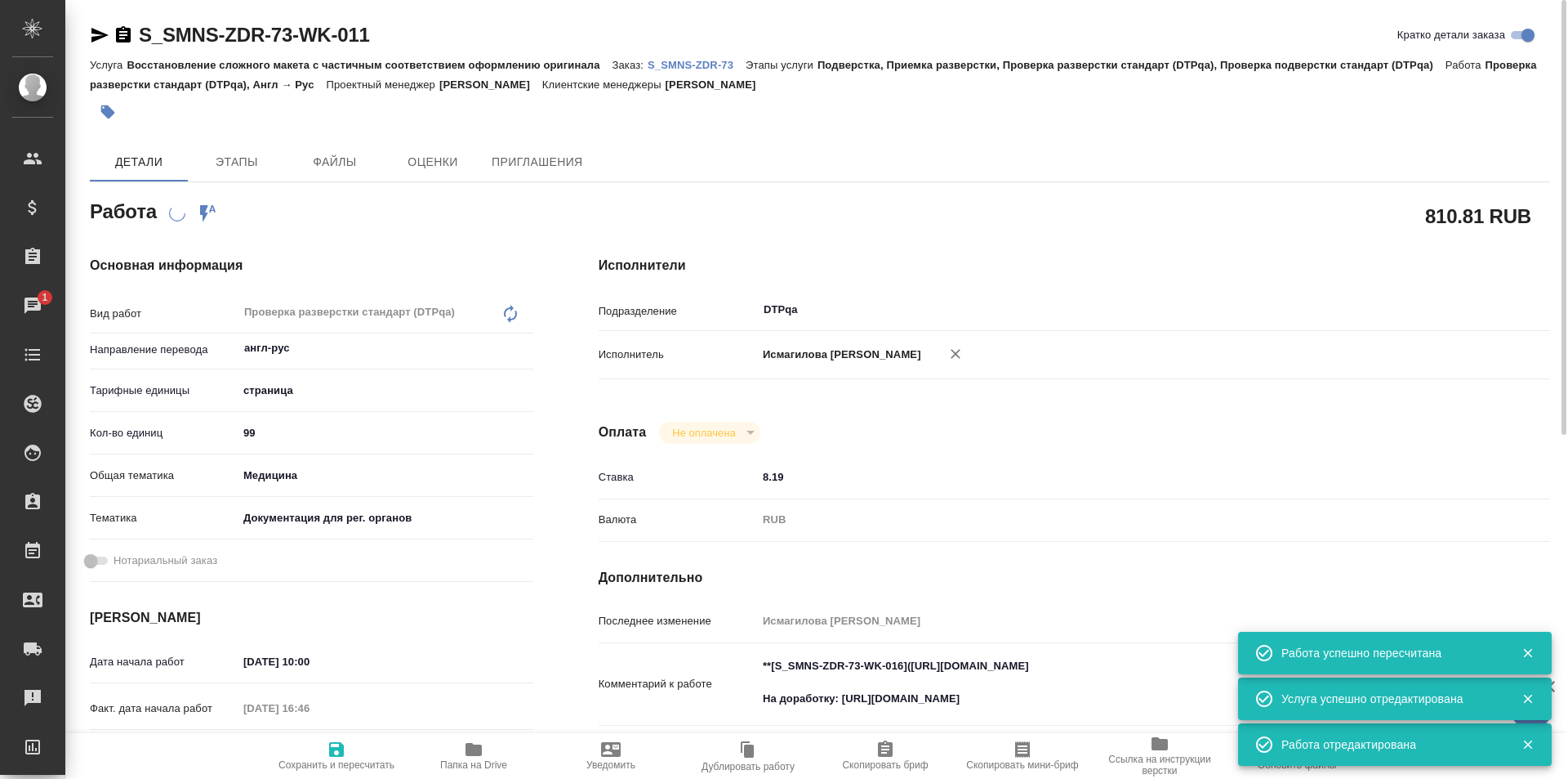
click at [100, 37] on icon "button" at bounding box center [100, 35] width 17 height 15
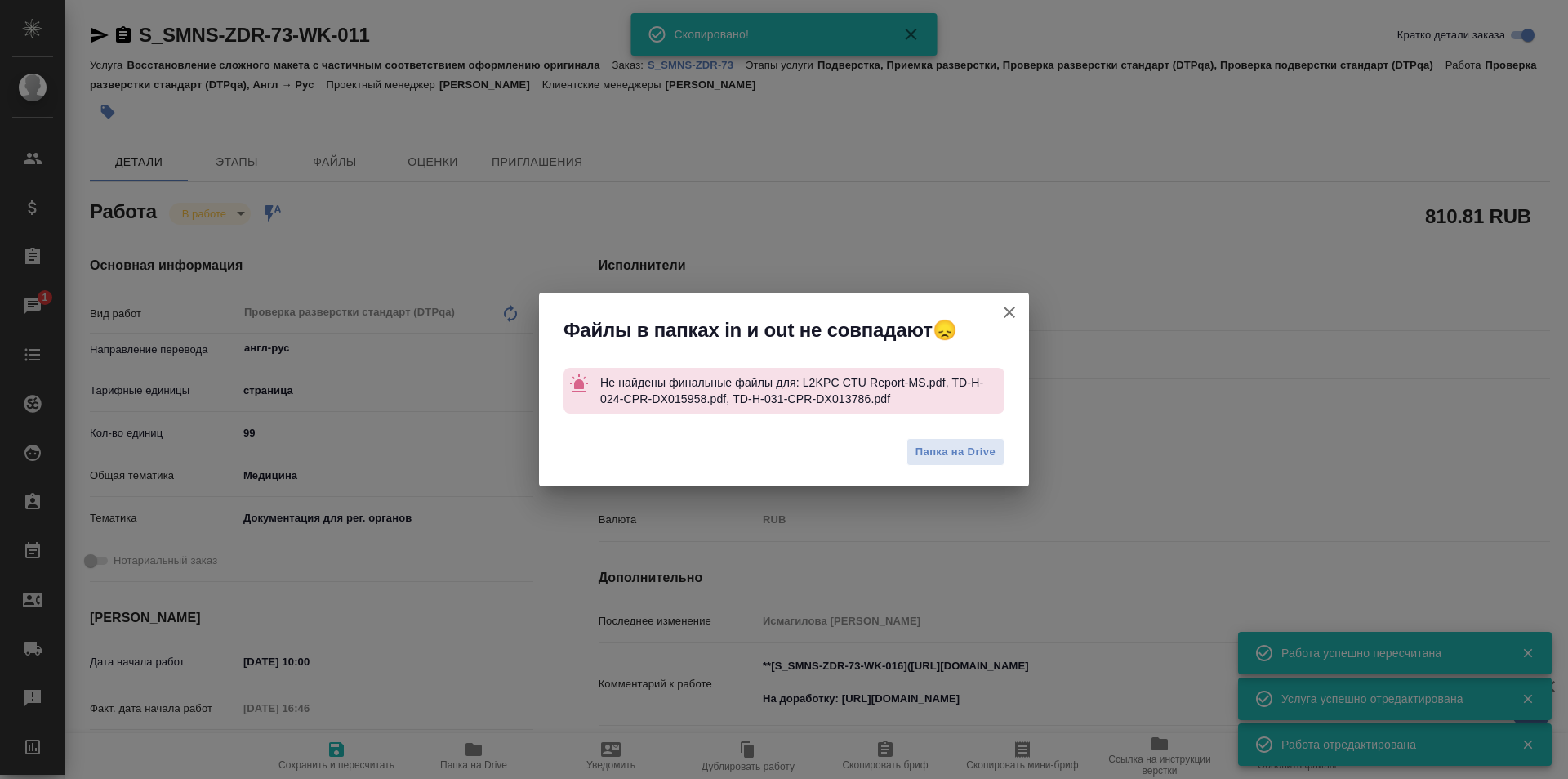
type textarea "x"
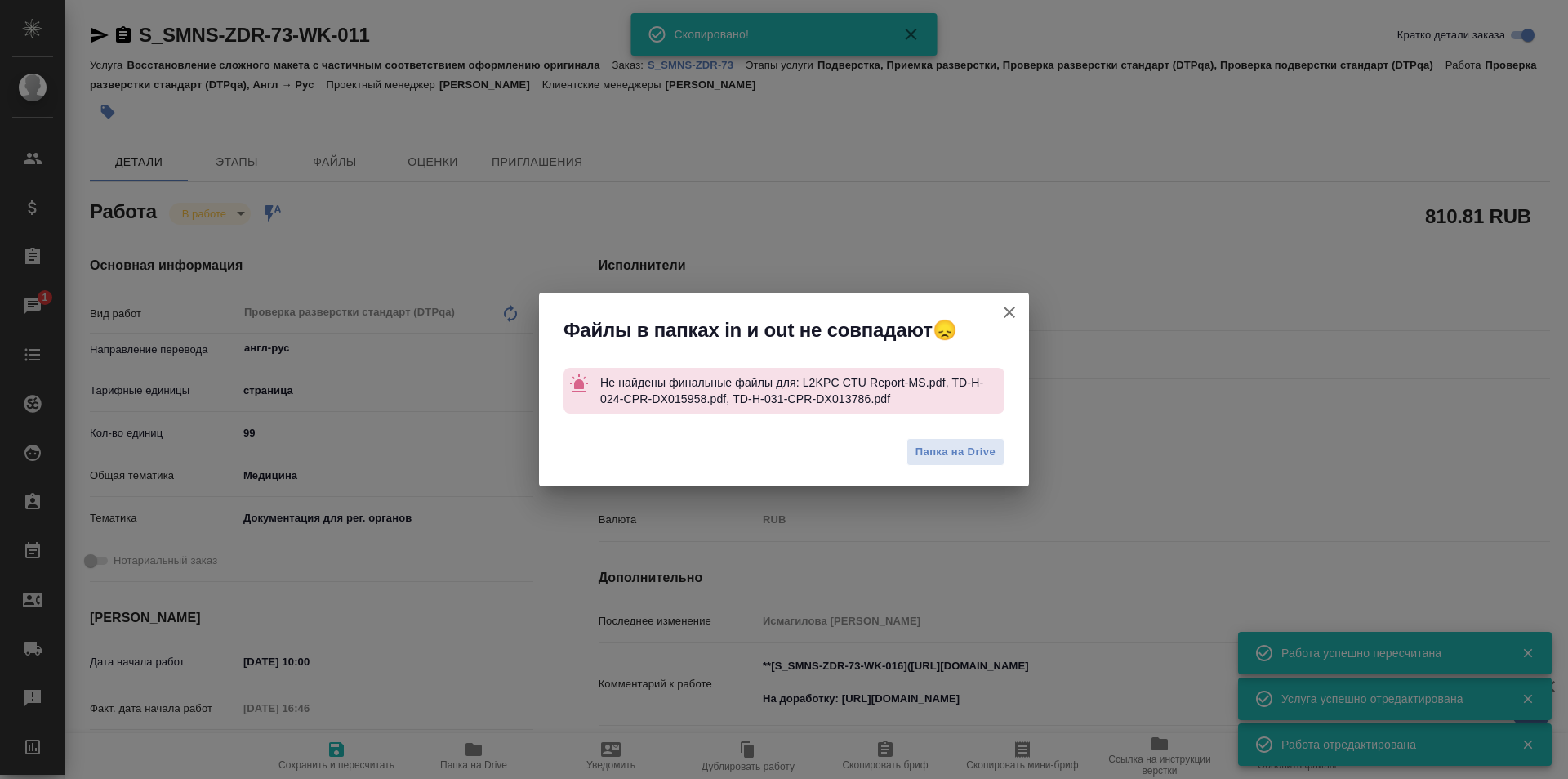
type textarea "x"
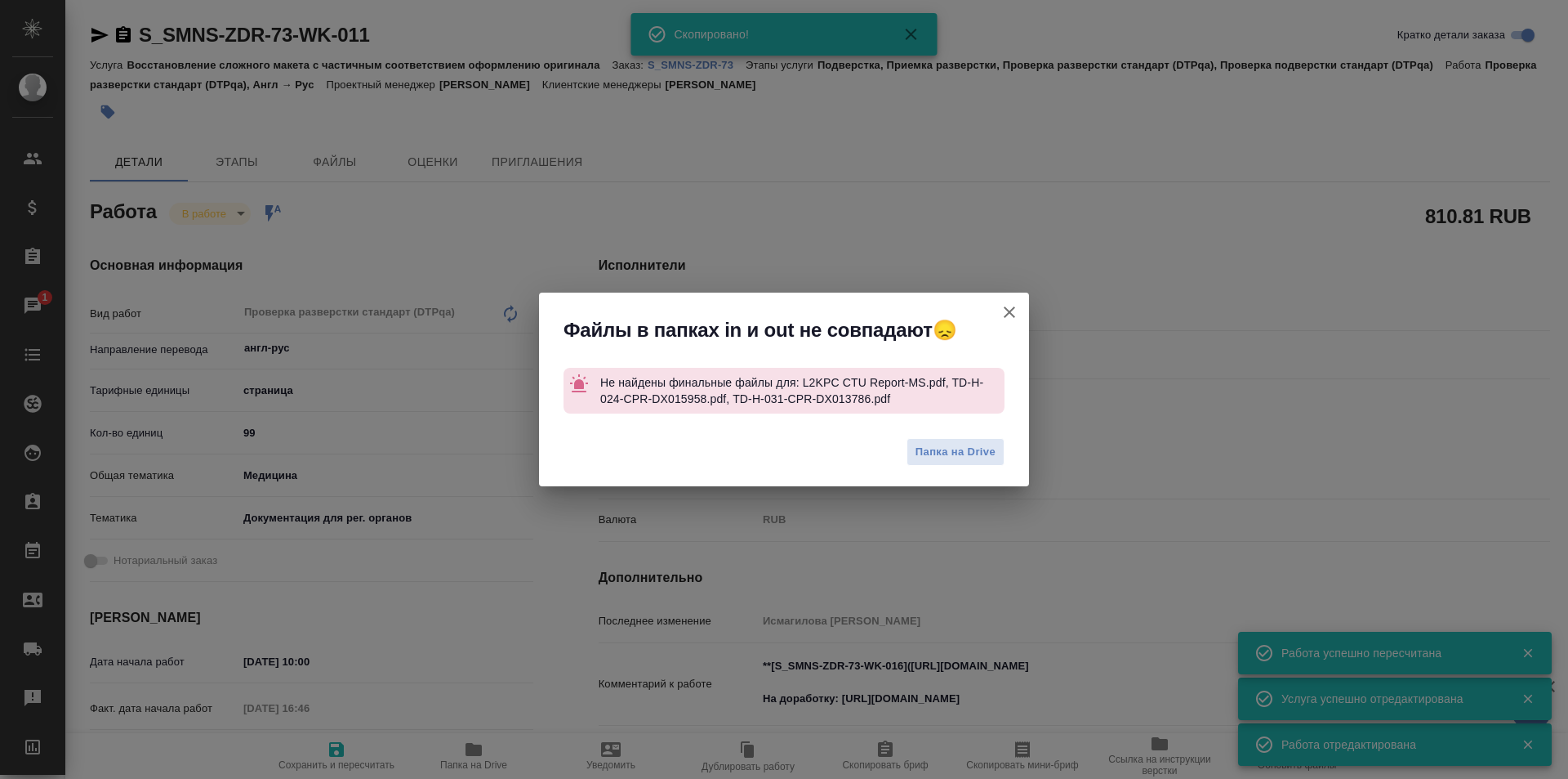
type textarea "x"
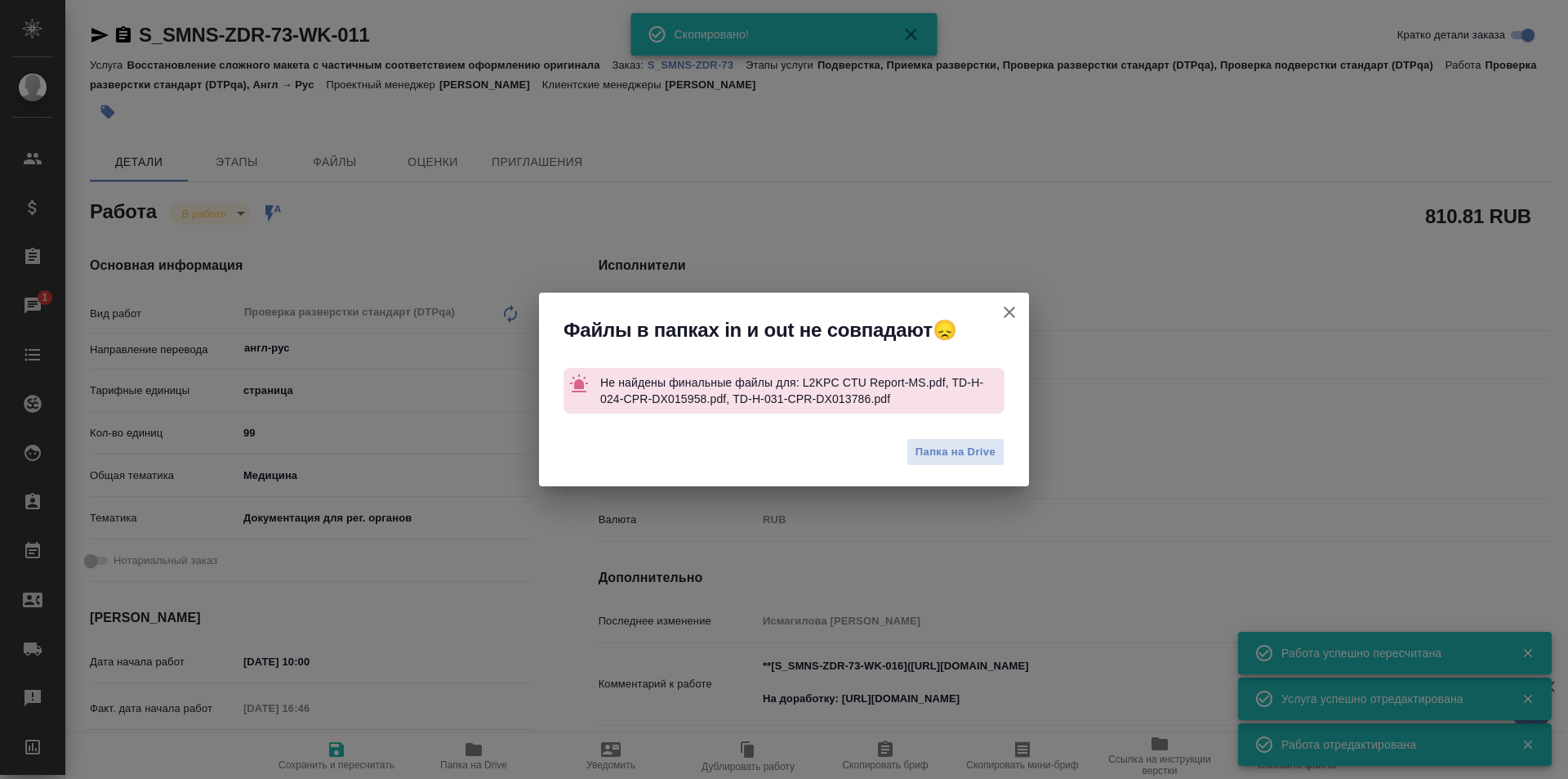
click at [1007, 313] on icon "button" at bounding box center [1009, 312] width 20 height 20
type textarea "x"
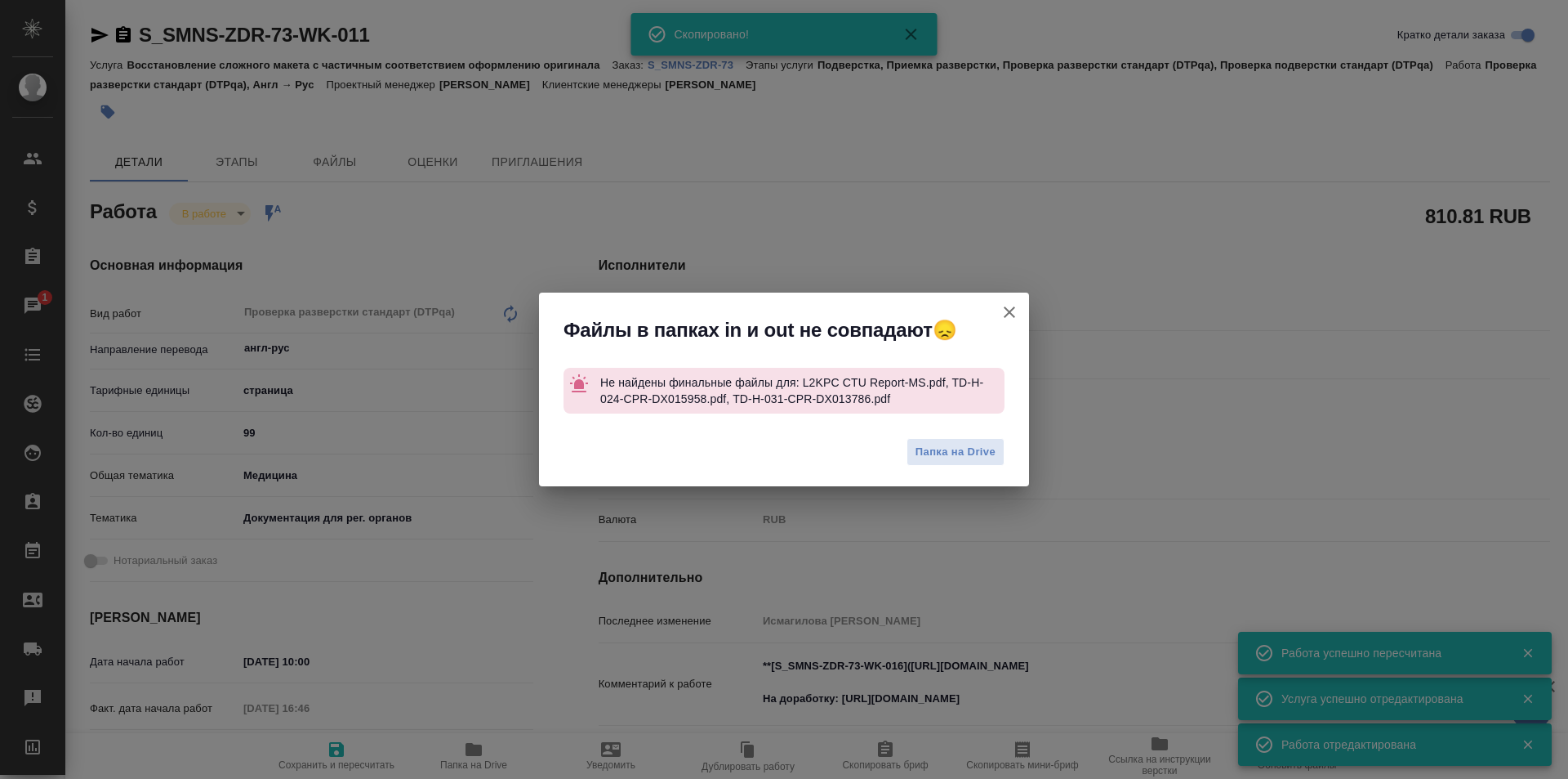
type textarea "x"
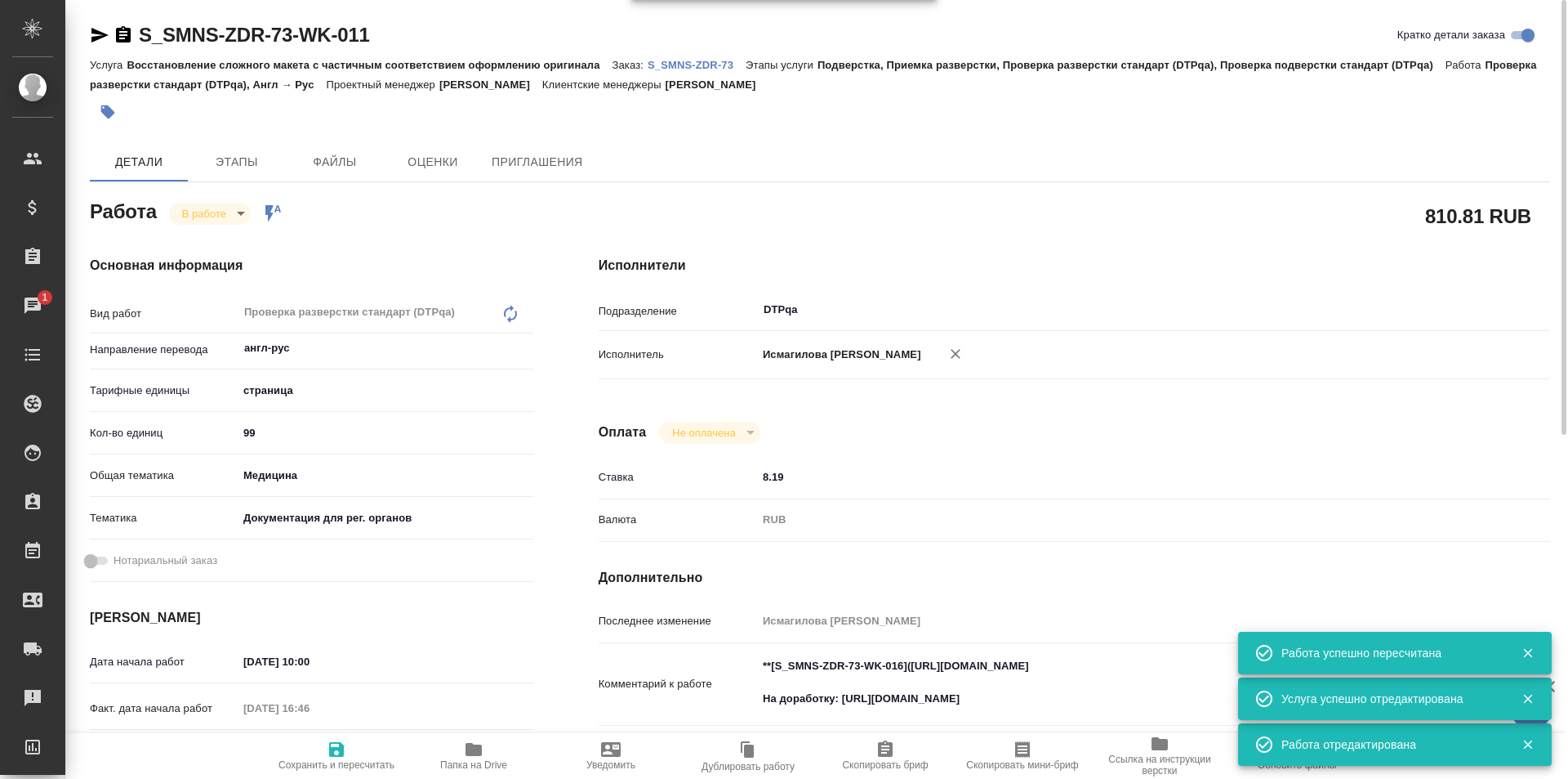
click at [216, 221] on body "🙏 .cls-1 fill:#fff; AWATERA Ismagilova Diana Клиенты Спецификации Заказы 1 Чаты…" at bounding box center [784, 389] width 1568 height 779
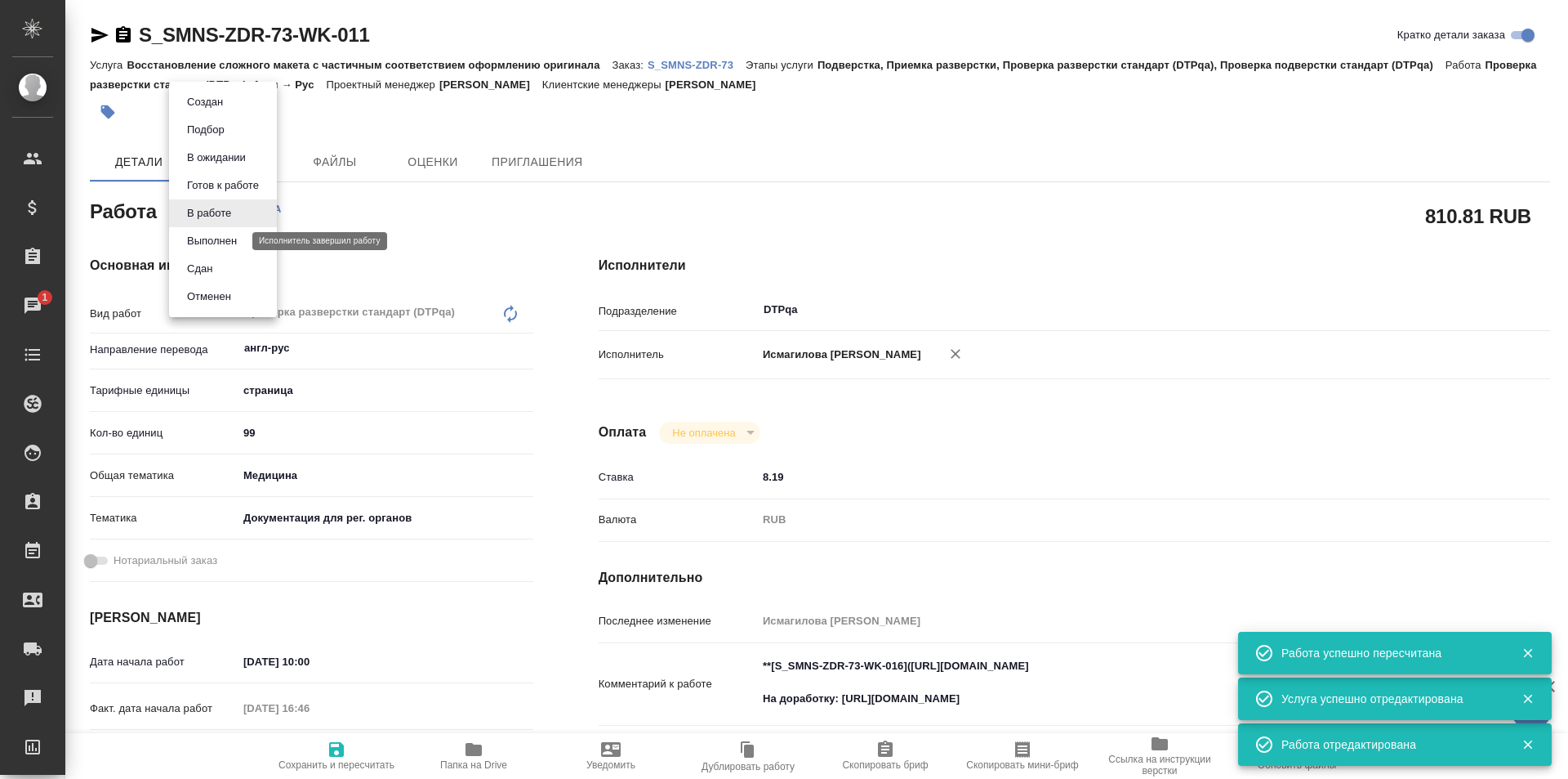
click at [214, 241] on button "Выполнен" at bounding box center [211, 241] width 60 height 18
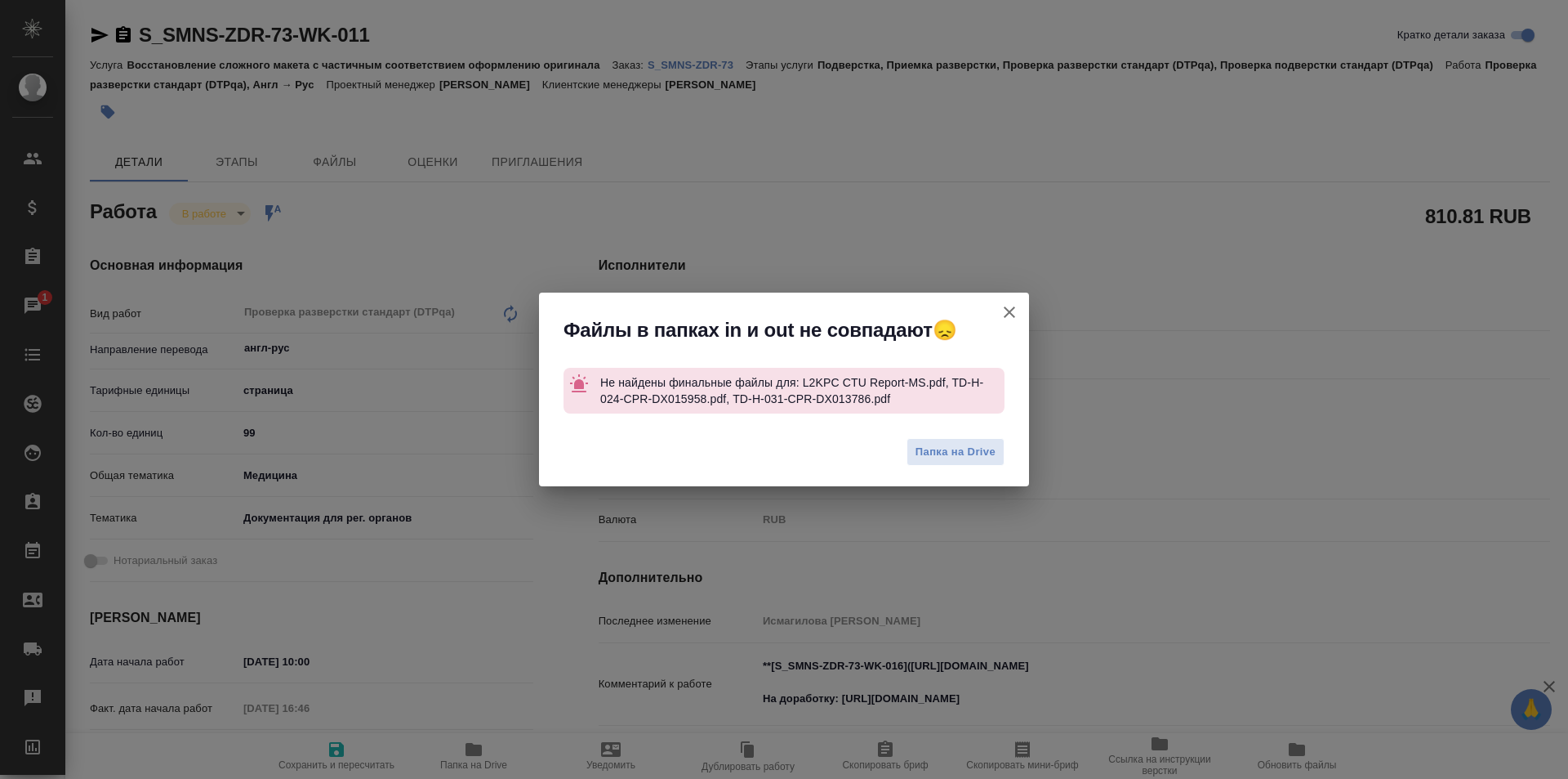
type textarea "x"
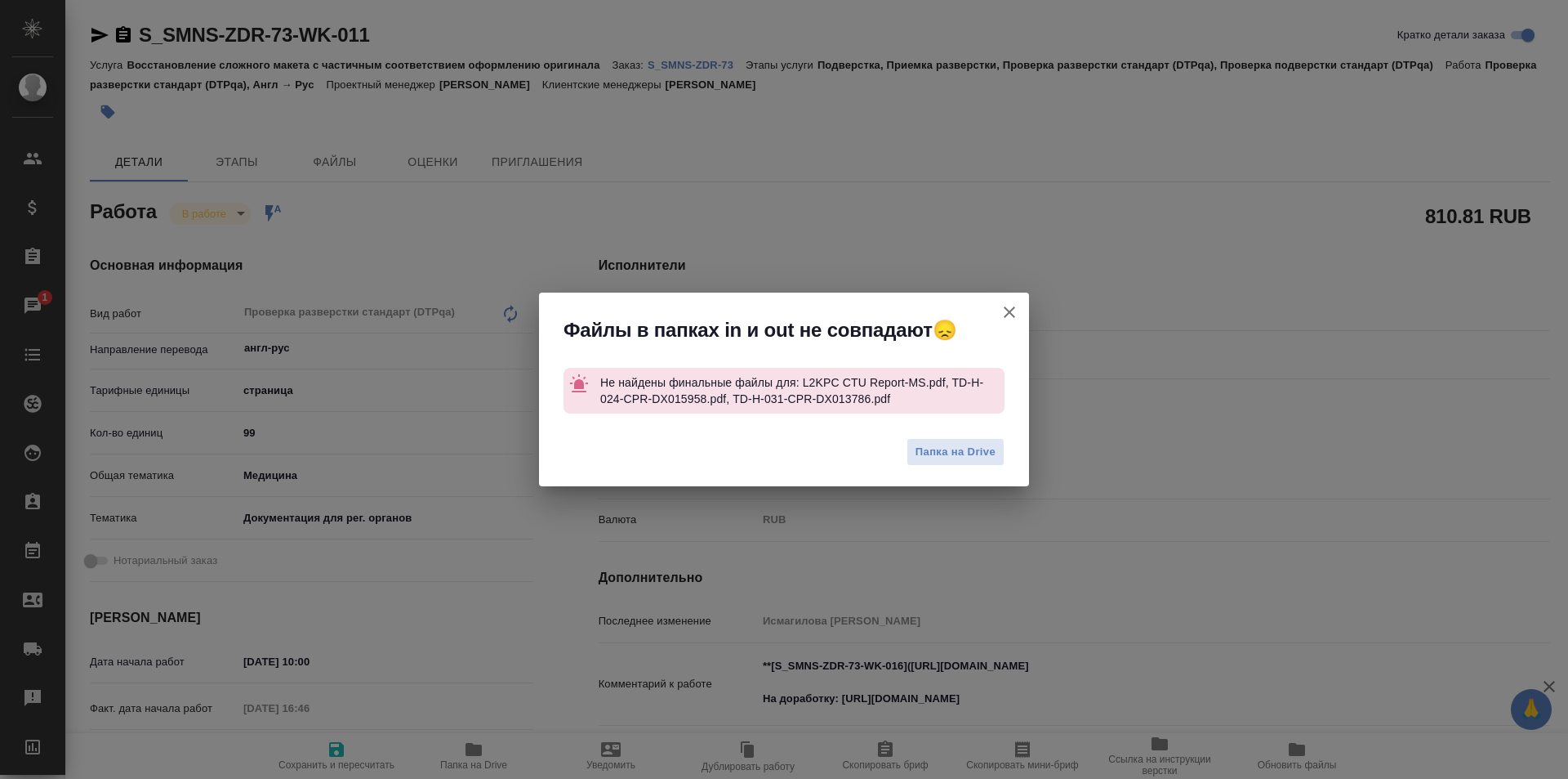
type textarea "x"
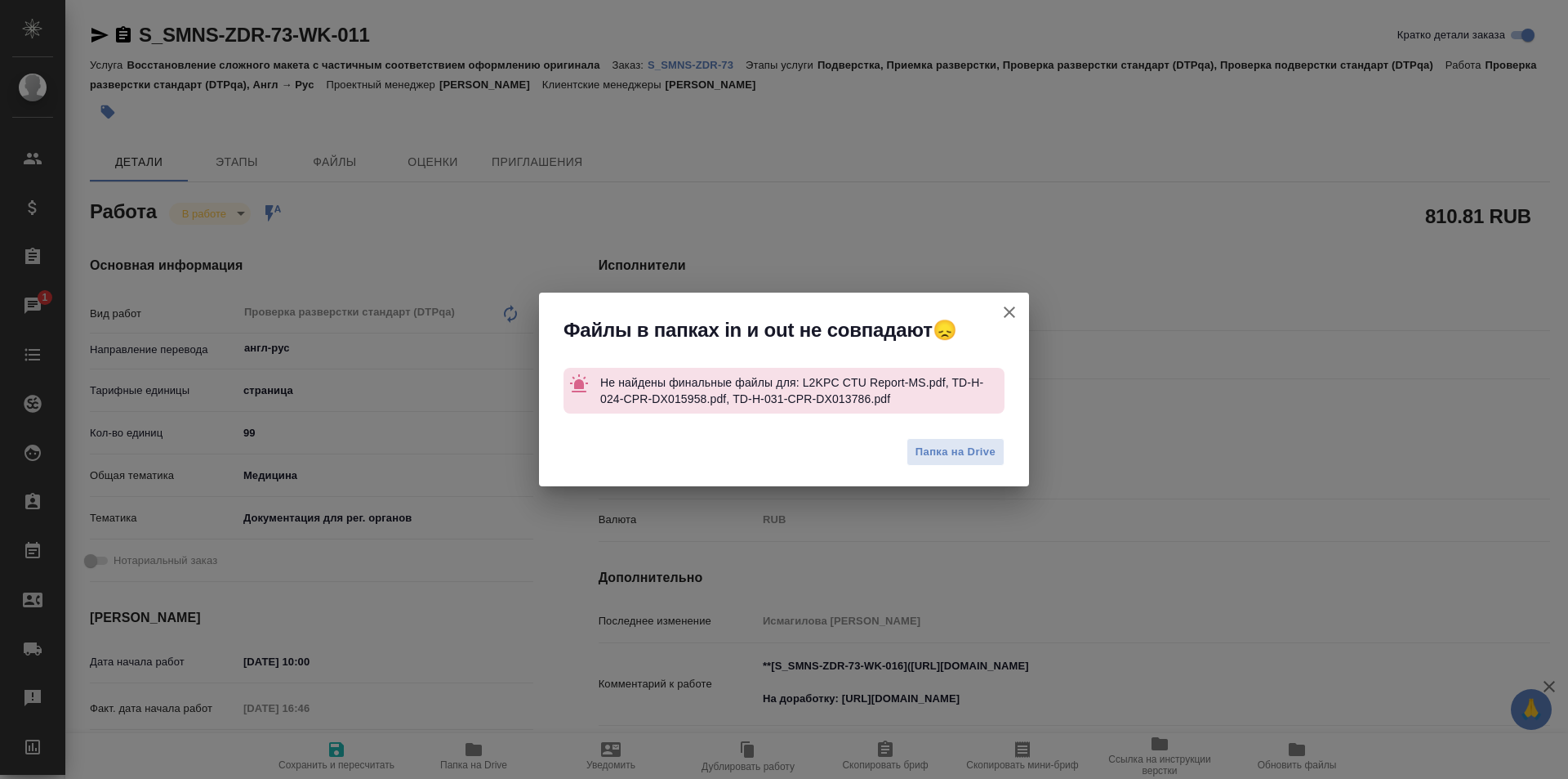
type textarea "x"
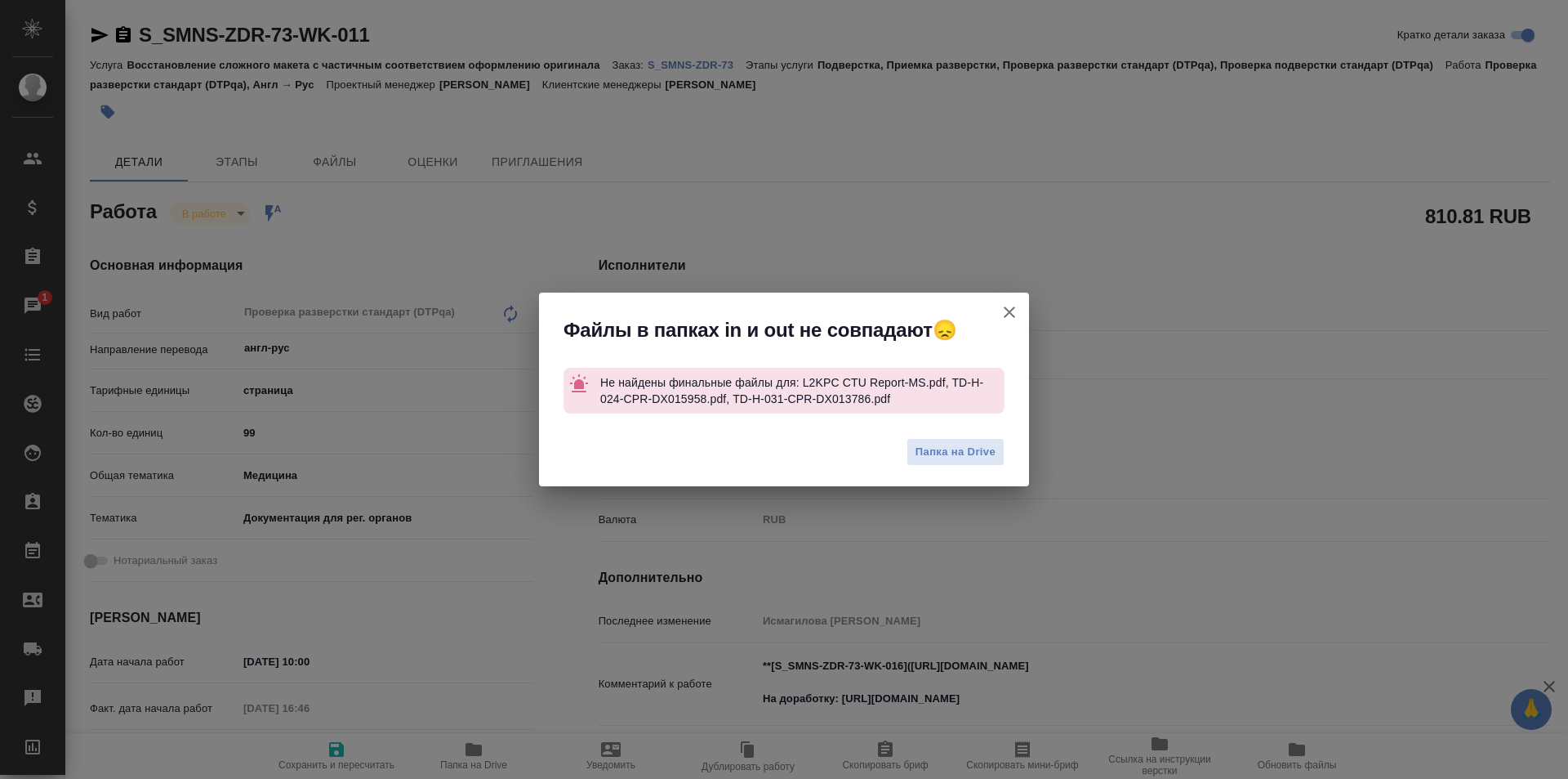
click at [1008, 309] on icon "button" at bounding box center [1009, 312] width 20 height 20
type textarea "x"
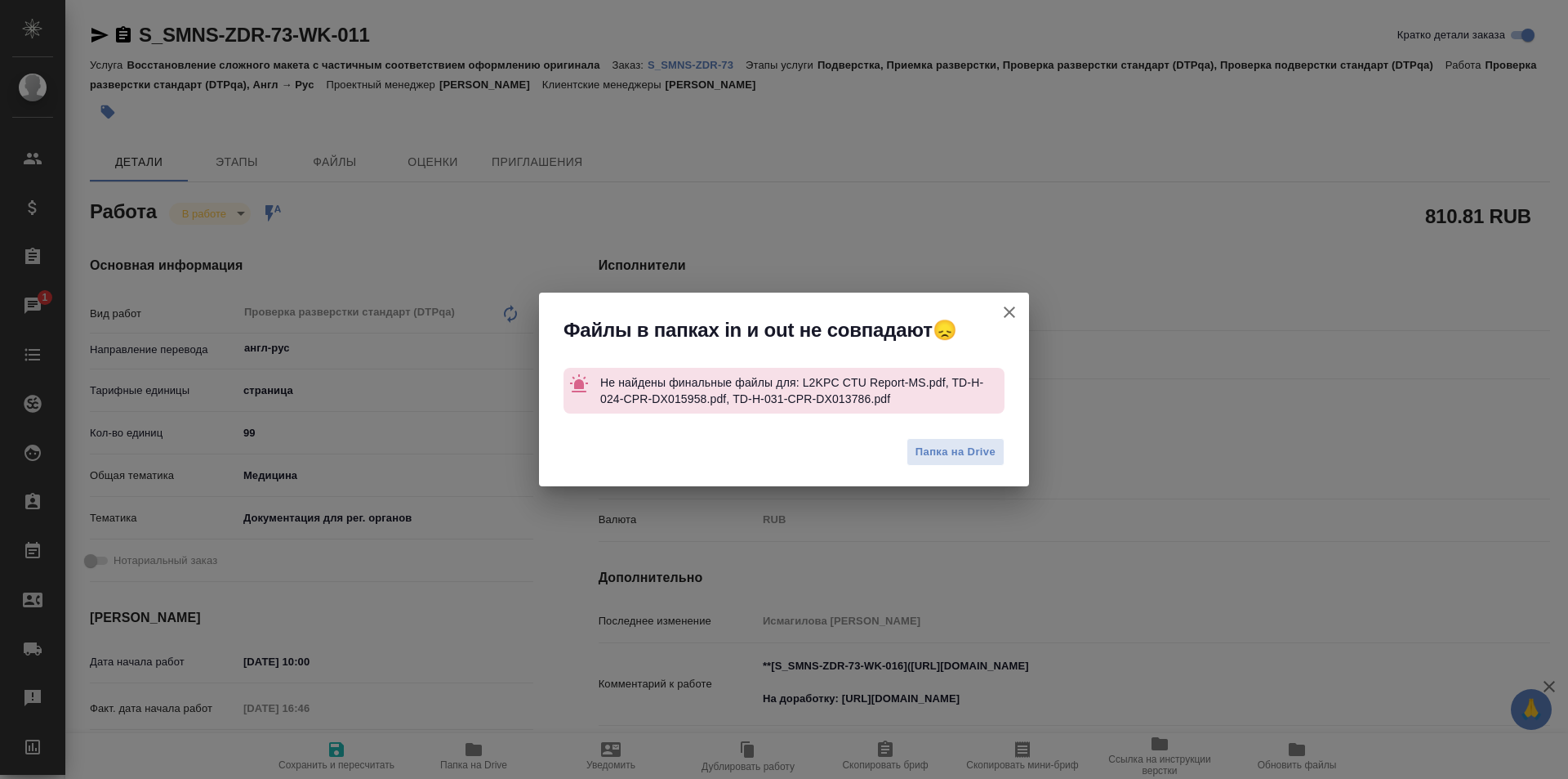
type textarea "x"
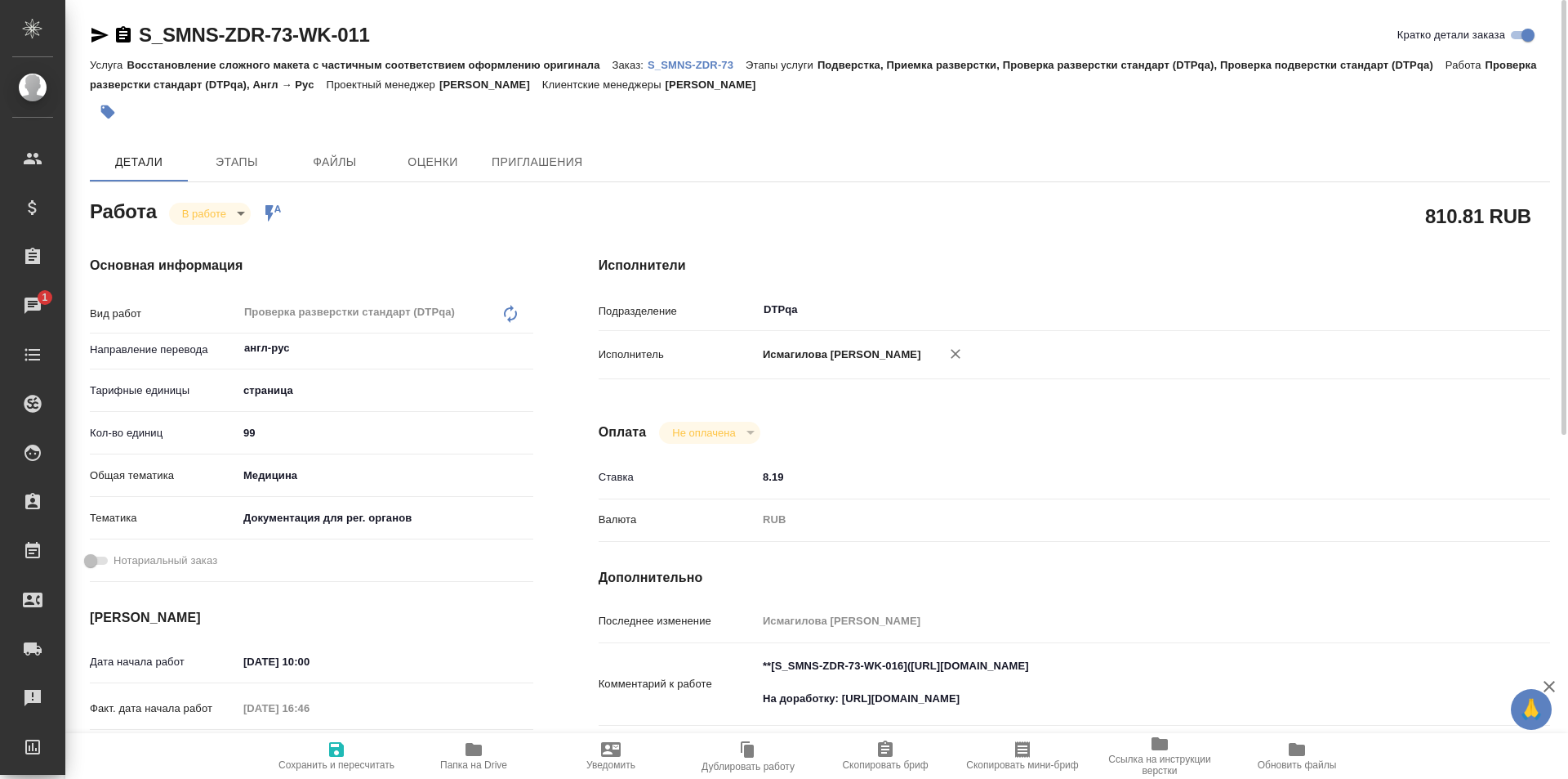
click at [700, 64] on p "S_SMNS-ZDR-73" at bounding box center [696, 65] width 98 height 12
click at [228, 207] on body "🙏 .cls-1 fill:#fff; AWATERA Ismagilova Diana Клиенты Спецификации Заказы 1 Чаты…" at bounding box center [784, 389] width 1568 height 779
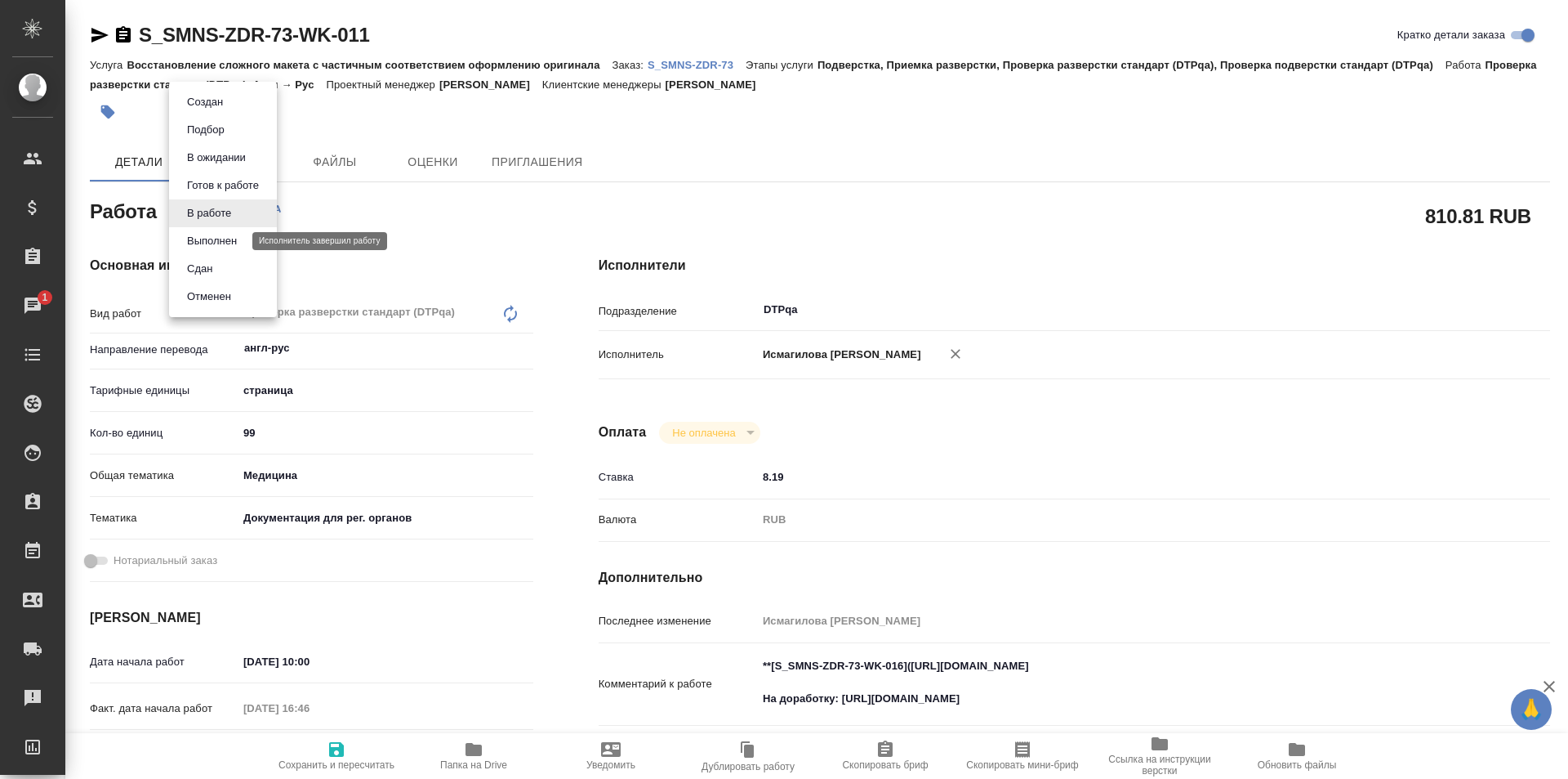
click at [218, 248] on button "Выполнен" at bounding box center [211, 241] width 60 height 18
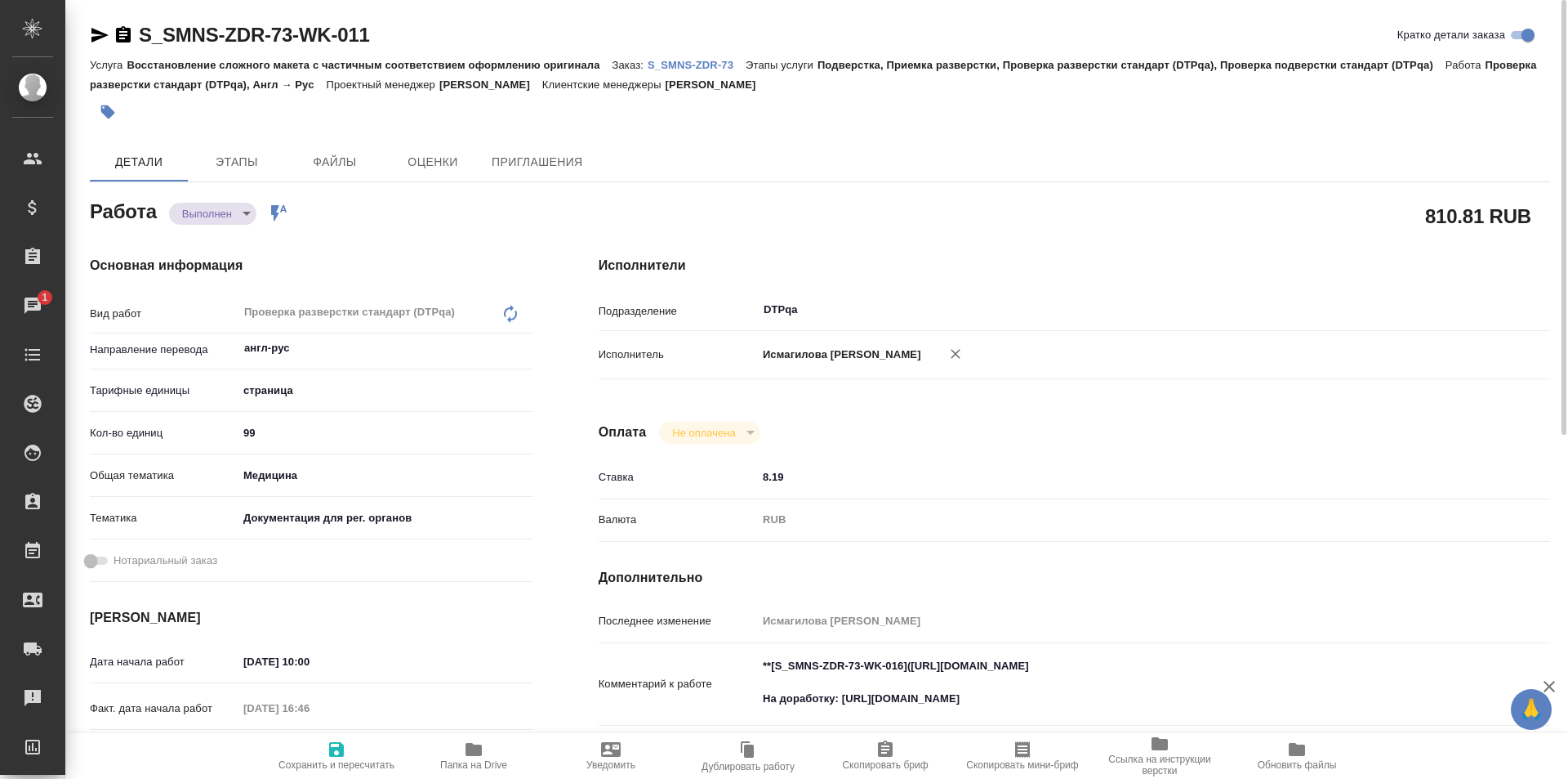
type textarea "x"
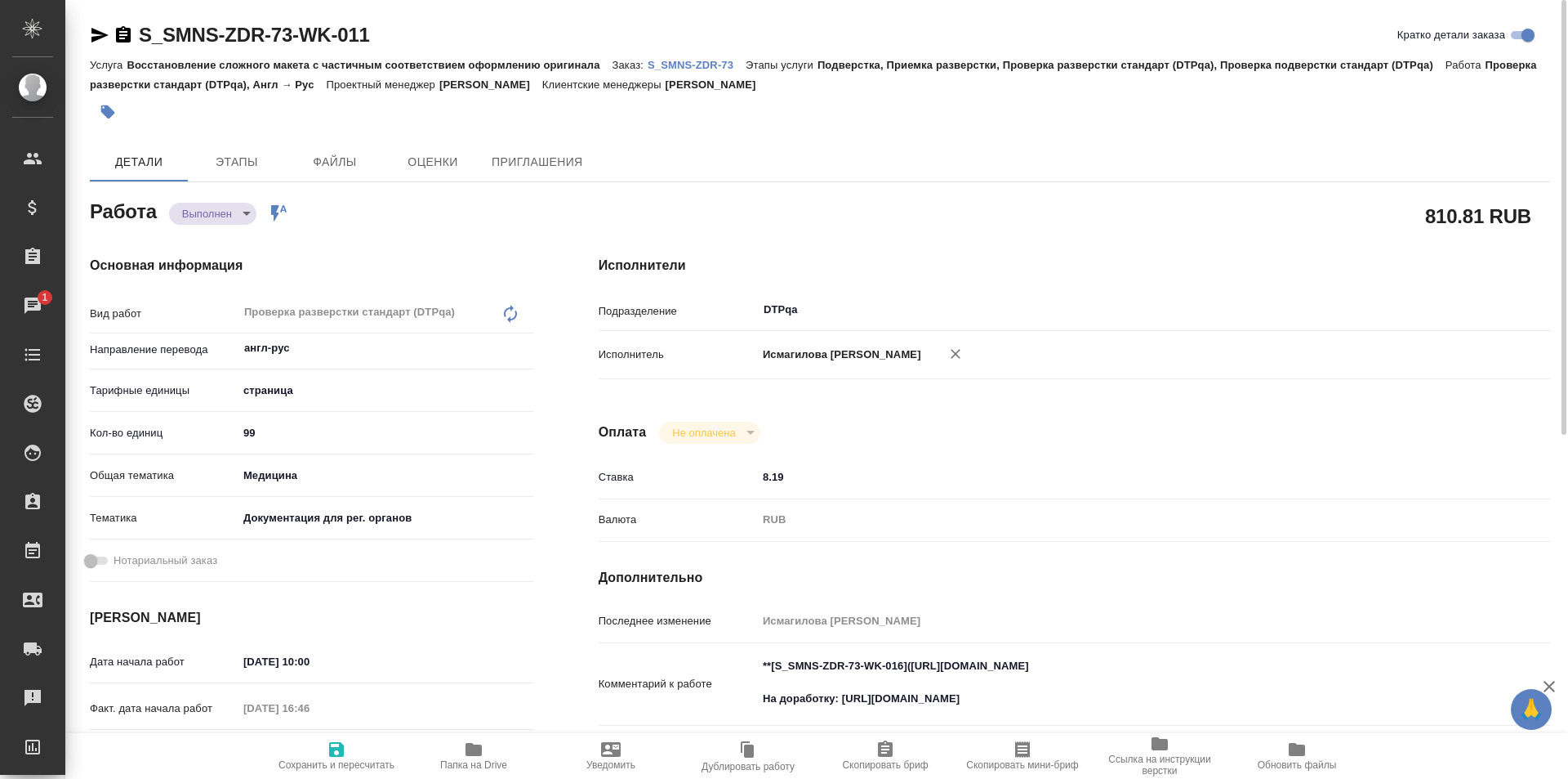
type textarea "x"
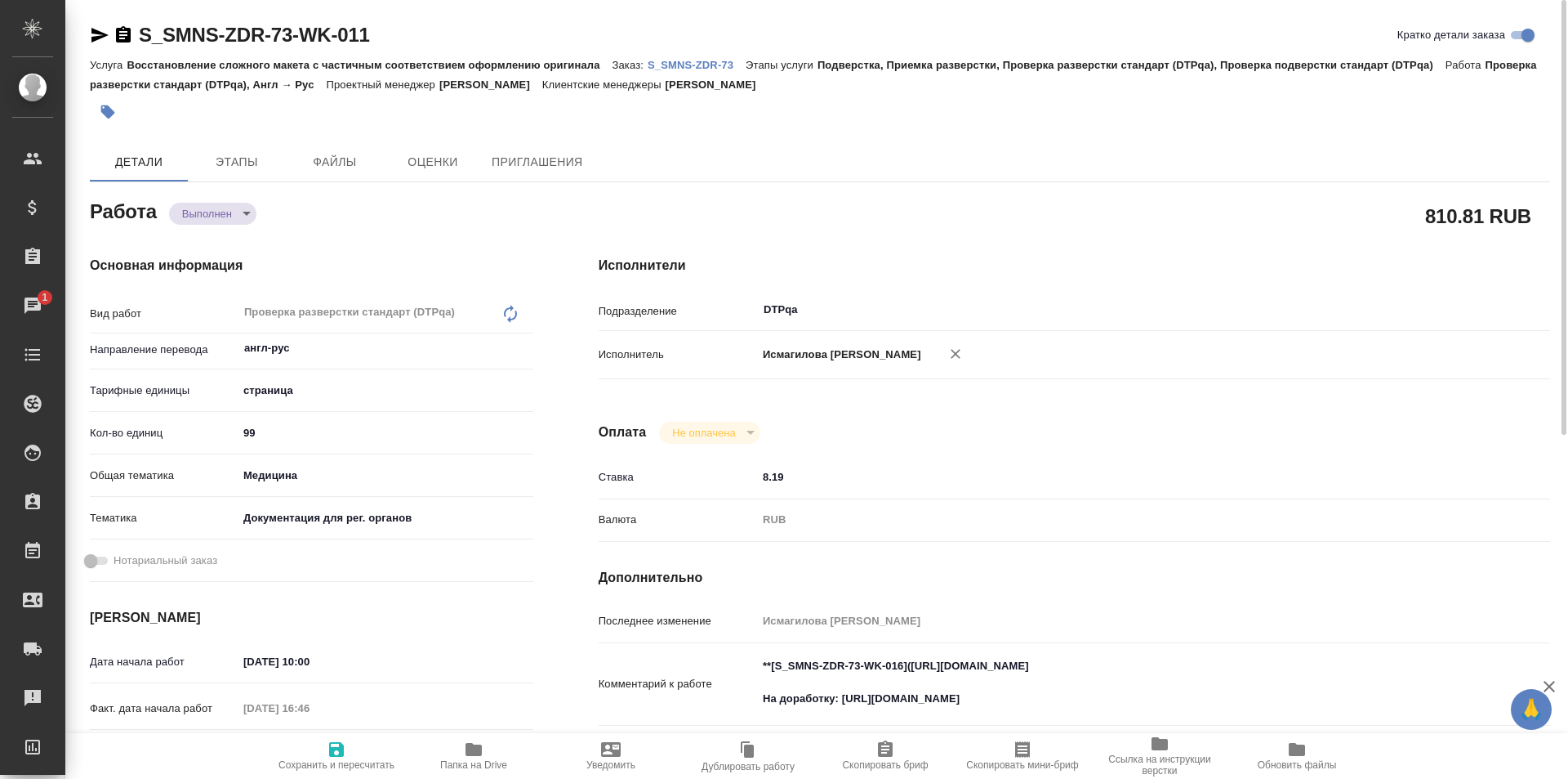
type textarea "x"
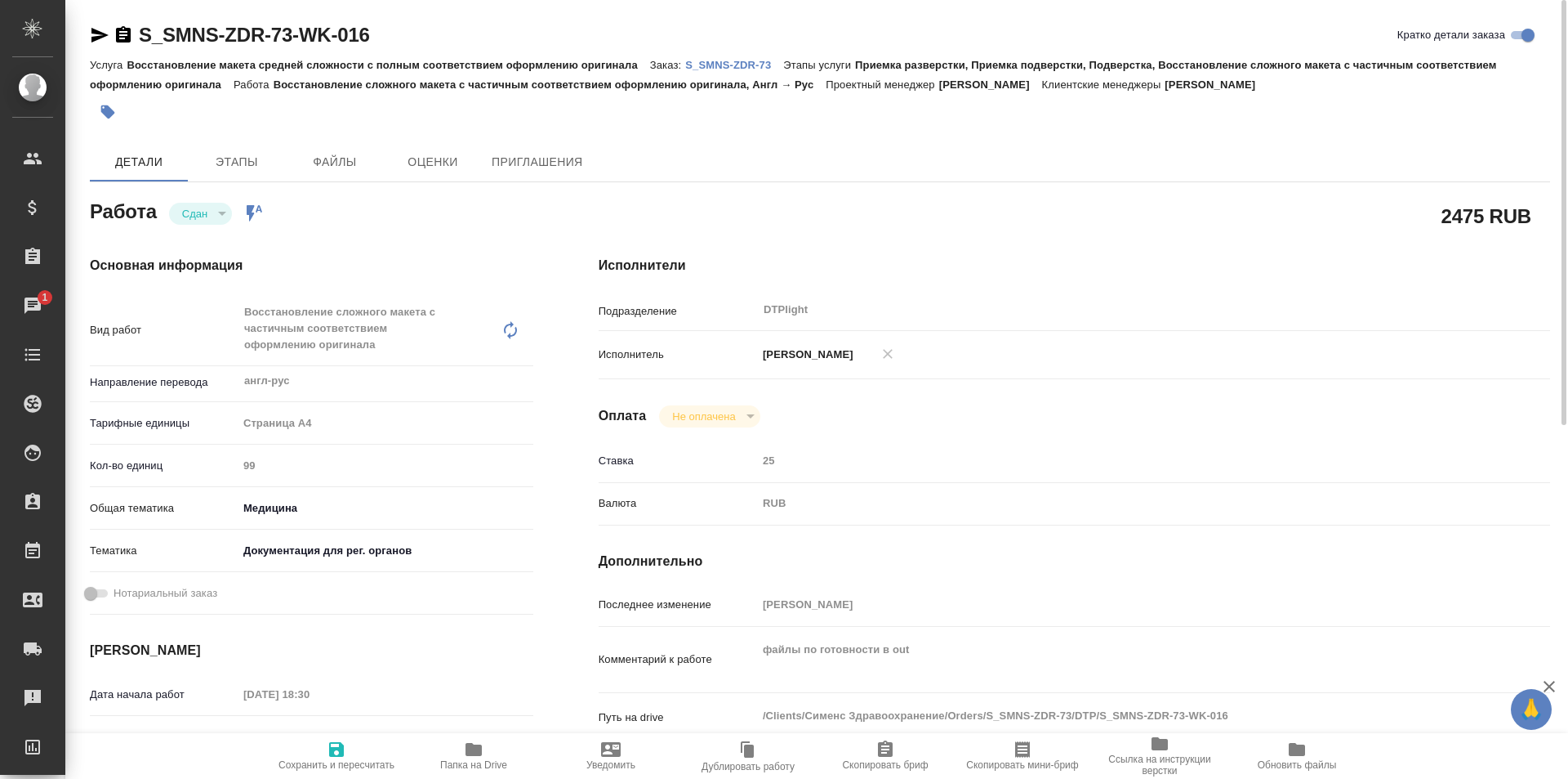
click at [97, 32] on icon "button" at bounding box center [100, 35] width 17 height 15
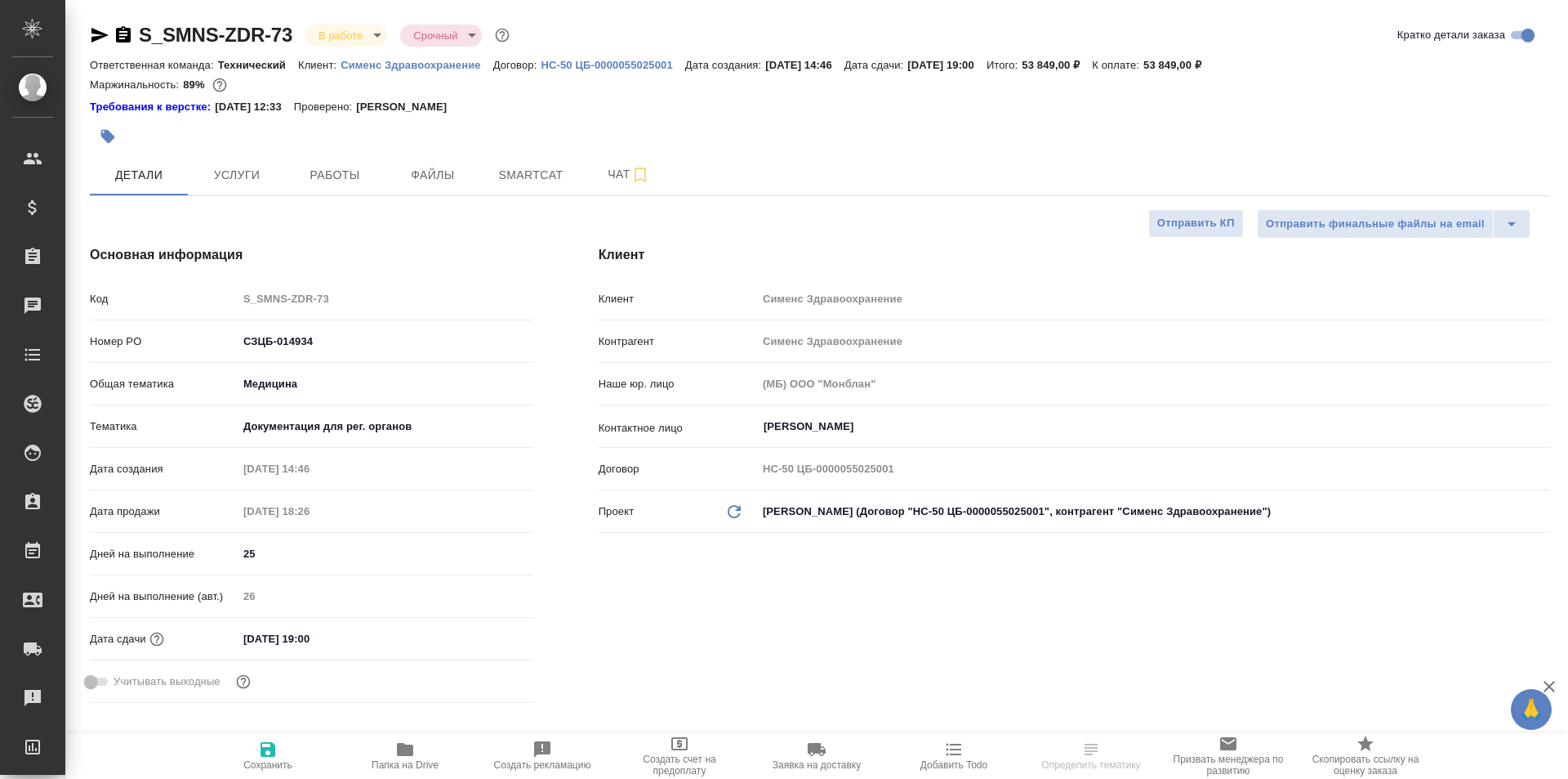
select select "RU"
click at [340, 174] on span "Работы" at bounding box center [335, 175] width 78 height 20
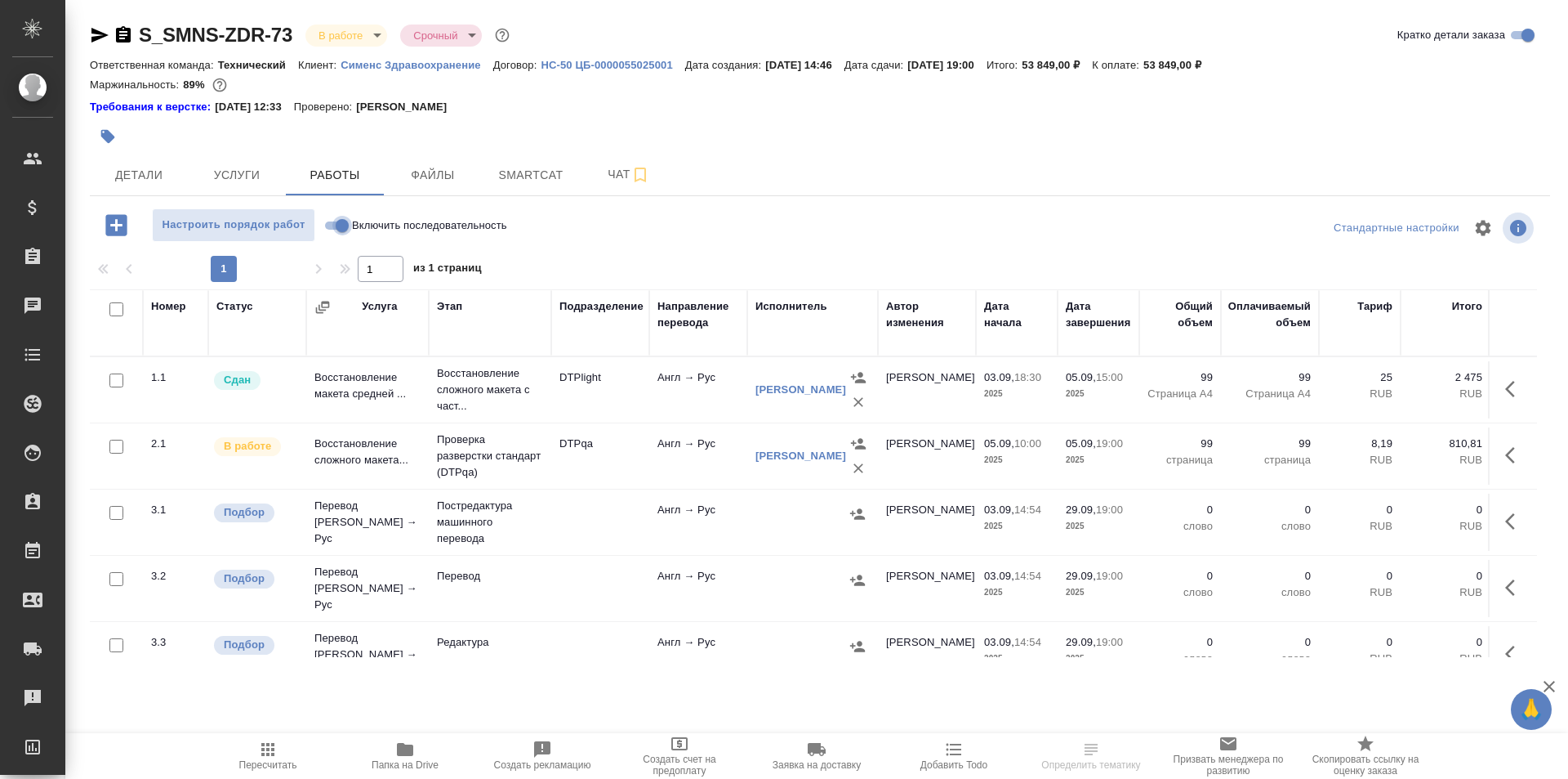
click at [337, 225] on input "Включить последовательность" at bounding box center [343, 225] width 59 height 20
checkbox input "true"
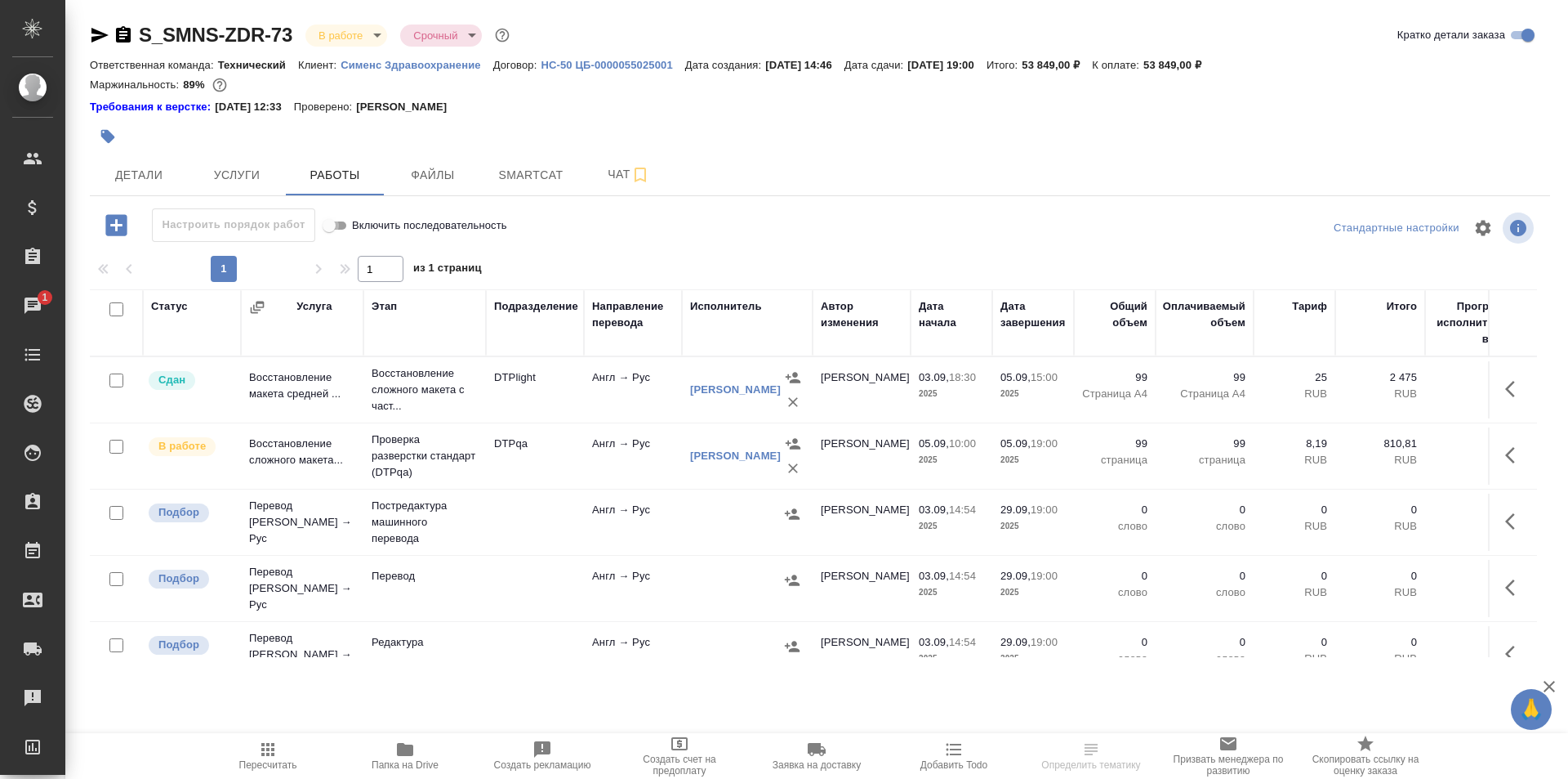
click at [341, 223] on input "Включить последовательность" at bounding box center [329, 225] width 59 height 20
checkbox input "false"
